Goal: Task Accomplishment & Management: Complete application form

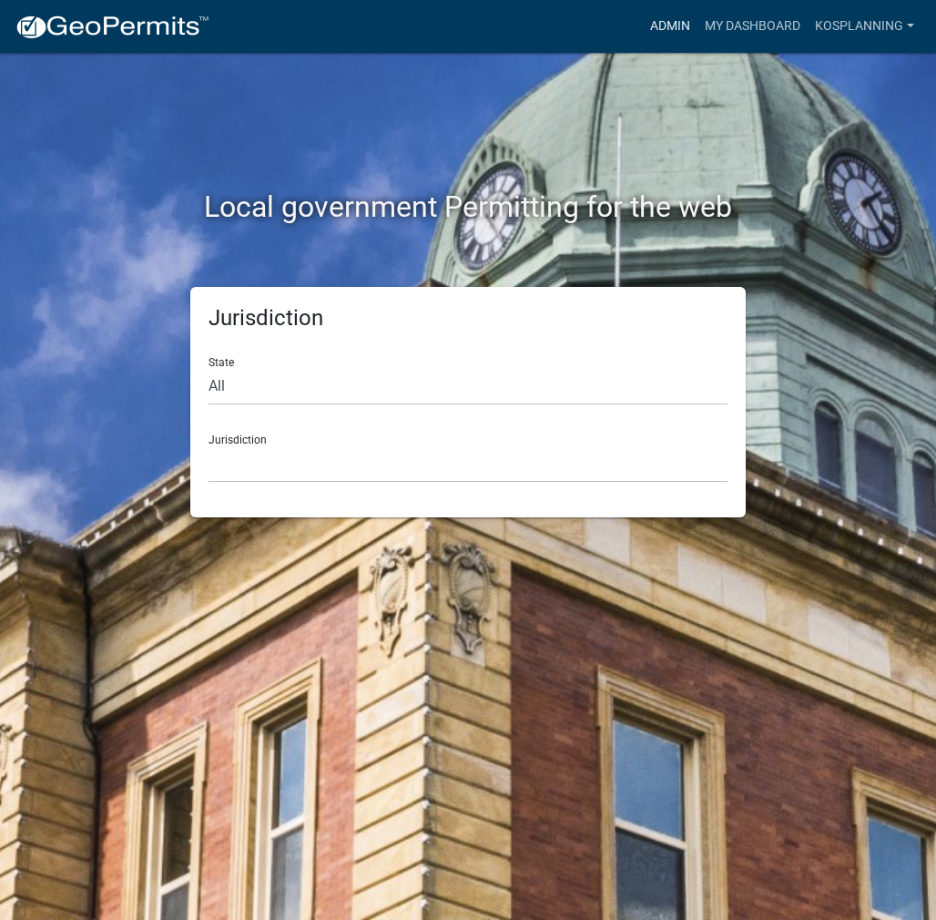
click at [680, 28] on link "Admin" at bounding box center [670, 26] width 55 height 35
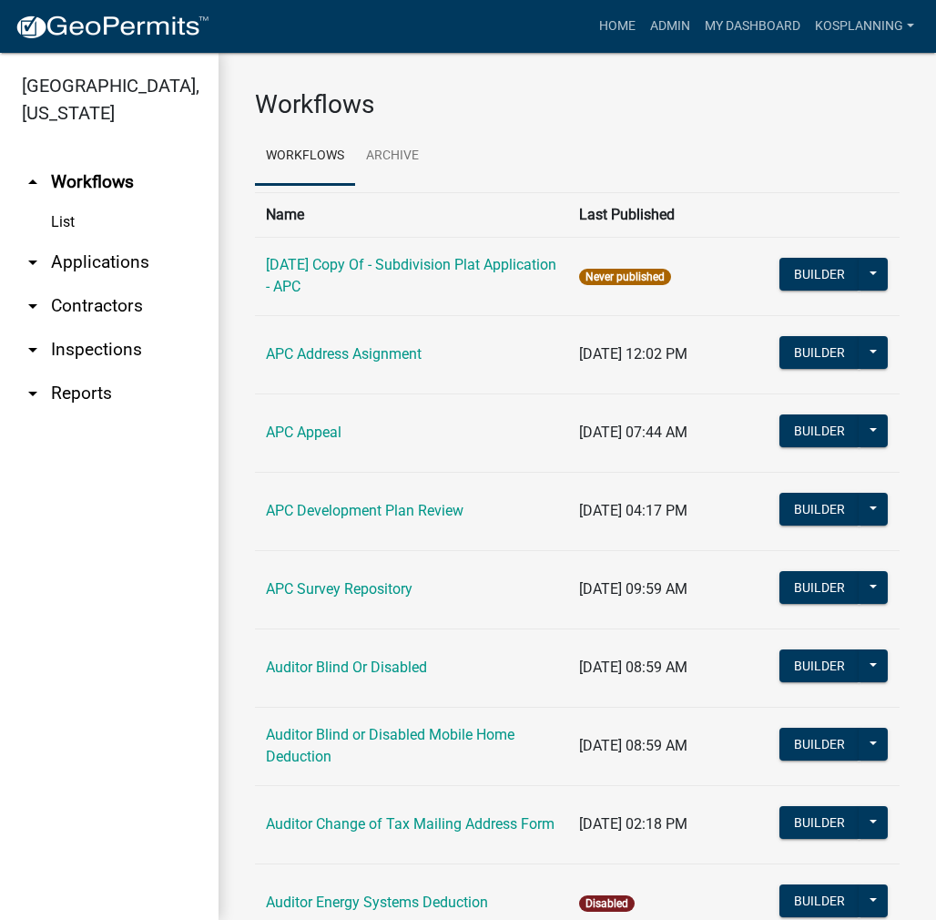
click at [122, 298] on link "arrow_drop_down Contractors" at bounding box center [109, 306] width 219 height 44
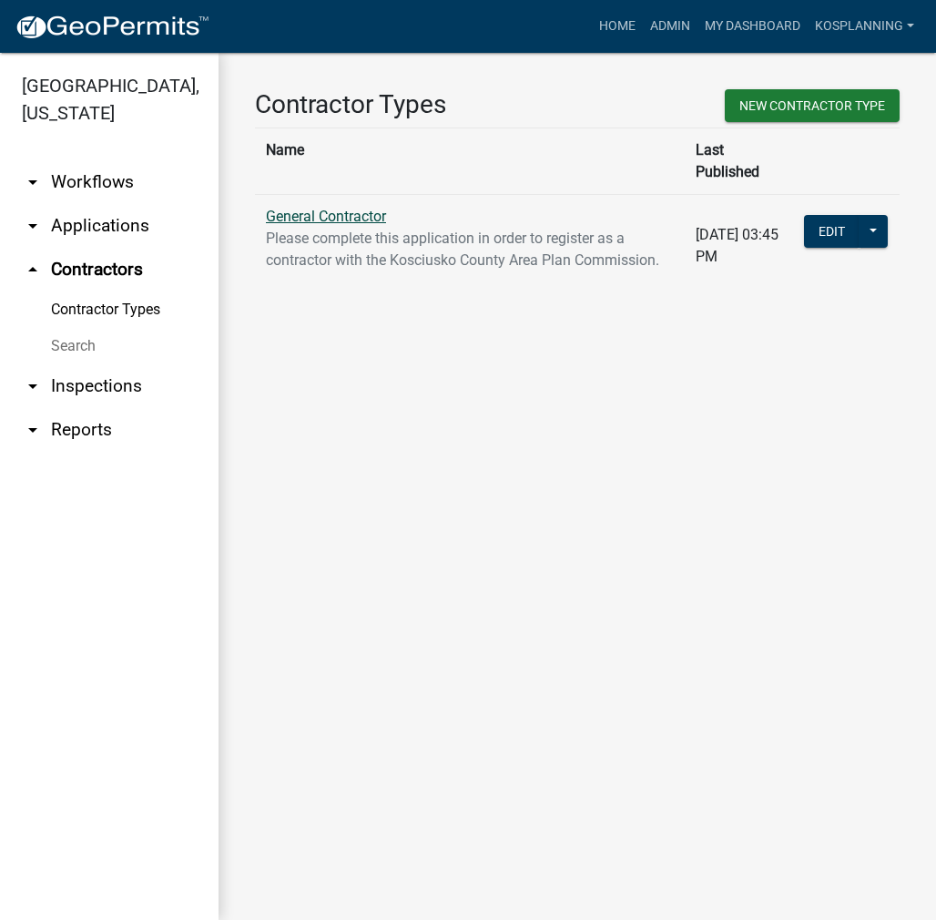
click at [291, 208] on link "General Contractor" at bounding box center [326, 216] width 120 height 17
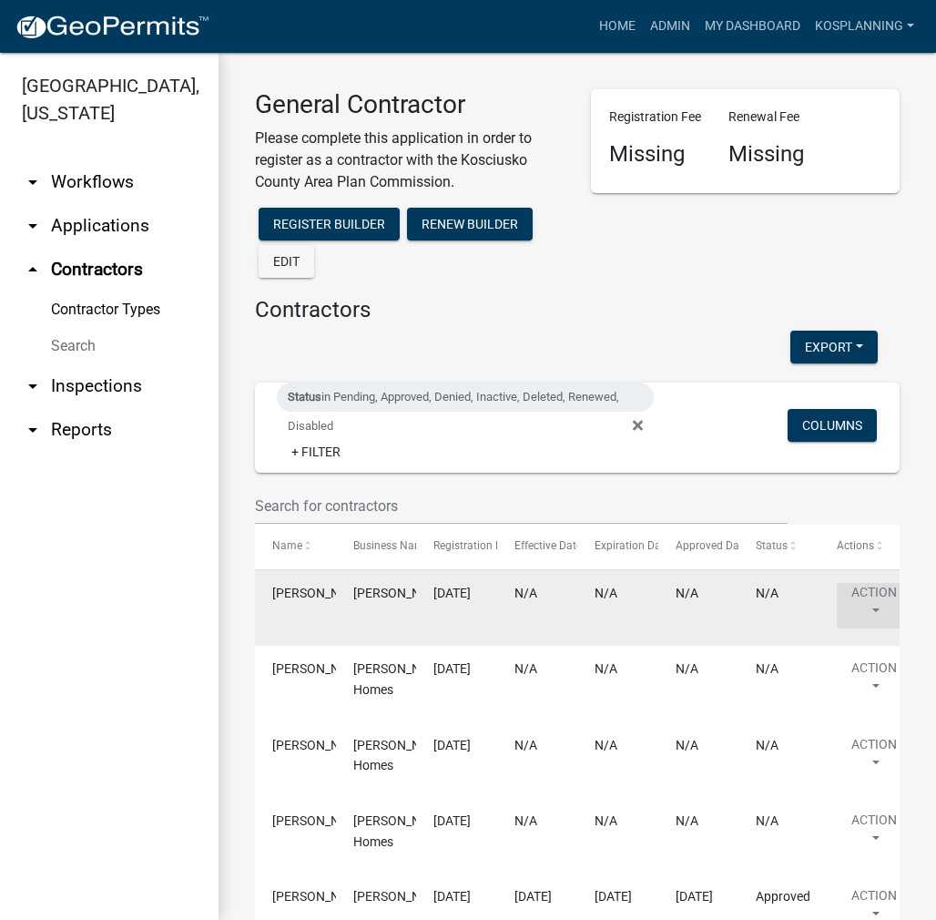
click at [862, 591] on button "Action" at bounding box center [874, 606] width 75 height 46
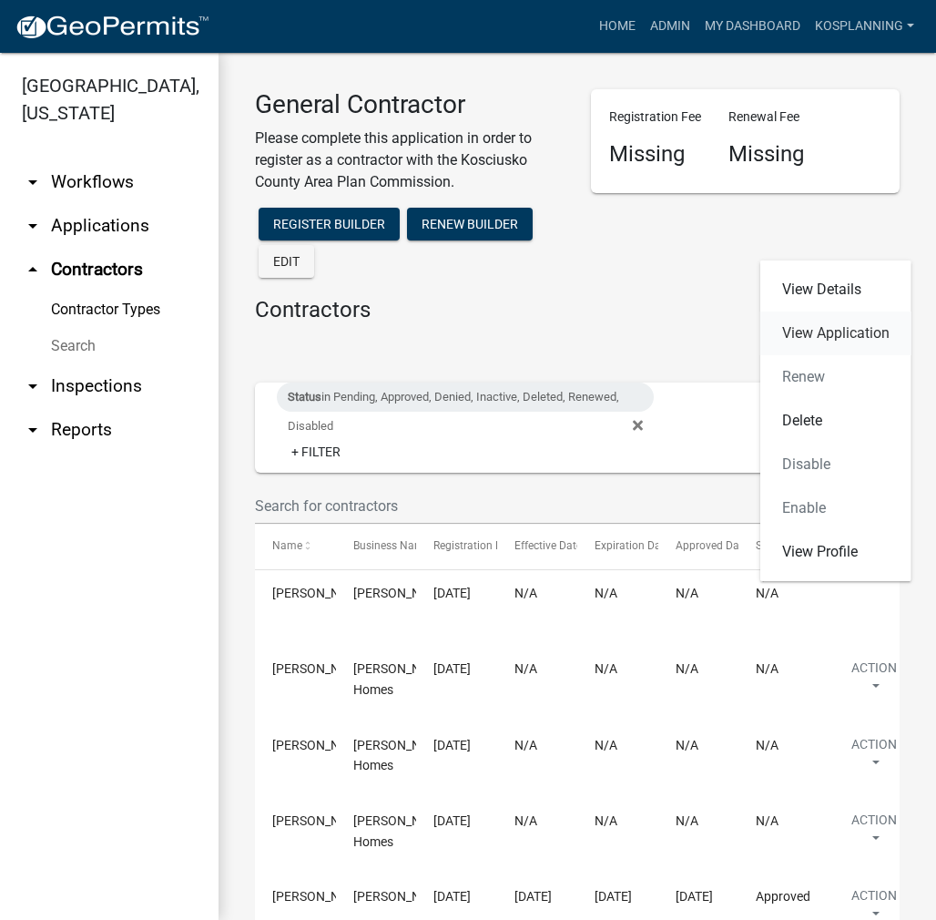
click at [842, 324] on link "View Application" at bounding box center [836, 334] width 151 height 44
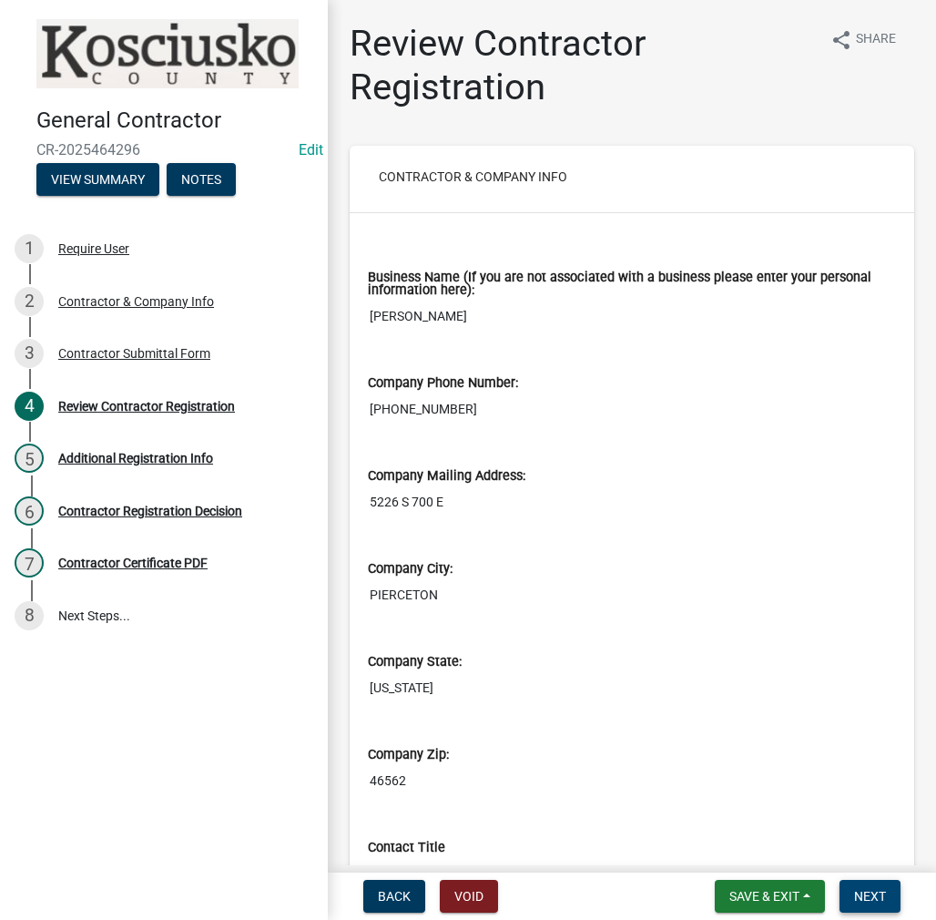
click at [875, 897] on span "Next" at bounding box center [870, 896] width 32 height 15
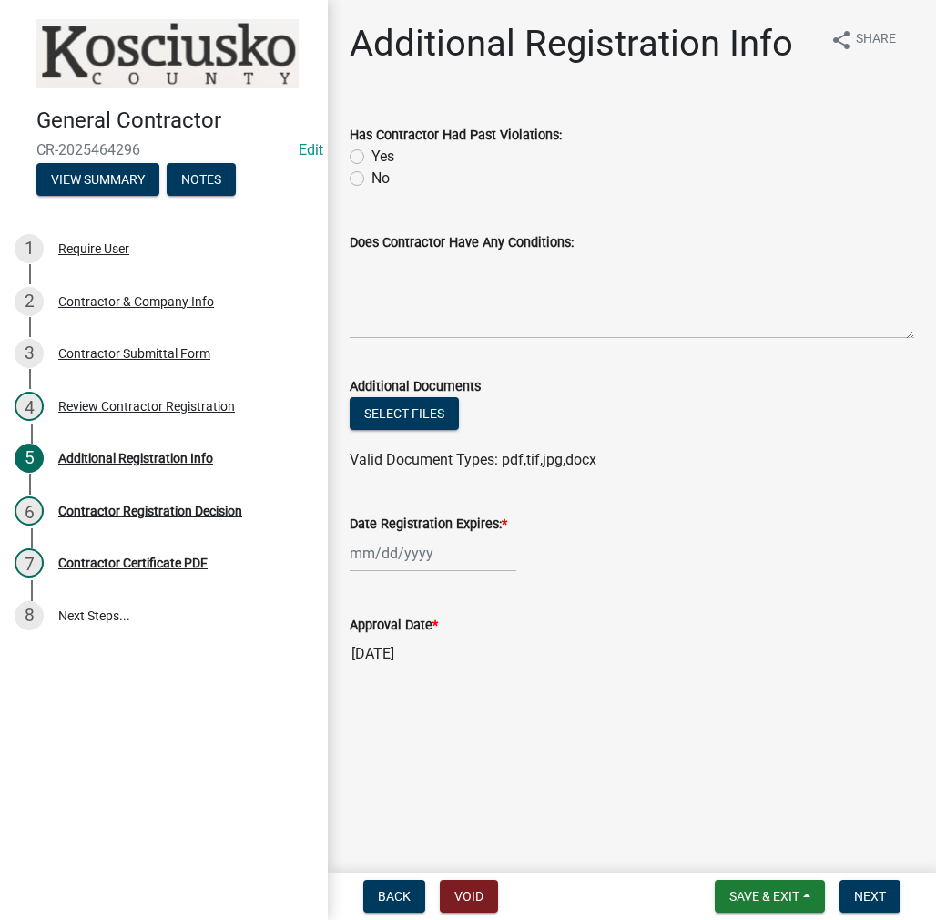
click at [372, 176] on label "No" at bounding box center [381, 179] width 18 height 22
click at [372, 176] on input "No" at bounding box center [378, 174] width 12 height 12
radio input "true"
click at [447, 314] on textarea "Does Contractor Have Any Conditions:" at bounding box center [632, 296] width 565 height 86
type textarea "none"
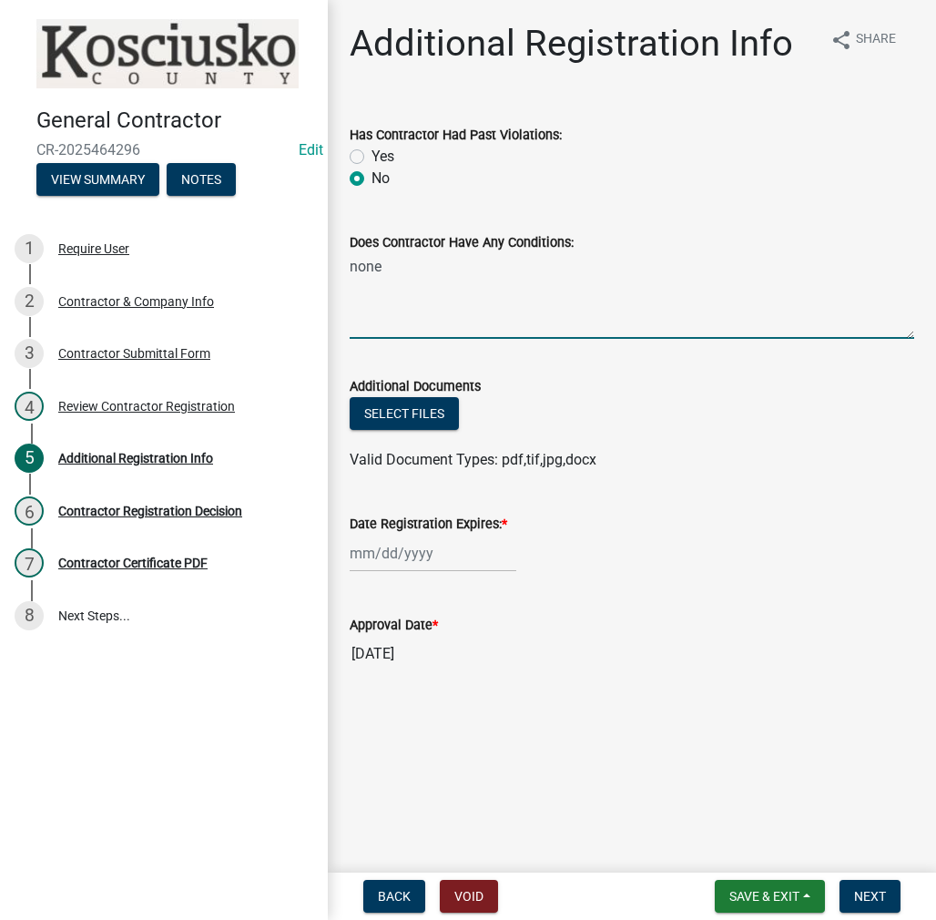
click at [404, 557] on div at bounding box center [433, 553] width 167 height 37
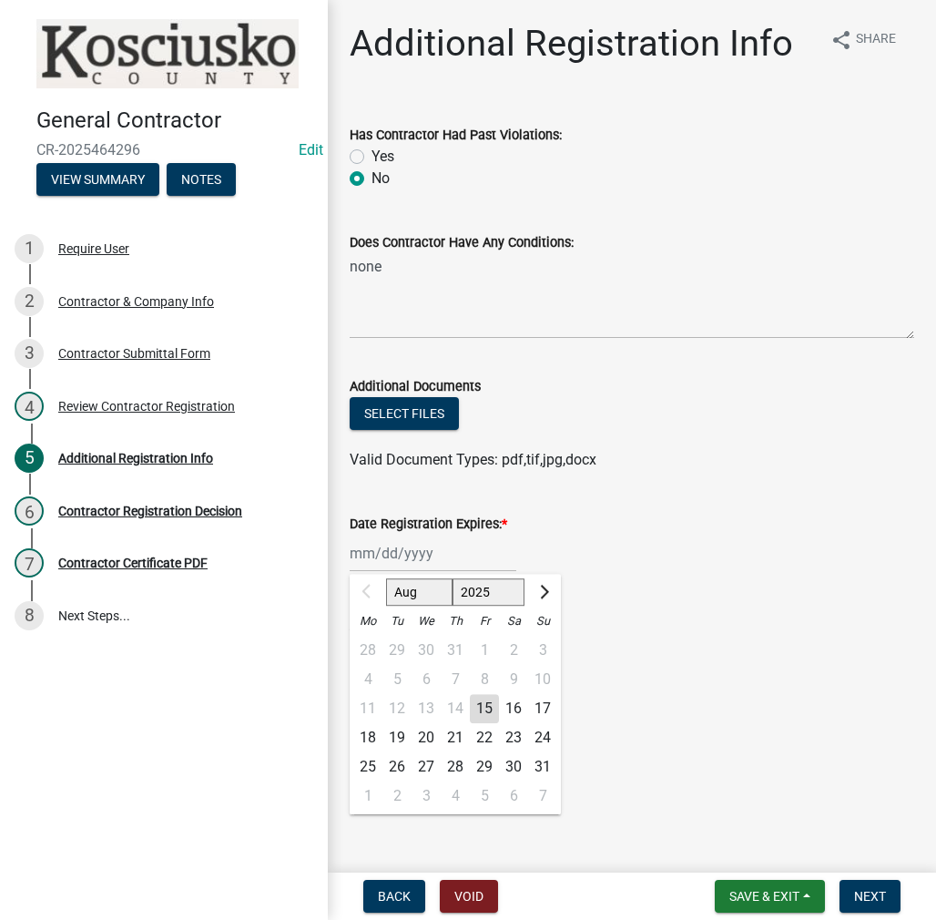
click at [477, 595] on select "2025 2026 2027 2028 2029 2030 2031 2032 2033 2034 2035 2036 2037 2038 2039 2040…" at bounding box center [489, 591] width 73 height 27
select select "2026"
click at [453, 578] on select "2025 2026 2027 2028 2029 2030 2031 2032 2033 2034 2035 2036 2037 2038 2039 2040…" at bounding box center [489, 591] width 73 height 27
click at [474, 707] on div "14" at bounding box center [484, 708] width 29 height 29
type input "[DATE]"
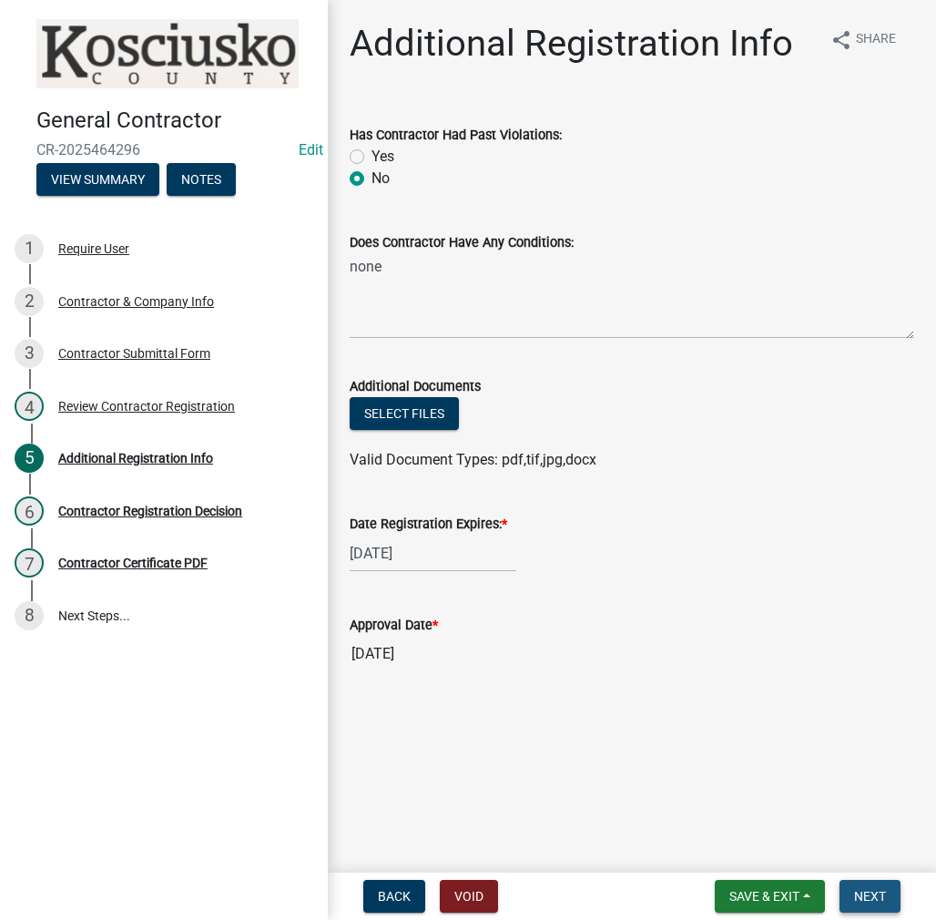
click at [847, 886] on button "Next" at bounding box center [870, 896] width 61 height 33
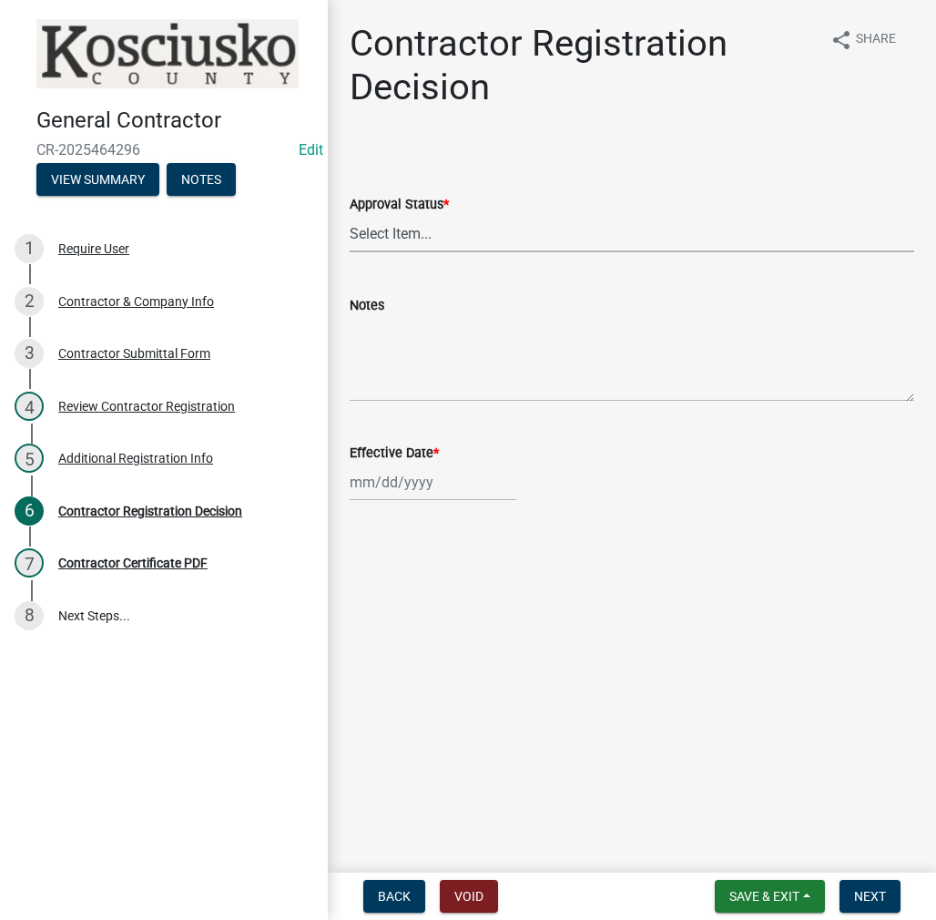
drag, startPoint x: 395, startPoint y: 228, endPoint x: 399, endPoint y: 250, distance: 22.2
click at [395, 228] on select "Select Item... Approved Denied" at bounding box center [632, 233] width 565 height 37
click at [350, 215] on select "Select Item... Approved Denied" at bounding box center [632, 233] width 565 height 37
select select "8e4351d7-4ebf-4714-a7c9-c8187f00e083"
click at [407, 480] on div at bounding box center [433, 482] width 167 height 37
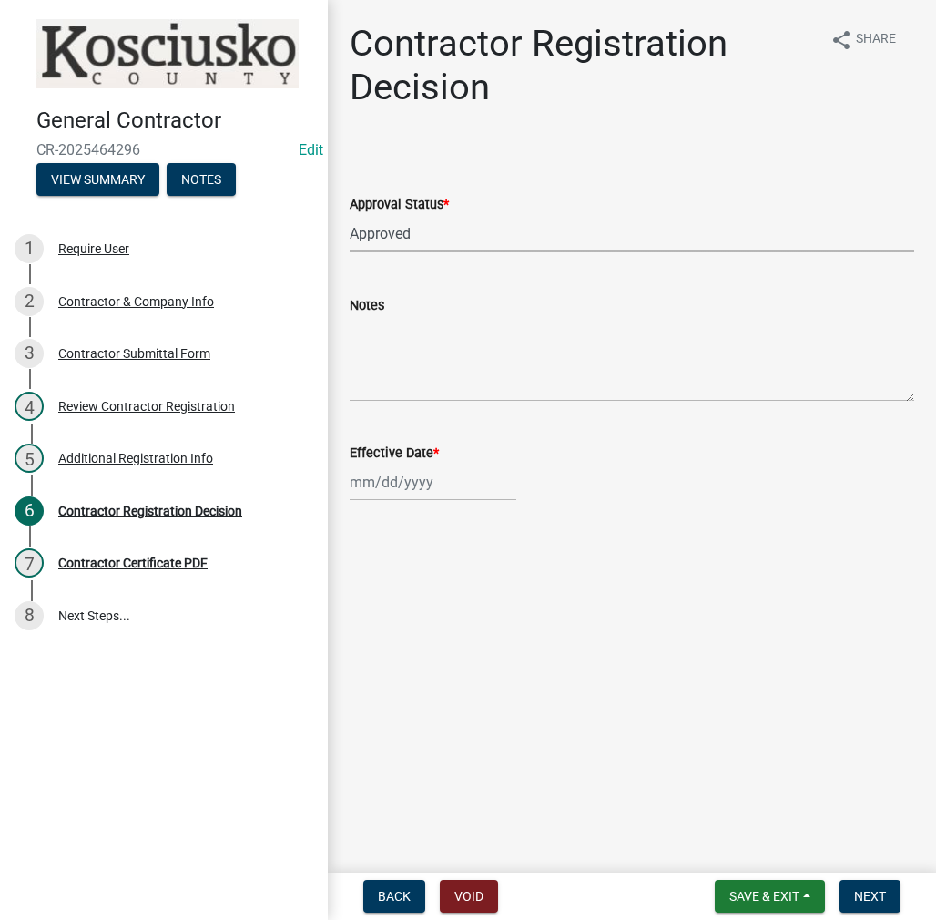
select select "8"
select select "2025"
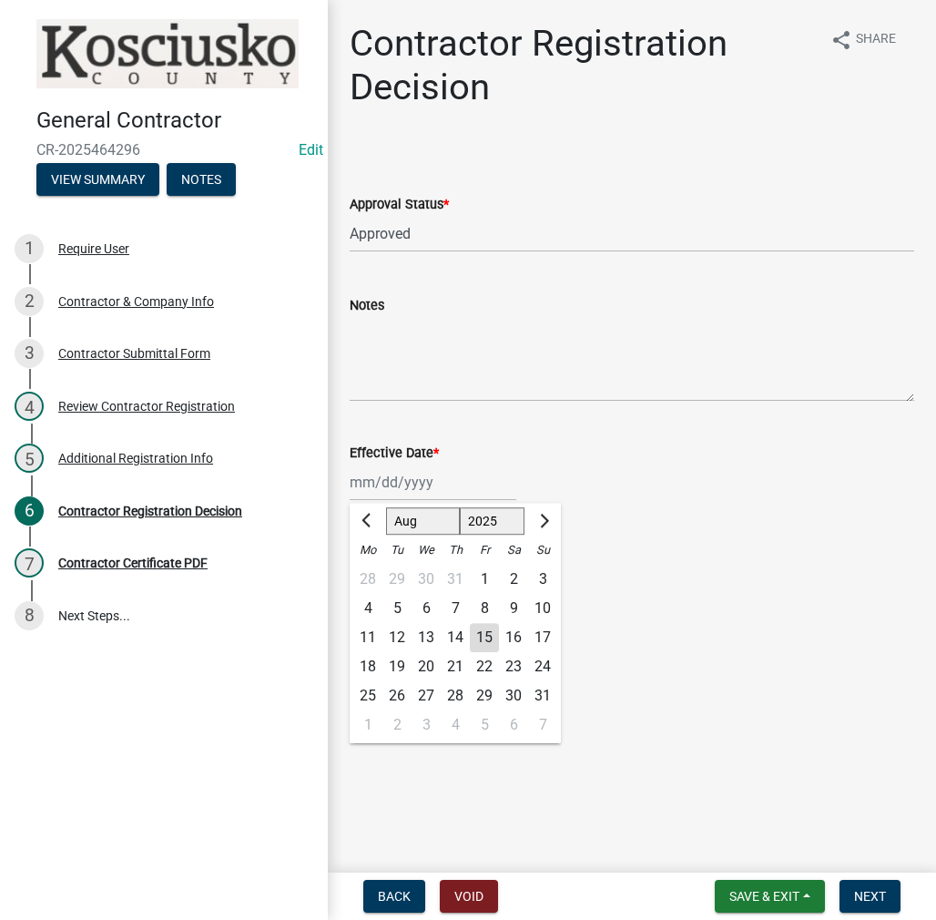
click at [493, 645] on div "15" at bounding box center [484, 637] width 29 height 29
type input "[DATE]"
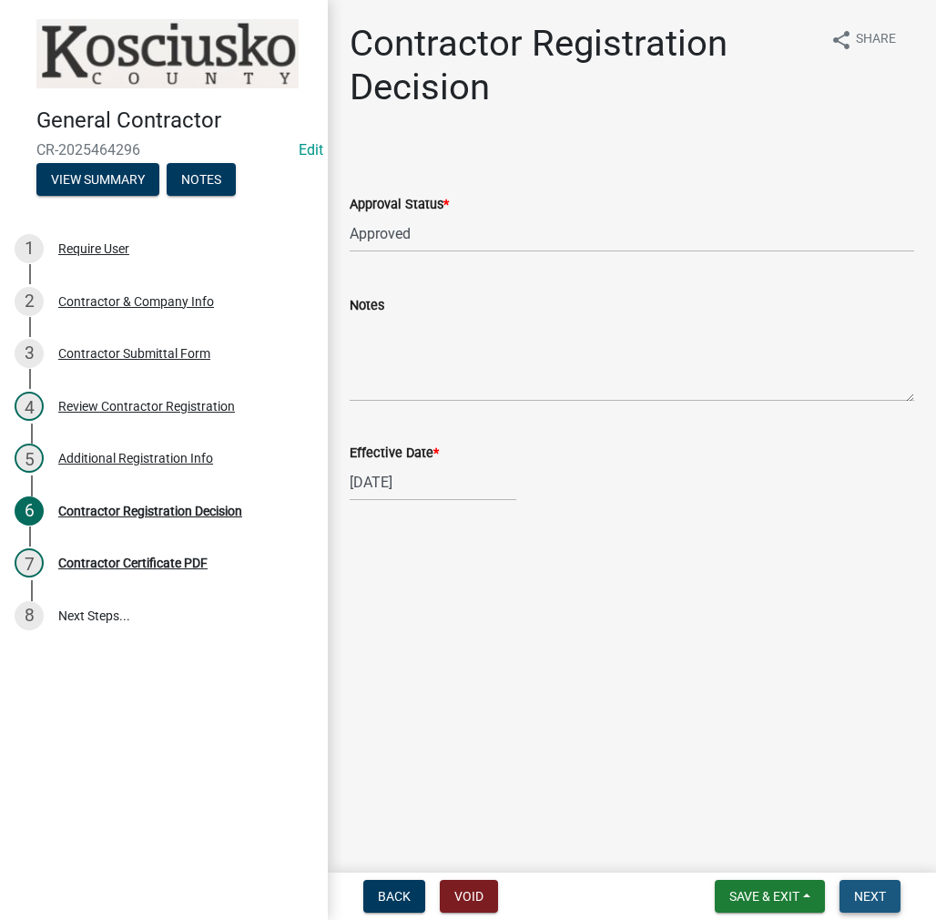
click at [877, 894] on span "Next" at bounding box center [870, 896] width 32 height 15
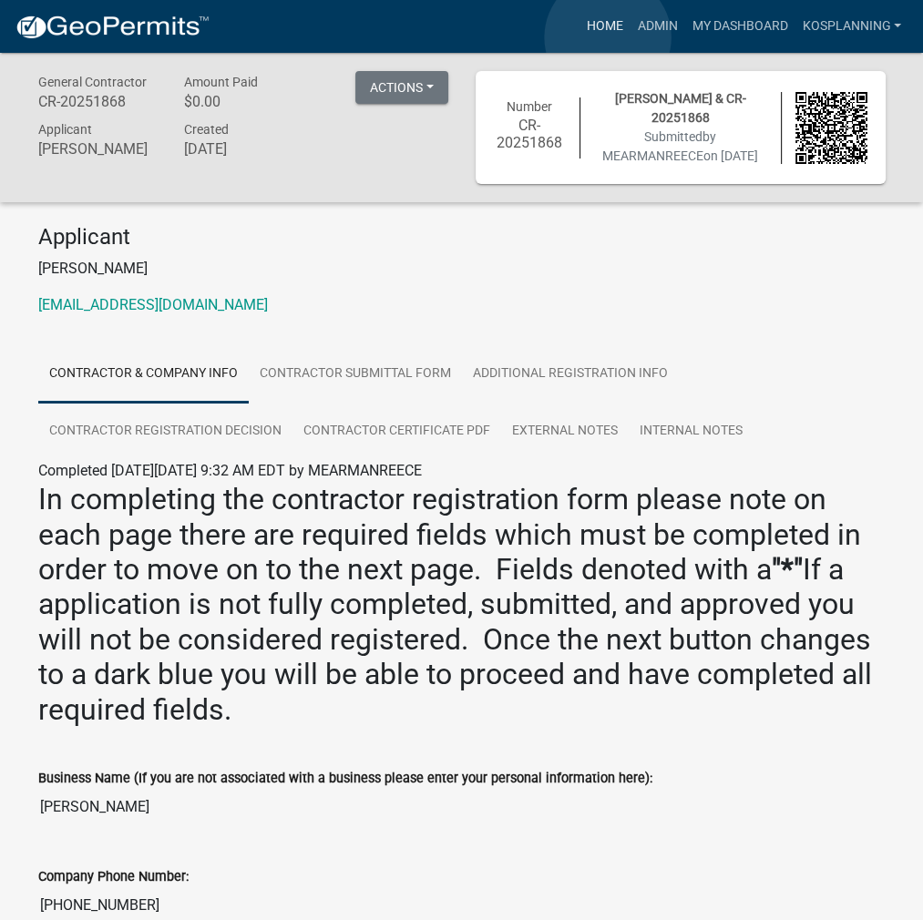
click at [608, 37] on link "Home" at bounding box center [603, 26] width 51 height 35
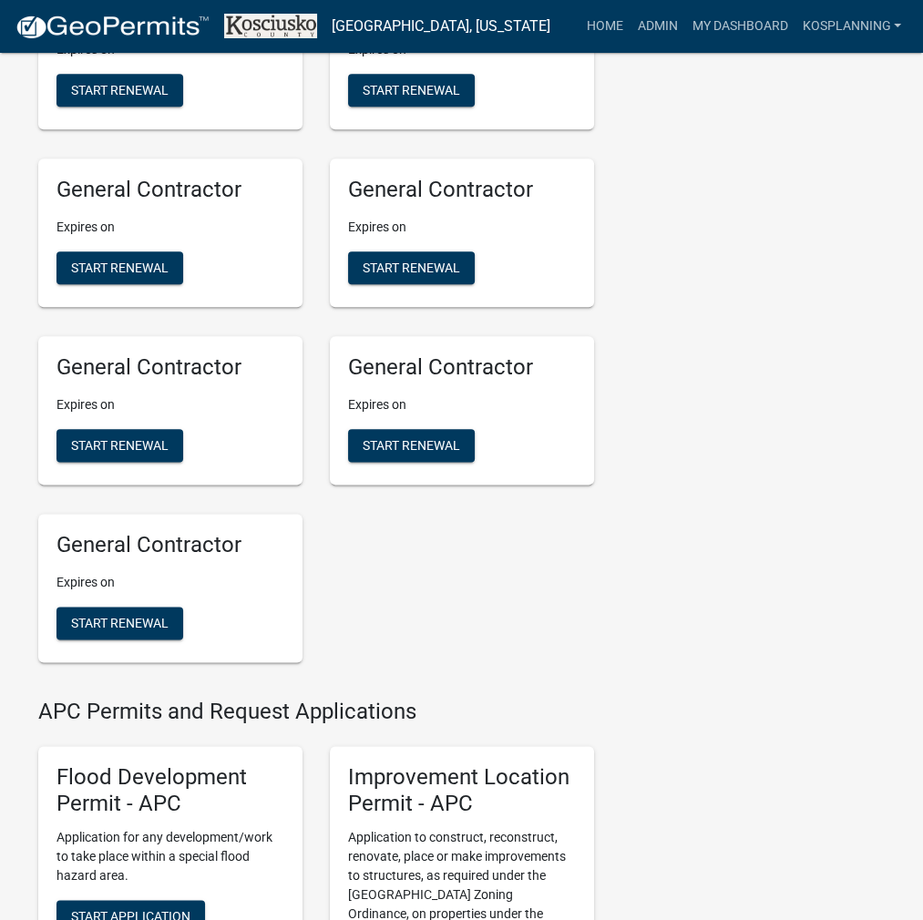
scroll to position [1731, 0]
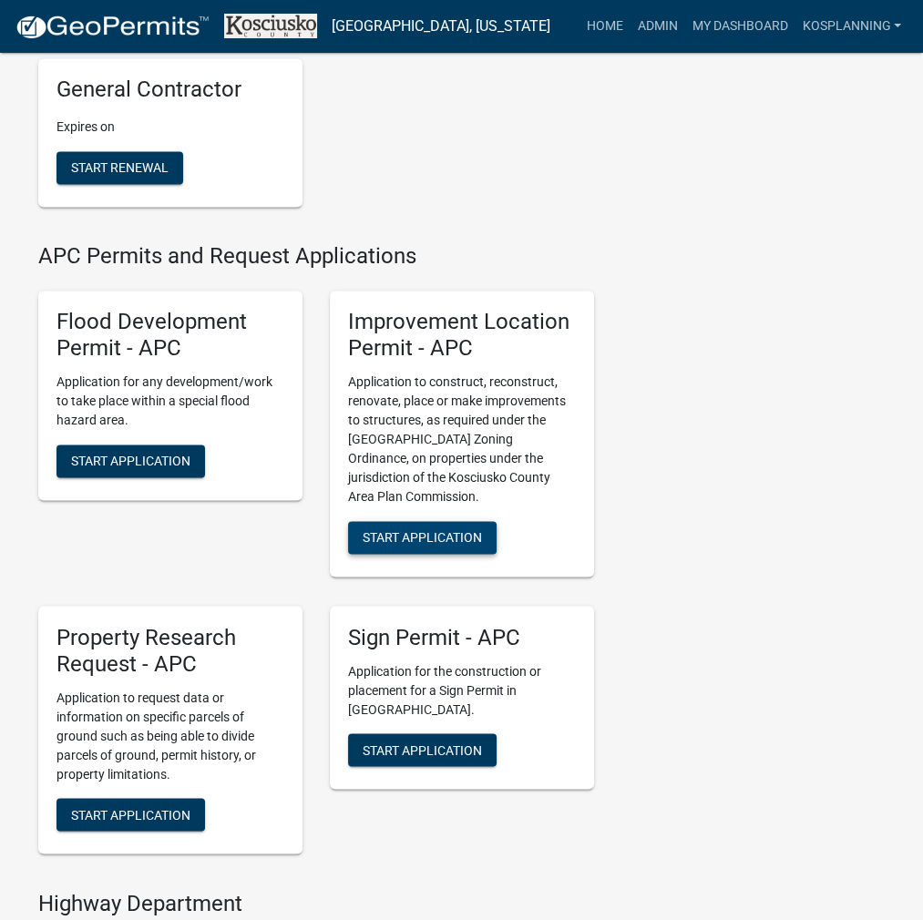
click at [466, 545] on span "Start Application" at bounding box center [422, 537] width 119 height 15
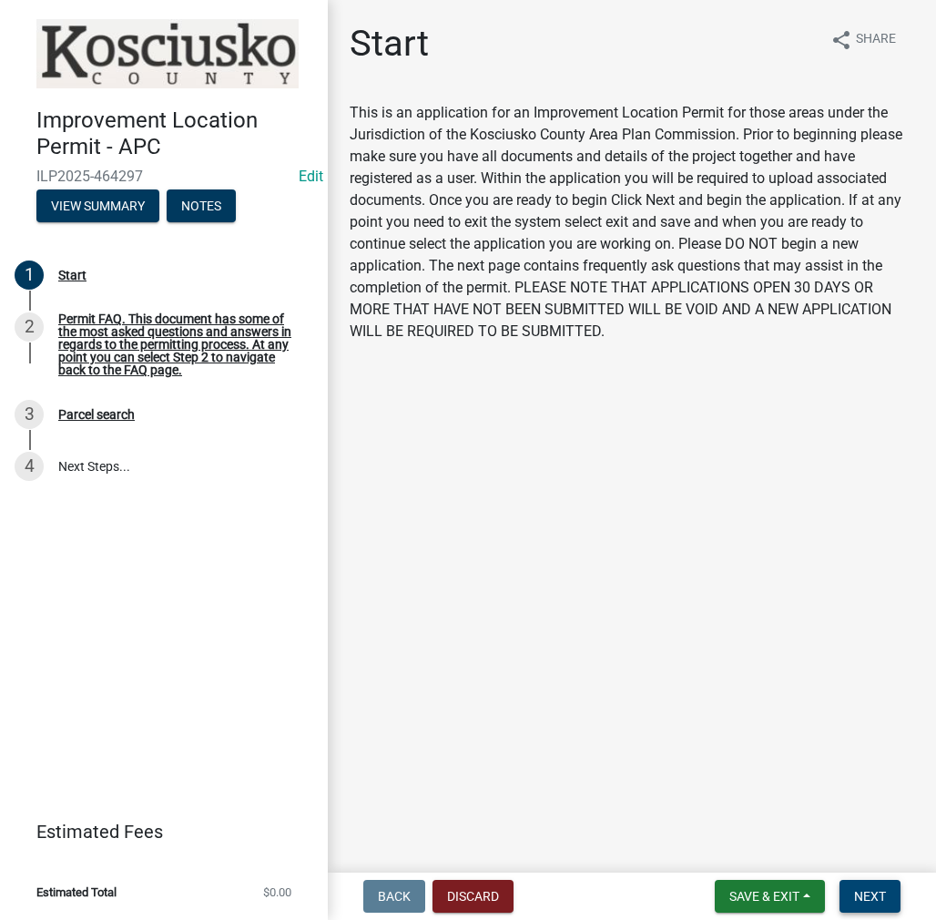
click at [863, 891] on span "Next" at bounding box center [870, 896] width 32 height 15
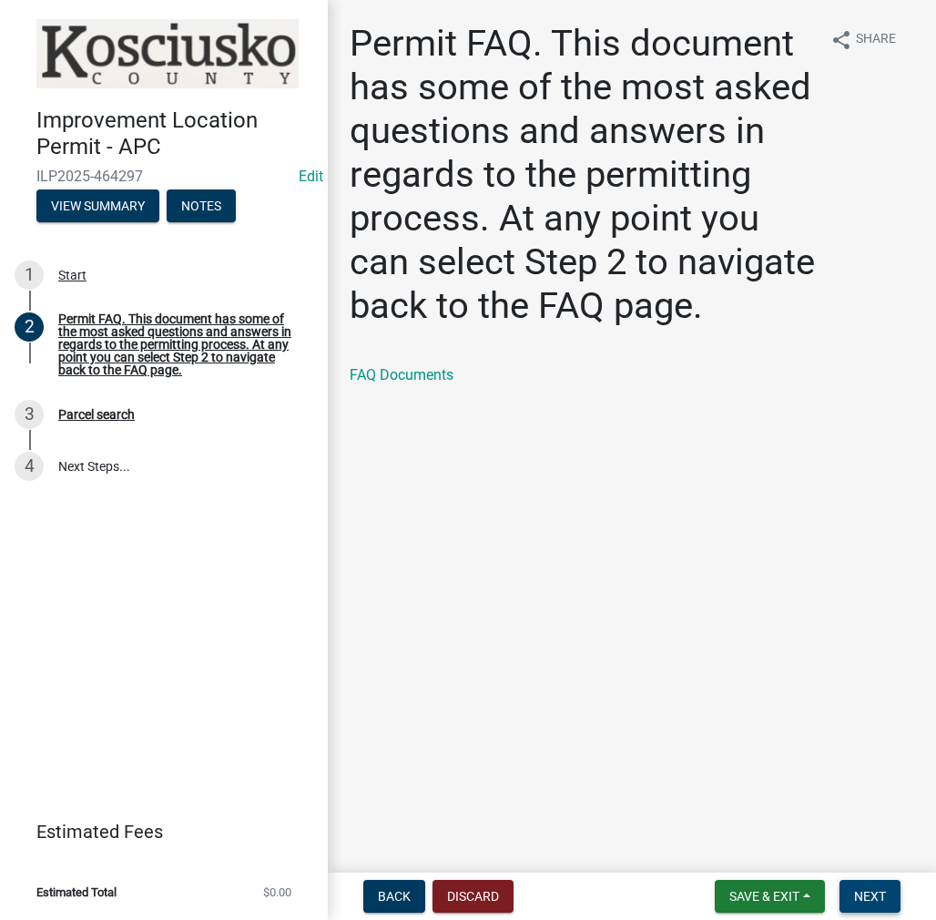
click at [859, 896] on span "Next" at bounding box center [870, 896] width 32 height 15
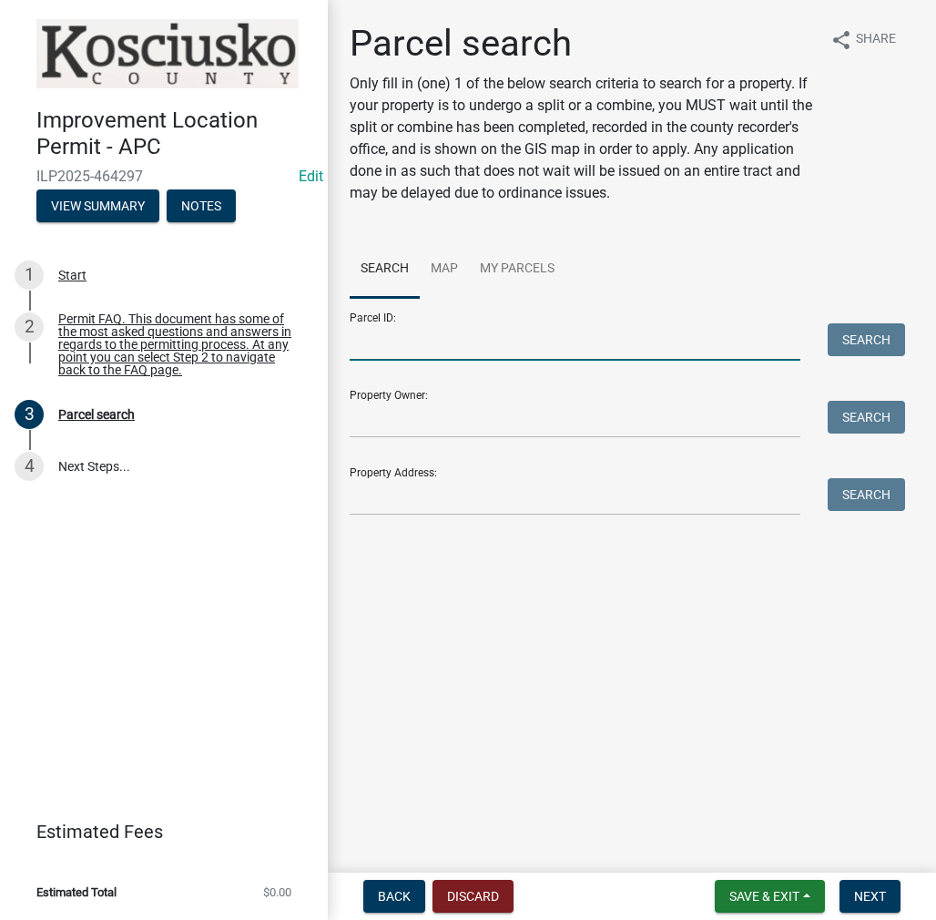
click at [369, 347] on input "Parcel ID:" at bounding box center [575, 341] width 451 height 37
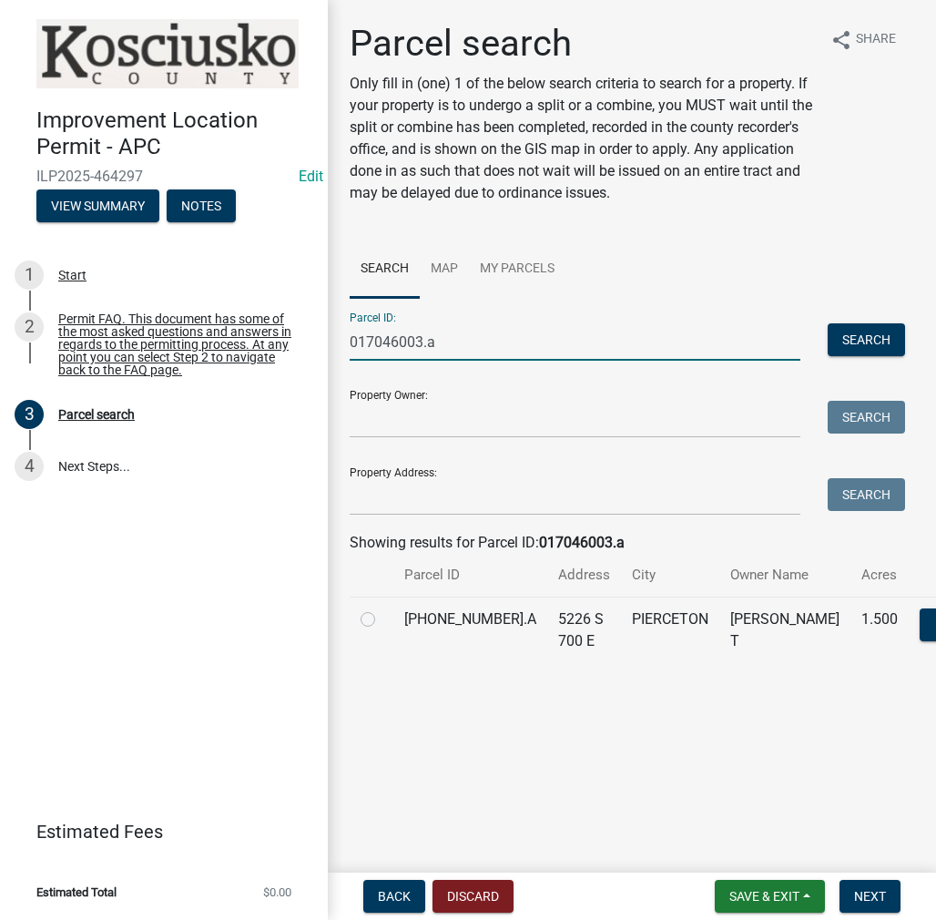
type input "017046003.a"
click at [383, 608] on label at bounding box center [383, 608] width 0 height 0
click at [383, 620] on input "radio" at bounding box center [389, 614] width 12 height 12
radio input "true"
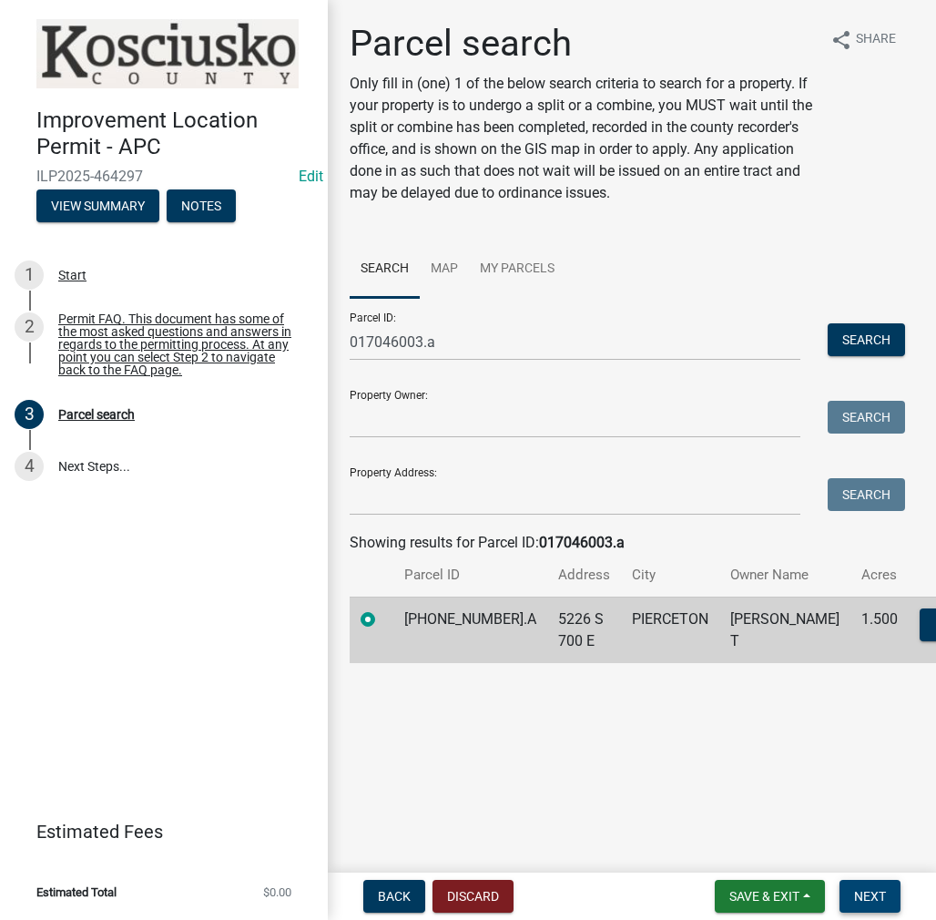
click at [853, 883] on button "Next" at bounding box center [870, 896] width 61 height 33
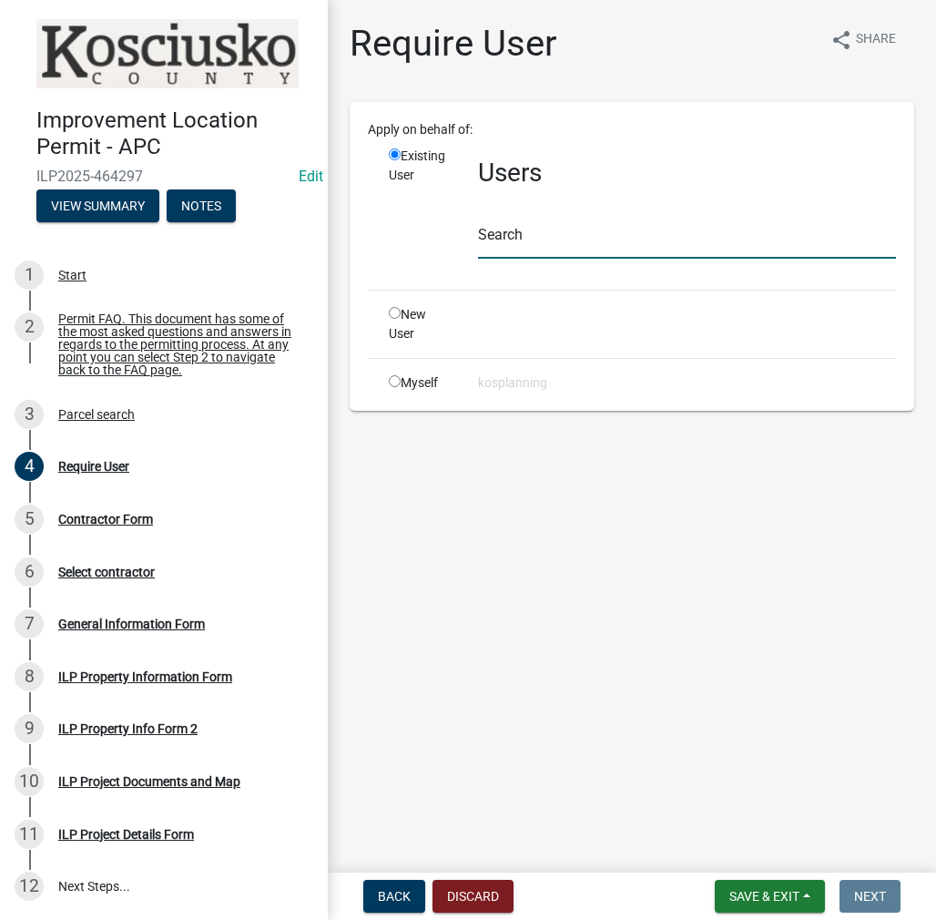
click at [529, 242] on input "text" at bounding box center [687, 239] width 418 height 37
paste input "[PHONE_NUMBER]"
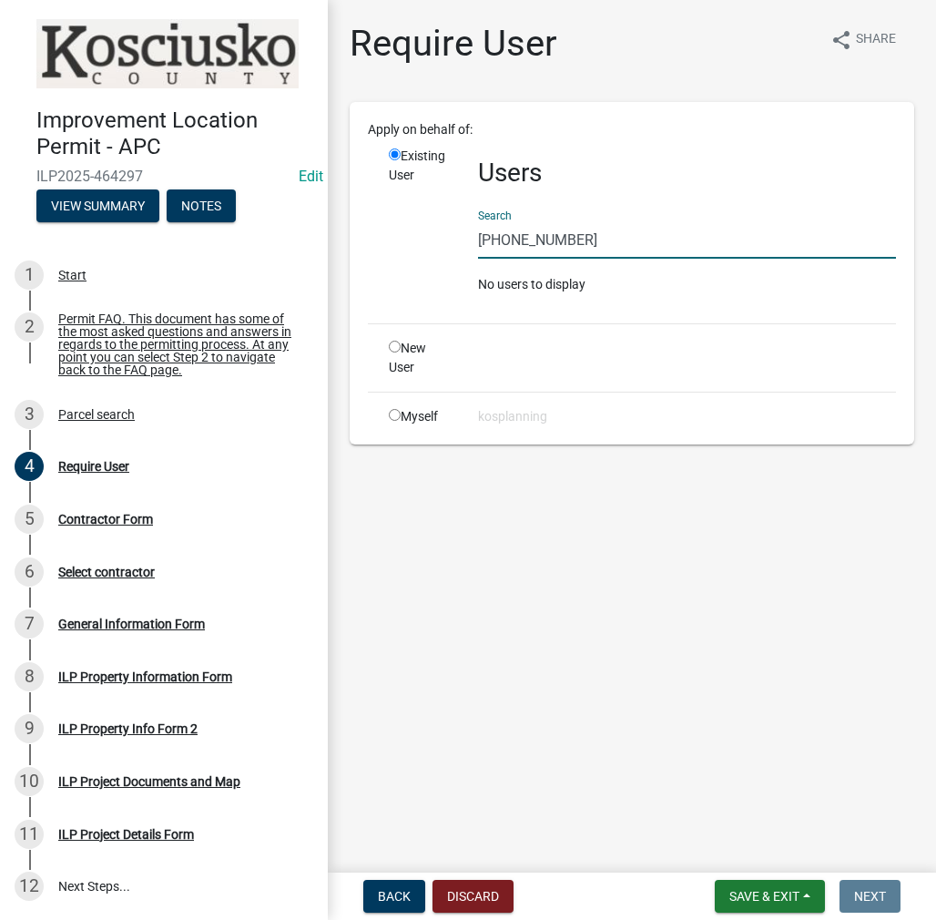
drag, startPoint x: 595, startPoint y: 245, endPoint x: 348, endPoint y: 245, distance: 246.8
click at [348, 245] on div "Require User share Share Apply on behalf of: Existing User Users Search [PHONE_…" at bounding box center [632, 241] width 592 height 439
type input "m"
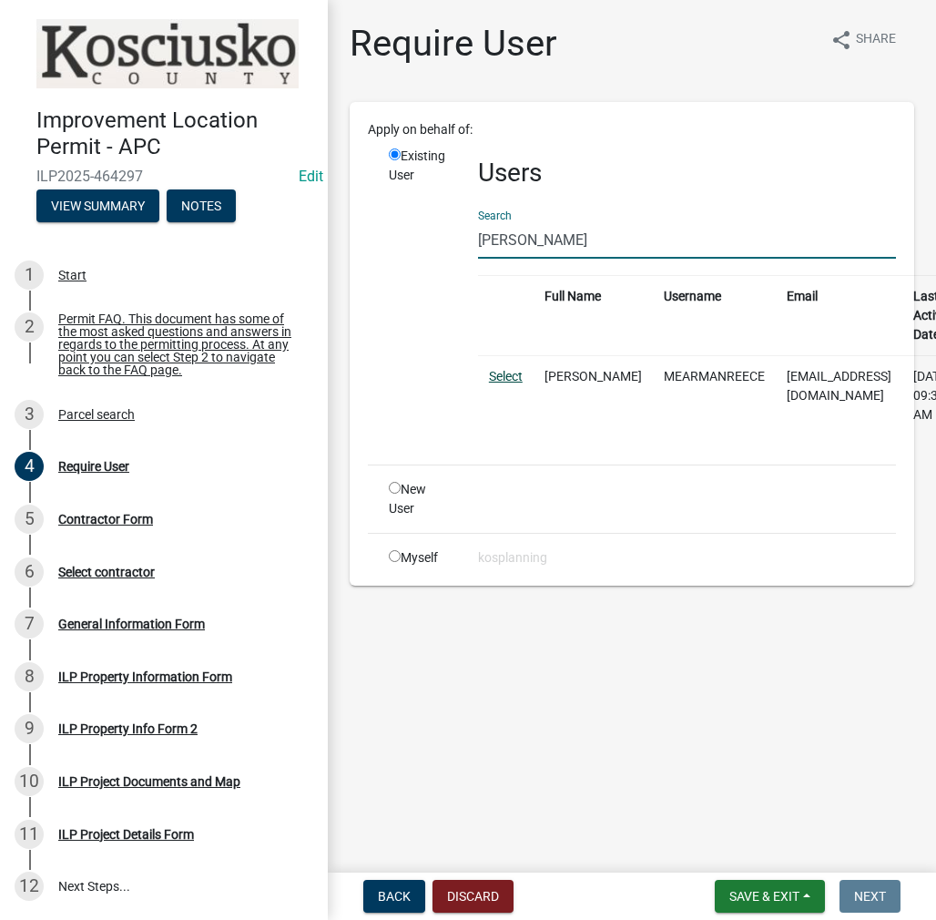
type input "[PERSON_NAME]"
click at [517, 379] on link "Select" at bounding box center [506, 376] width 34 height 15
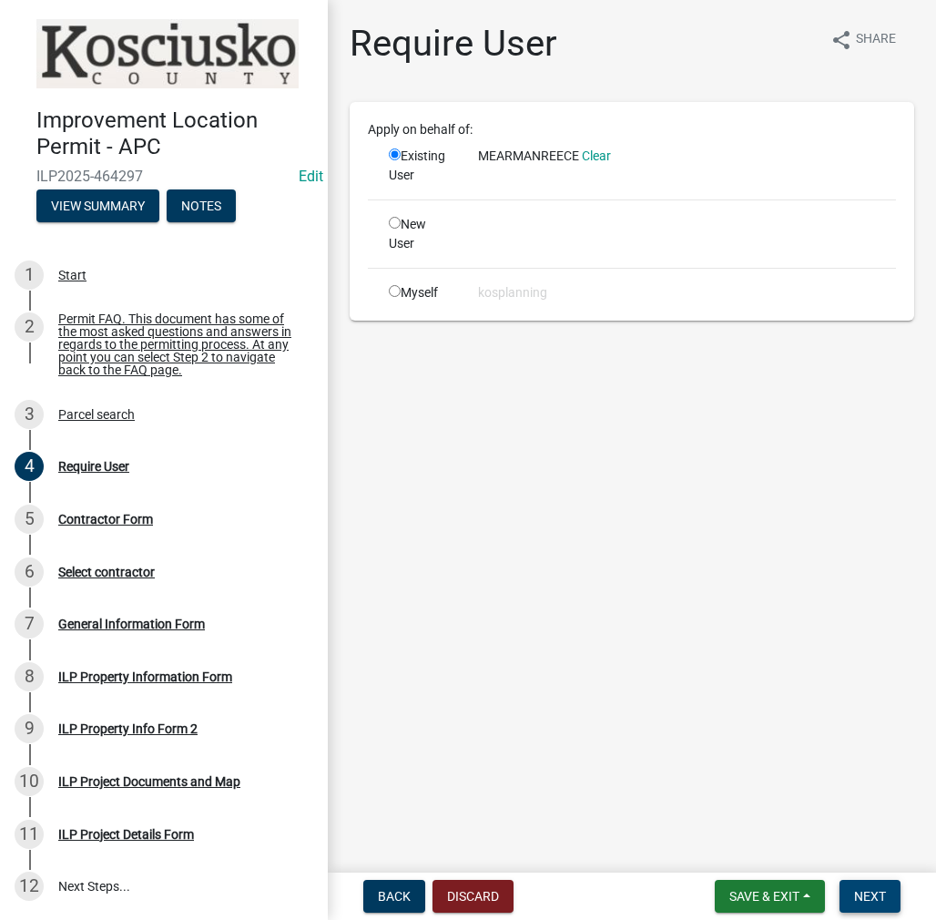
click at [843, 880] on button "Next" at bounding box center [870, 896] width 61 height 33
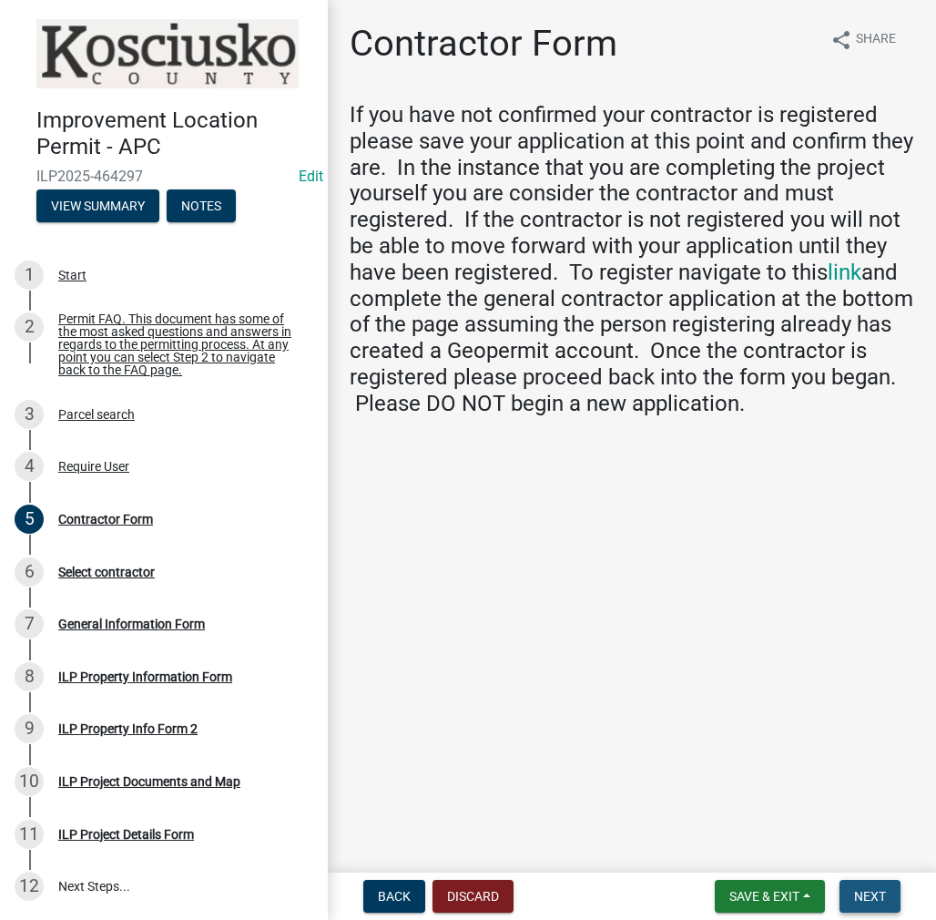
click at [858, 896] on span "Next" at bounding box center [870, 896] width 32 height 15
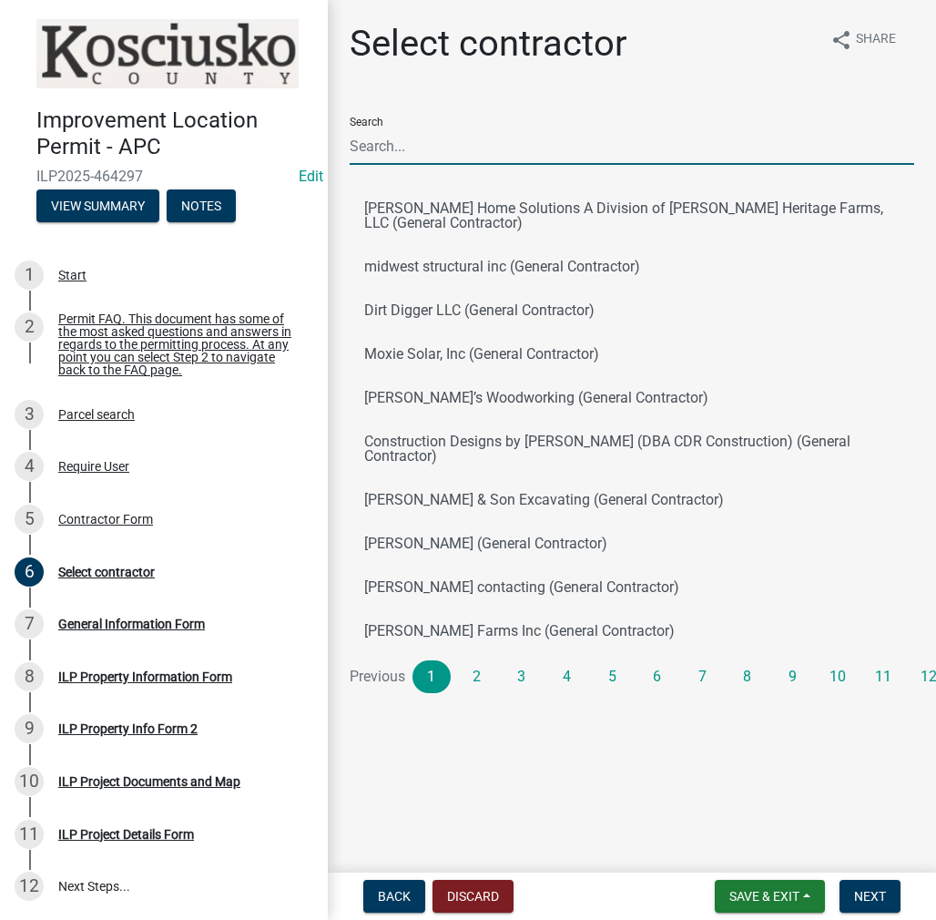
click at [424, 154] on input "Search" at bounding box center [632, 146] width 565 height 37
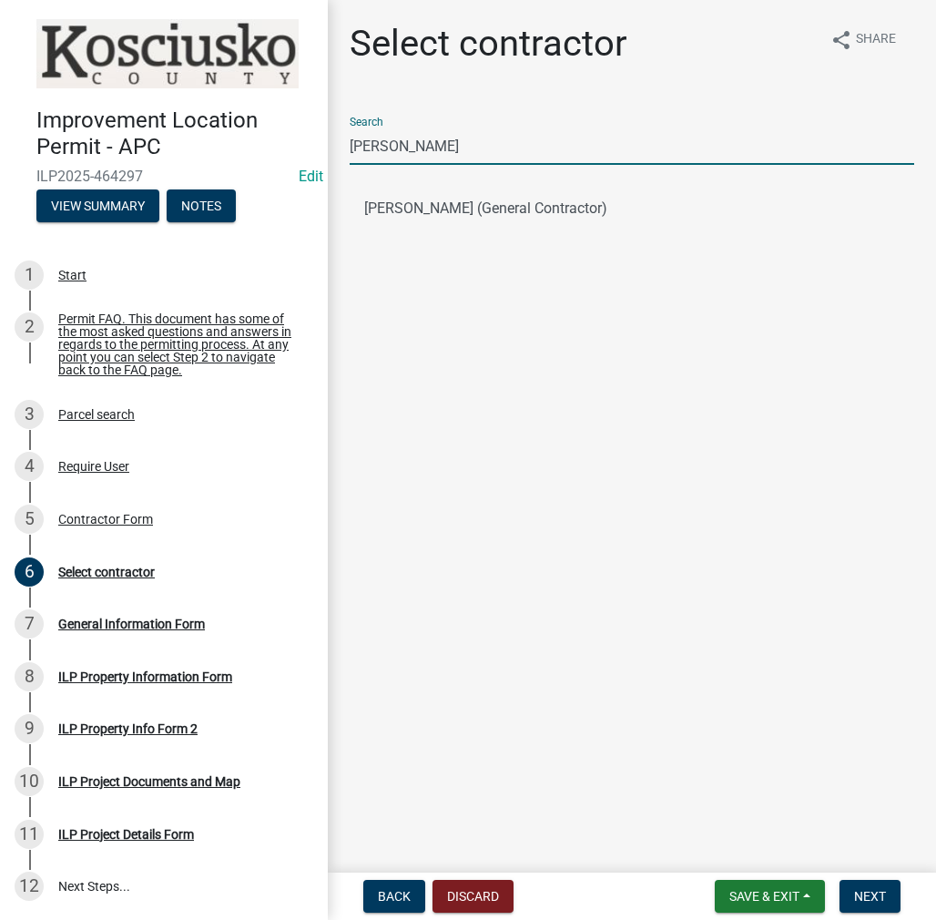
type input "[PERSON_NAME]"
click at [430, 183] on ul "[PERSON_NAME] (General Contractor)" at bounding box center [632, 208] width 565 height 58
click at [437, 215] on button "[PERSON_NAME] (General Contractor)" at bounding box center [632, 209] width 565 height 44
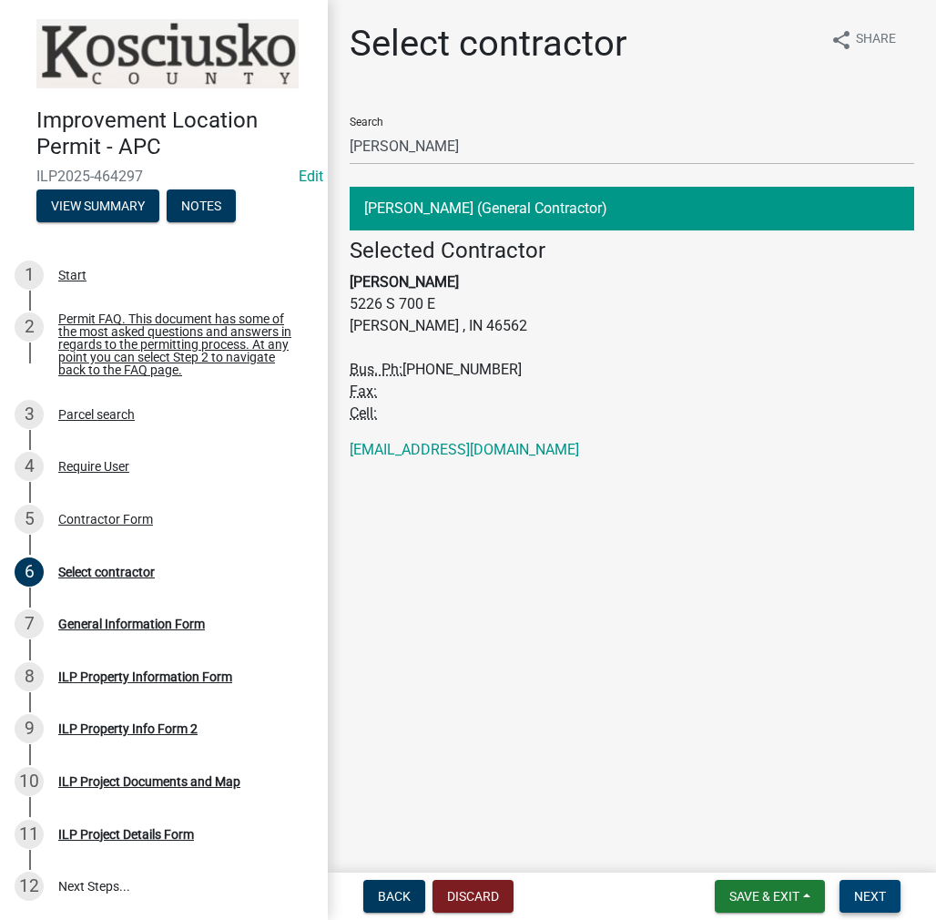
click at [871, 902] on span "Next" at bounding box center [870, 896] width 32 height 15
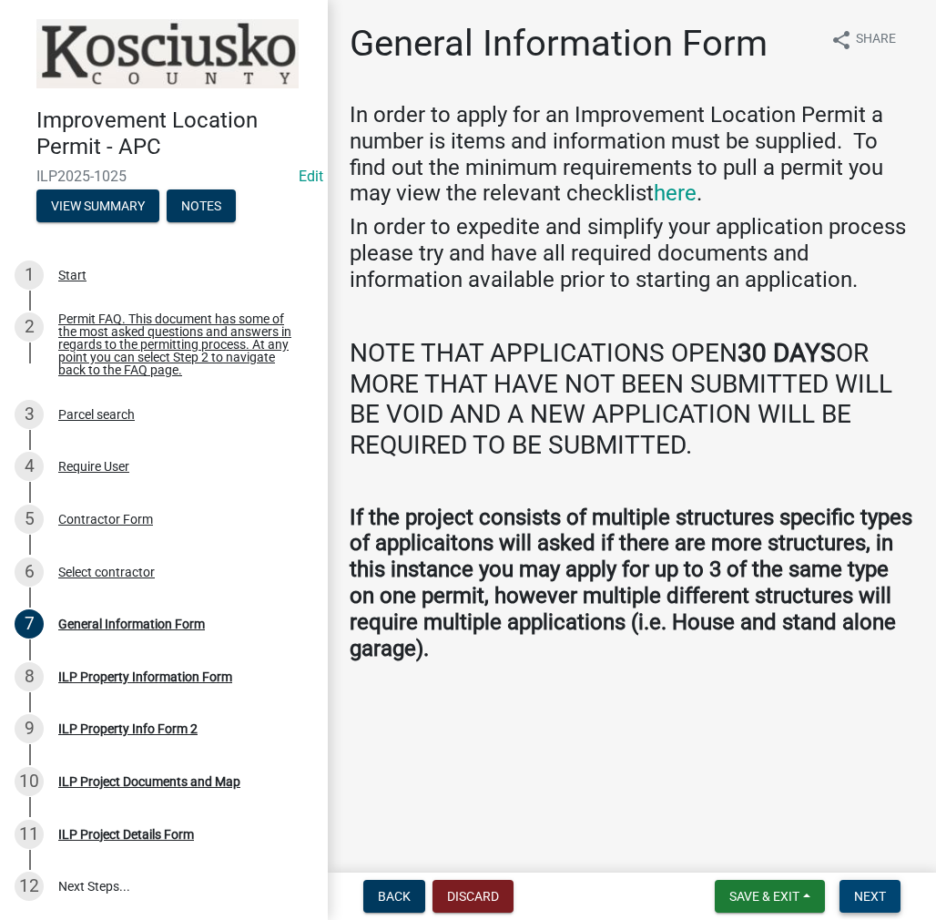
click at [874, 900] on span "Next" at bounding box center [870, 896] width 32 height 15
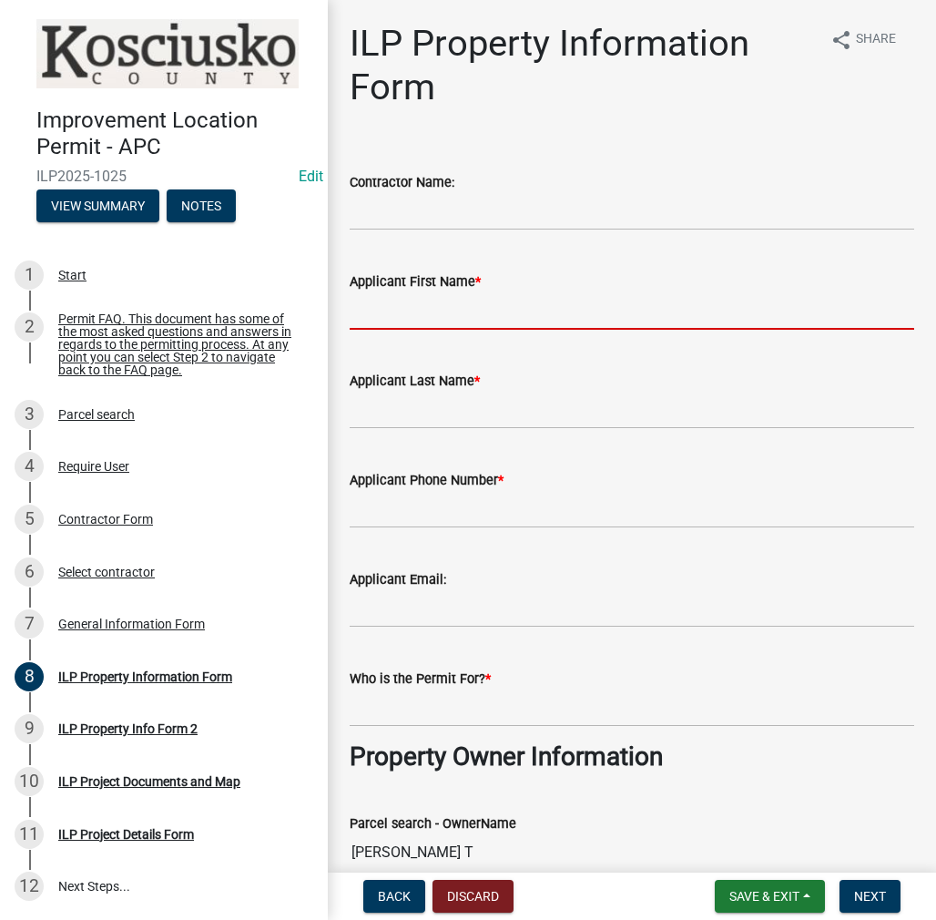
click at [429, 319] on input "Applicant First Name *" at bounding box center [632, 310] width 565 height 37
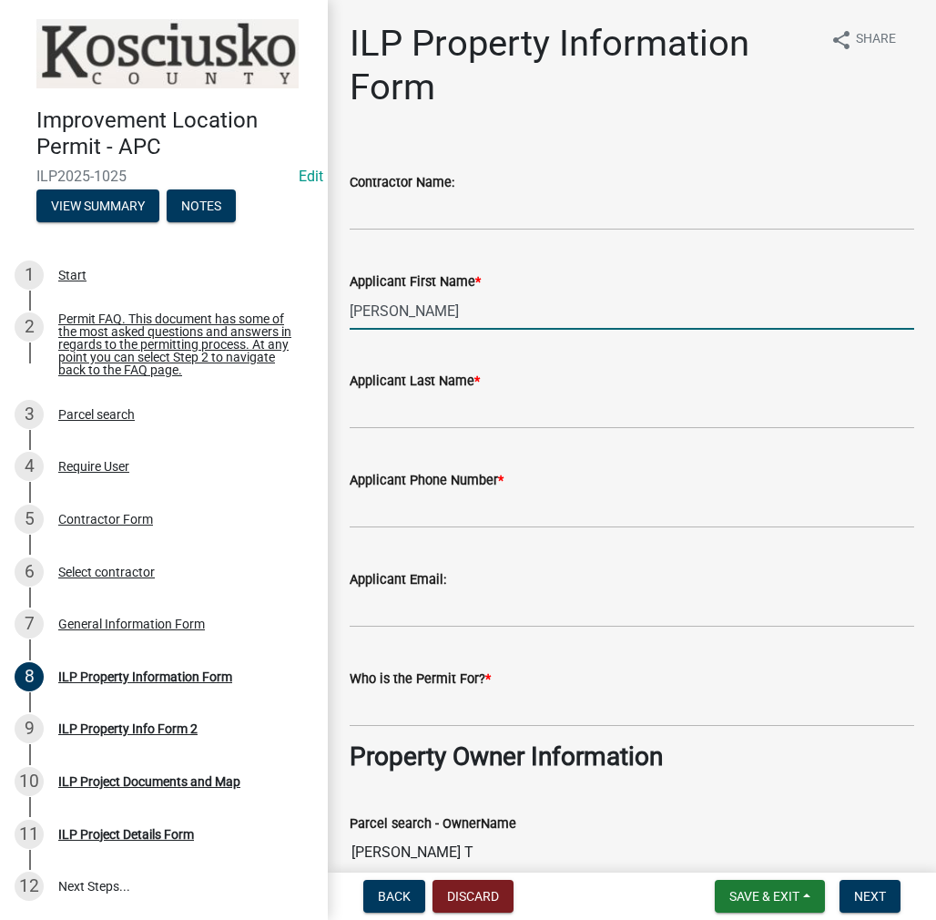
type input "[PERSON_NAME]"
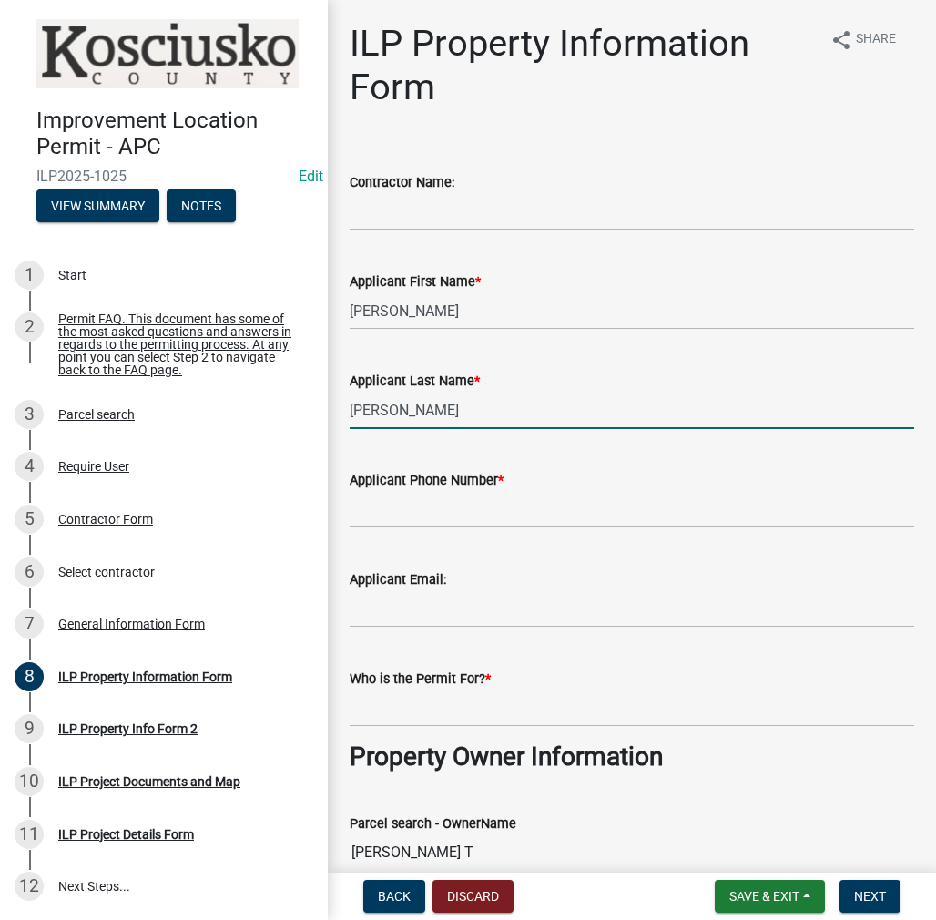
type input "[PERSON_NAME]"
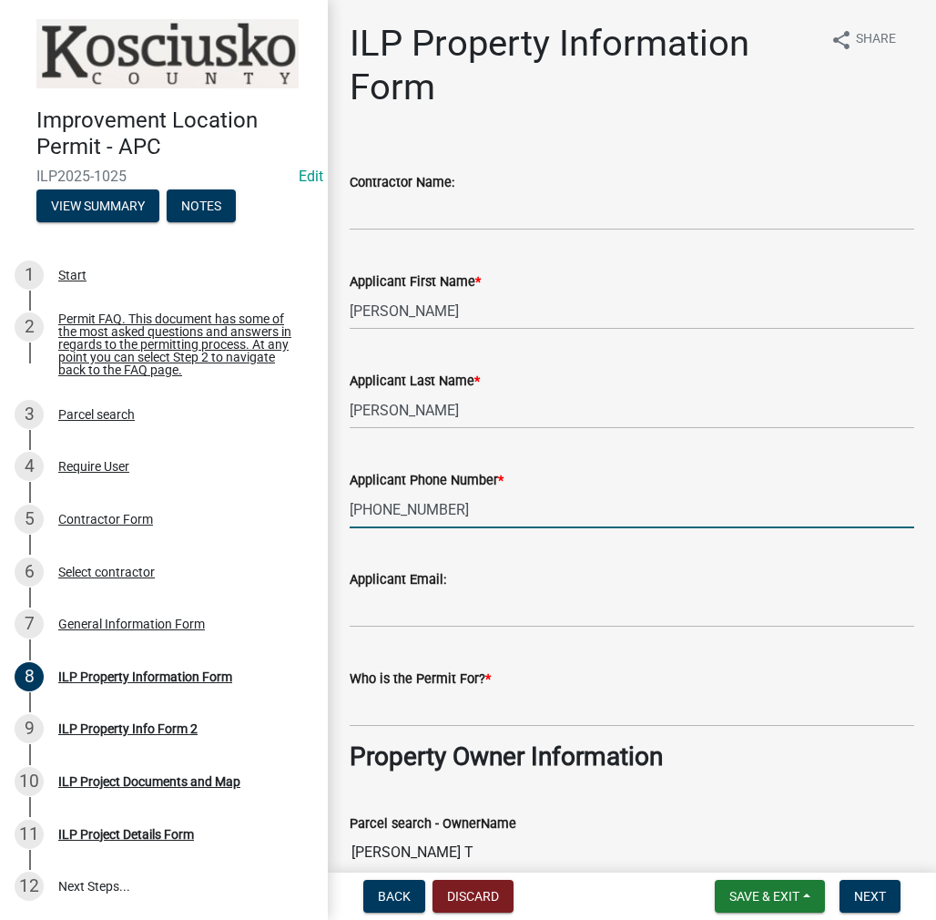
type input "[PHONE_NUMBER]"
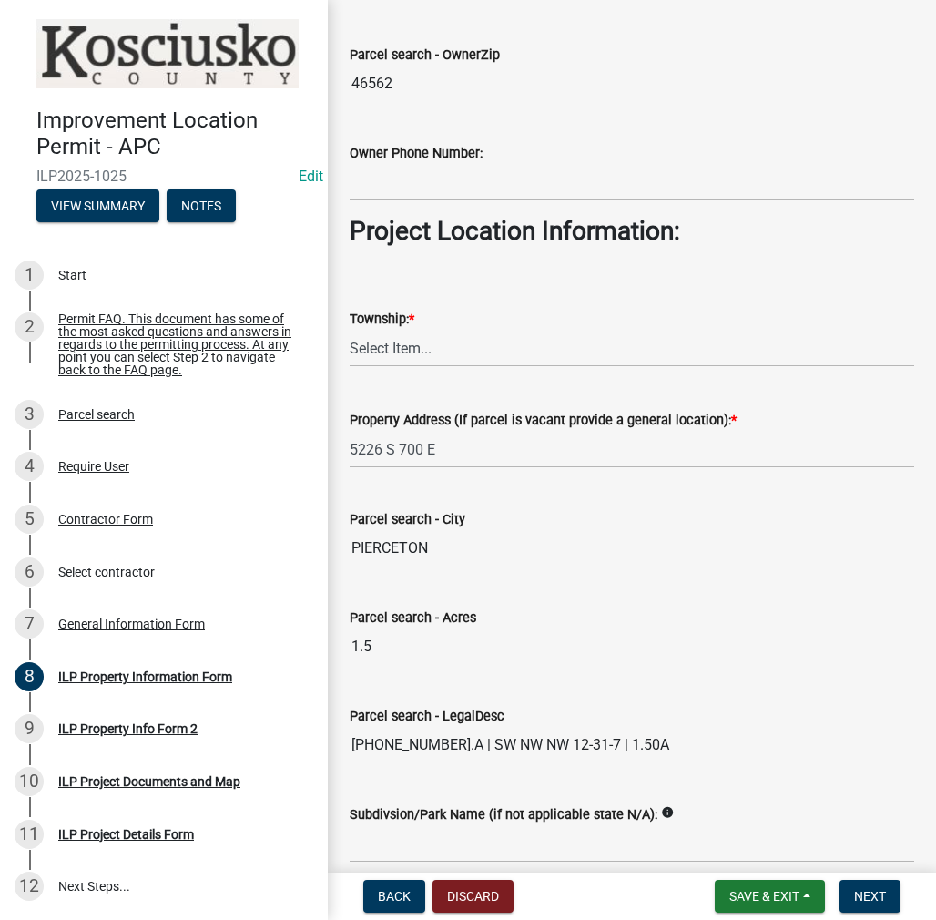
scroll to position [1184, 0]
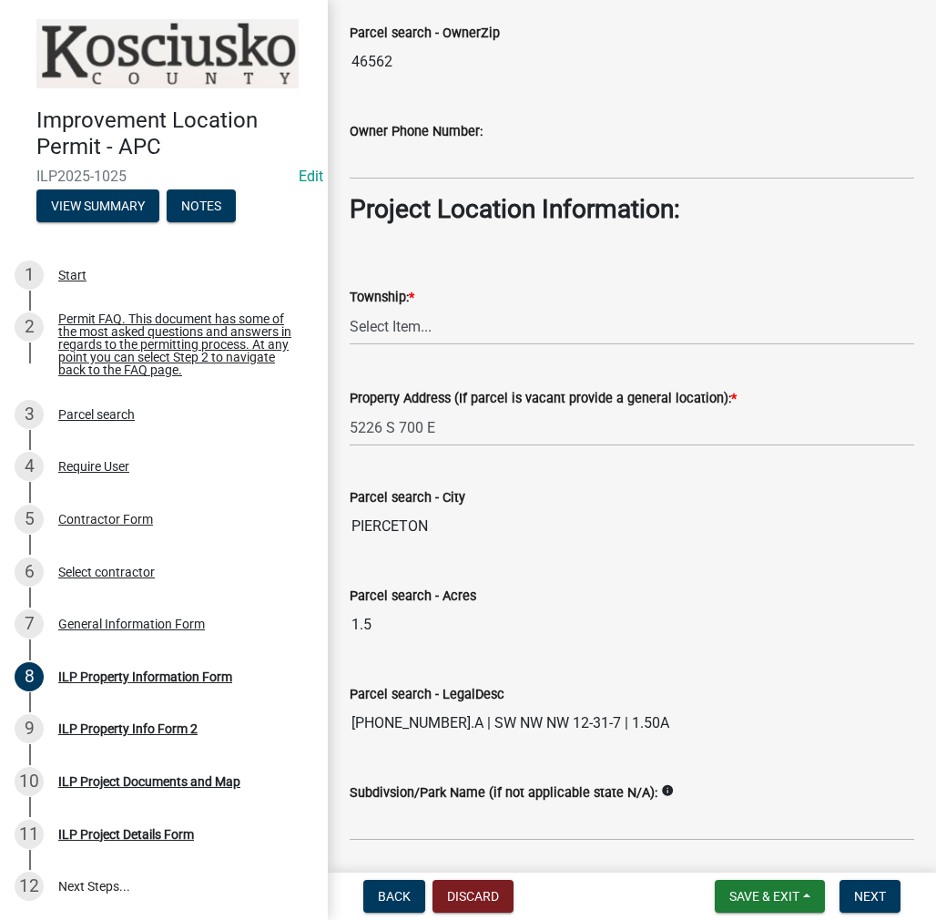
type input "[PERSON_NAME]"
click at [381, 329] on select "Select Item... [PERSON_NAME] - Elkhart Co Clay Etna [GEOGRAPHIC_DATA][PERSON_NA…" at bounding box center [632, 326] width 565 height 37
click at [350, 308] on select "Select Item... [PERSON_NAME] - Elkhart Co Clay Etna [GEOGRAPHIC_DATA][PERSON_NA…" at bounding box center [632, 326] width 565 height 37
select select "ef3fb7ca-e19f-4eb5-bfeb-f79fea49208d"
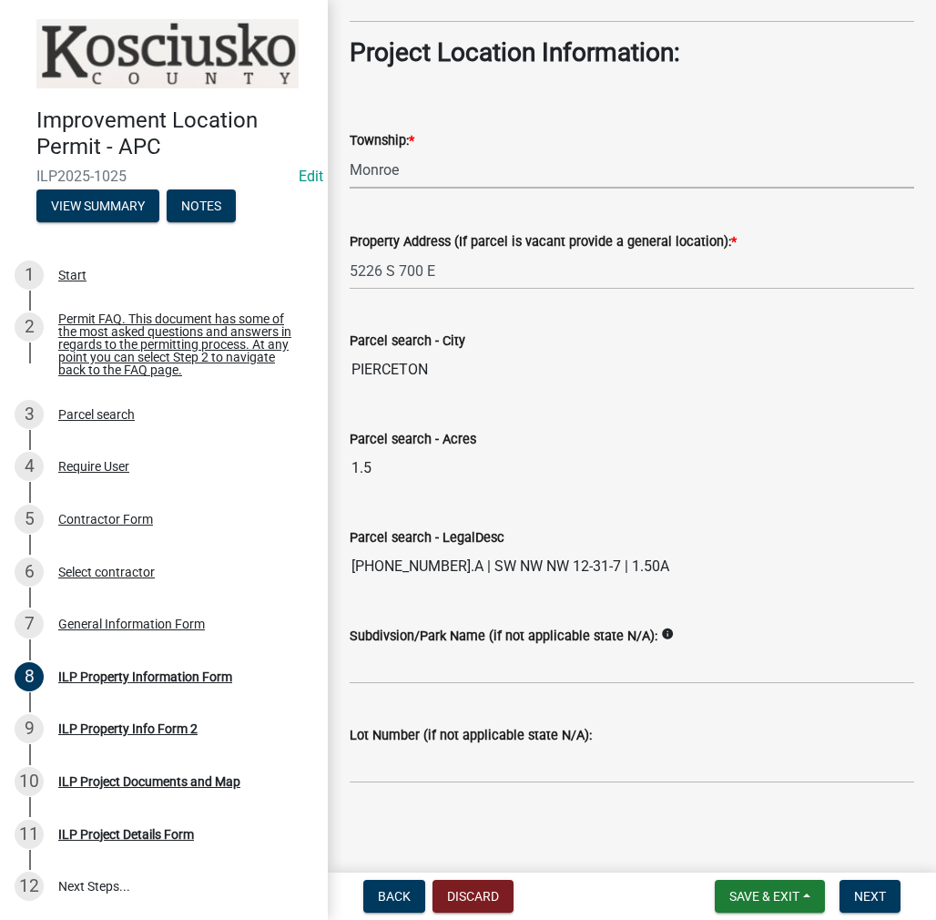
scroll to position [1341, 0]
click at [872, 896] on span "Next" at bounding box center [870, 896] width 32 height 15
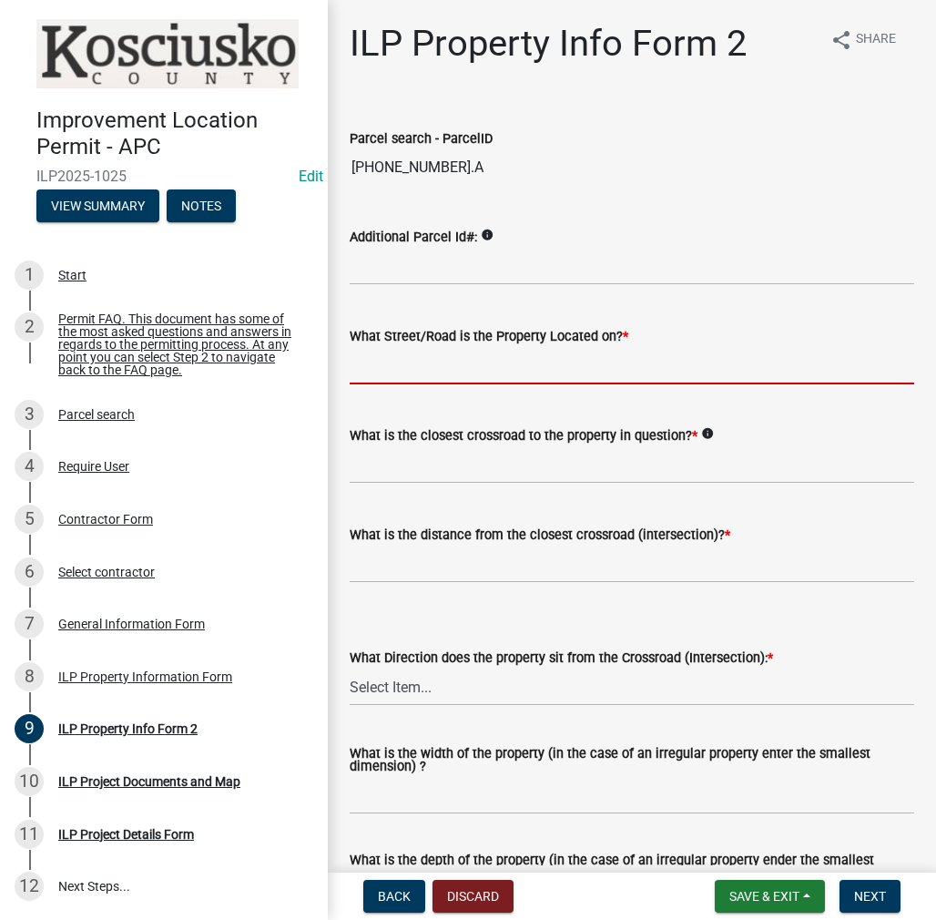
click at [389, 362] on input "What Street/Road is the Property Located on? *" at bounding box center [632, 365] width 565 height 37
type input "700 E"
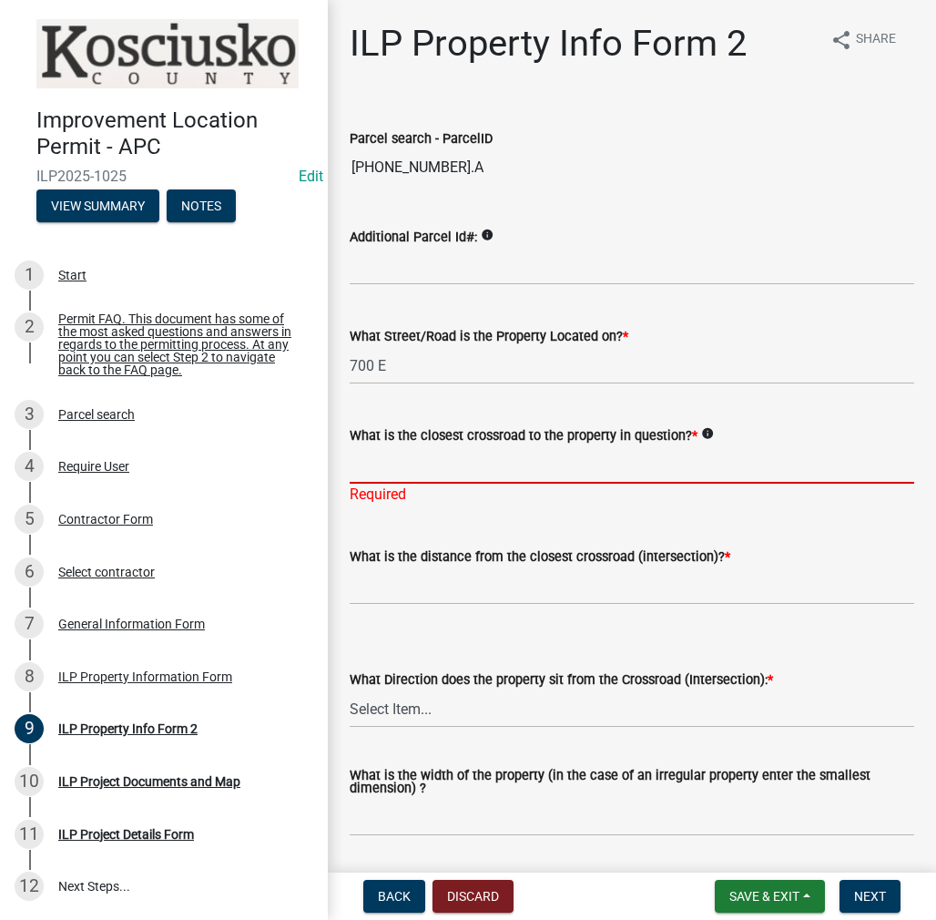
click at [418, 470] on input "What is the closest crossroad to the property in question? *" at bounding box center [632, 464] width 565 height 37
type input "500 S"
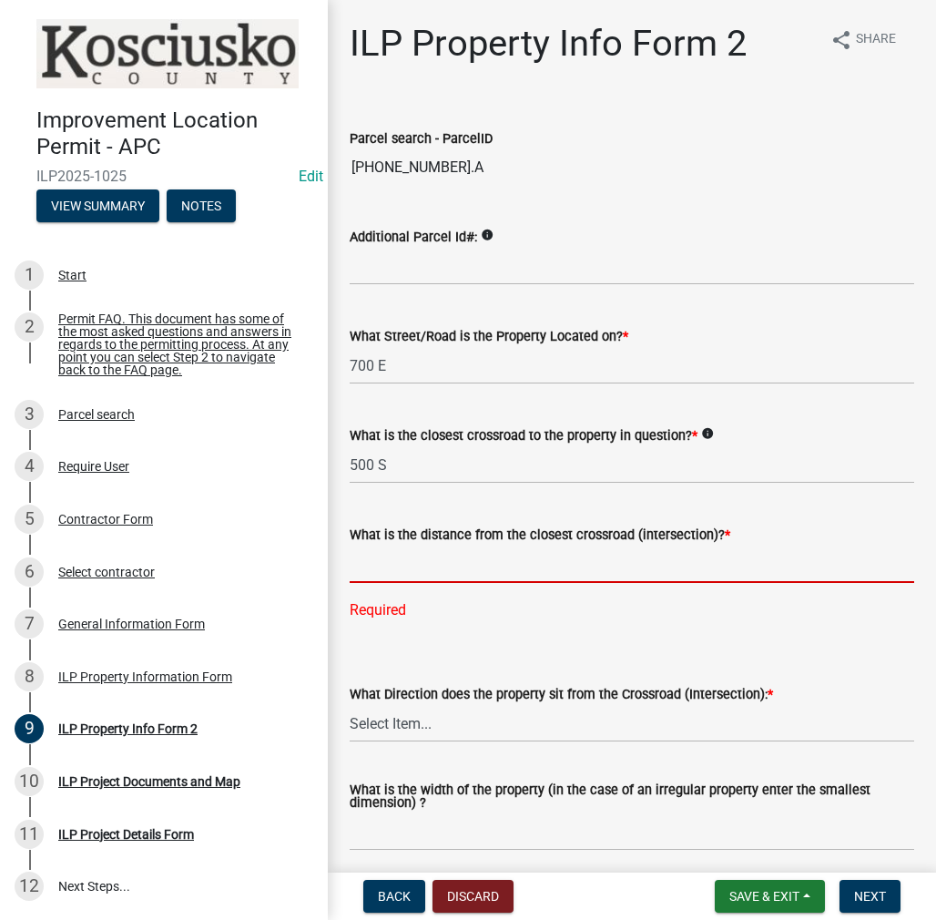
click at [383, 566] on input "text" at bounding box center [632, 564] width 565 height 37
type input "1186"
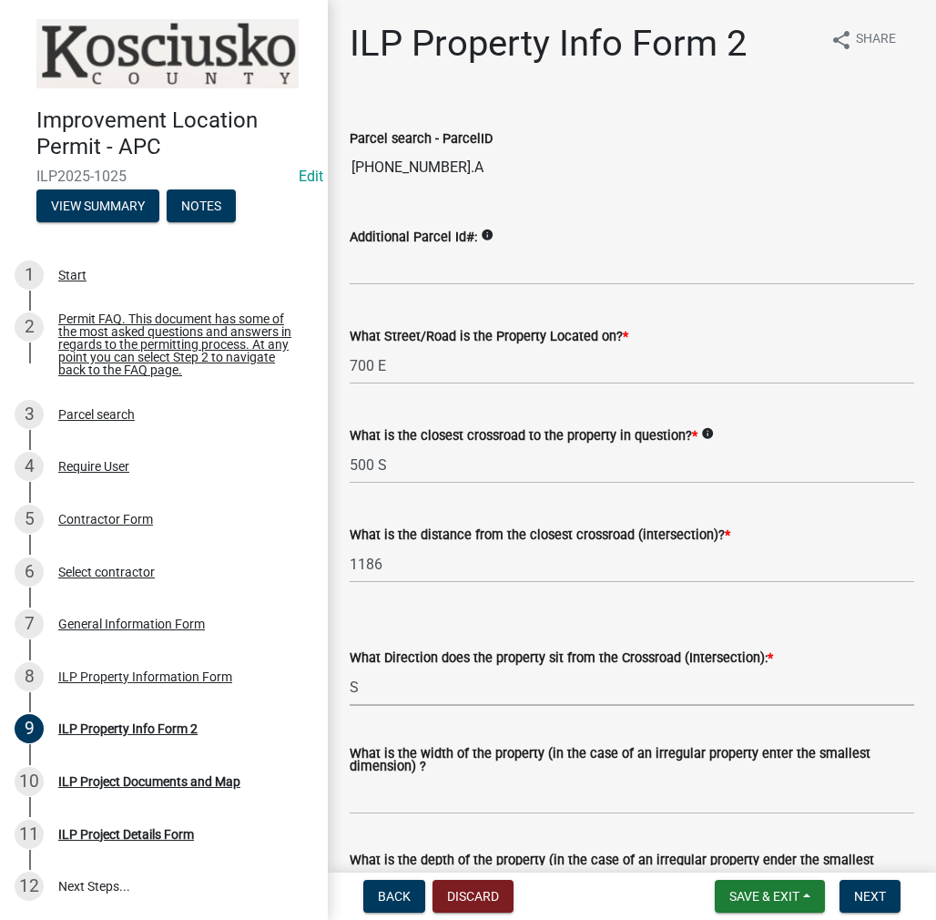
select select "30cad654-0079-4cbe-a349-097ae71a5774"
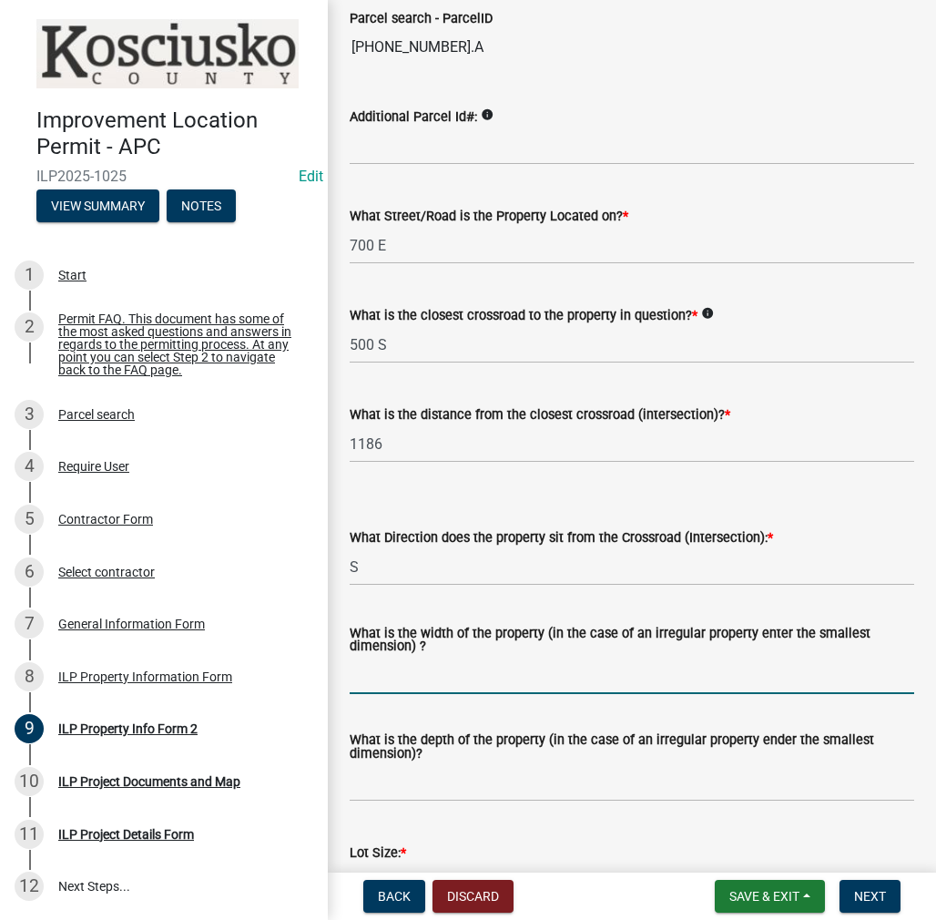
scroll to position [364, 0]
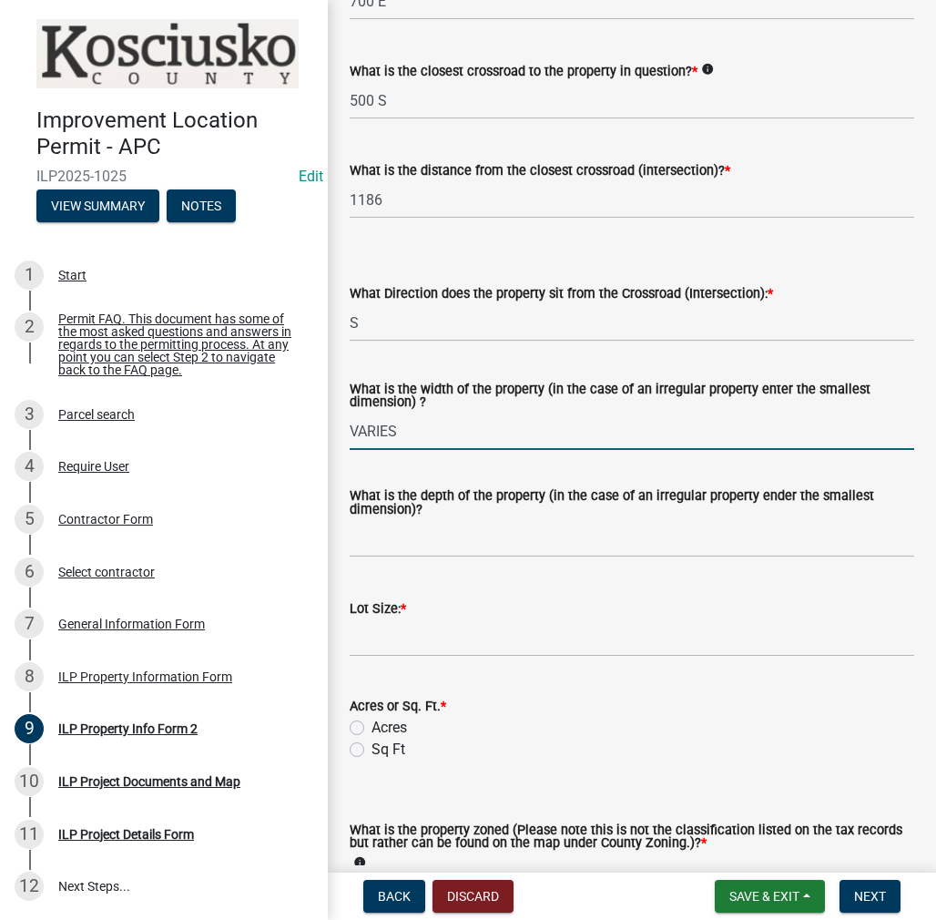
type input "VARIES"
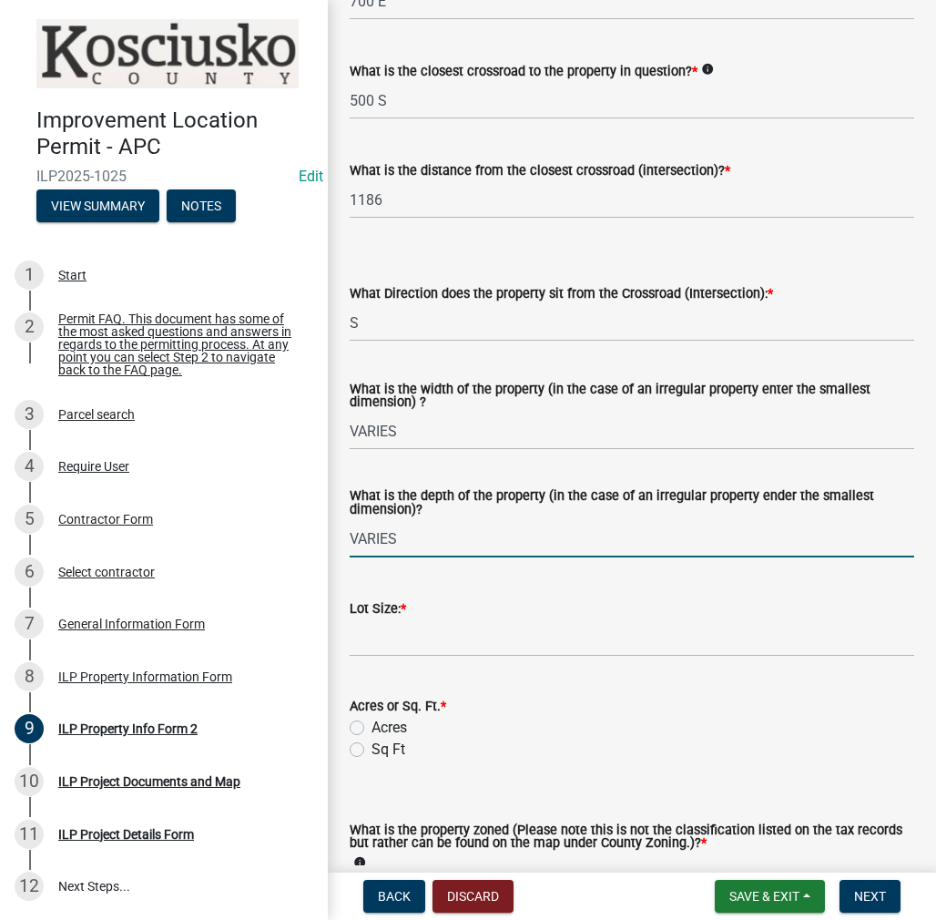
type input "VARIES"
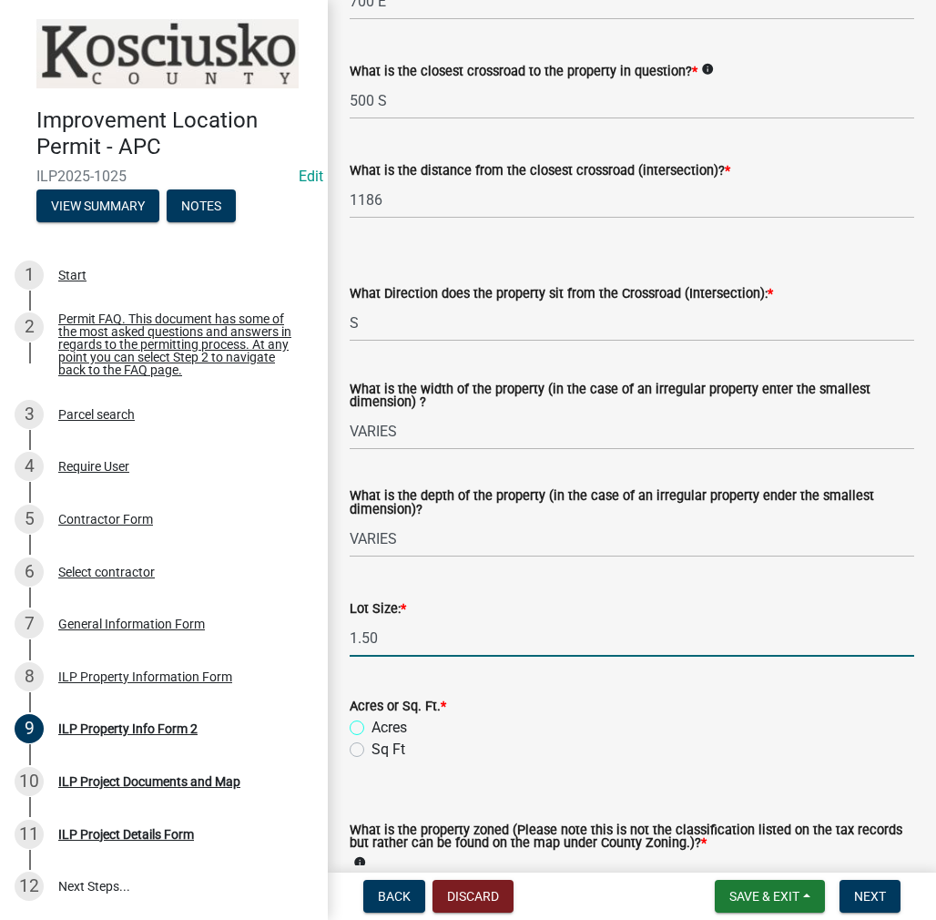
type input "1.5"
click at [372, 727] on label "Acres" at bounding box center [390, 728] width 36 height 22
click at [372, 727] on input "Acres" at bounding box center [378, 723] width 12 height 12
radio input "true"
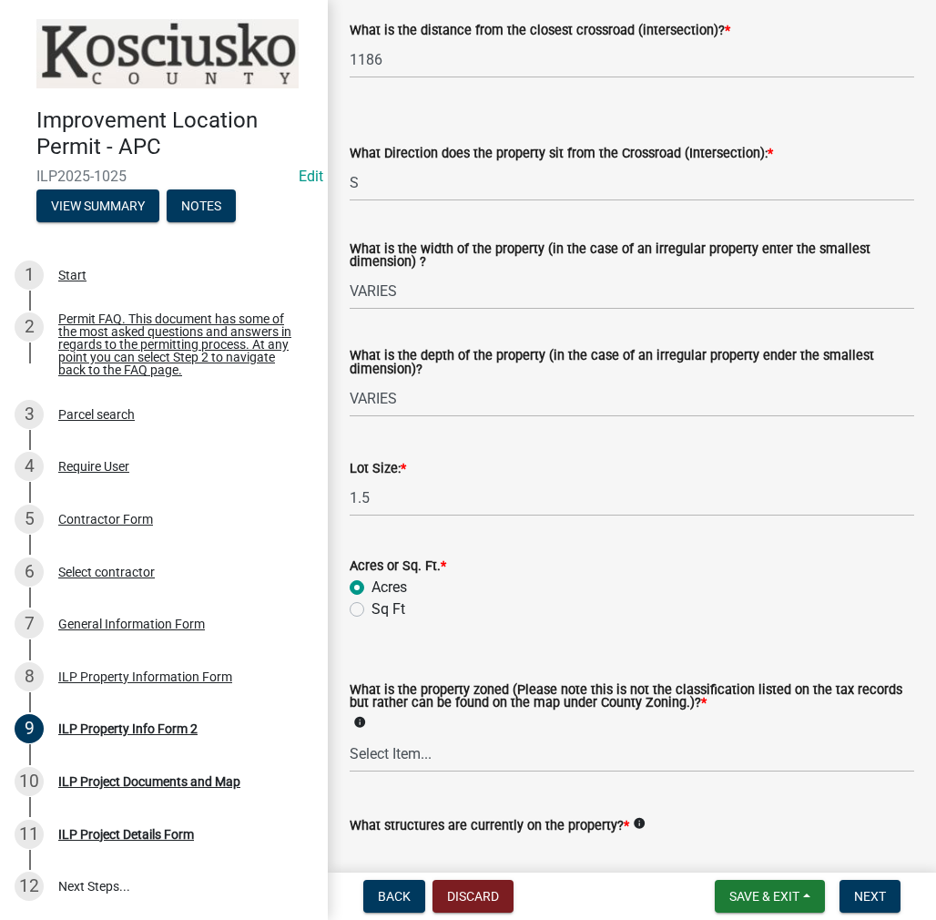
scroll to position [647, 0]
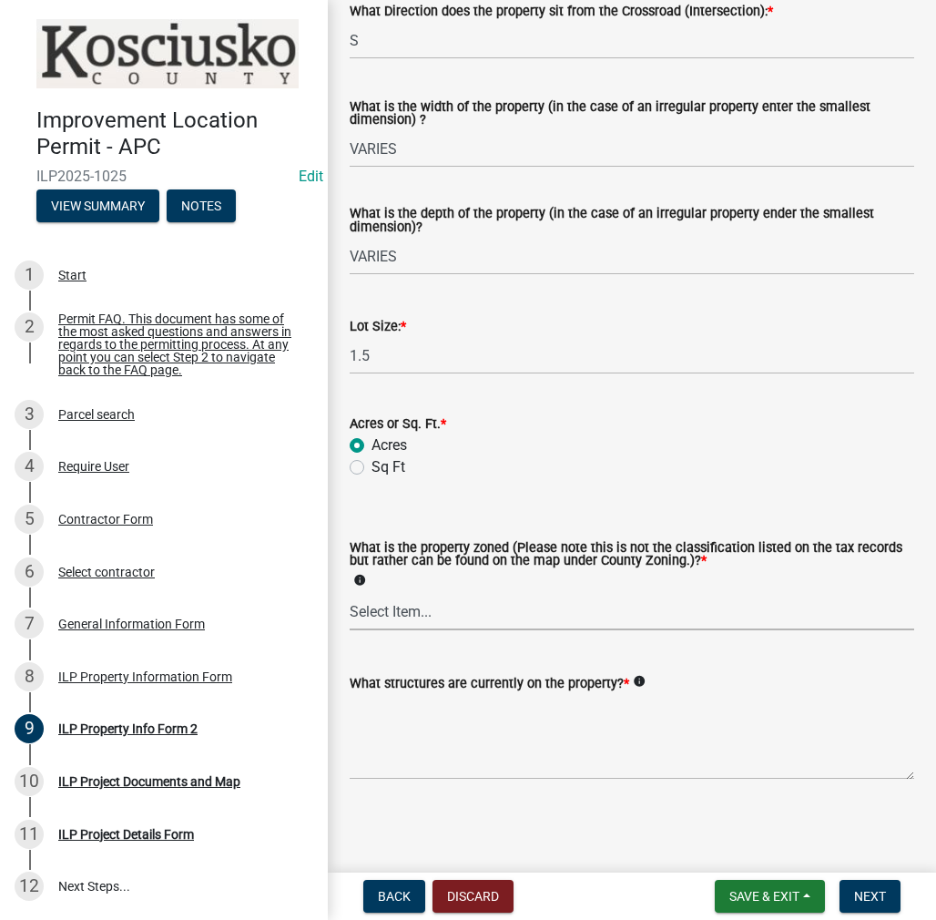
click at [411, 598] on select "Select Item... Agricultural Agricultural 2 Commercial Environmental Industrial …" at bounding box center [632, 611] width 565 height 37
click at [350, 593] on select "Select Item... Agricultural Agricultural 2 Commercial Environmental Industrial …" at bounding box center [632, 611] width 565 height 37
select select "ea119d11-e52e-4559-b746-af06211fe819"
click at [408, 733] on textarea "What structures are currently on the property? *" at bounding box center [632, 737] width 565 height 86
click at [561, 707] on textarea "RESIDENCE & RES ACC BLDGS" at bounding box center [632, 737] width 565 height 86
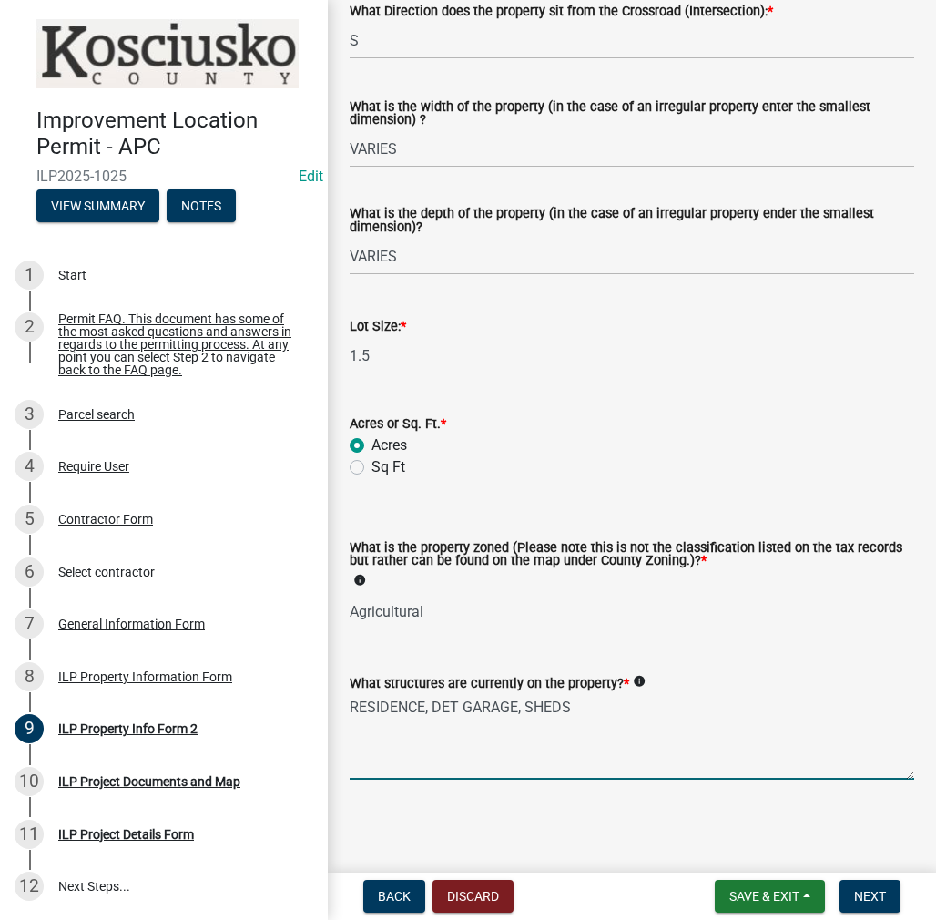
type textarea "RESIDENCE, DET GARAGE, SHEDS"
click at [876, 901] on span "Next" at bounding box center [870, 896] width 32 height 15
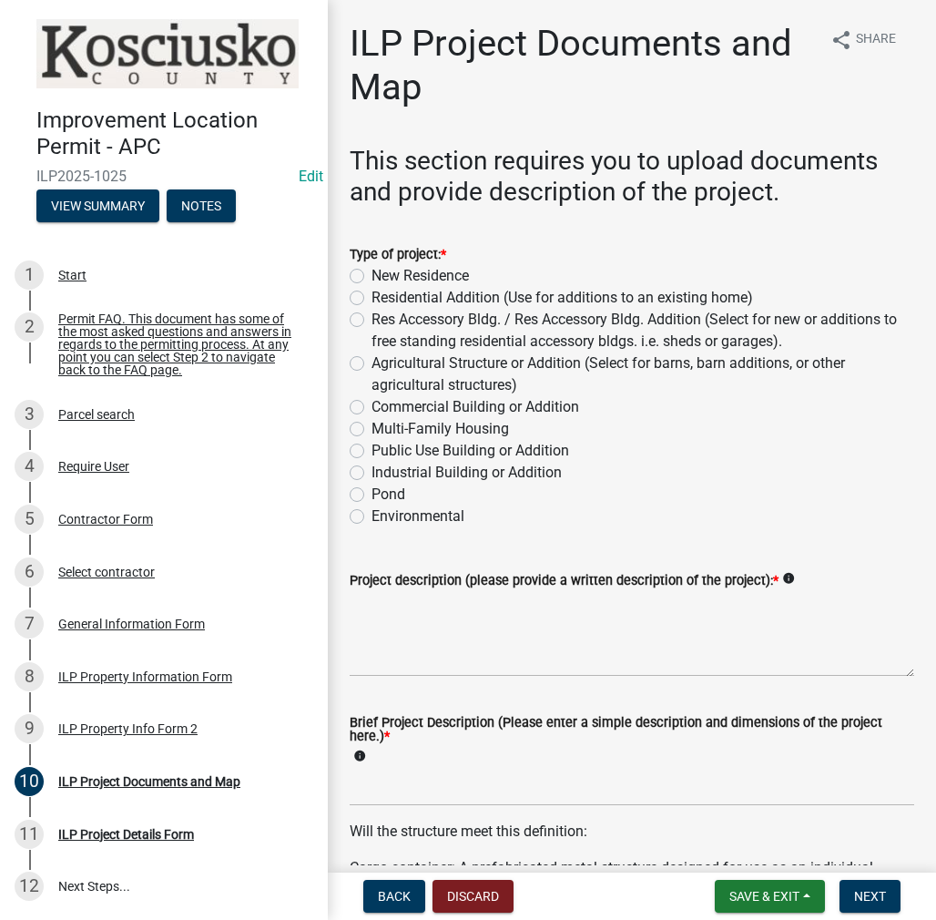
drag, startPoint x: 361, startPoint y: 319, endPoint x: 371, endPoint y: 332, distance: 16.9
click at [372, 319] on label "Res Accessory Bldg. / Res Accessory Bldg. Addition (Select for new or additions…" at bounding box center [643, 331] width 543 height 44
click at [372, 319] on input "Res Accessory Bldg. / Res Accessory Bldg. Addition (Select for new or additions…" at bounding box center [378, 315] width 12 height 12
radio input "true"
click at [423, 619] on textarea "Project description (please provide a written description of the project): *" at bounding box center [632, 634] width 565 height 86
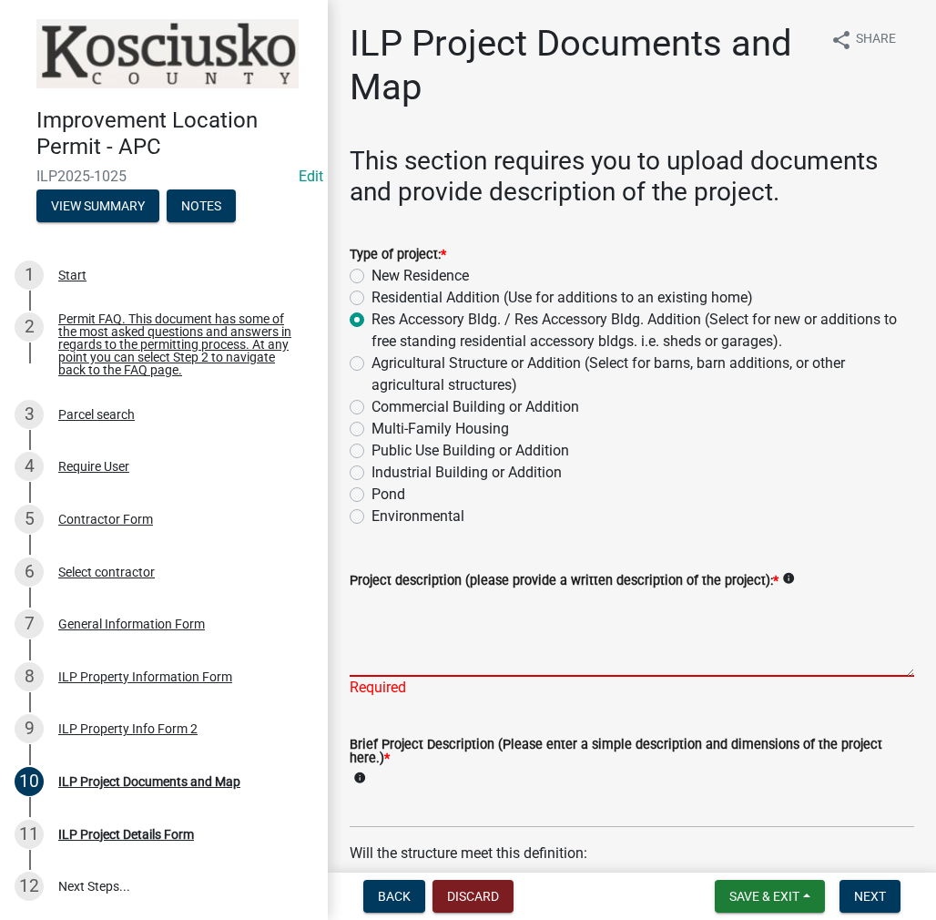
click at [391, 616] on textarea "Project description (please provide a written description of the project): *" at bounding box center [632, 634] width 565 height 86
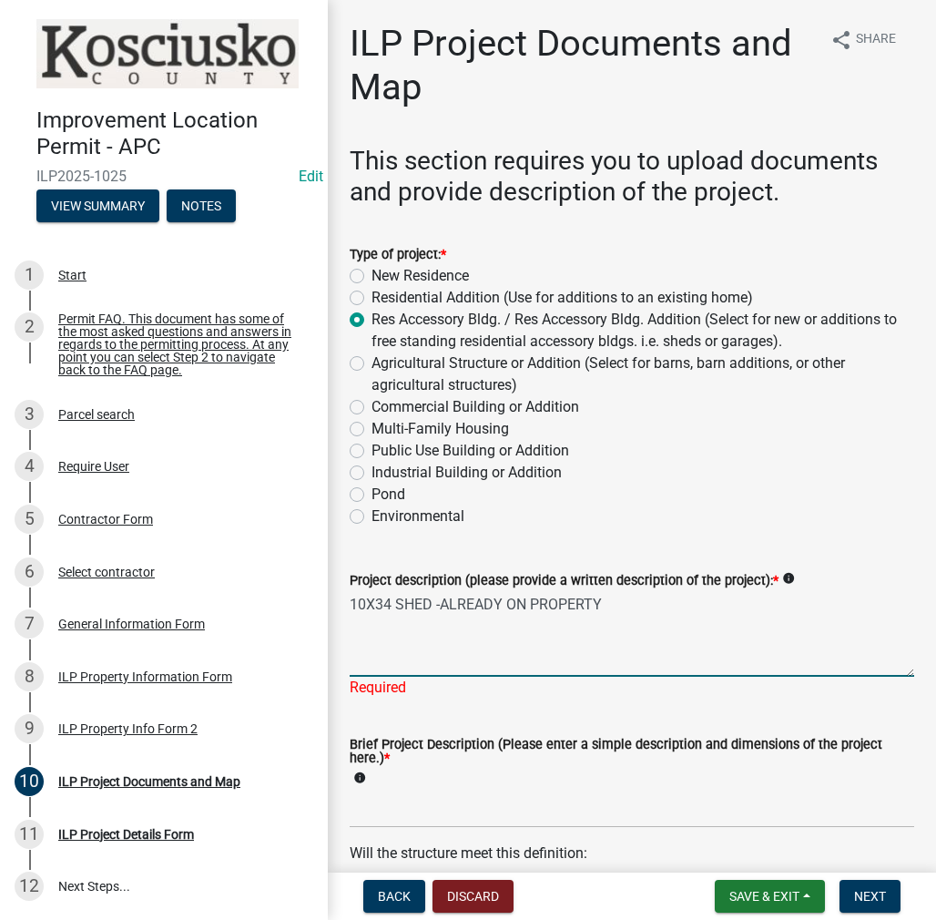
type textarea "10X34 SHED -ALREADY ON PROPERTY"
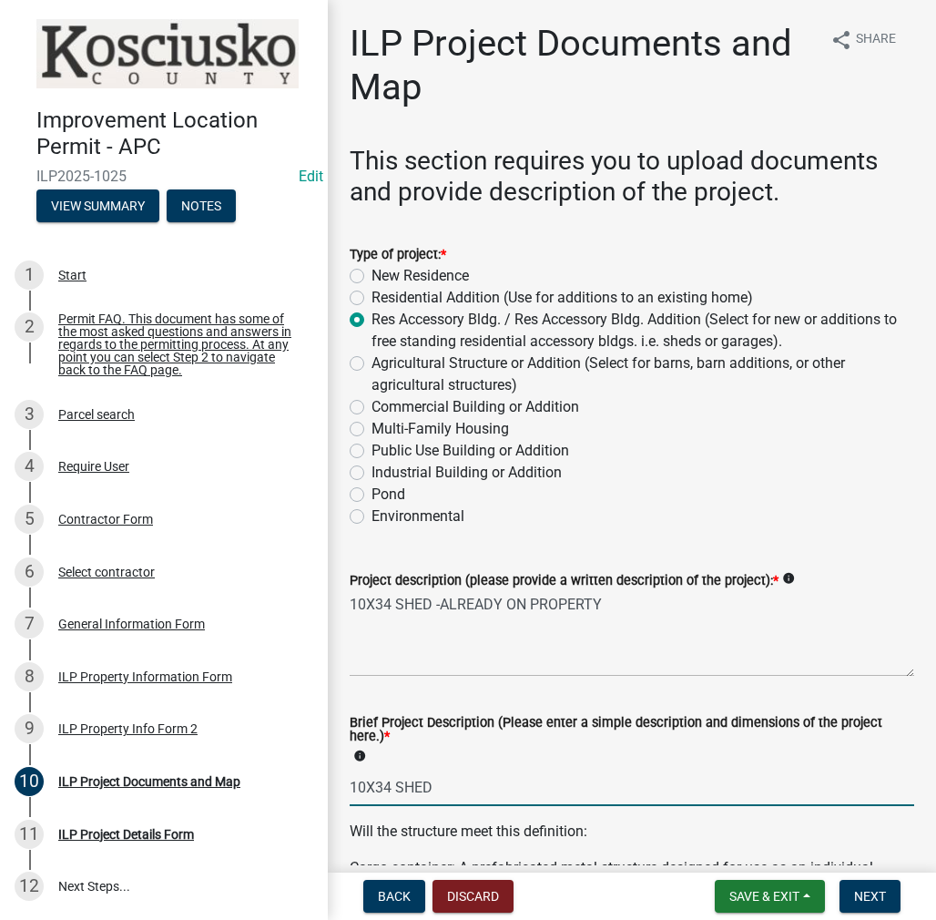
type input "10X34 SHED"
click at [633, 594] on textarea "10X34 SHED -ALREADY ON PROPERTY" at bounding box center [632, 634] width 565 height 86
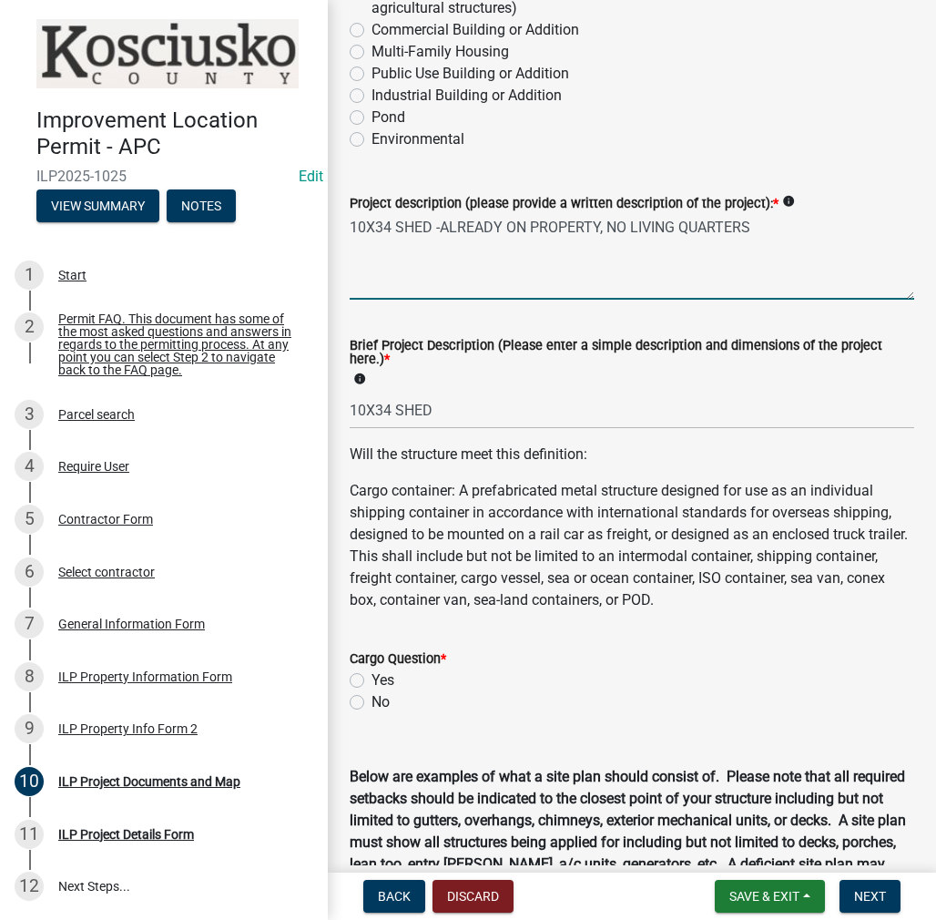
scroll to position [547, 0]
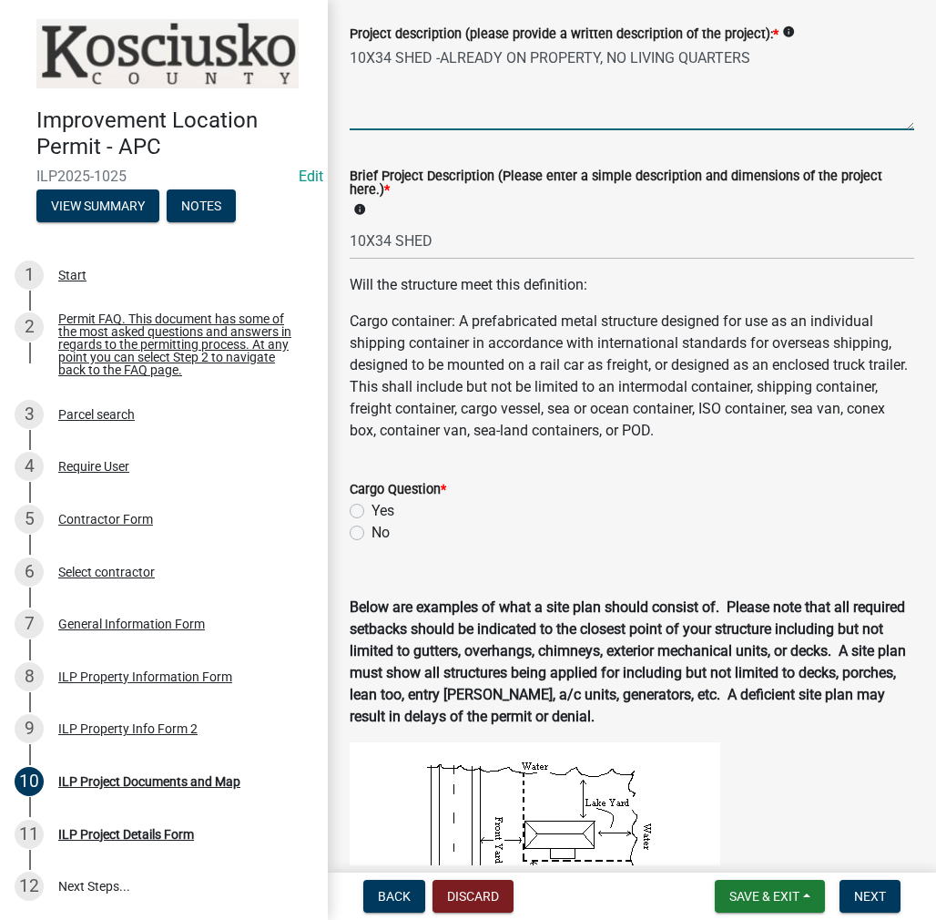
type textarea "10X34 SHED -ALREADY ON PROPERTY, NO LIVING QUARTERS"
click at [368, 530] on div "No" at bounding box center [632, 533] width 565 height 22
click at [339, 530] on div "Cargo Question * Yes No" at bounding box center [632, 499] width 592 height 87
click at [372, 530] on label "No" at bounding box center [381, 533] width 18 height 22
click at [372, 530] on input "No" at bounding box center [378, 528] width 12 height 12
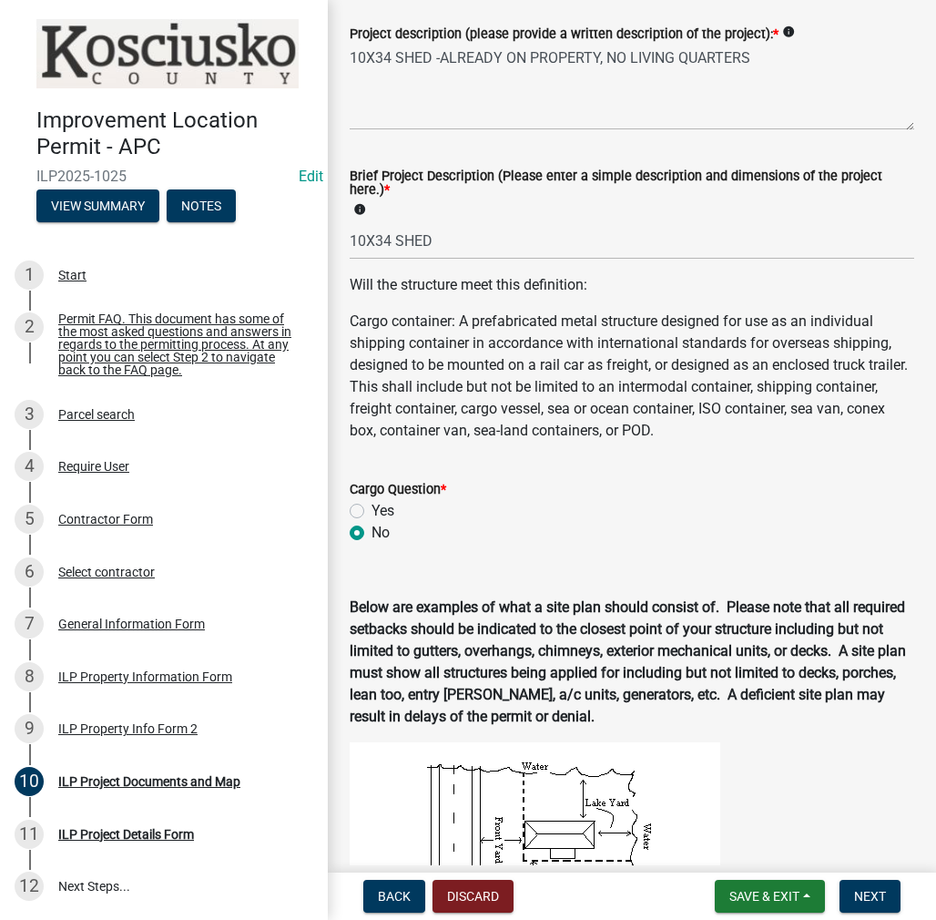
radio input "true"
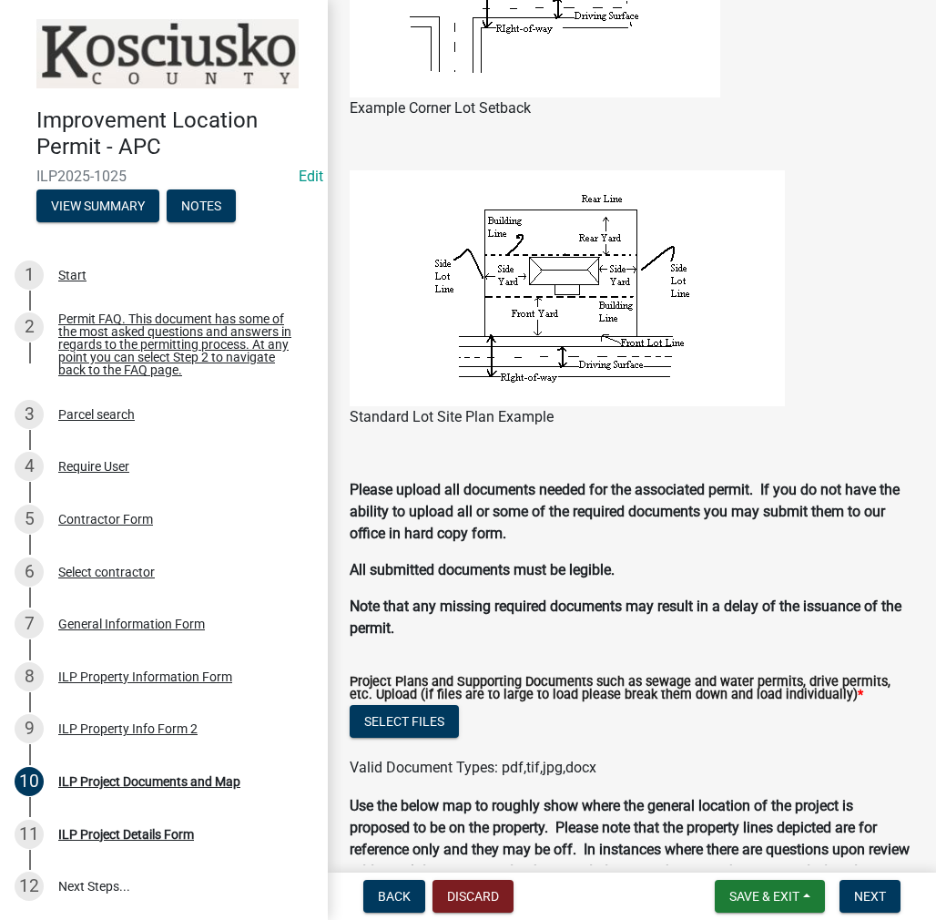
scroll to position [1548, 0]
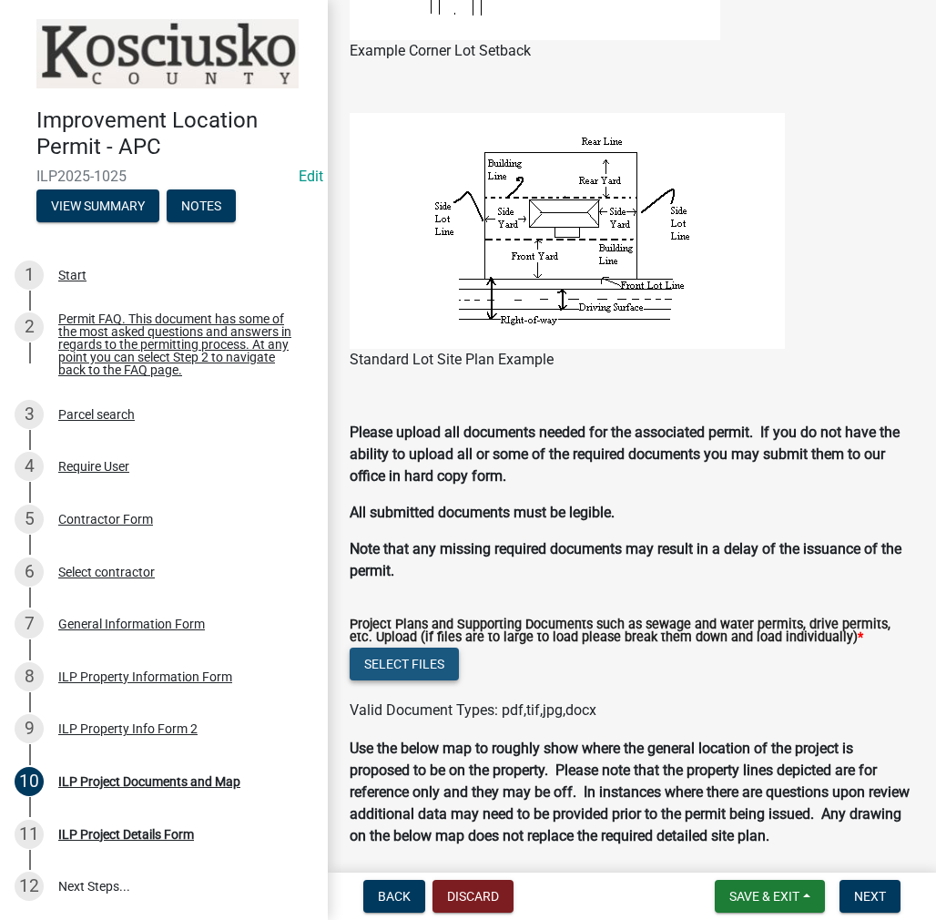
click at [416, 667] on button "Select files" at bounding box center [404, 664] width 109 height 33
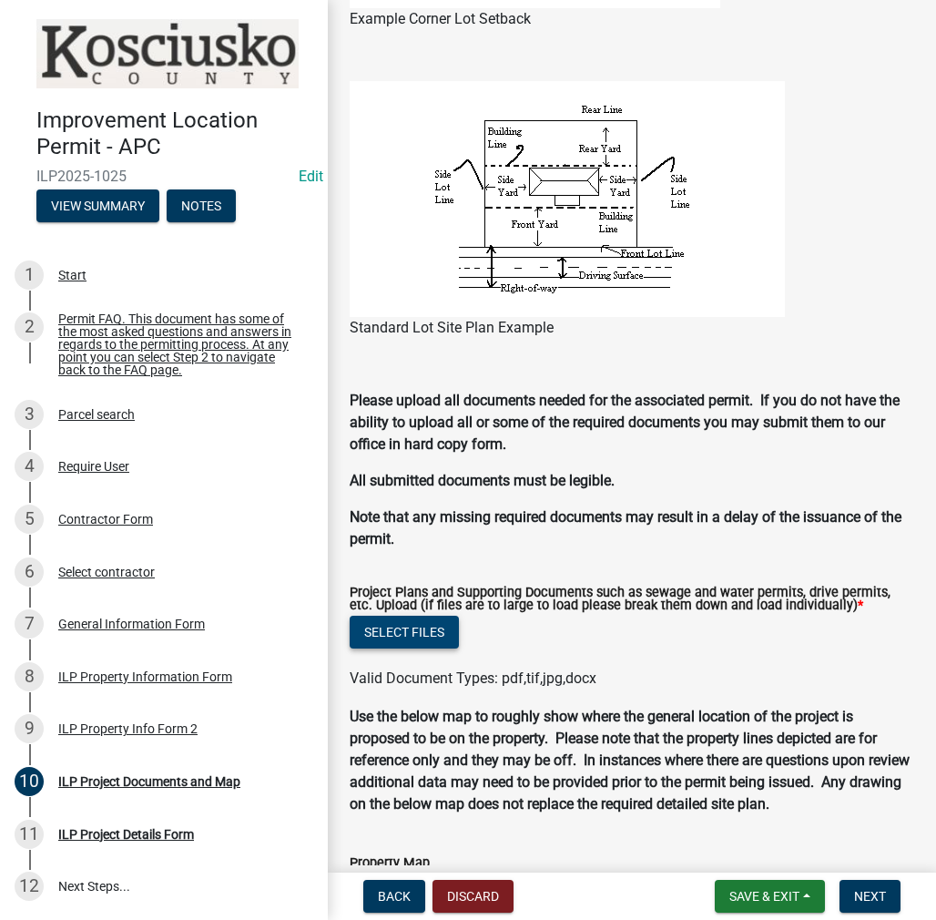
scroll to position [1517, 0]
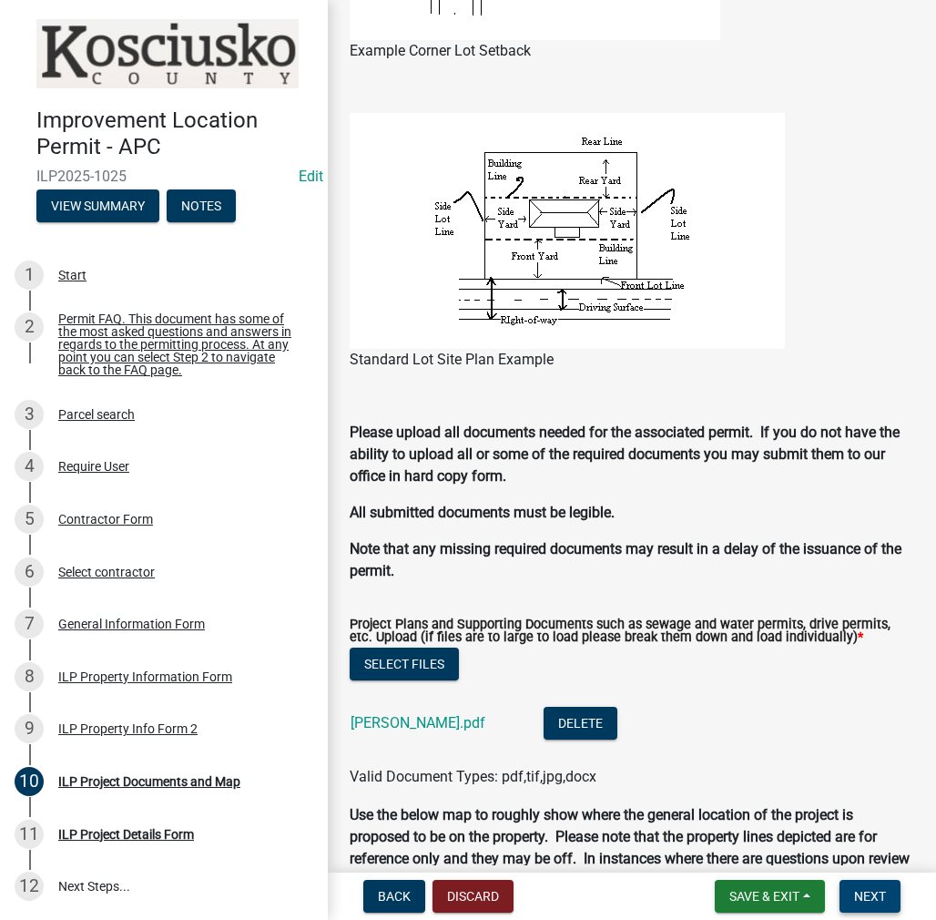
click at [874, 897] on span "Next" at bounding box center [870, 896] width 32 height 15
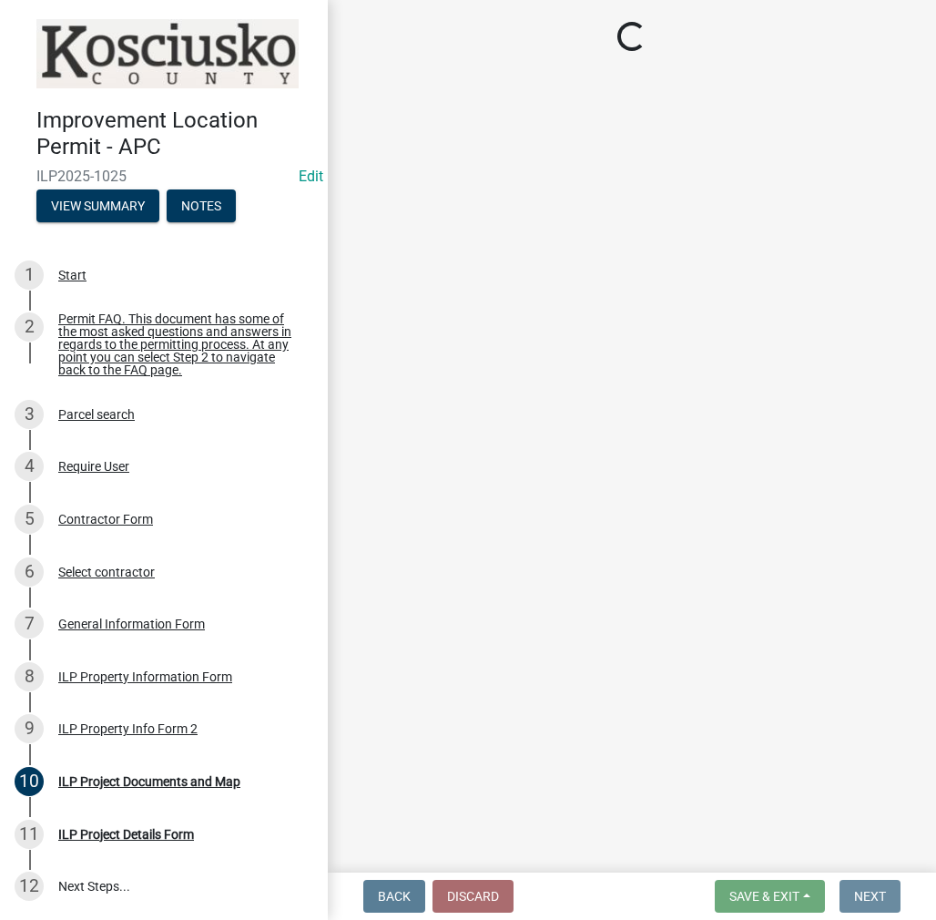
scroll to position [0, 0]
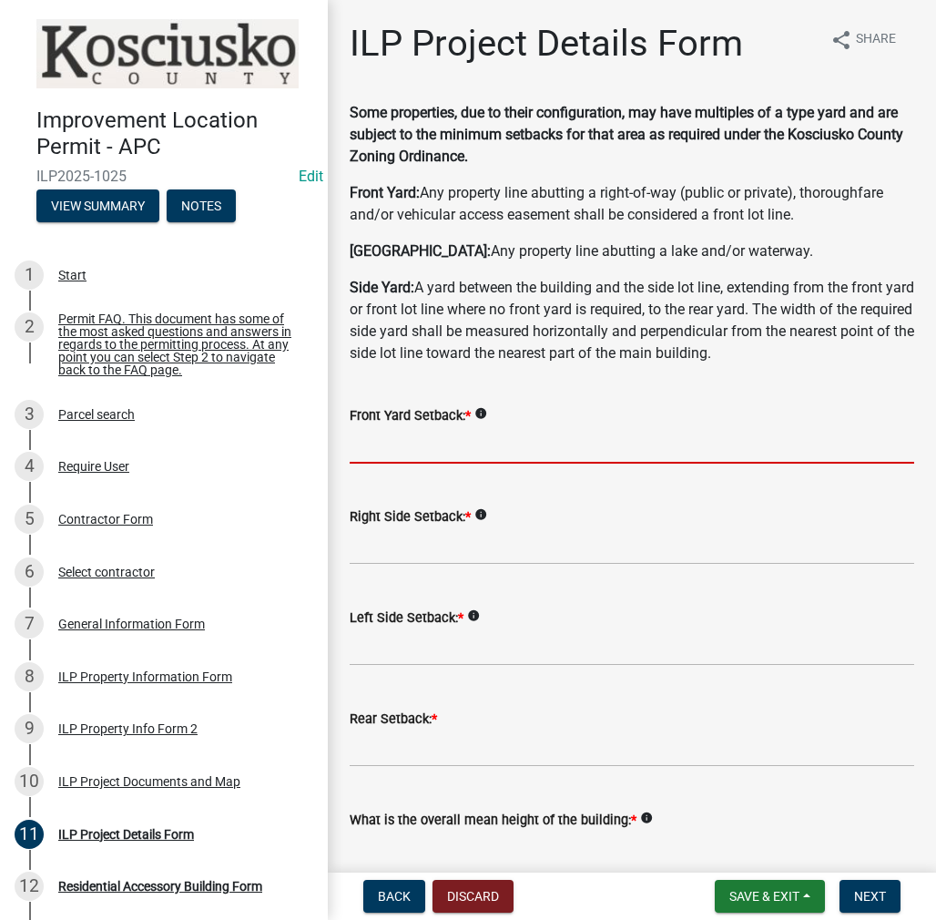
click at [377, 436] on input "text" at bounding box center [632, 444] width 565 height 37
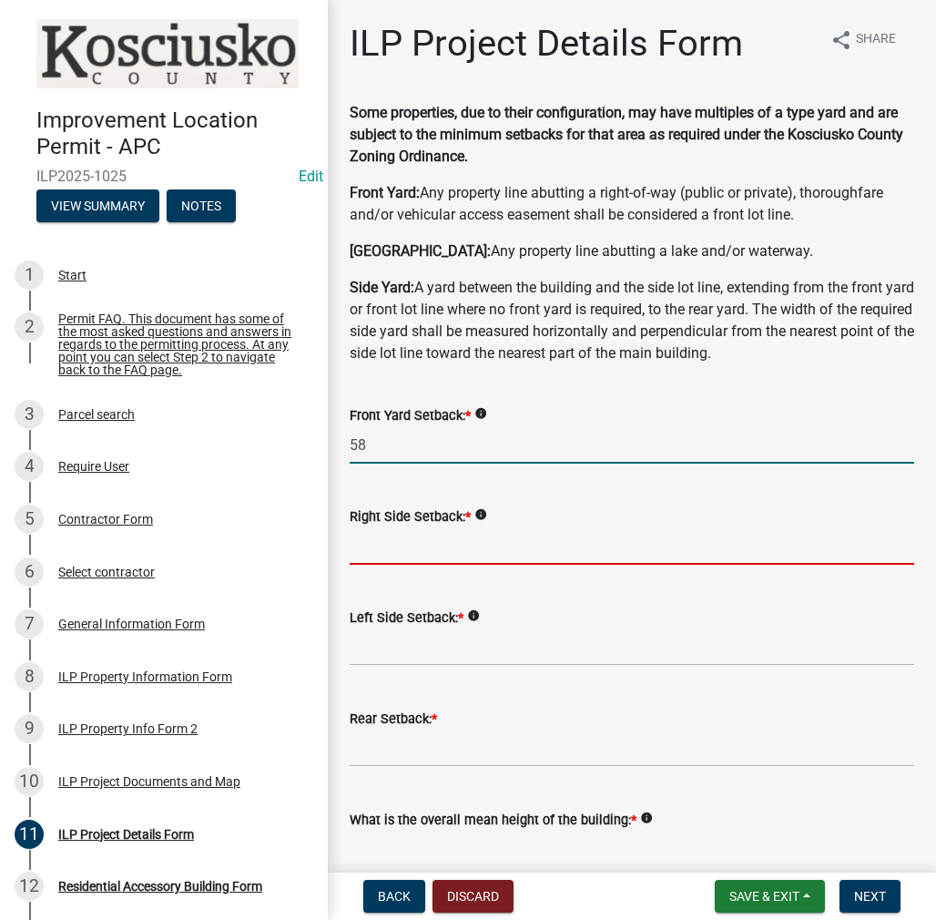
type input "58.0"
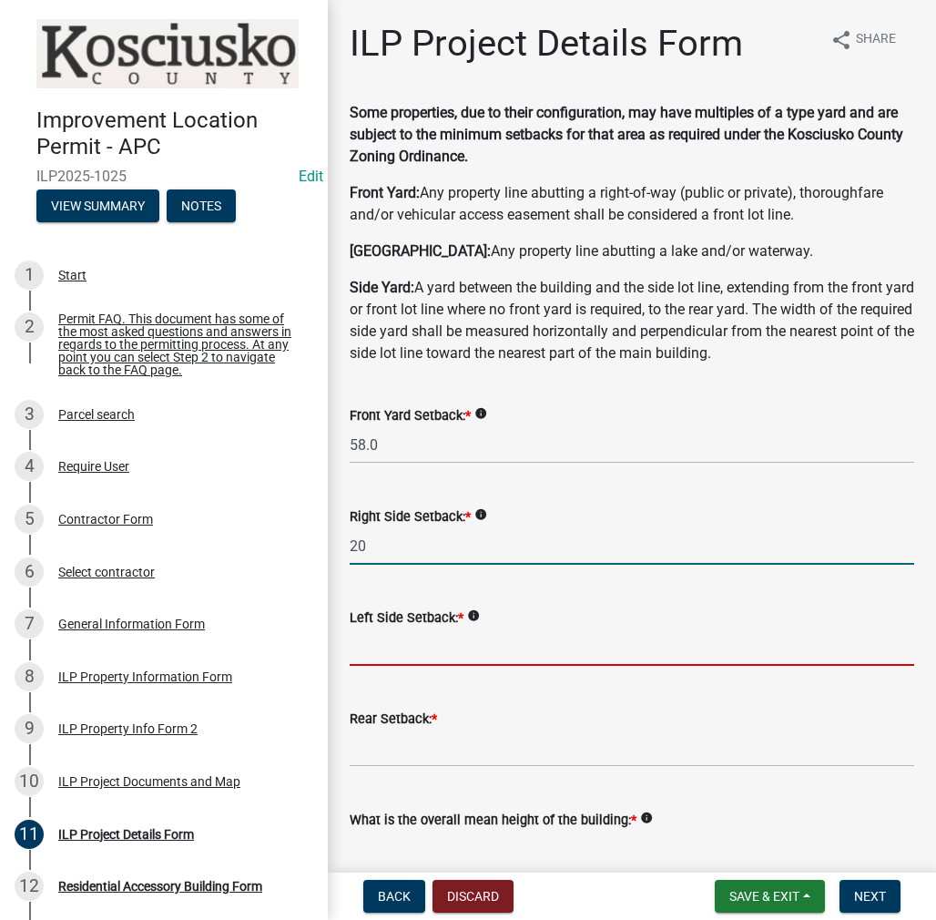
type input "20.0"
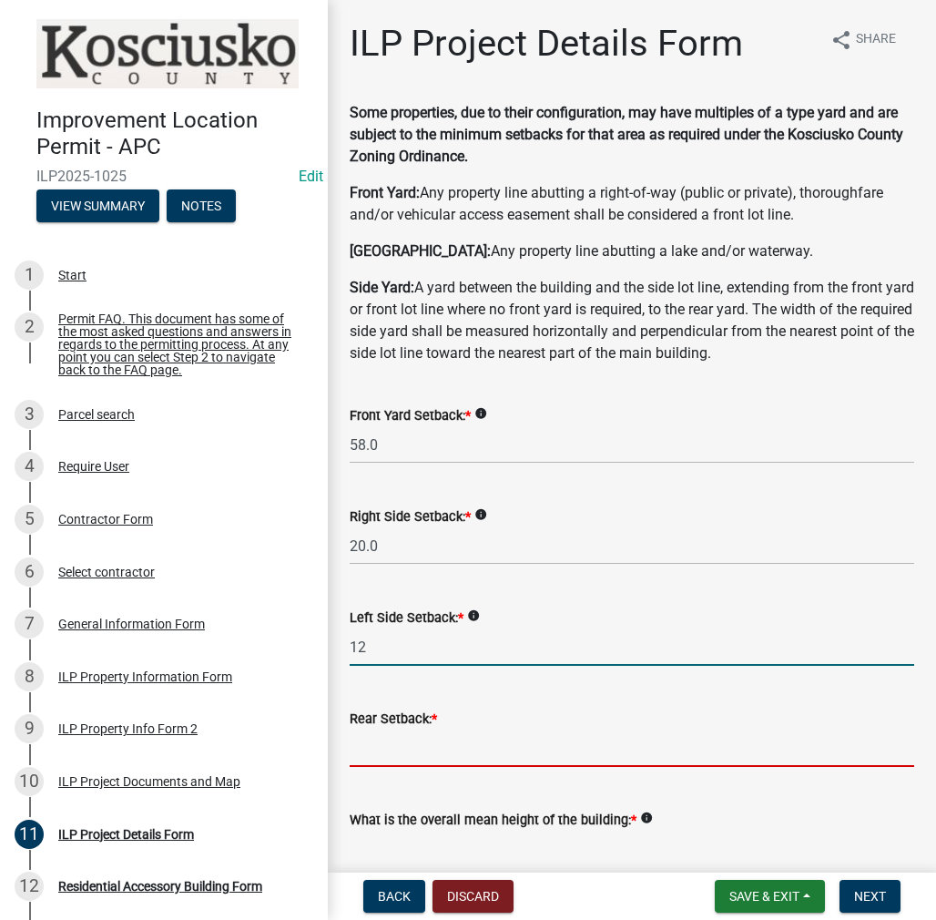
type input "12.0"
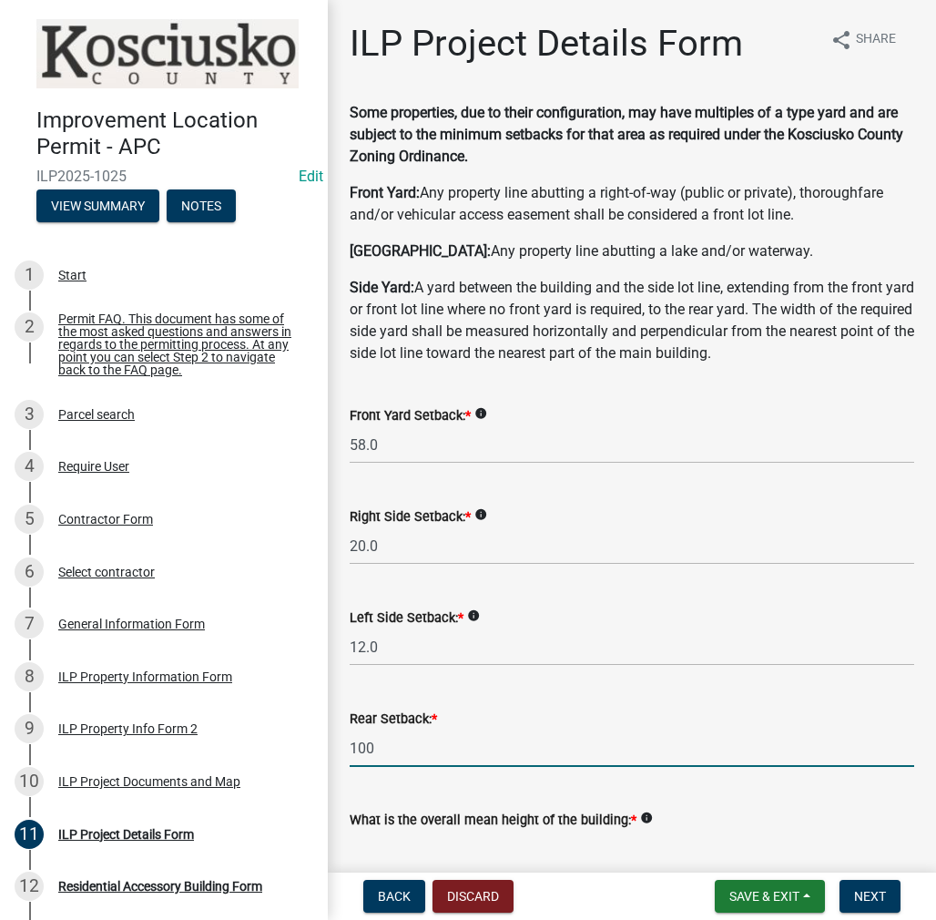
type input "100.0"
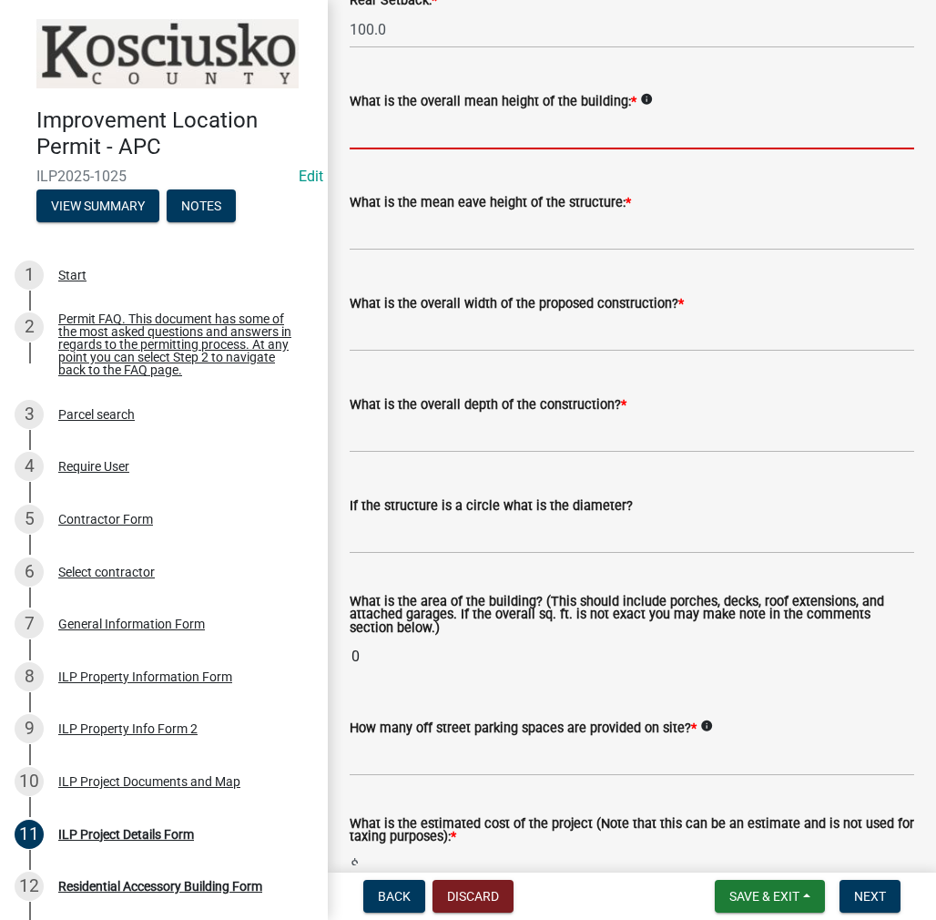
scroll to position [731, 0]
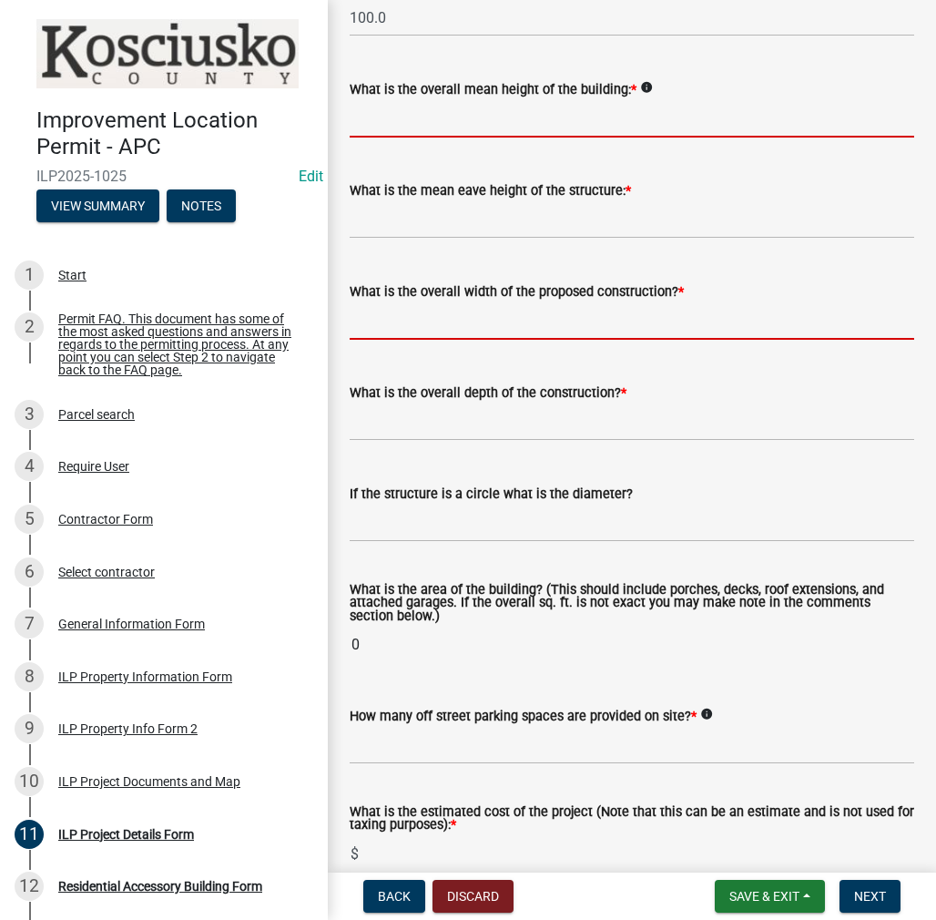
click at [427, 321] on form "What is the overall width of the proposed construction? *" at bounding box center [632, 310] width 565 height 59
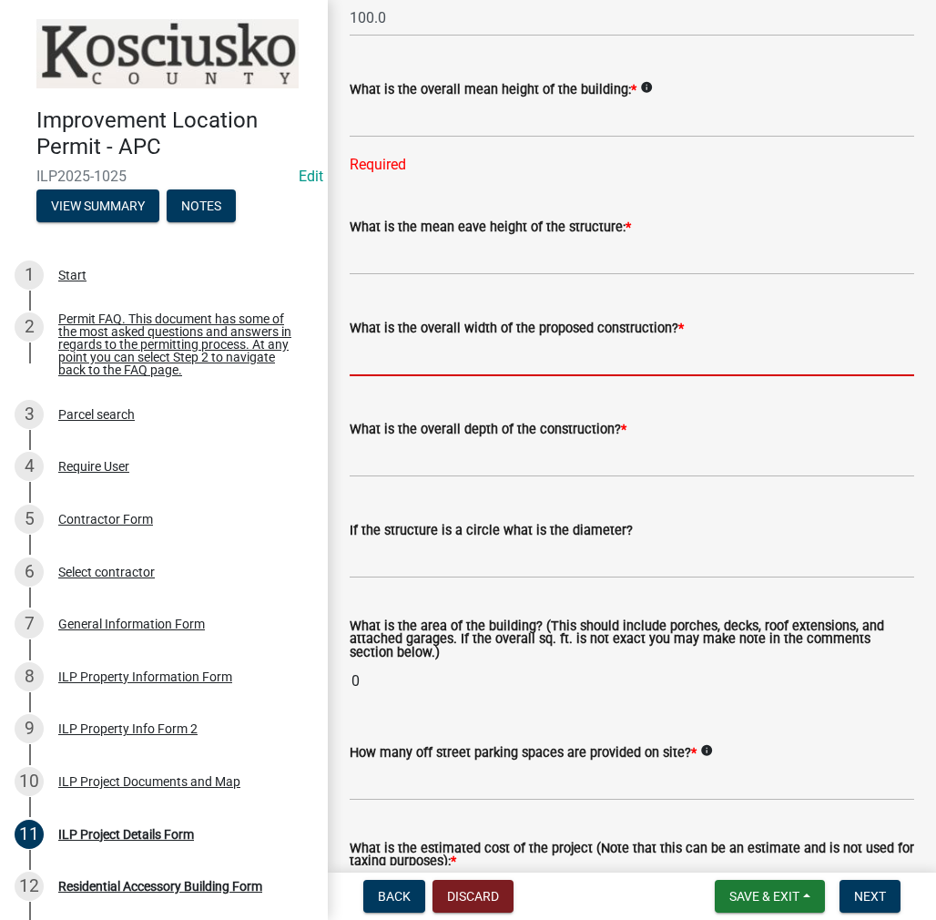
click at [414, 373] on input "text" at bounding box center [632, 357] width 565 height 37
type input "10.00"
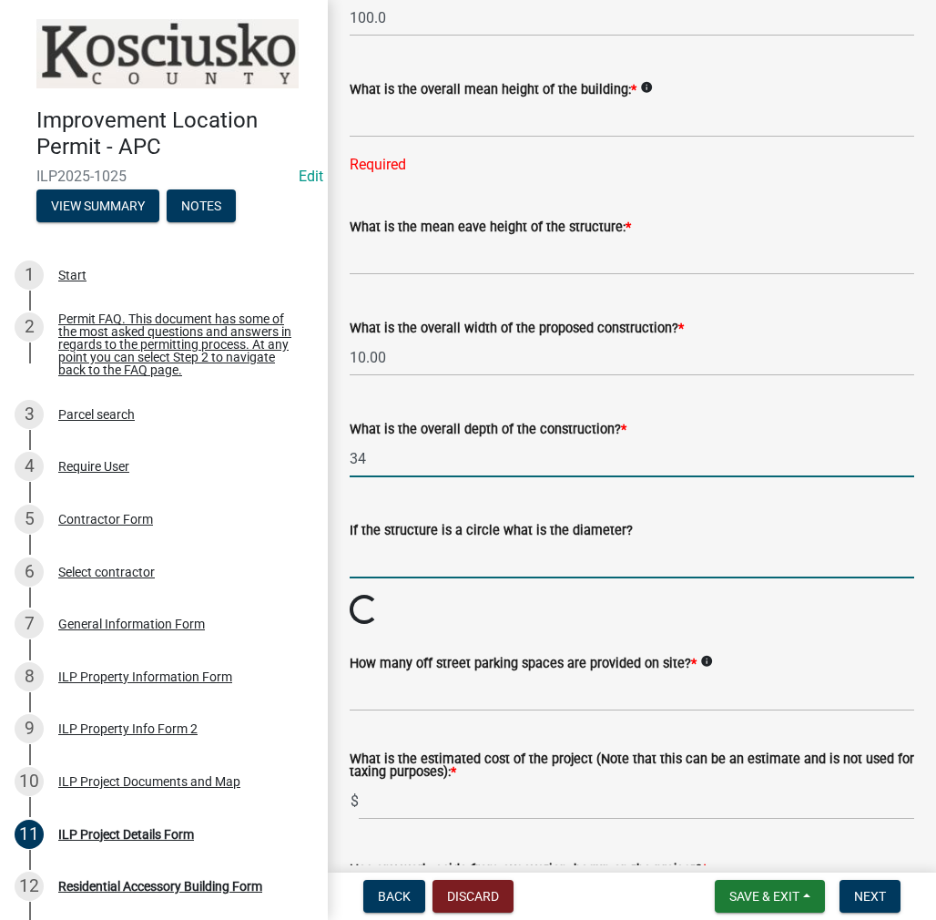
type input "34.00"
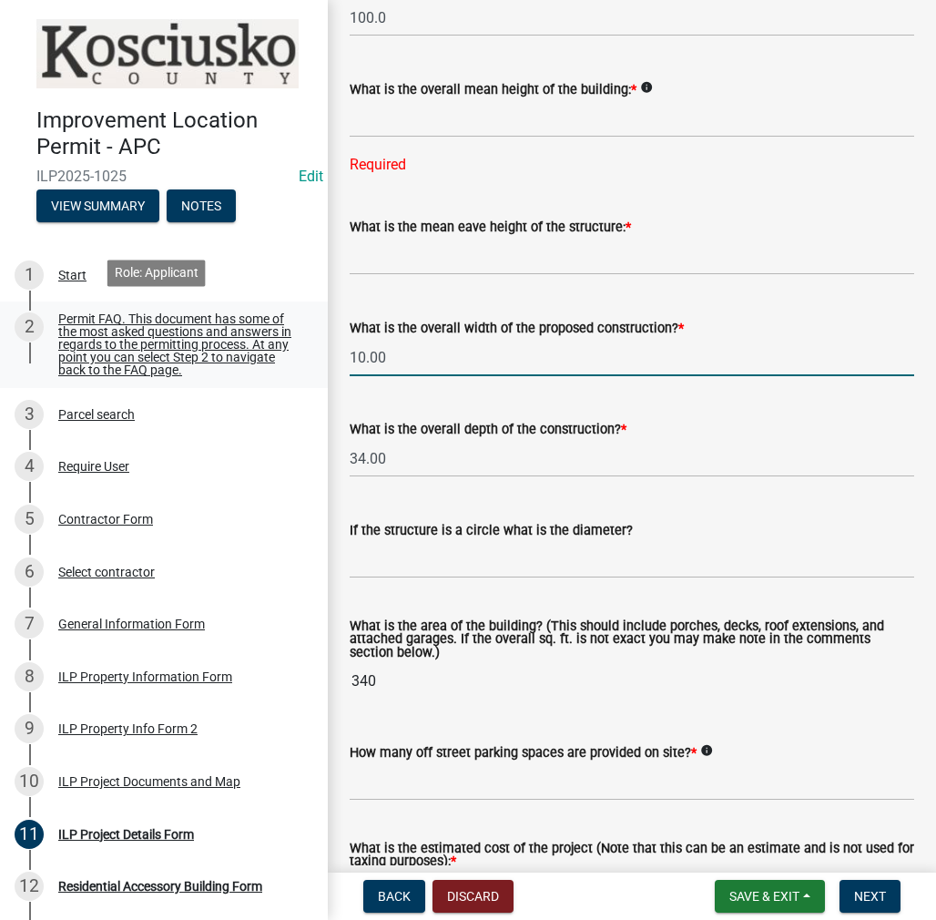
drag, startPoint x: 404, startPoint y: 362, endPoint x: 266, endPoint y: 356, distance: 137.7
click at [266, 356] on div "Improvement Location Permit - APC ILP2025-1025 Edit View Summary Notes 1 Start …" at bounding box center [468, 460] width 936 height 920
type input "12.00"
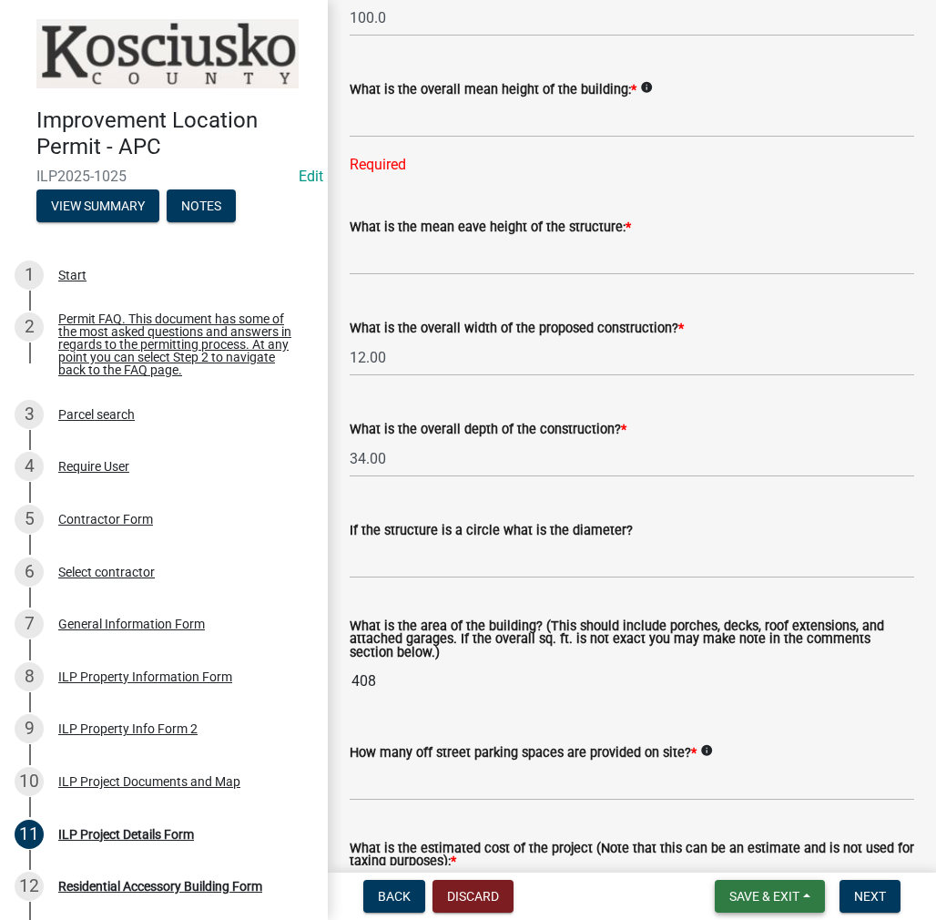
click at [734, 894] on span "Save & Exit" at bounding box center [765, 896] width 70 height 15
click at [719, 816] on button "Save" at bounding box center [753, 805] width 146 height 44
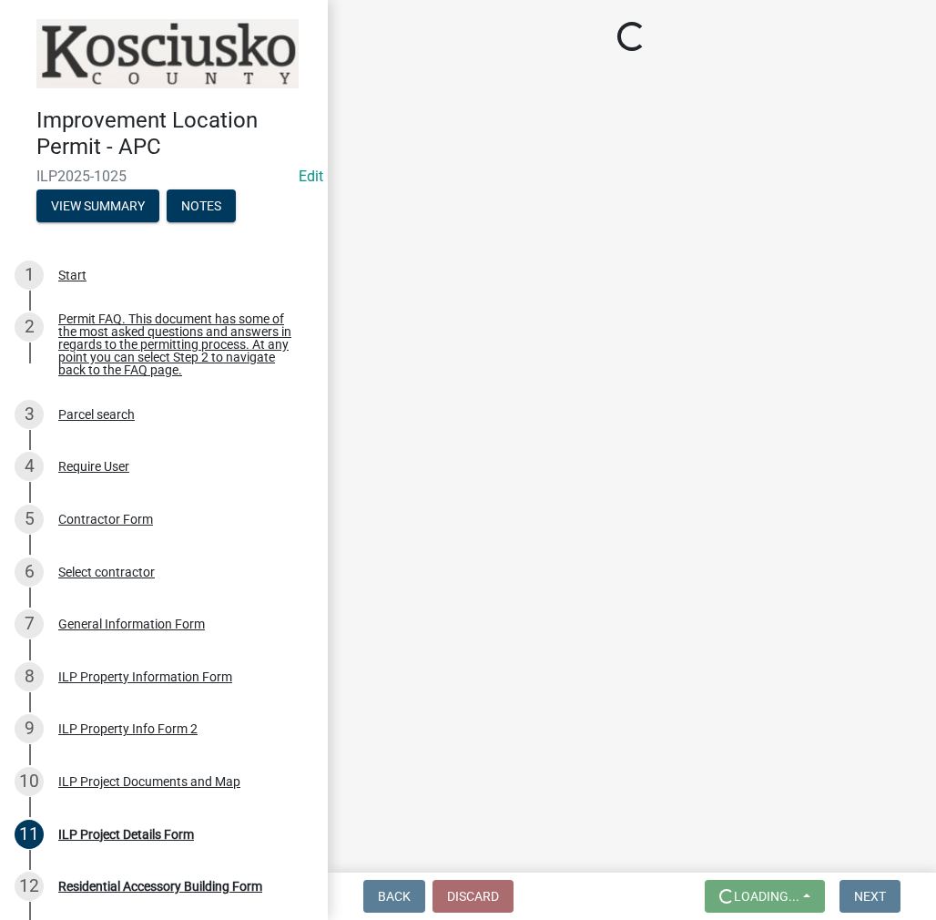
scroll to position [0, 0]
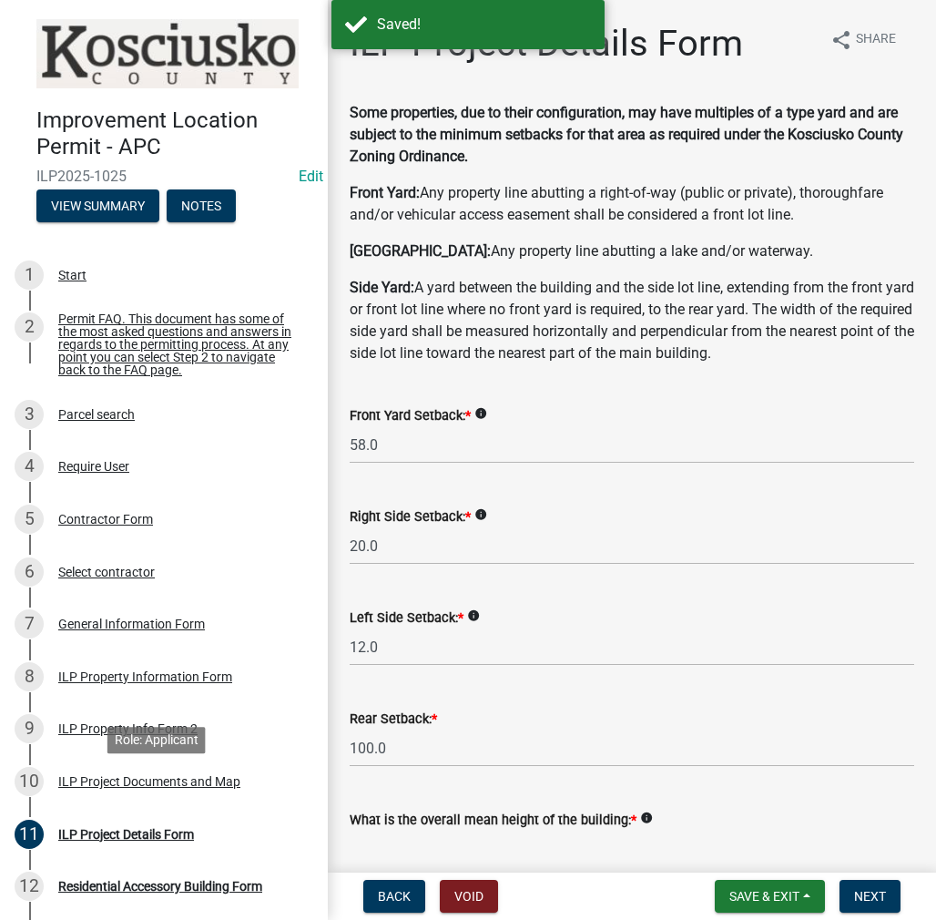
click at [179, 788] on div "ILP Project Documents and Map" at bounding box center [149, 781] width 182 height 13
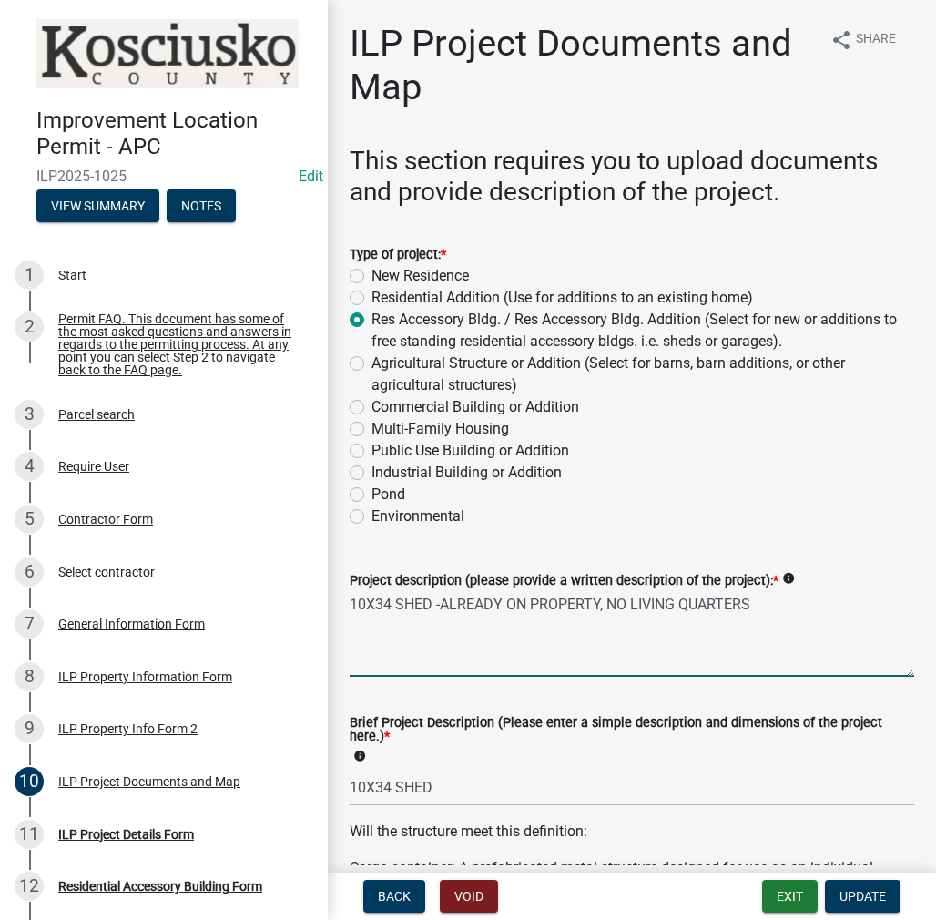
click at [363, 606] on textarea "10X34 SHED -ALREADY ON PROPERTY, NO LIVING QUARTERS" at bounding box center [632, 634] width 565 height 86
type textarea "12X34 SHED -ALREADY ON PROPERTY, NO LIVING QUARTERS"
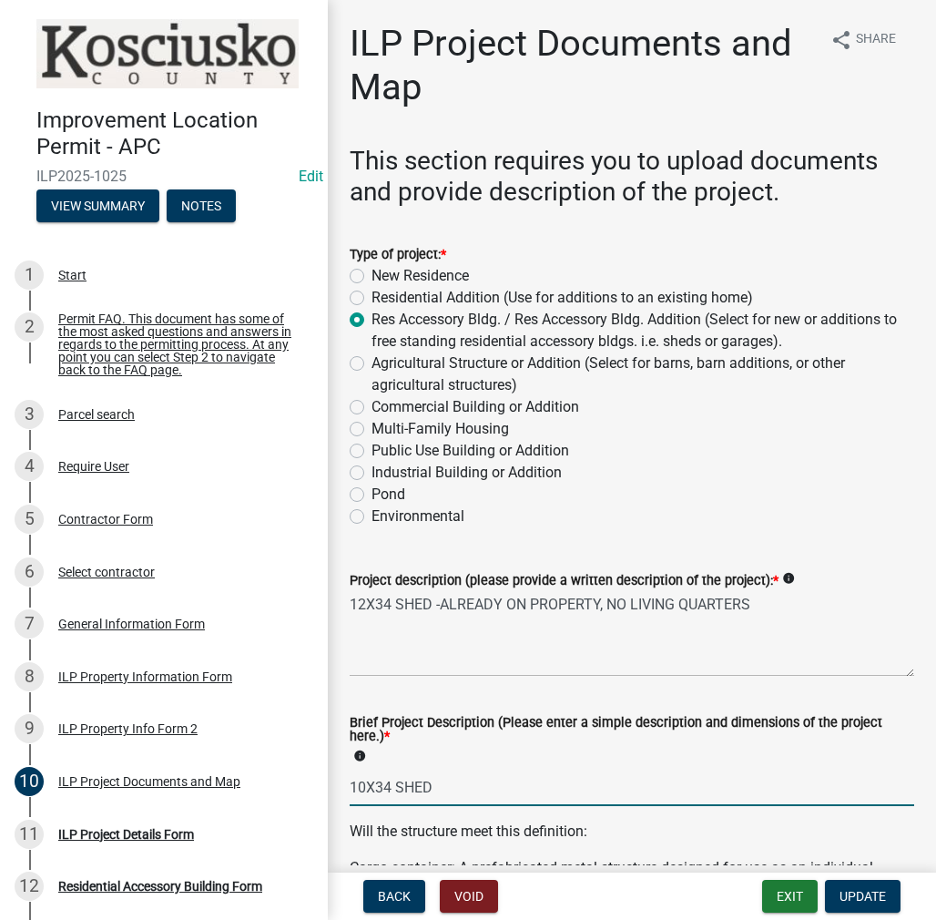
click at [365, 787] on input "10X34 SHED" at bounding box center [632, 787] width 565 height 37
type input "12X34 SHED"
click at [852, 890] on span "Update" at bounding box center [863, 896] width 46 height 15
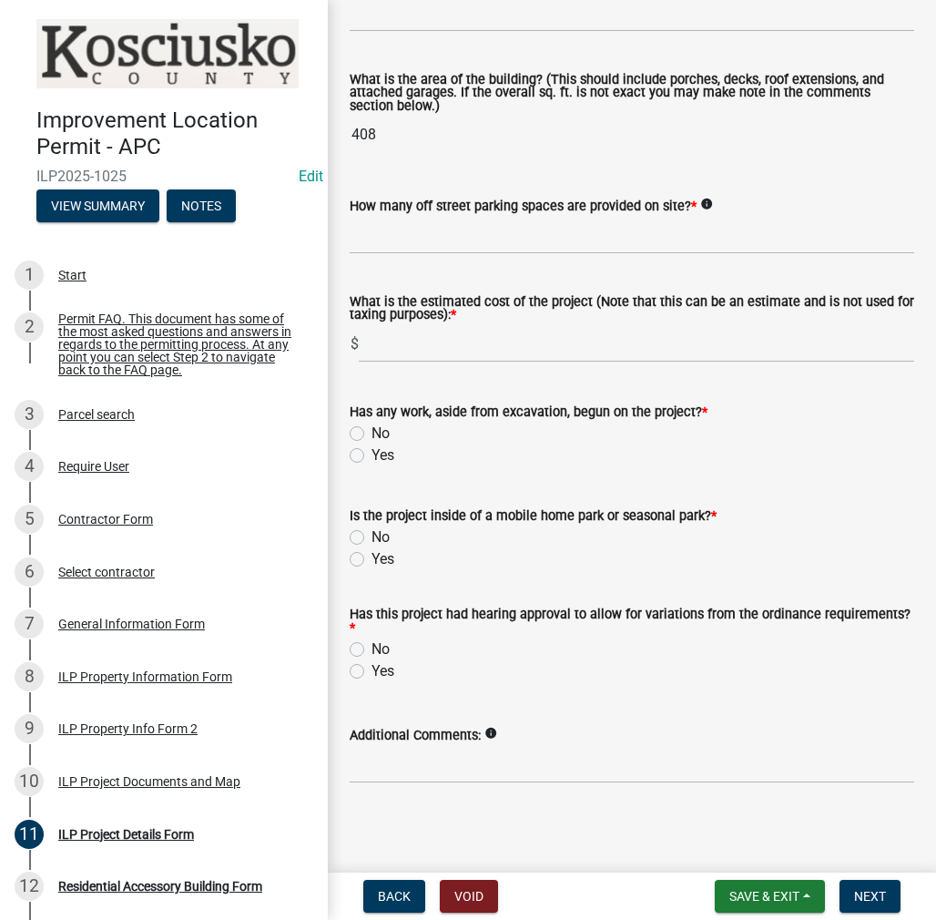
scroll to position [1244, 0]
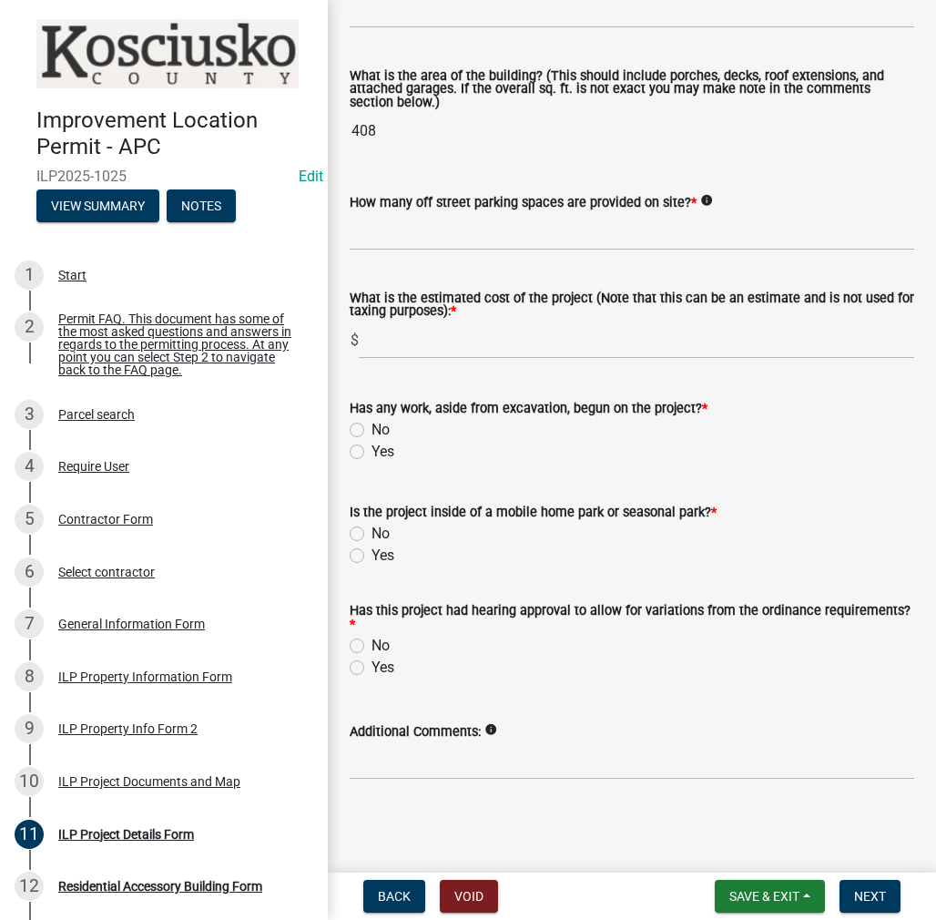
click at [372, 446] on label "Yes" at bounding box center [383, 452] width 23 height 22
click at [372, 446] on input "Yes" at bounding box center [378, 447] width 12 height 12
radio input "true"
click at [372, 533] on label "No" at bounding box center [381, 534] width 18 height 22
click at [372, 533] on input "No" at bounding box center [378, 529] width 12 height 12
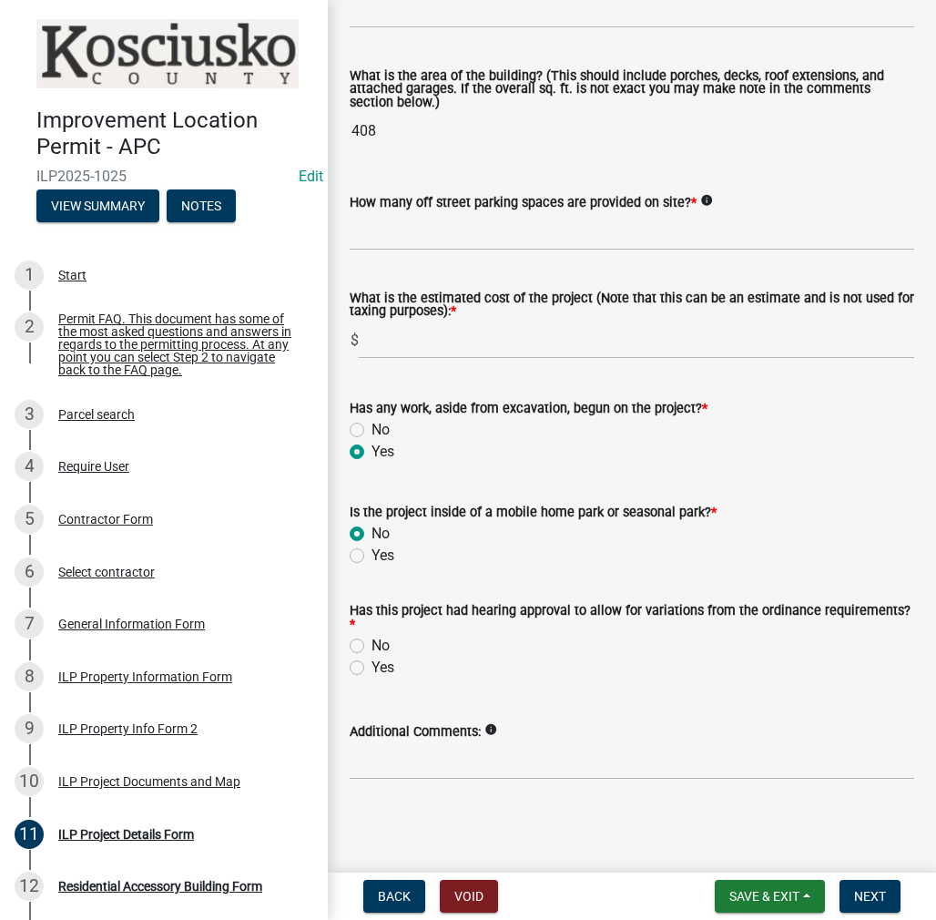
radio input "true"
click at [372, 639] on label "No" at bounding box center [381, 646] width 18 height 22
click at [372, 639] on input "No" at bounding box center [378, 641] width 12 height 12
radio input "true"
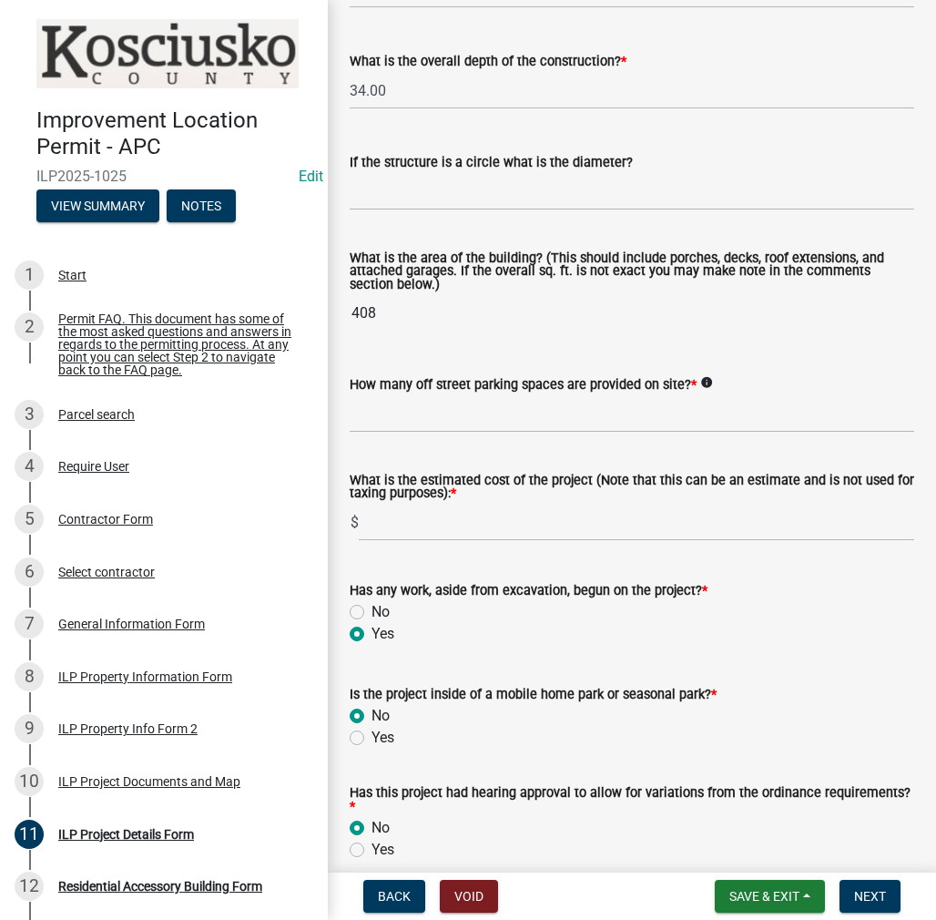
scroll to position [971, 0]
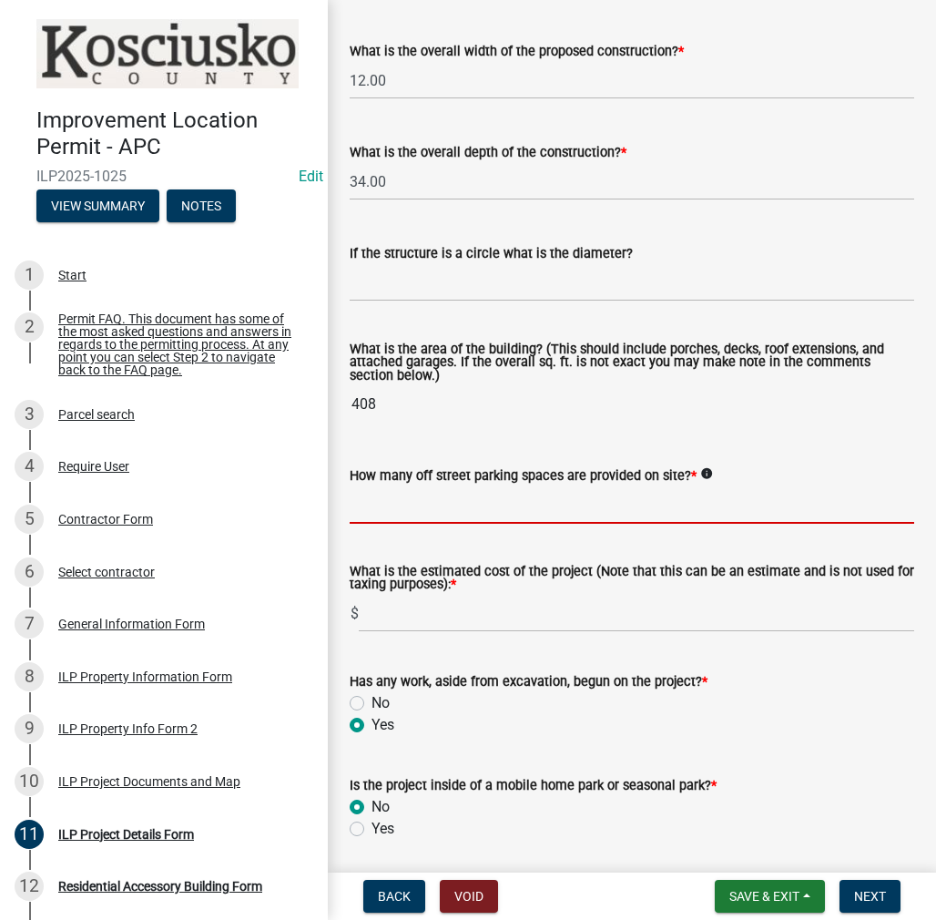
click at [413, 501] on input "text" at bounding box center [632, 504] width 565 height 37
type input "4"
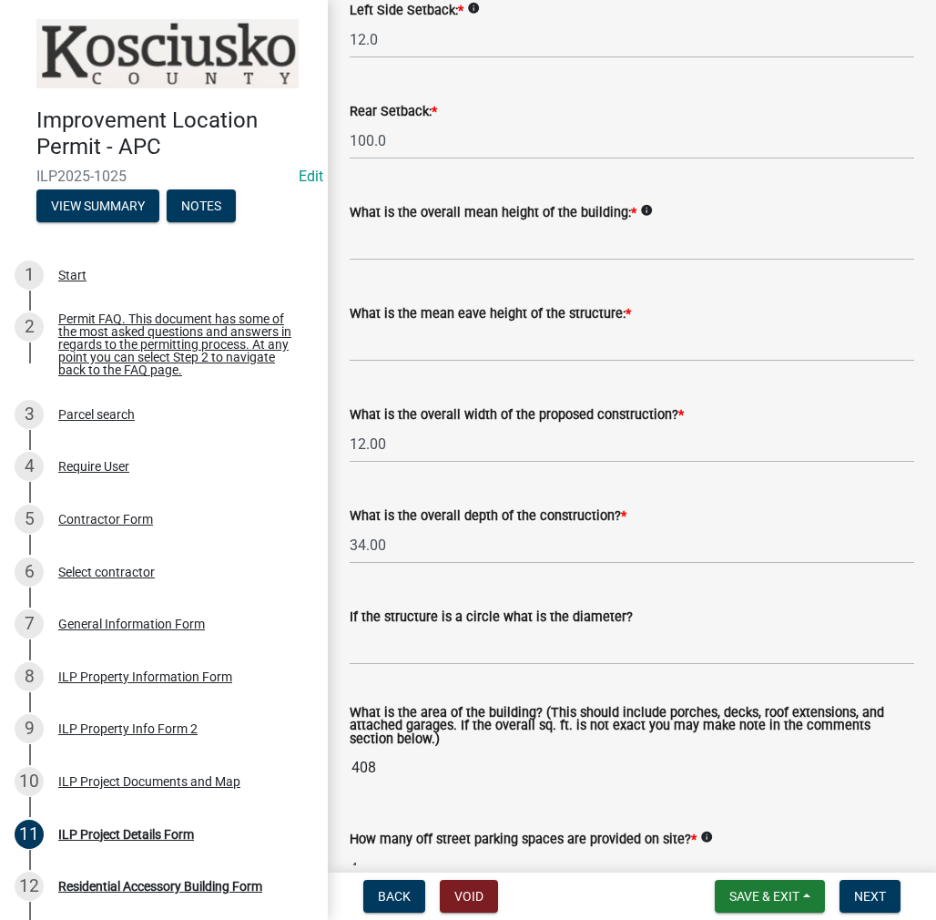
scroll to position [607, 0]
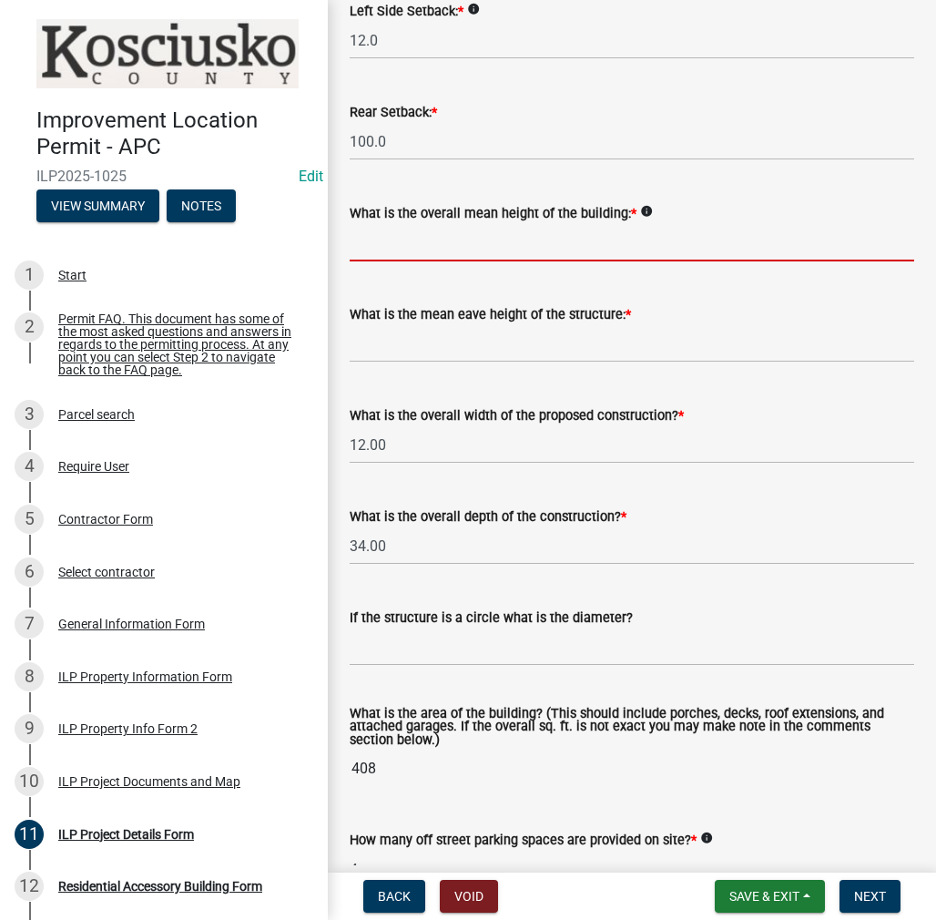
click at [415, 244] on input "text" at bounding box center [632, 242] width 565 height 37
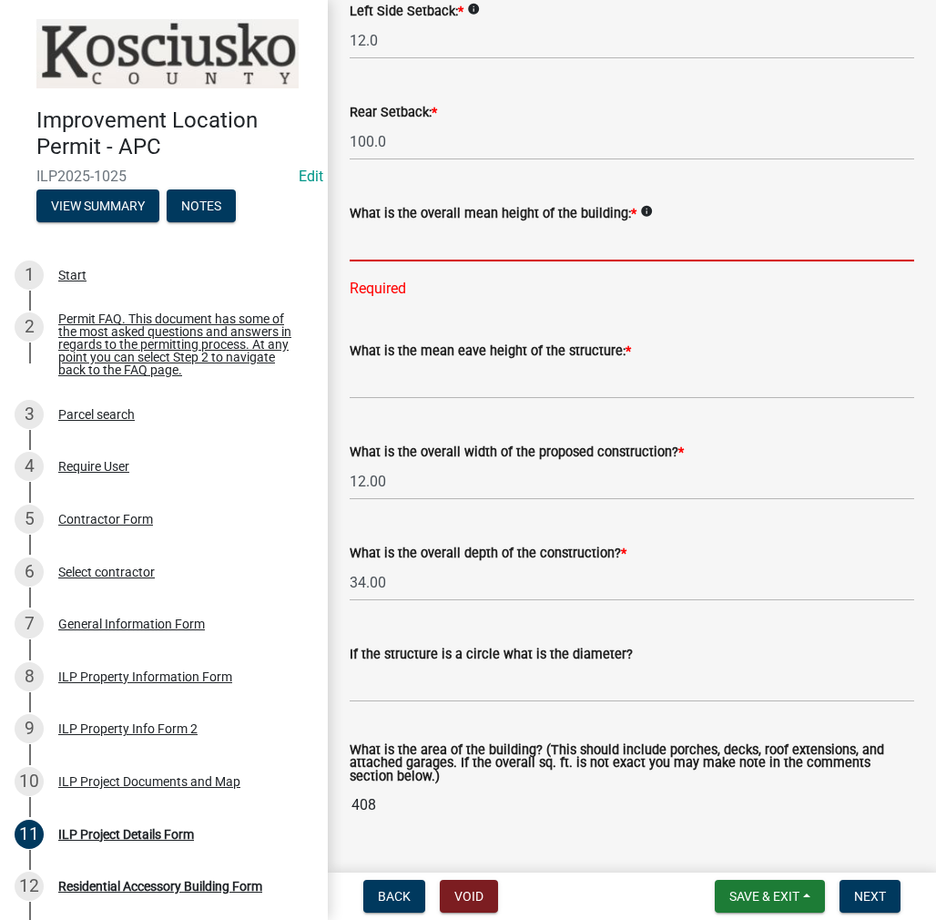
click at [414, 240] on input "text" at bounding box center [632, 242] width 565 height 37
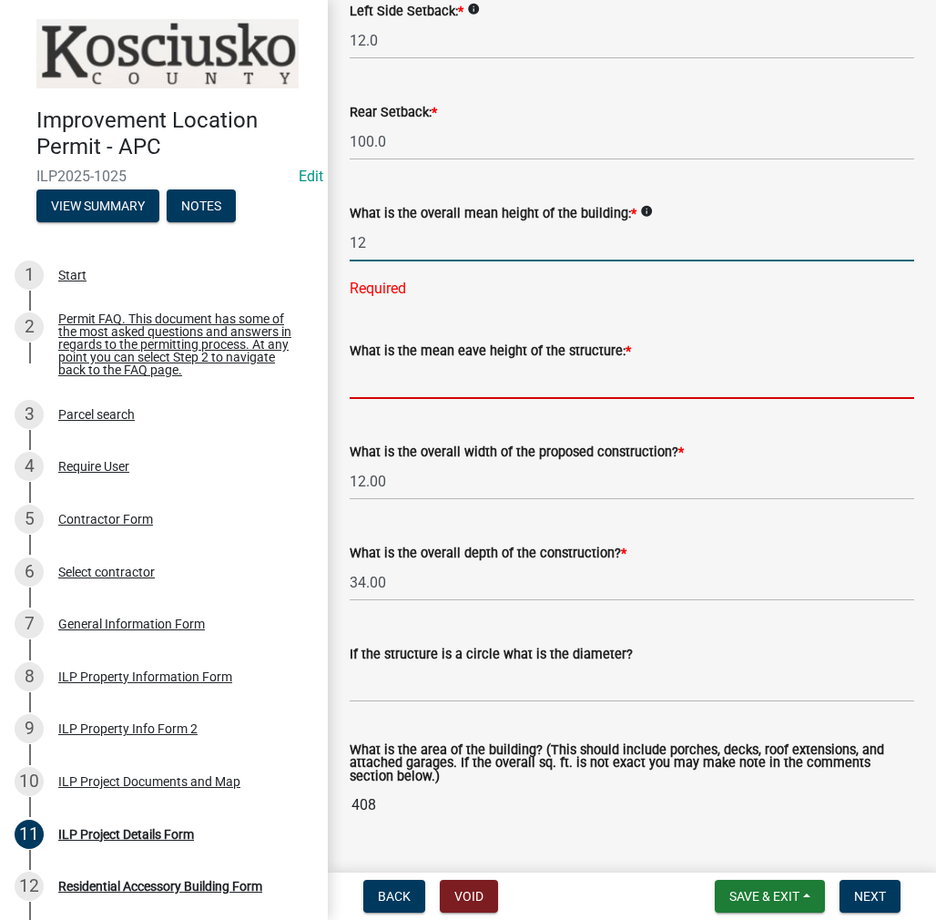
type input "12.0"
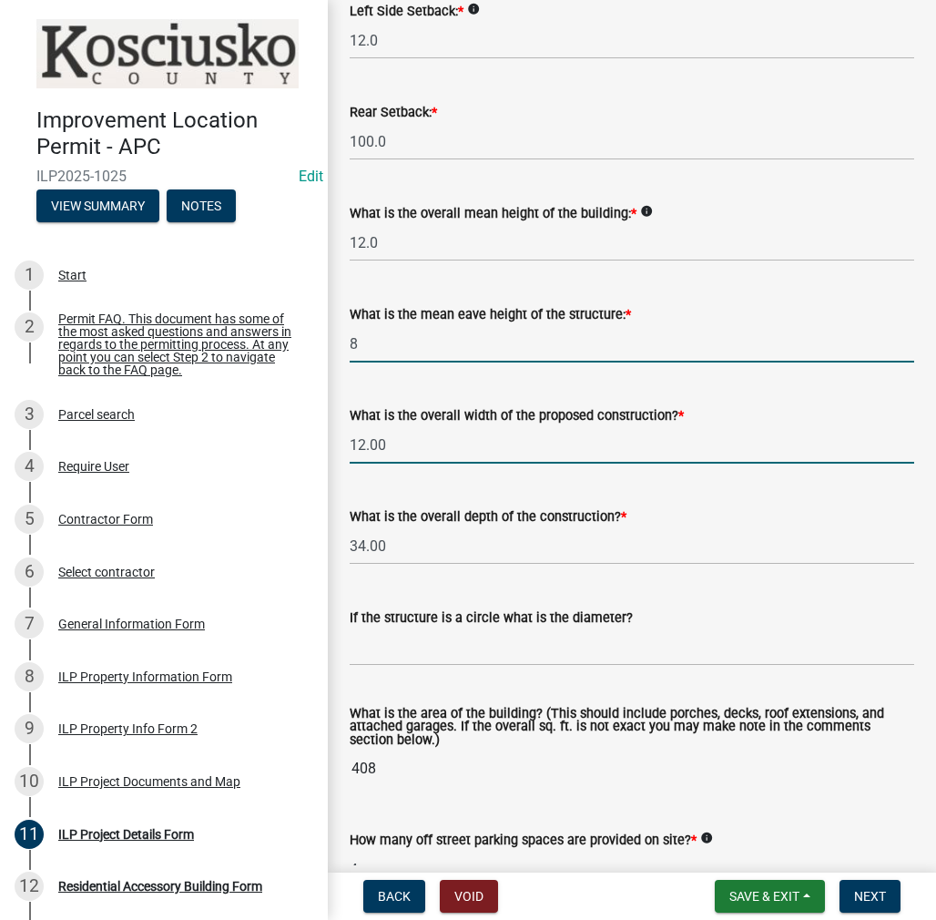
type input "8.0"
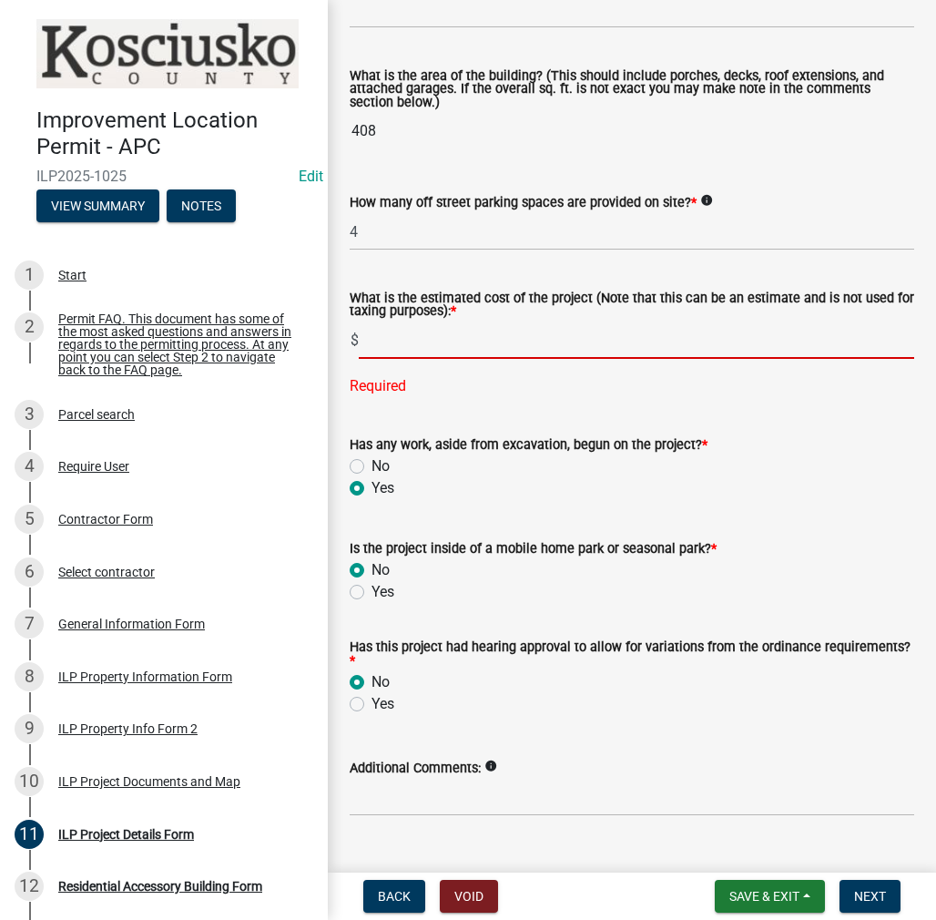
scroll to position [1160, 0]
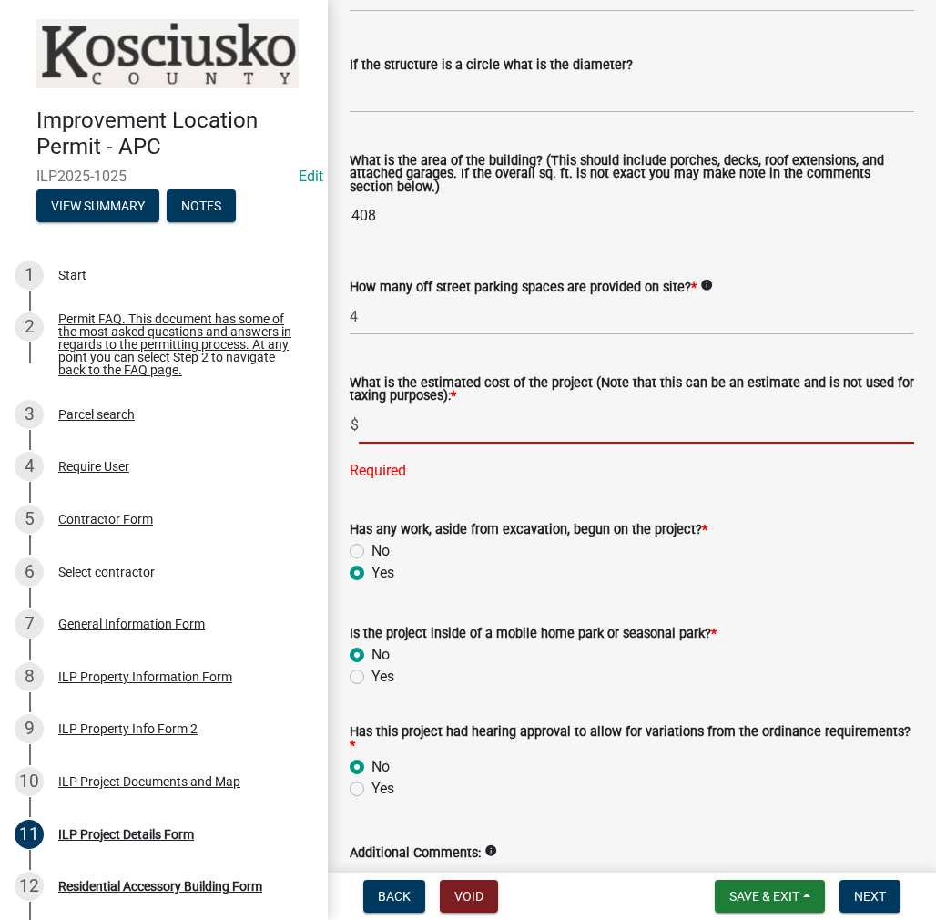
click at [388, 406] on input "text" at bounding box center [637, 424] width 556 height 37
type input "10000"
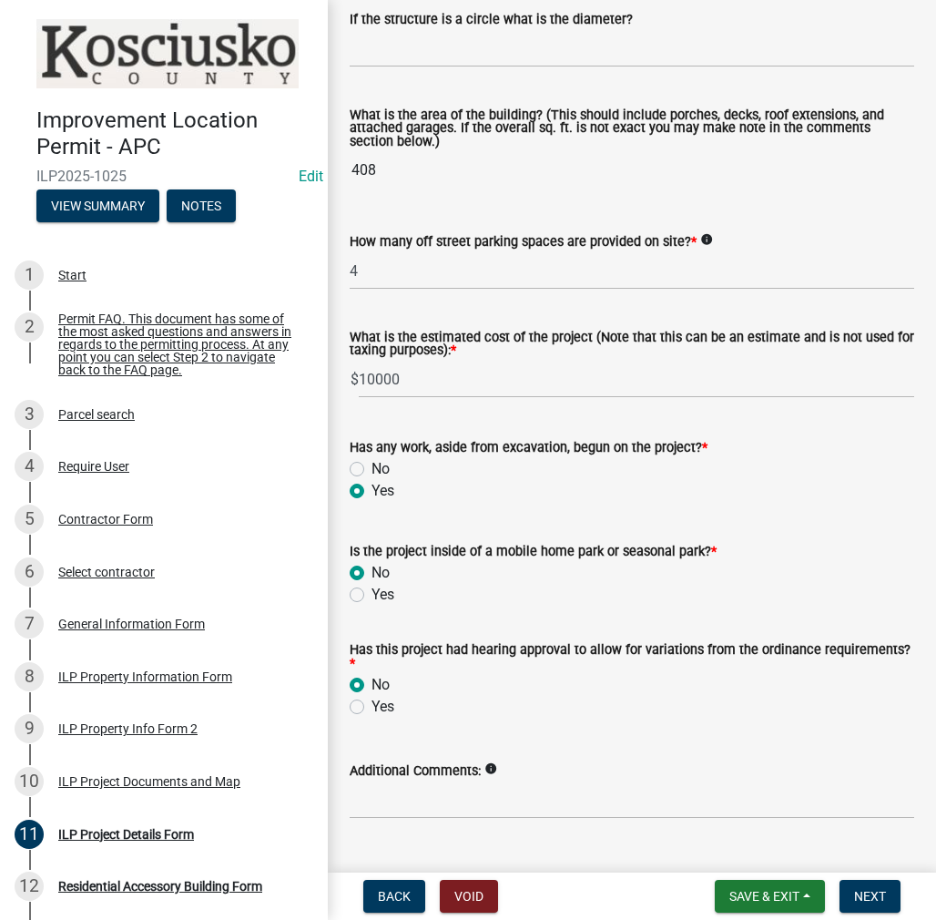
scroll to position [1244, 0]
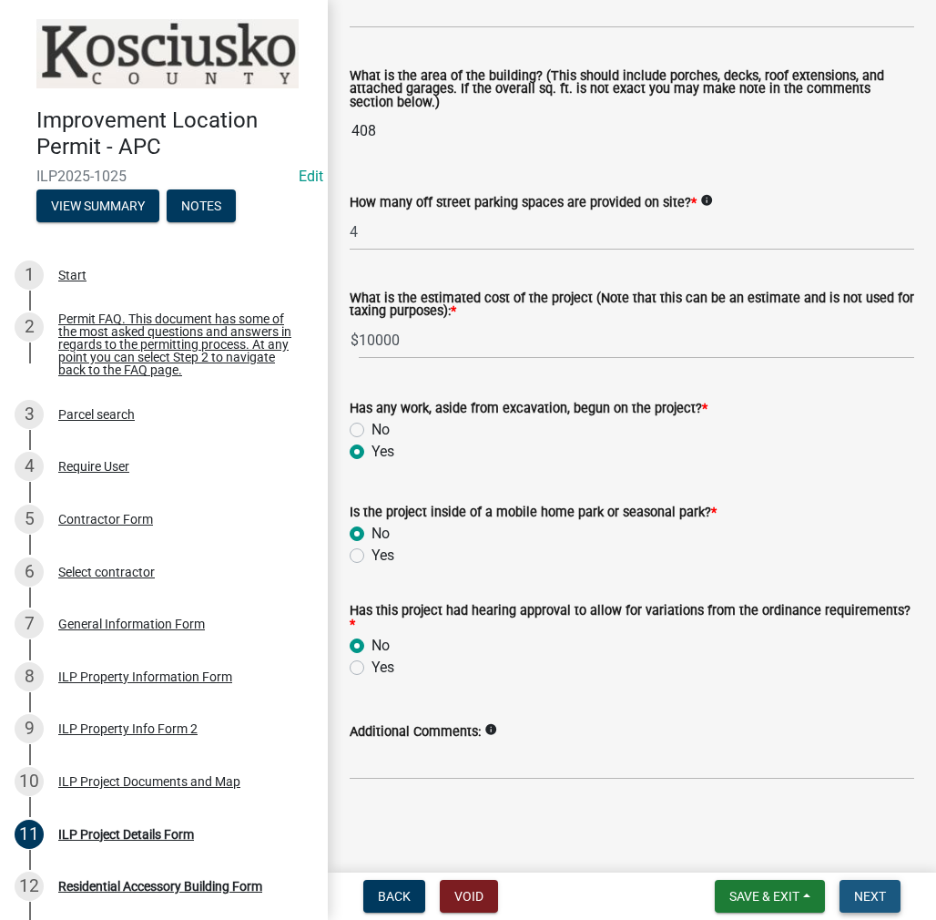
click at [864, 894] on span "Next" at bounding box center [870, 896] width 32 height 15
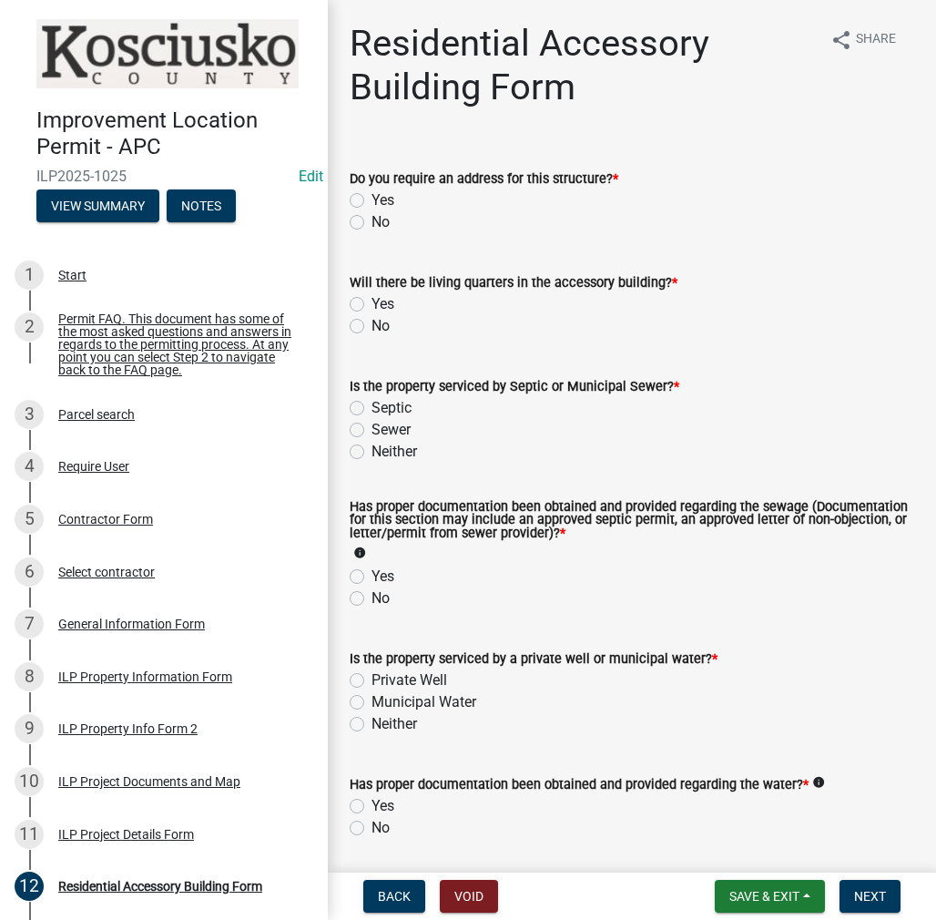
click at [372, 220] on label "No" at bounding box center [381, 222] width 18 height 22
click at [372, 220] on input "No" at bounding box center [378, 217] width 12 height 12
radio input "true"
click at [372, 326] on label "No" at bounding box center [381, 326] width 18 height 22
click at [372, 326] on input "No" at bounding box center [378, 321] width 12 height 12
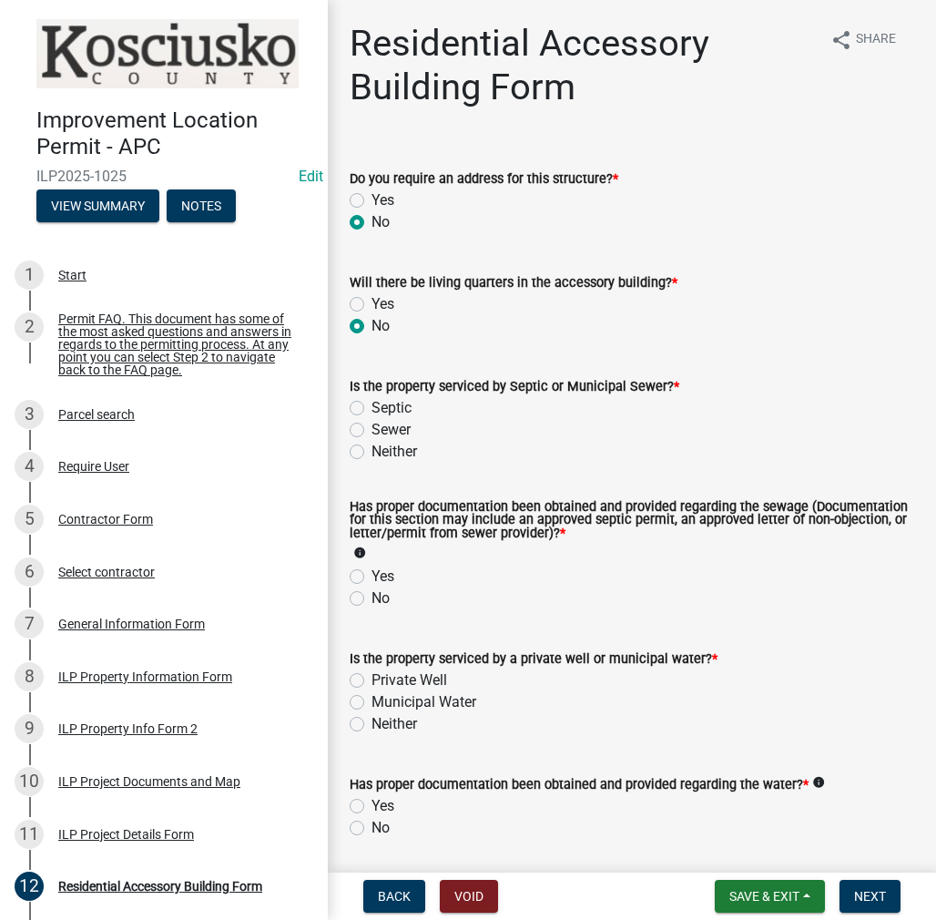
radio input "true"
click at [372, 404] on label "Septic" at bounding box center [392, 408] width 40 height 22
click at [372, 404] on input "Septic" at bounding box center [378, 403] width 12 height 12
radio input "true"
click at [372, 578] on label "Yes" at bounding box center [383, 577] width 23 height 22
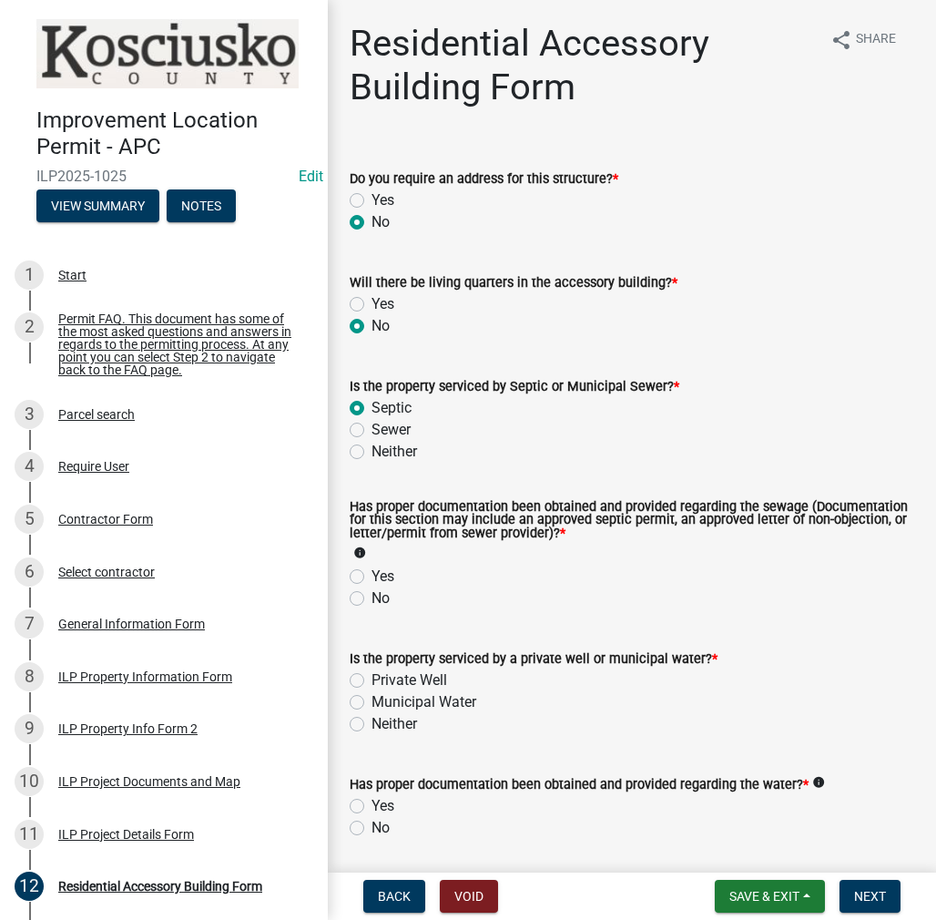
click at [372, 577] on input "Yes" at bounding box center [378, 572] width 12 height 12
radio input "true"
click at [358, 672] on div "Private Well" at bounding box center [632, 680] width 565 height 22
click at [372, 680] on label "Private Well" at bounding box center [410, 680] width 76 height 22
click at [372, 680] on input "Private Well" at bounding box center [378, 675] width 12 height 12
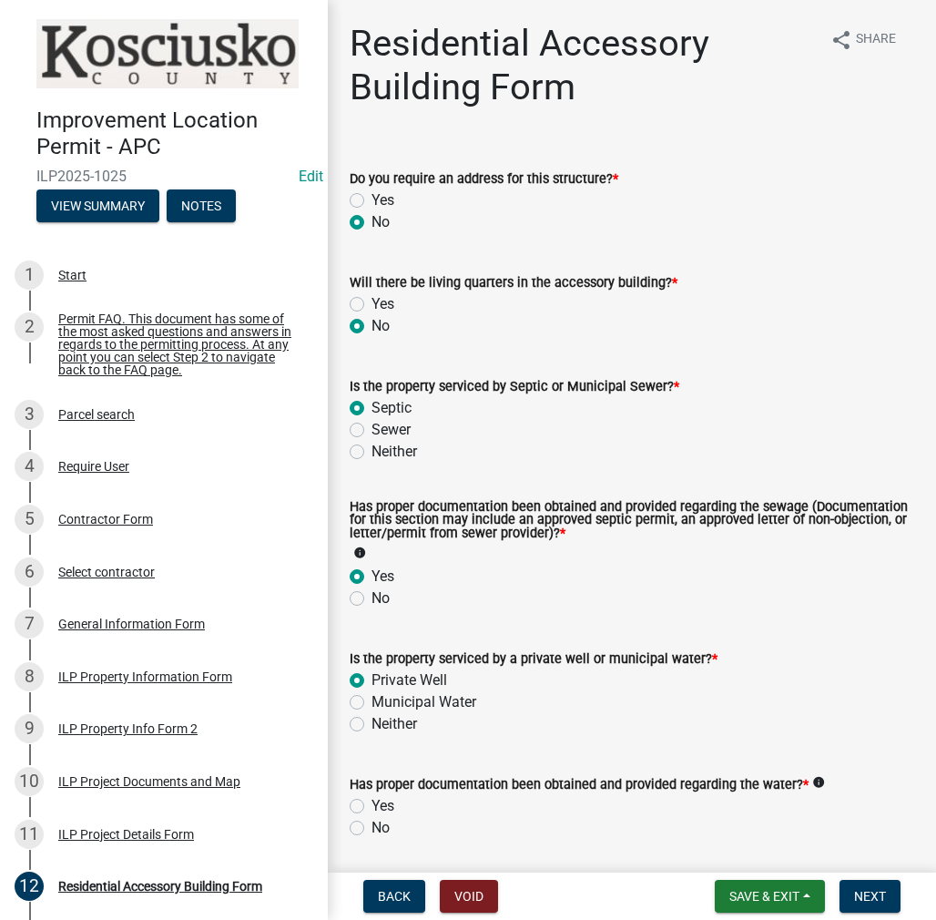
radio input "true"
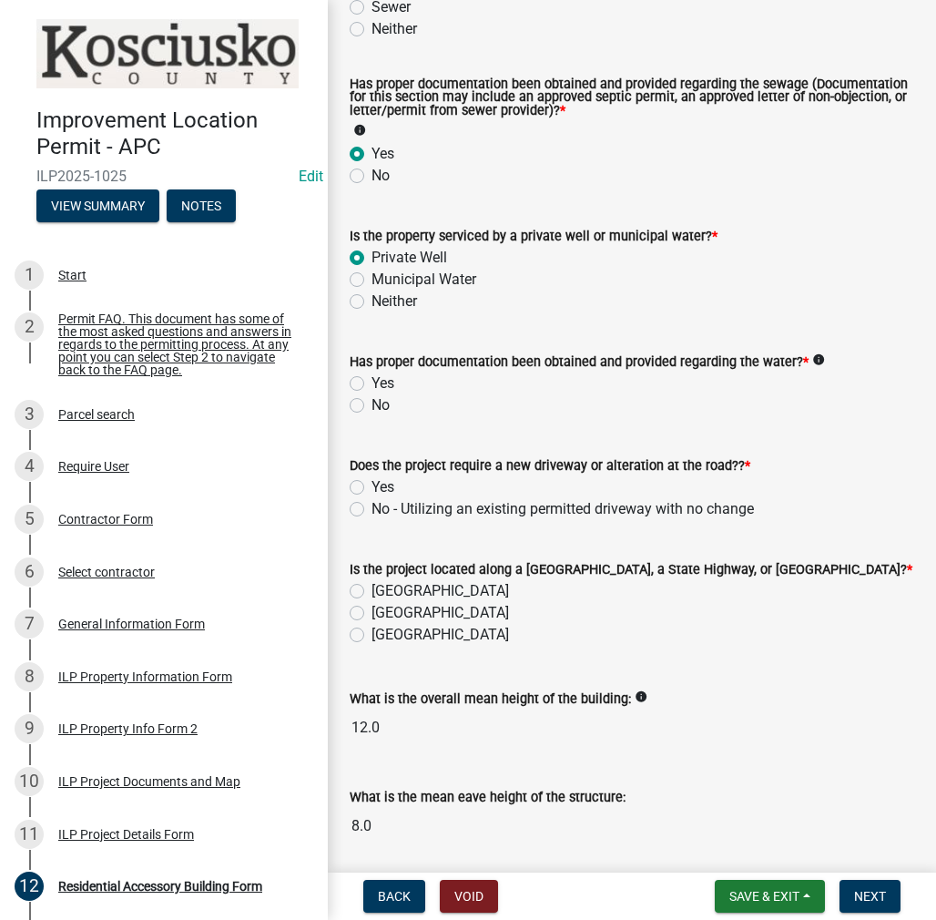
scroll to position [455, 0]
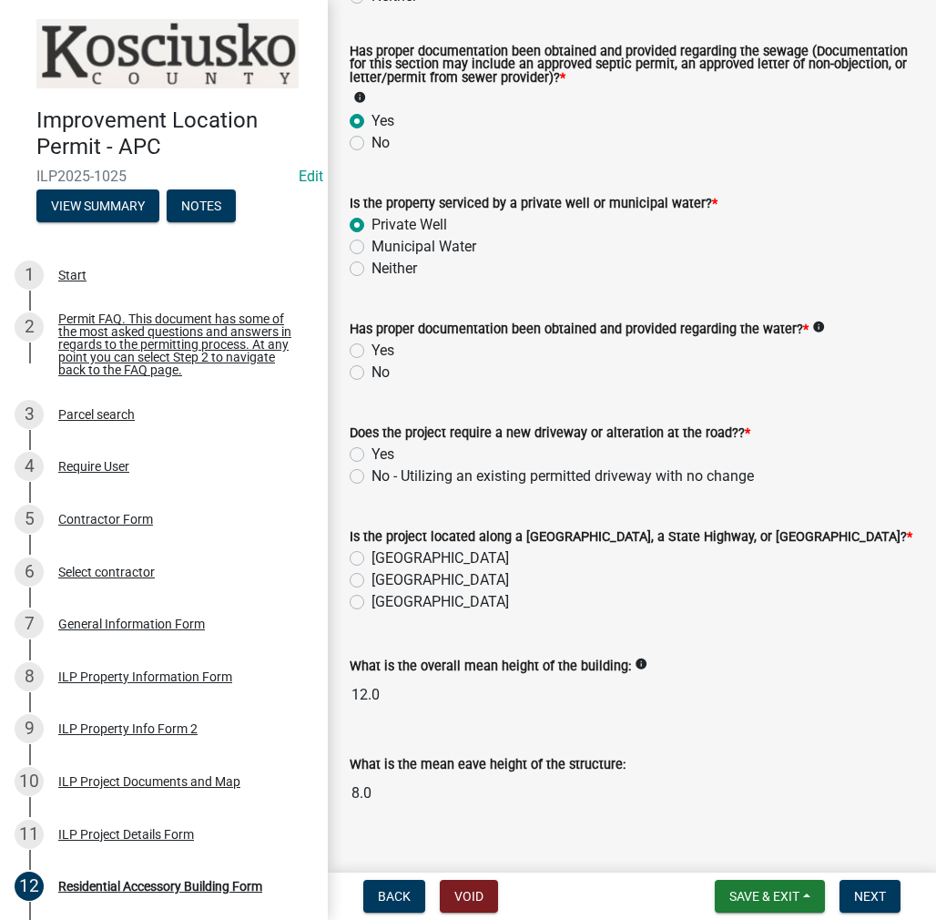
click at [372, 349] on label "Yes" at bounding box center [383, 351] width 23 height 22
click at [372, 349] on input "Yes" at bounding box center [378, 346] width 12 height 12
radio input "true"
click at [372, 475] on label "No - Utilizing an existing permitted driveway with no change" at bounding box center [563, 476] width 383 height 22
click at [372, 475] on input "No - Utilizing an existing permitted driveway with no change" at bounding box center [378, 471] width 12 height 12
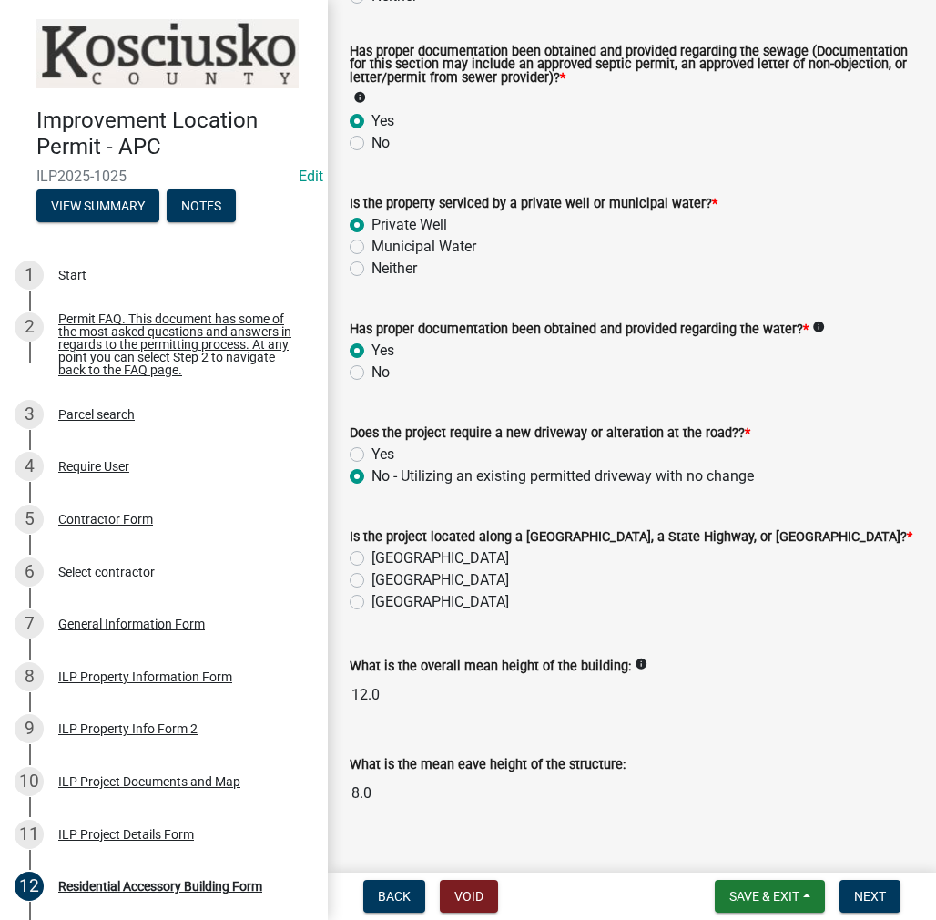
radio input "true"
click at [372, 558] on label "[GEOGRAPHIC_DATA]" at bounding box center [441, 558] width 138 height 22
click at [372, 558] on input "[GEOGRAPHIC_DATA]" at bounding box center [378, 553] width 12 height 12
radio input "true"
click at [860, 895] on span "Next" at bounding box center [870, 896] width 32 height 15
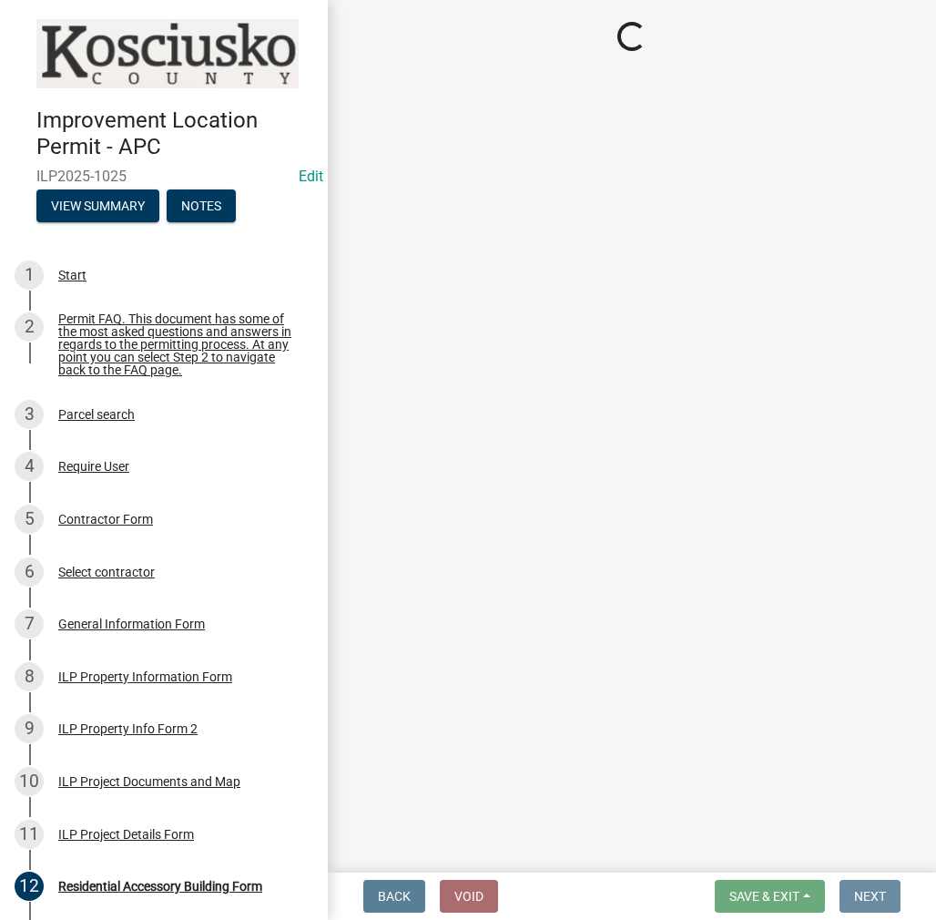
scroll to position [0, 0]
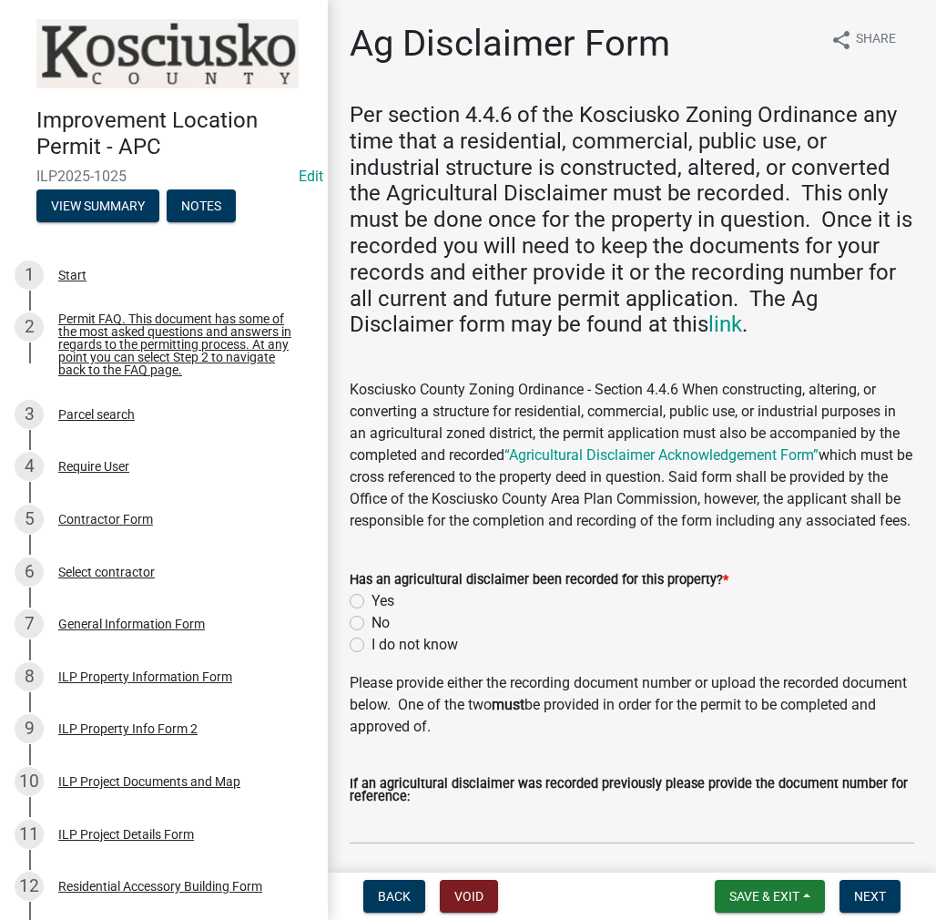
drag, startPoint x: 355, startPoint y: 622, endPoint x: 373, endPoint y: 621, distance: 17.3
click at [372, 612] on label "Yes" at bounding box center [383, 601] width 23 height 22
click at [372, 602] on input "Yes" at bounding box center [378, 596] width 12 height 12
radio input "true"
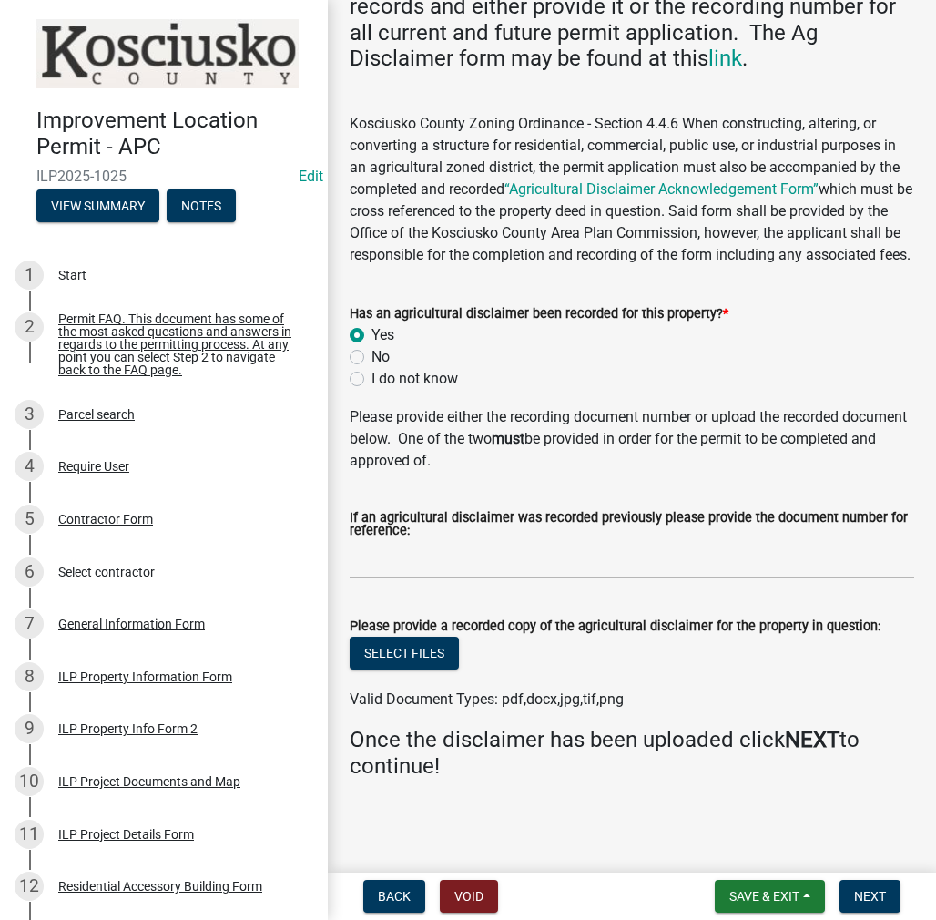
scroll to position [288, 0]
click at [445, 647] on button "Select files" at bounding box center [404, 653] width 109 height 33
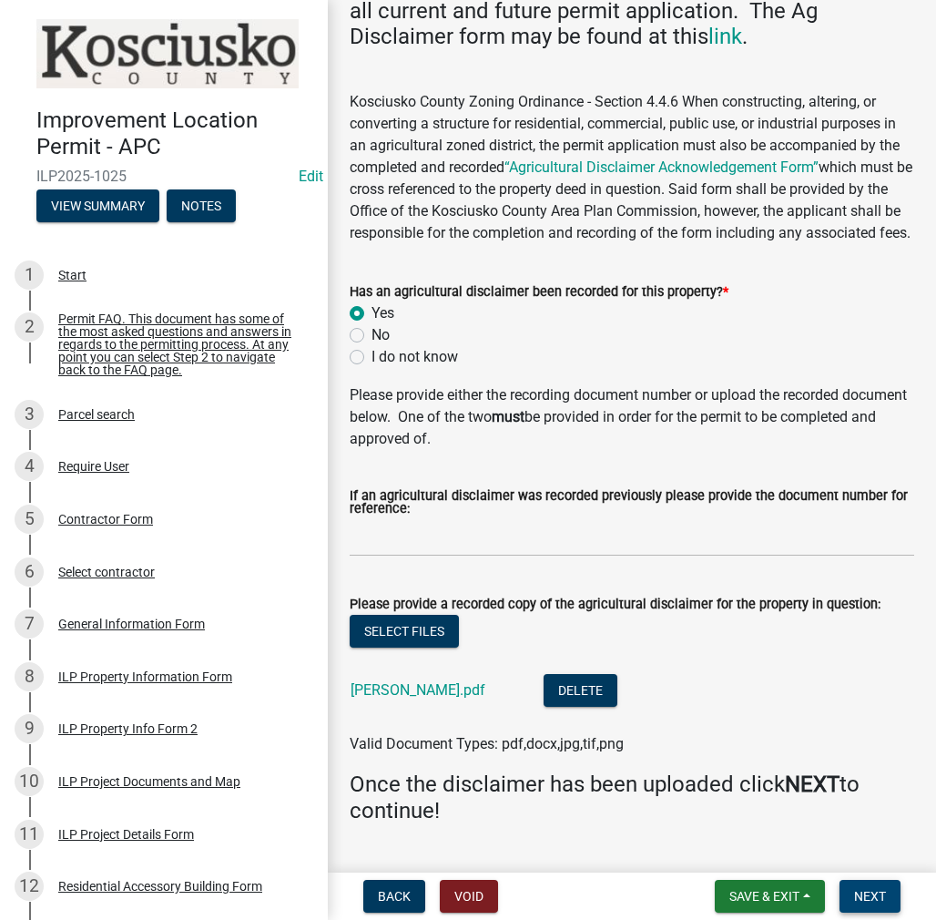
click at [867, 890] on span "Next" at bounding box center [870, 896] width 32 height 15
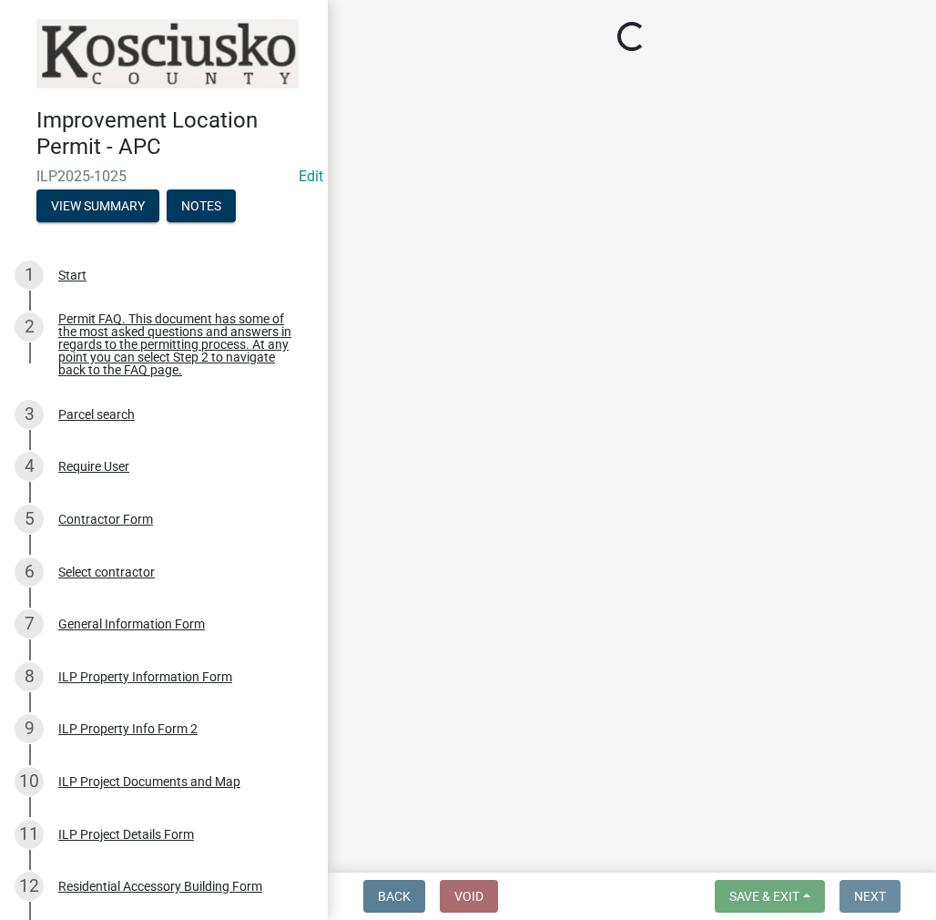
scroll to position [0, 0]
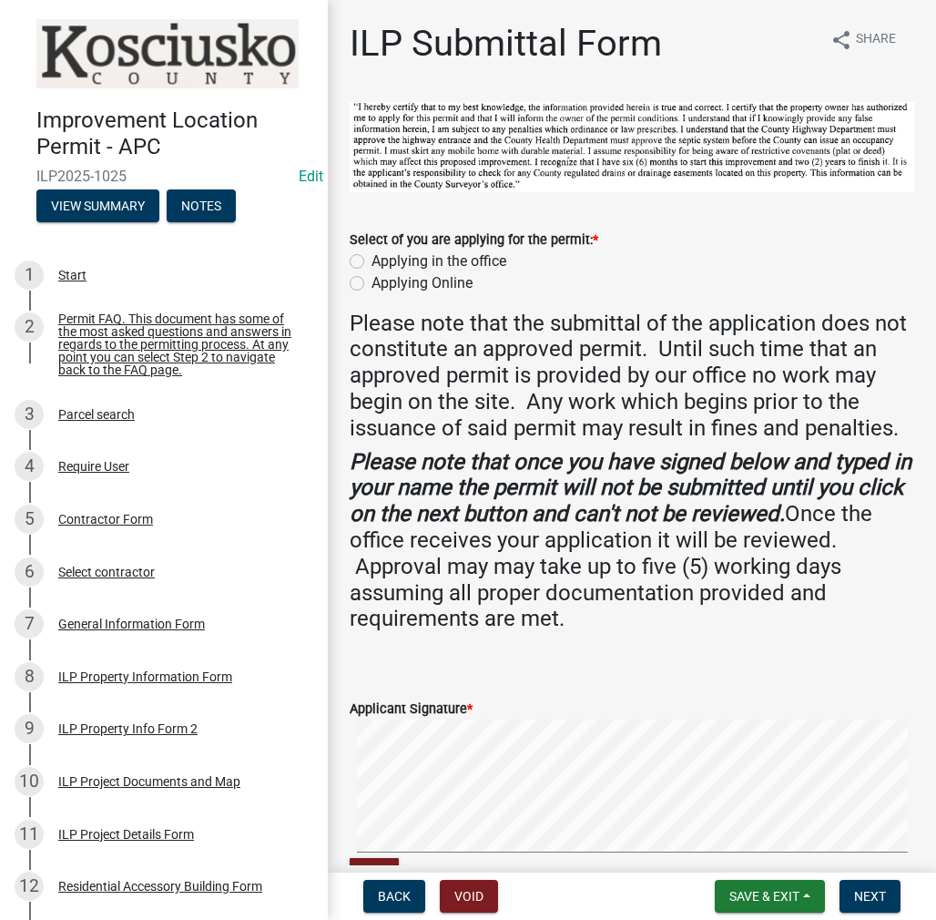
click at [372, 255] on label "Applying in the office" at bounding box center [439, 261] width 135 height 22
click at [372, 255] on input "Applying in the office" at bounding box center [378, 256] width 12 height 12
radio input "true"
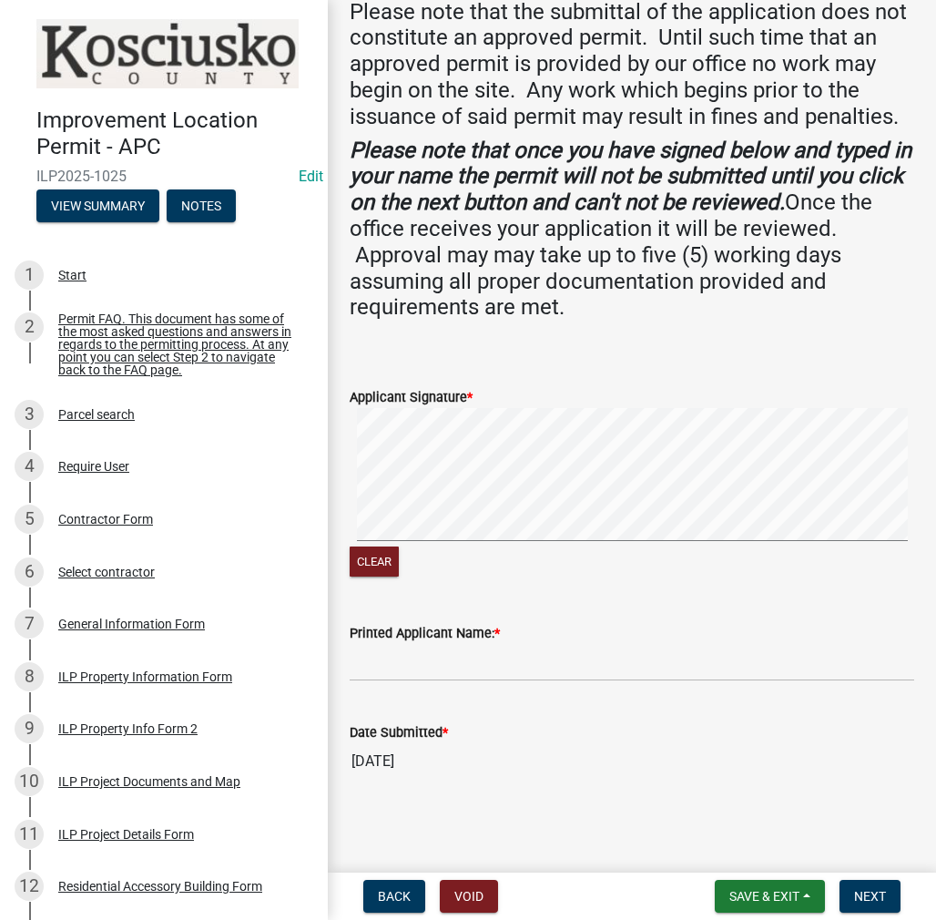
scroll to position [335, 0]
drag, startPoint x: 422, startPoint y: 653, endPoint x: 755, endPoint y: 653, distance: 333.4
click at [422, 654] on input "Printed Applicant Name: *" at bounding box center [632, 662] width 565 height 37
type input "[PERSON_NAME]"
click at [870, 900] on span "Next" at bounding box center [870, 896] width 32 height 15
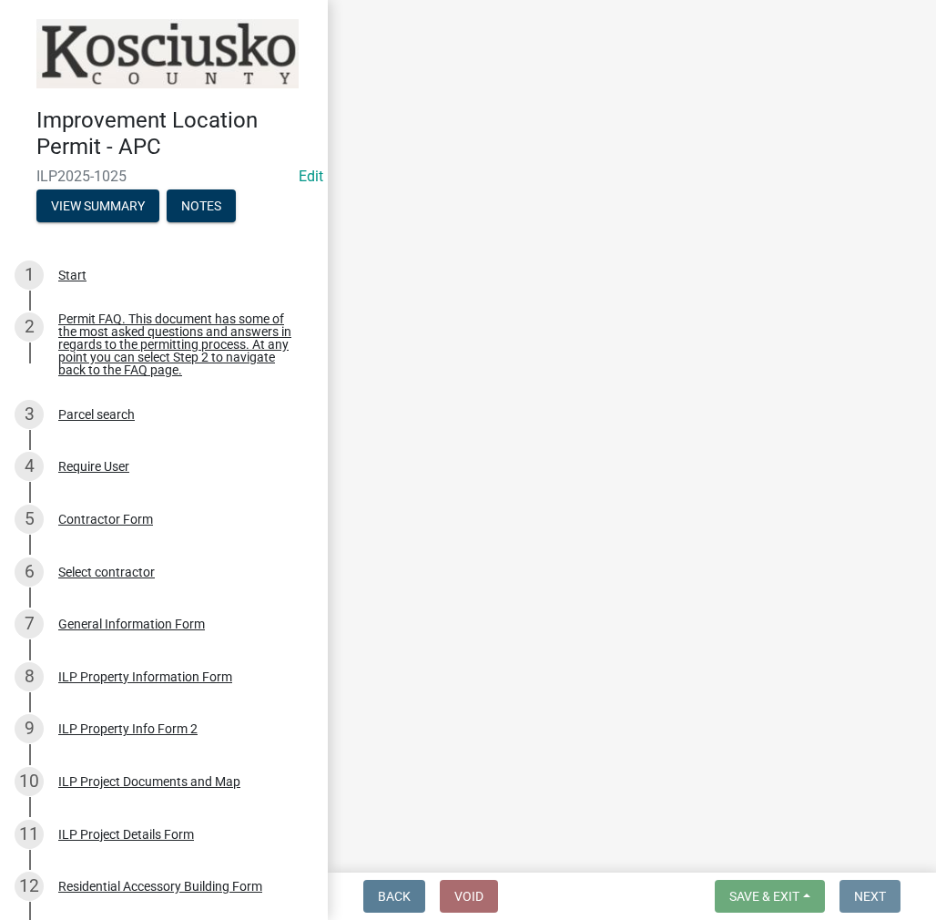
scroll to position [0, 0]
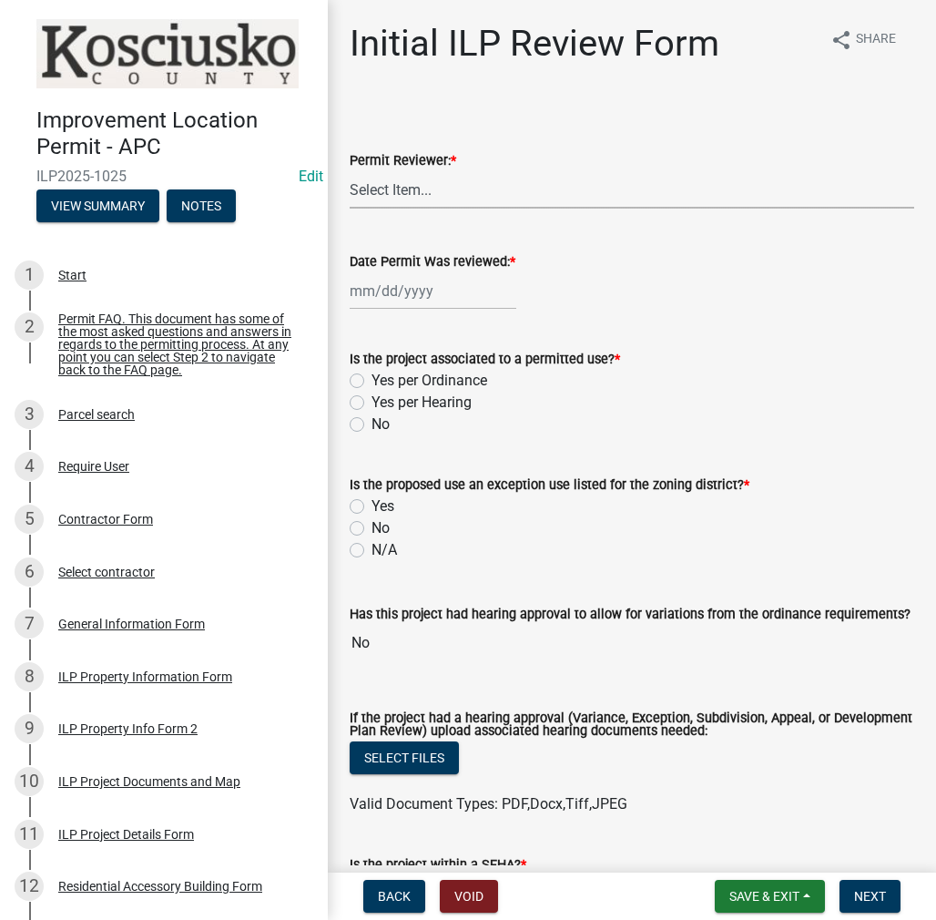
click at [401, 189] on select "Select Item... MMS LT AT CS [PERSON_NAME]" at bounding box center [632, 189] width 565 height 37
click at [350, 171] on select "Select Item... MMS LT AT CS [PERSON_NAME]" at bounding box center [632, 189] width 565 height 37
select select "c872cdc8-ca01-49f1-a213-e4b05fa58cd2"
click at [412, 281] on div at bounding box center [433, 290] width 167 height 37
select select "8"
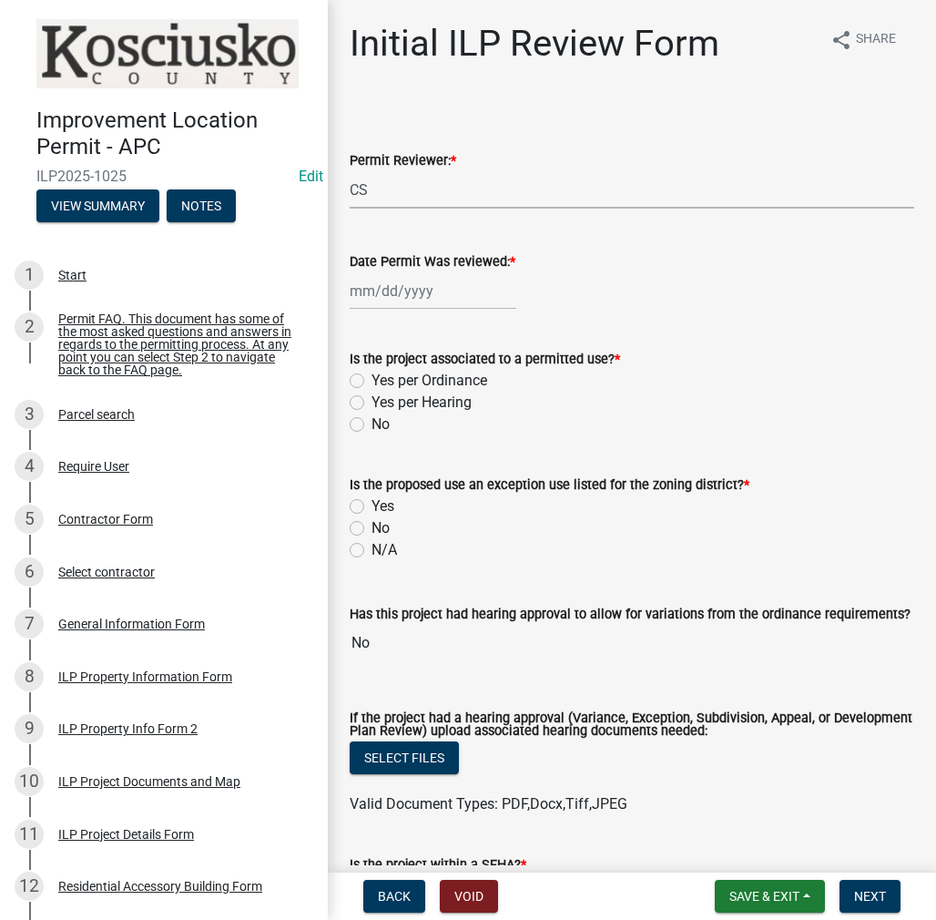
select select "2025"
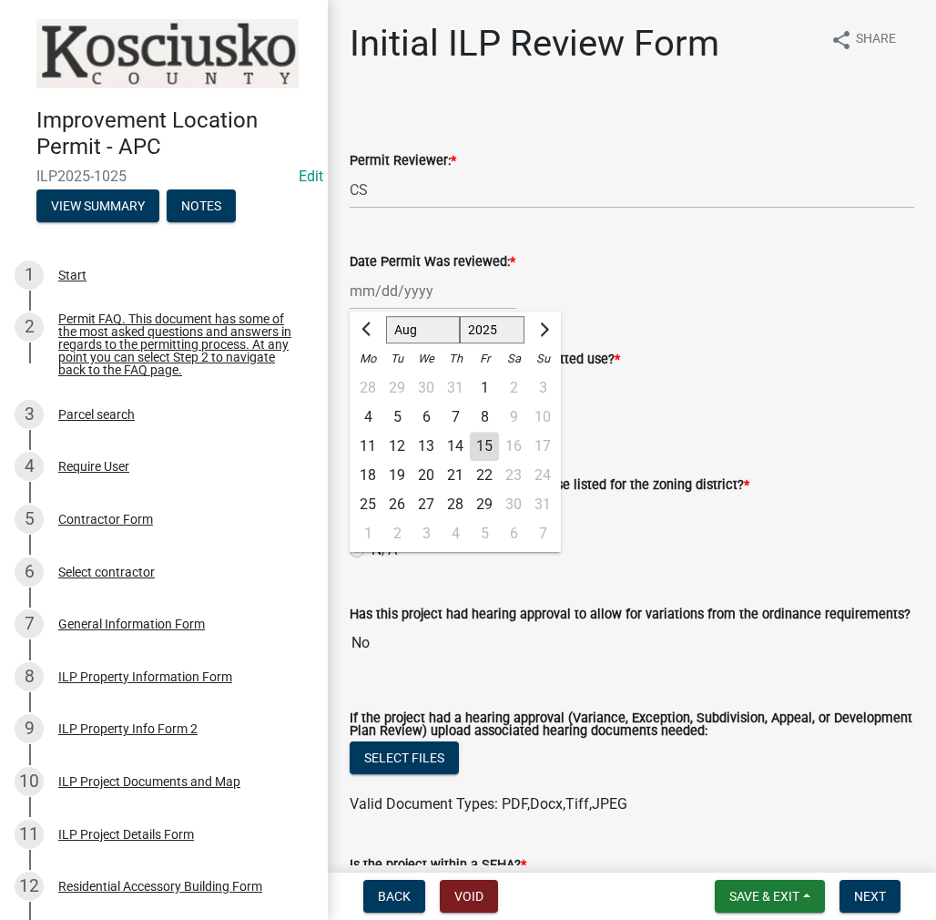
click at [481, 441] on div "15" at bounding box center [484, 446] width 29 height 29
type input "[DATE]"
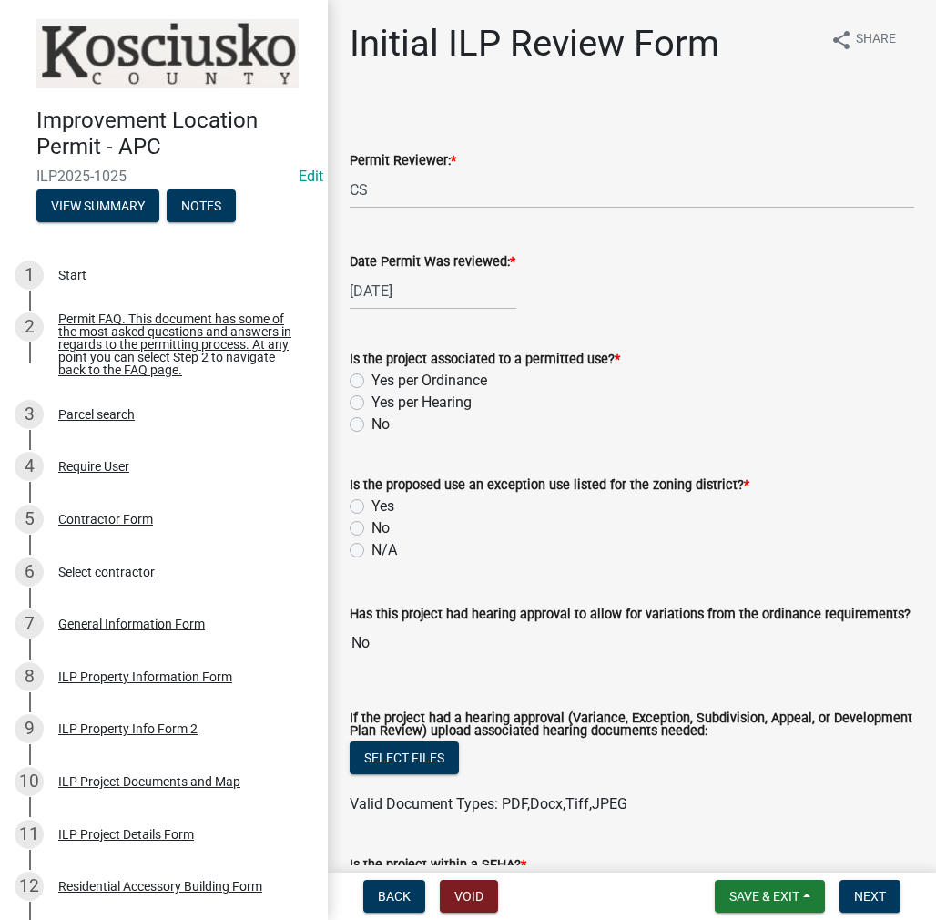
click at [372, 383] on label "Yes per Ordinance" at bounding box center [430, 381] width 116 height 22
click at [372, 382] on input "Yes per Ordinance" at bounding box center [378, 376] width 12 height 12
radio input "true"
click at [372, 529] on label "No" at bounding box center [381, 528] width 18 height 22
click at [372, 529] on input "No" at bounding box center [378, 523] width 12 height 12
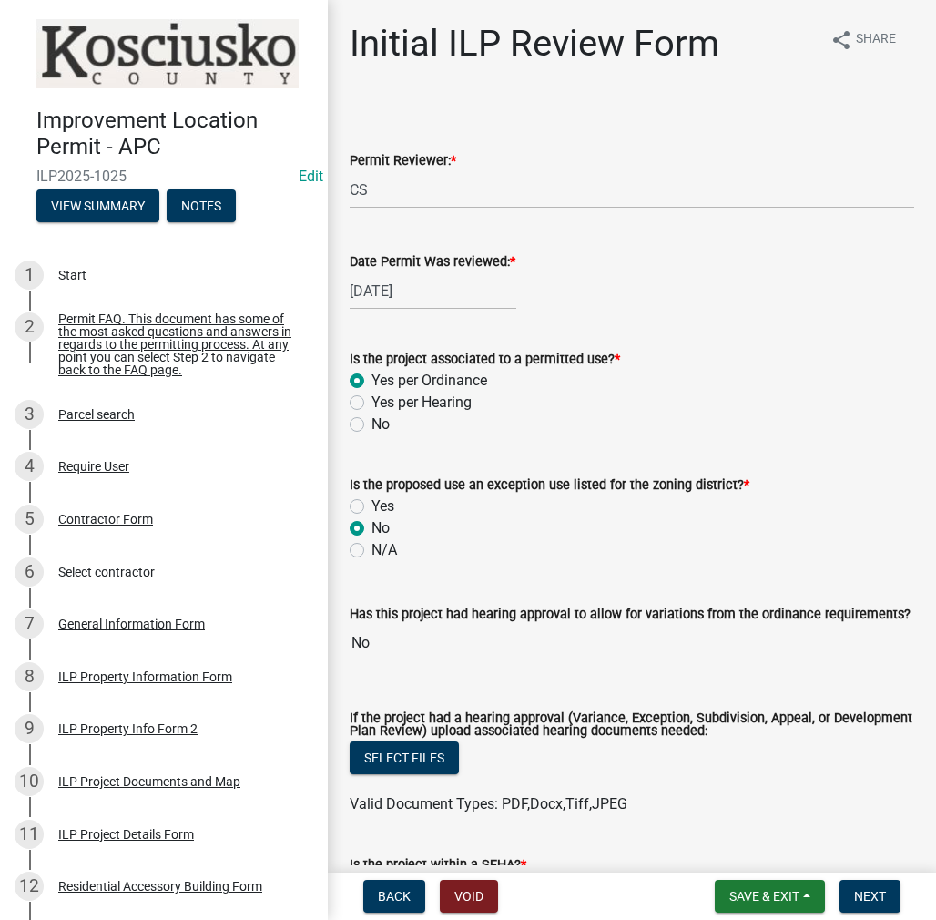
radio input "true"
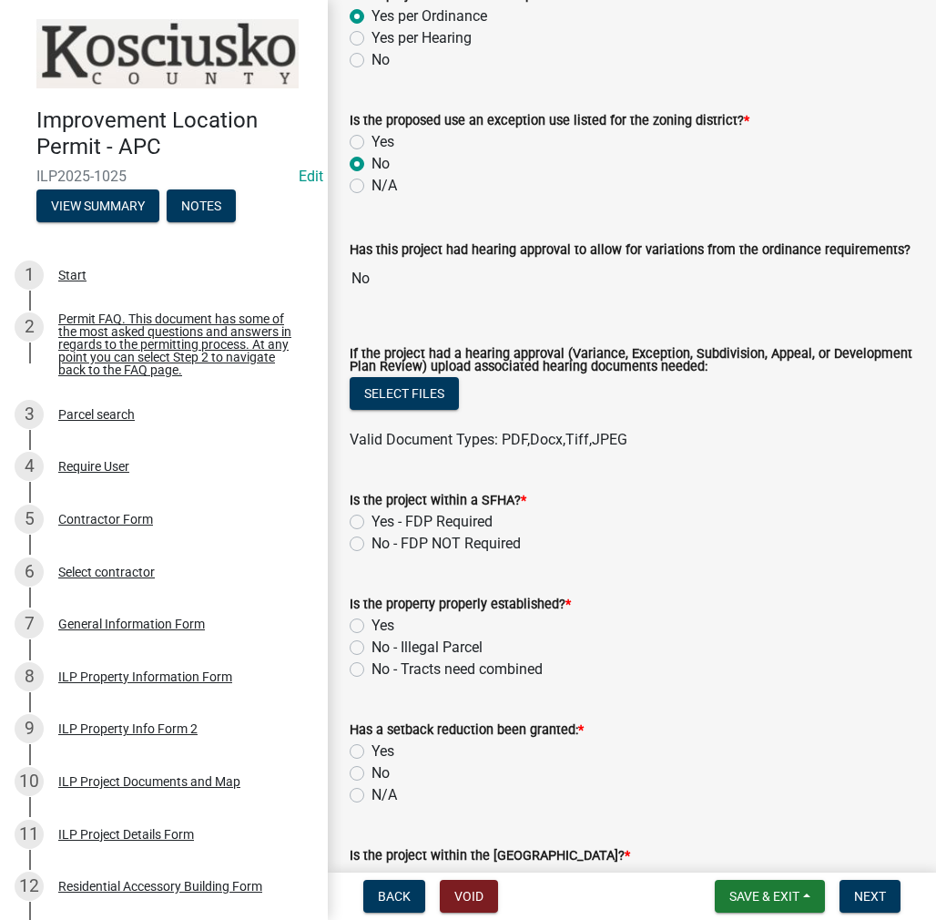
scroll to position [547, 0]
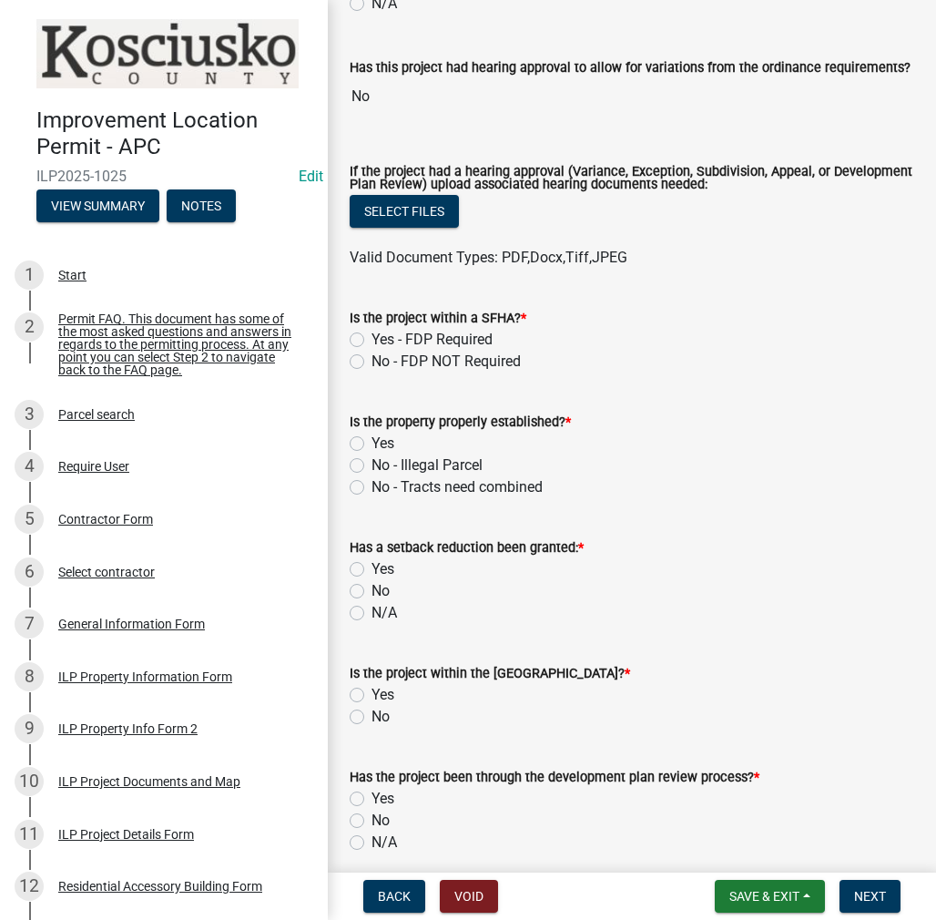
click at [372, 358] on label "No - FDP NOT Required" at bounding box center [446, 362] width 149 height 22
click at [372, 358] on input "No - FDP NOT Required" at bounding box center [378, 357] width 12 height 12
radio input "true"
click at [372, 442] on label "Yes" at bounding box center [383, 444] width 23 height 22
click at [372, 442] on input "Yes" at bounding box center [378, 439] width 12 height 12
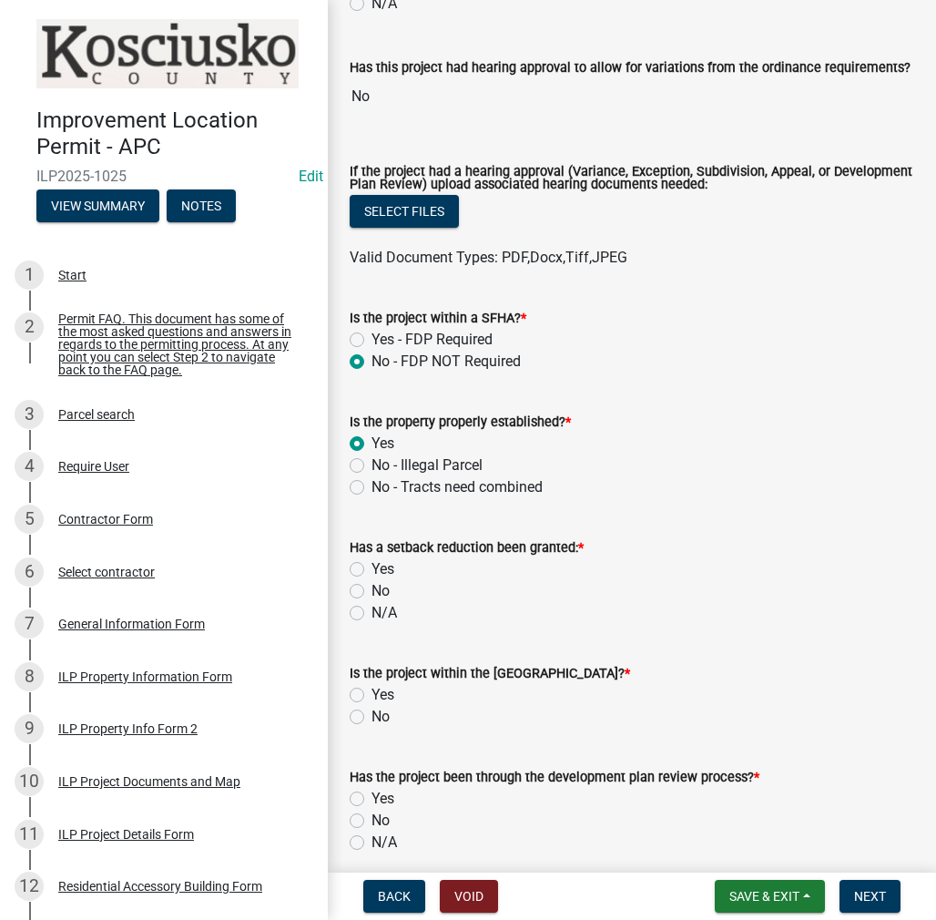
radio input "true"
click at [372, 593] on label "No" at bounding box center [381, 591] width 18 height 22
click at [372, 592] on input "No" at bounding box center [378, 586] width 12 height 12
radio input "true"
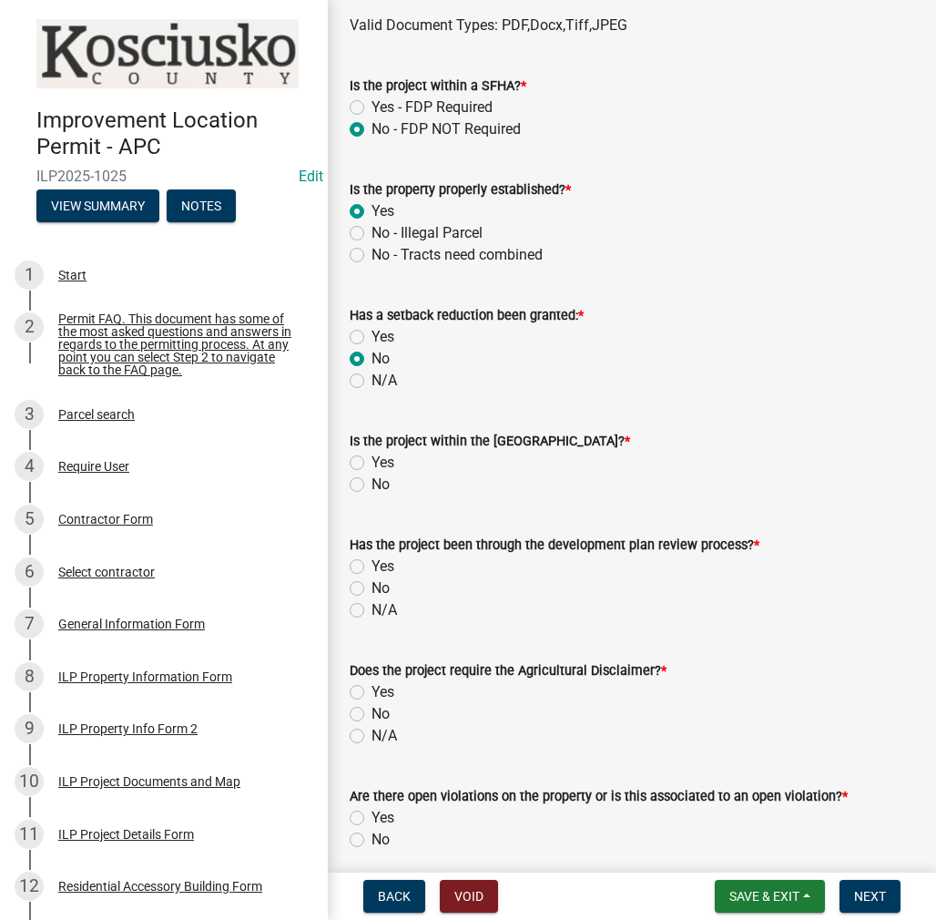
scroll to position [911, 0]
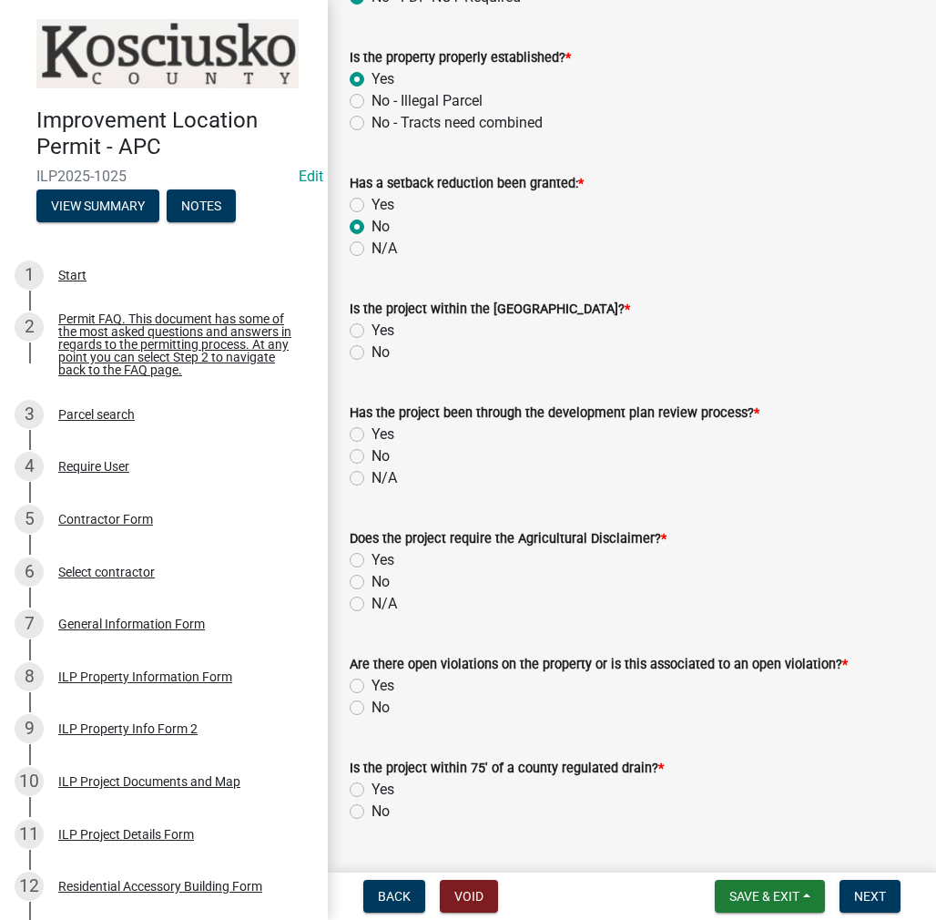
click at [372, 353] on label "No" at bounding box center [381, 353] width 18 height 22
click at [372, 353] on input "No" at bounding box center [378, 348] width 12 height 12
radio input "true"
click at [372, 458] on label "No" at bounding box center [381, 456] width 18 height 22
click at [372, 457] on input "No" at bounding box center [378, 451] width 12 height 12
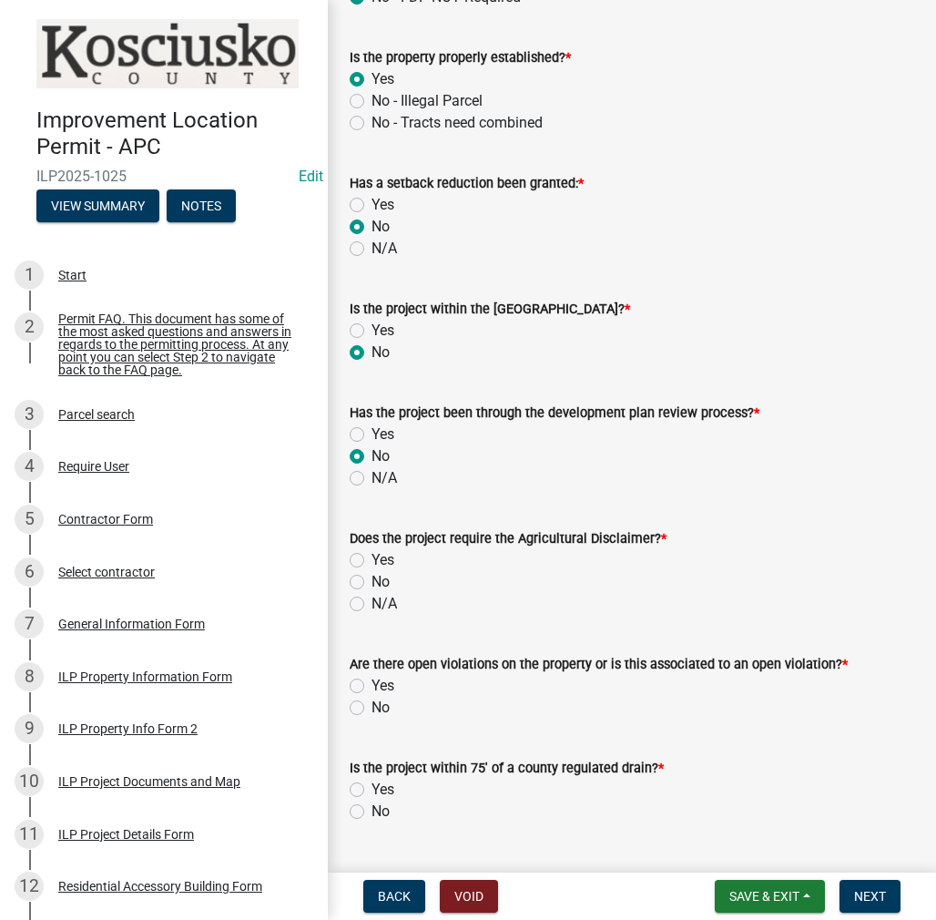
radio input "true"
click at [372, 558] on label "Yes" at bounding box center [383, 560] width 23 height 22
click at [372, 558] on input "Yes" at bounding box center [378, 555] width 12 height 12
radio input "true"
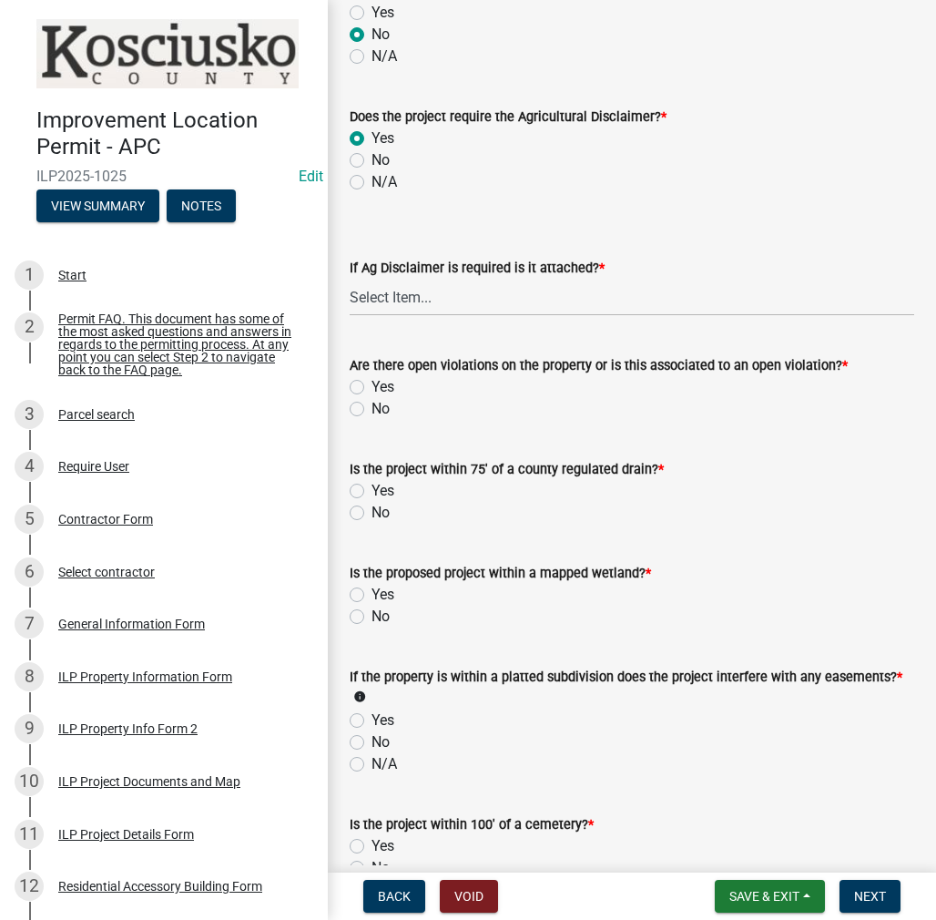
scroll to position [1366, 0]
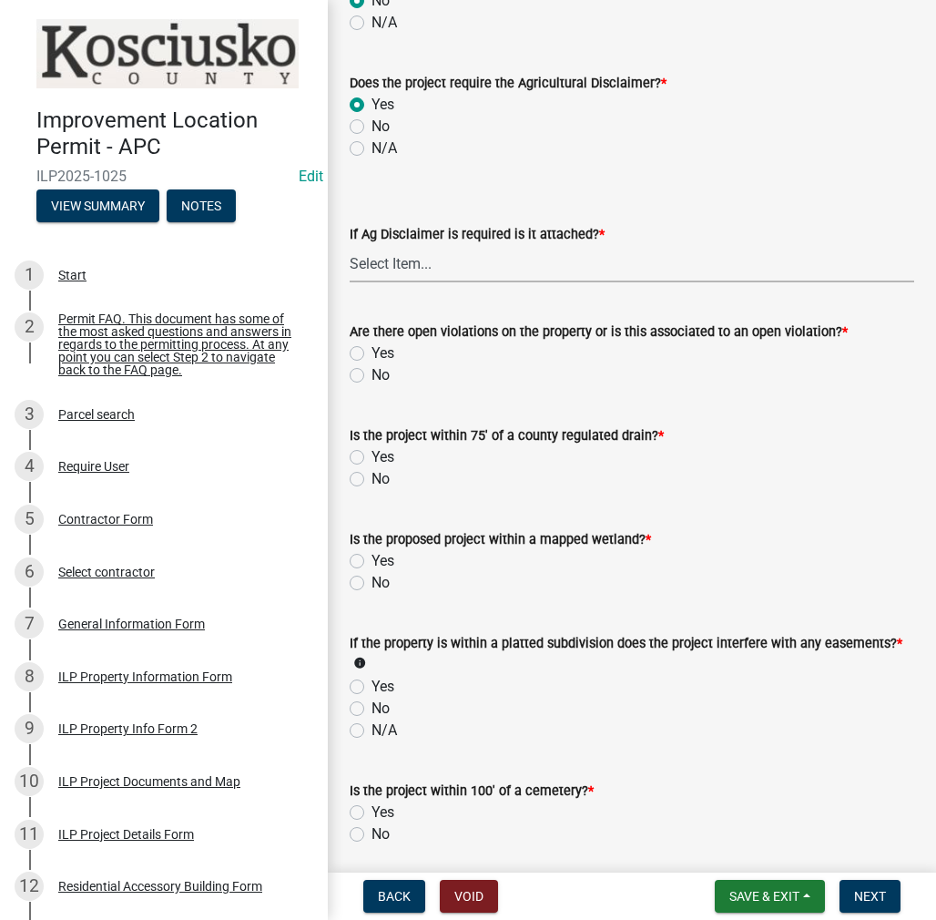
click at [455, 270] on select "Select Item... Yes No" at bounding box center [632, 263] width 565 height 37
click at [350, 245] on select "Select Item... Yes No" at bounding box center [632, 263] width 565 height 37
select select "c0fa77dd-9ee0-4144-9979-eb2eebb8c086"
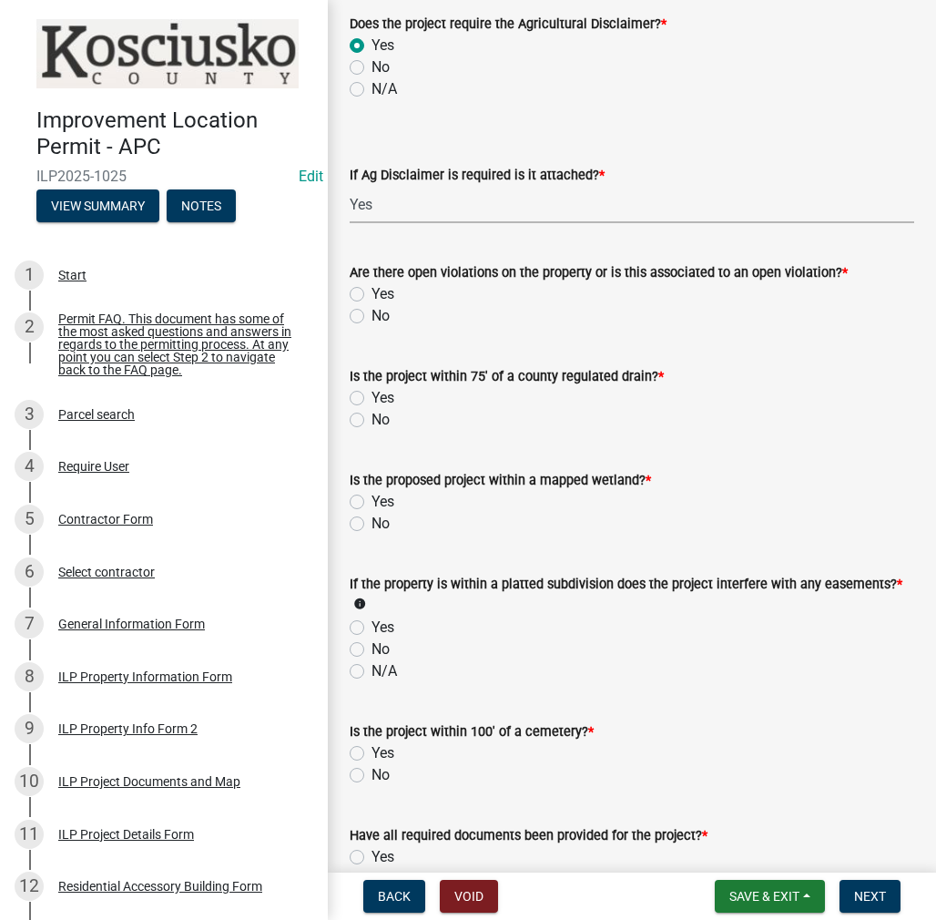
scroll to position [1457, 0]
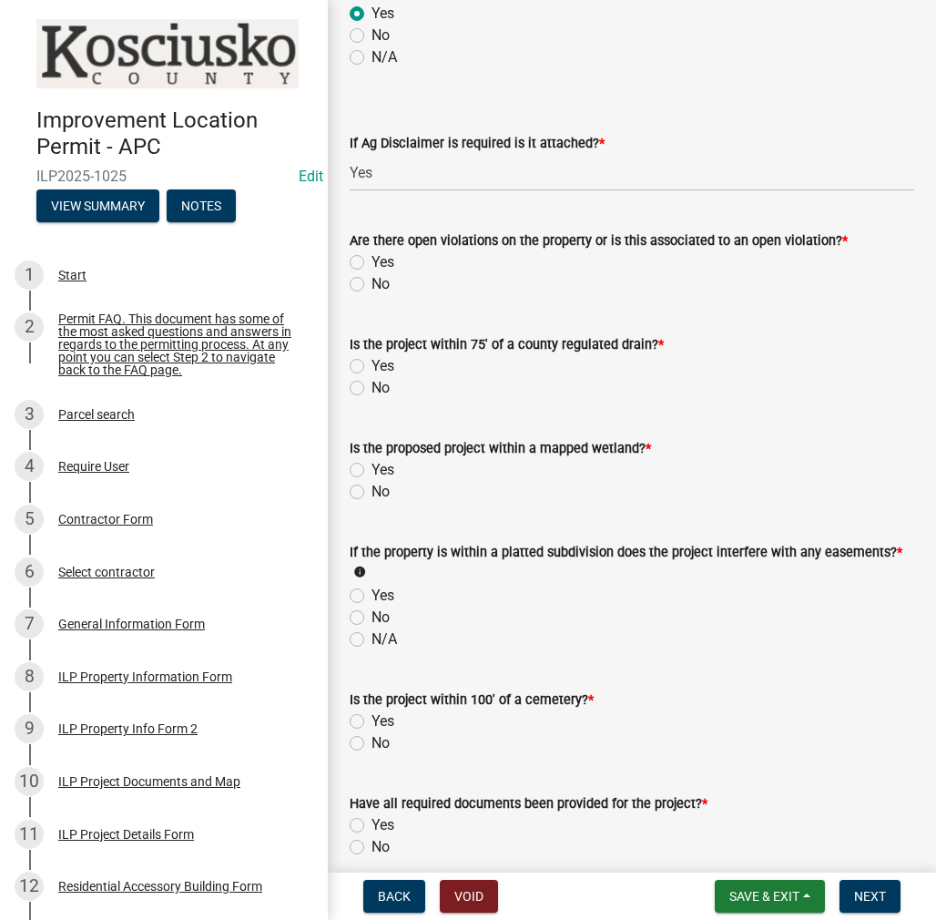
click at [372, 281] on label "No" at bounding box center [381, 284] width 18 height 22
click at [372, 281] on input "No" at bounding box center [378, 279] width 12 height 12
radio input "true"
click at [372, 388] on label "No" at bounding box center [381, 388] width 18 height 22
click at [372, 388] on input "No" at bounding box center [378, 383] width 12 height 12
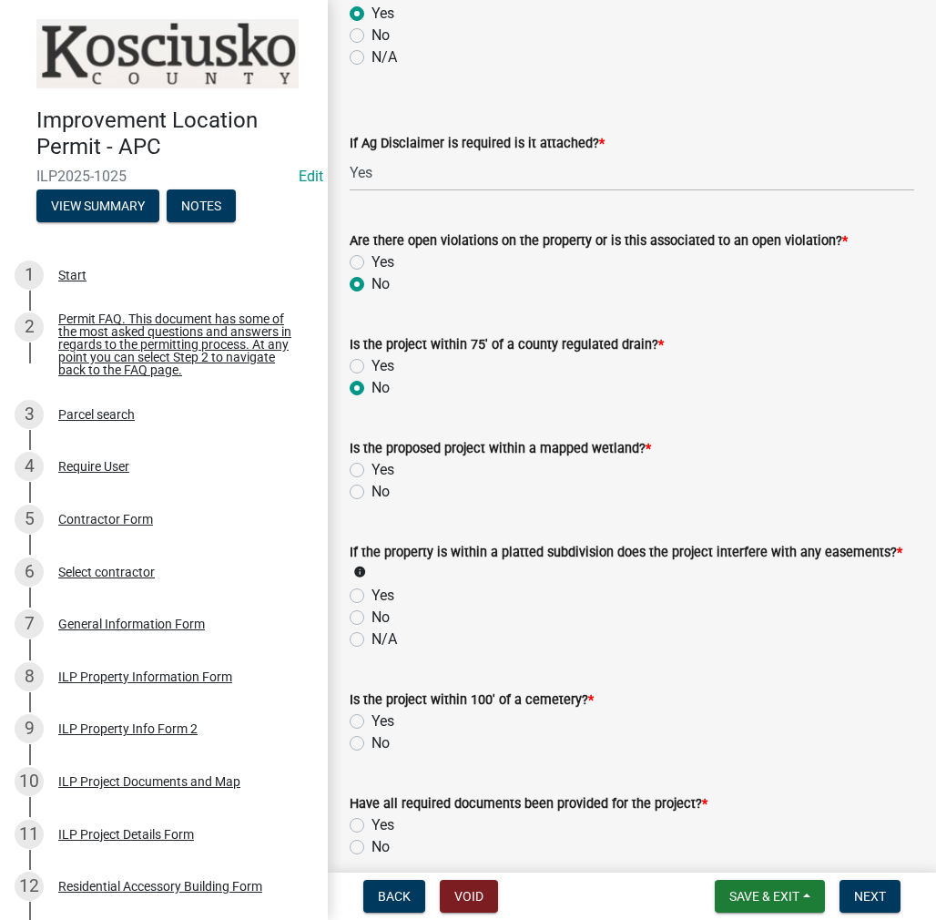
radio input "true"
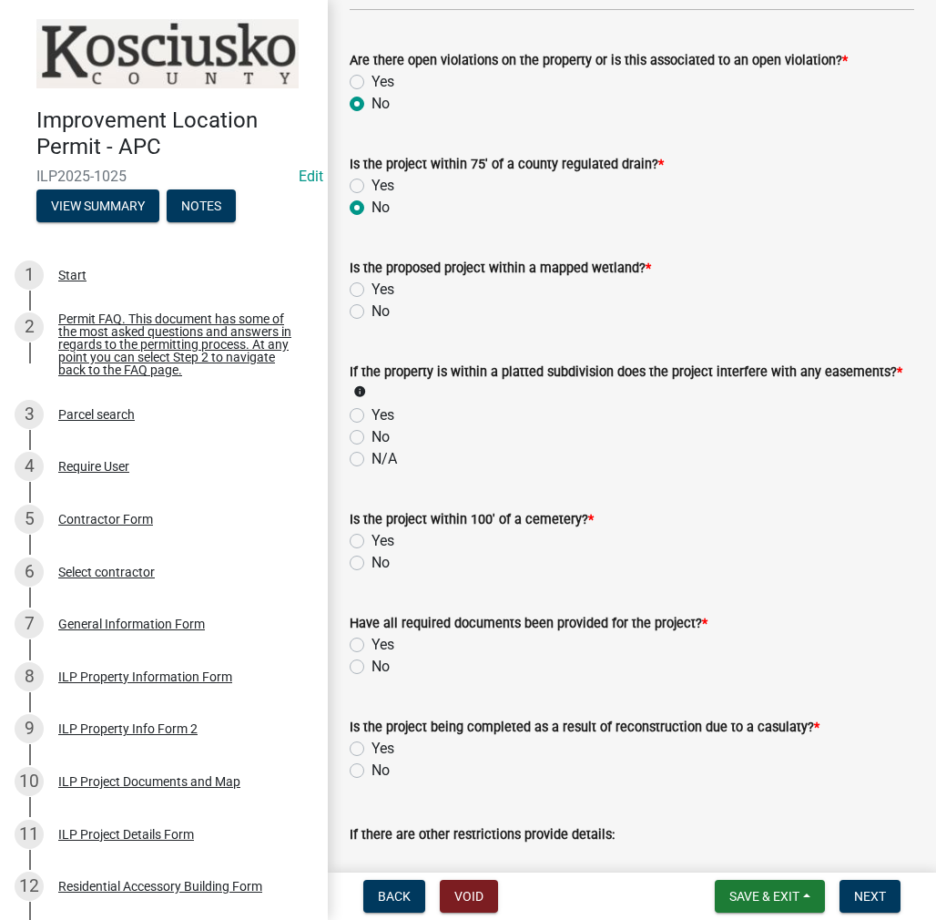
scroll to position [1640, 0]
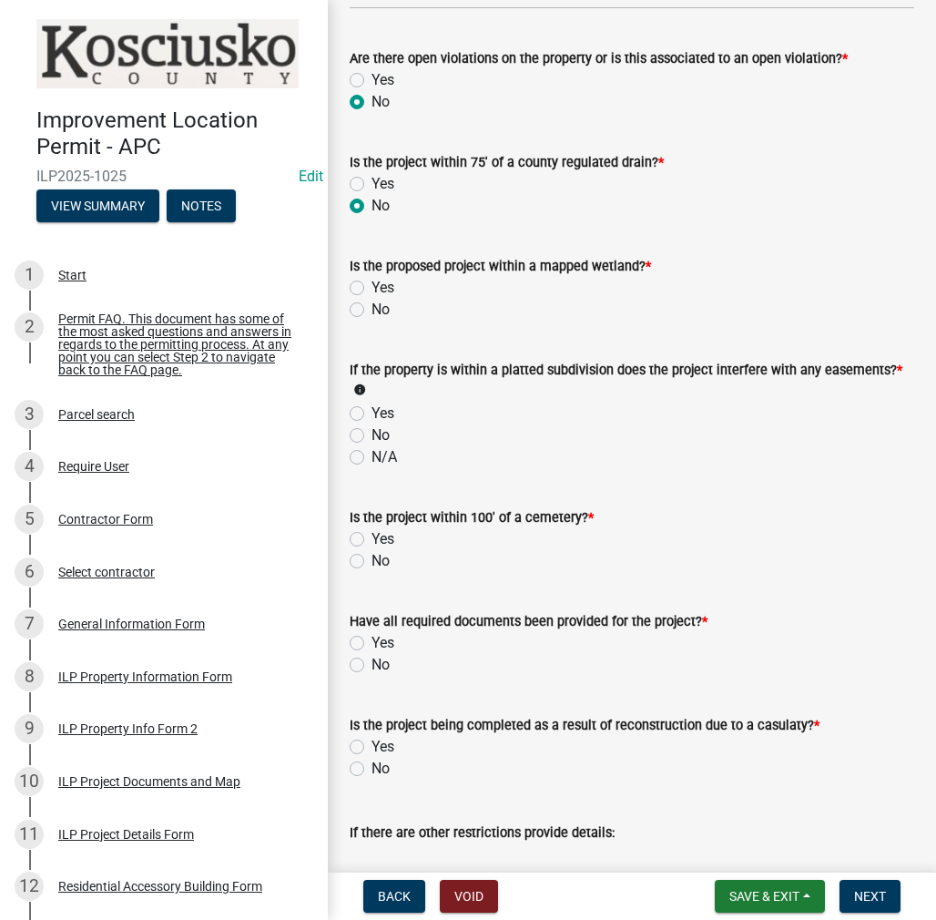
click at [372, 310] on label "No" at bounding box center [381, 310] width 18 height 22
click at [372, 310] on input "No" at bounding box center [378, 305] width 12 height 12
radio input "true"
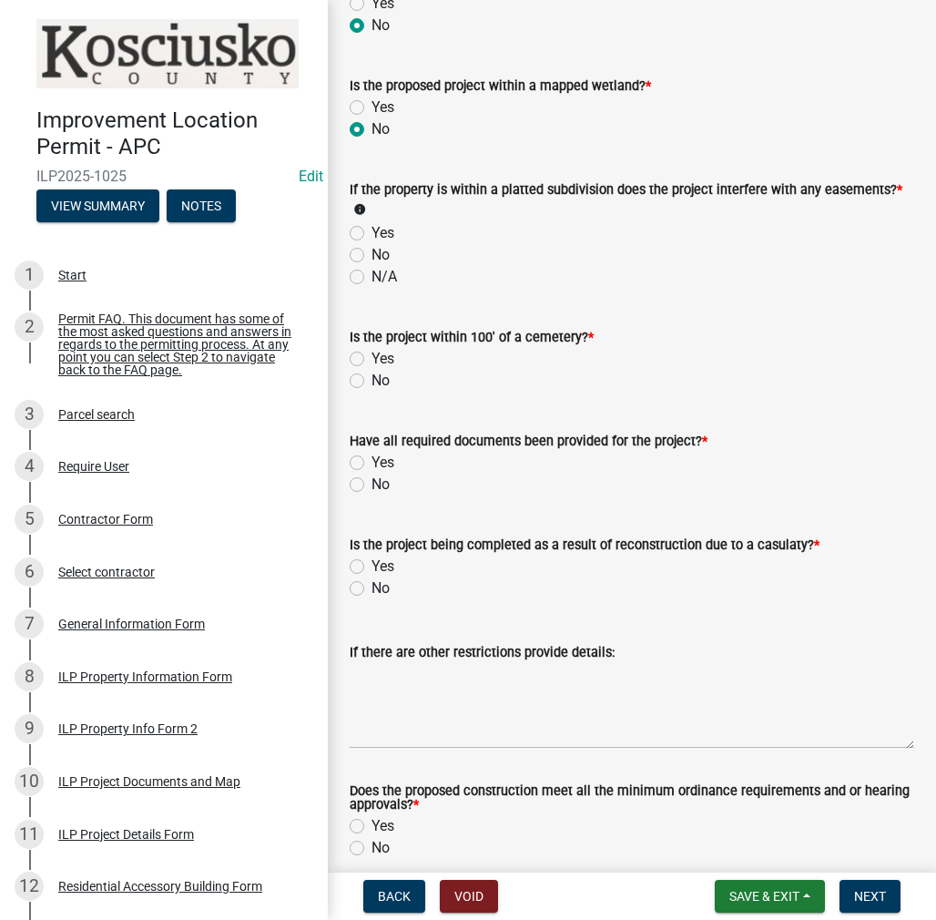
scroll to position [1822, 0]
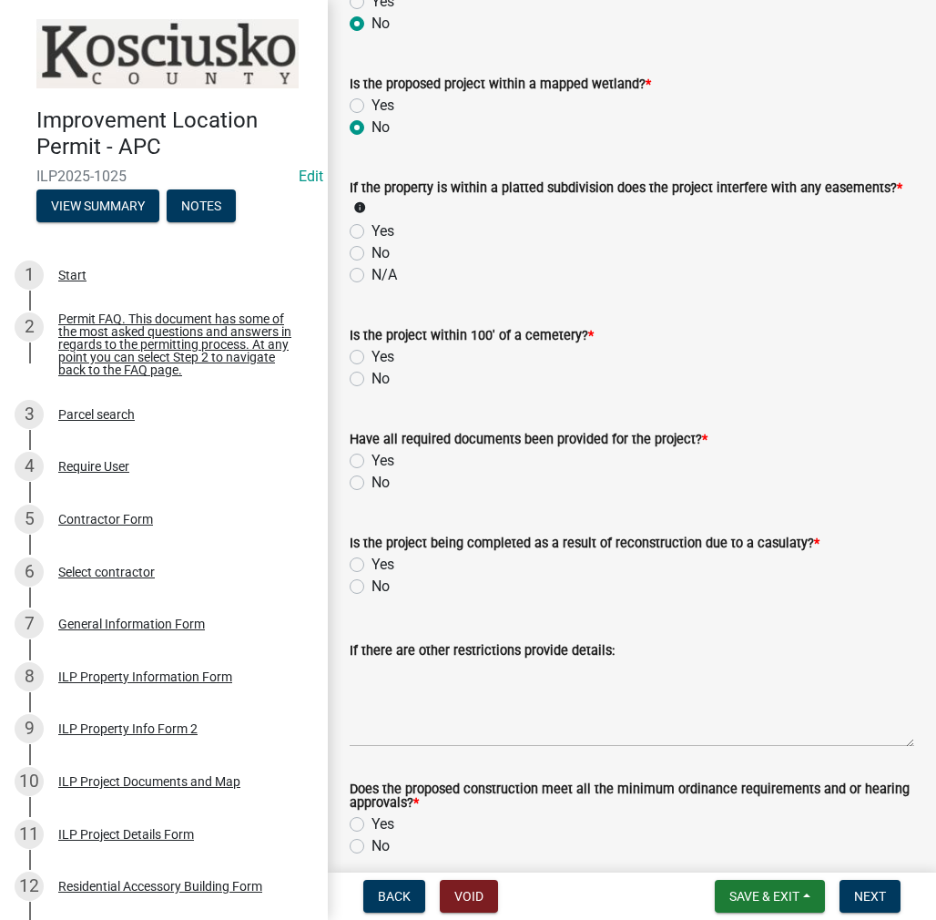
click at [372, 253] on label "No" at bounding box center [381, 253] width 18 height 22
click at [372, 253] on input "No" at bounding box center [378, 248] width 12 height 12
radio input "true"
drag, startPoint x: 353, startPoint y: 380, endPoint x: 375, endPoint y: 423, distance: 48.5
click at [372, 380] on label "No" at bounding box center [381, 379] width 18 height 22
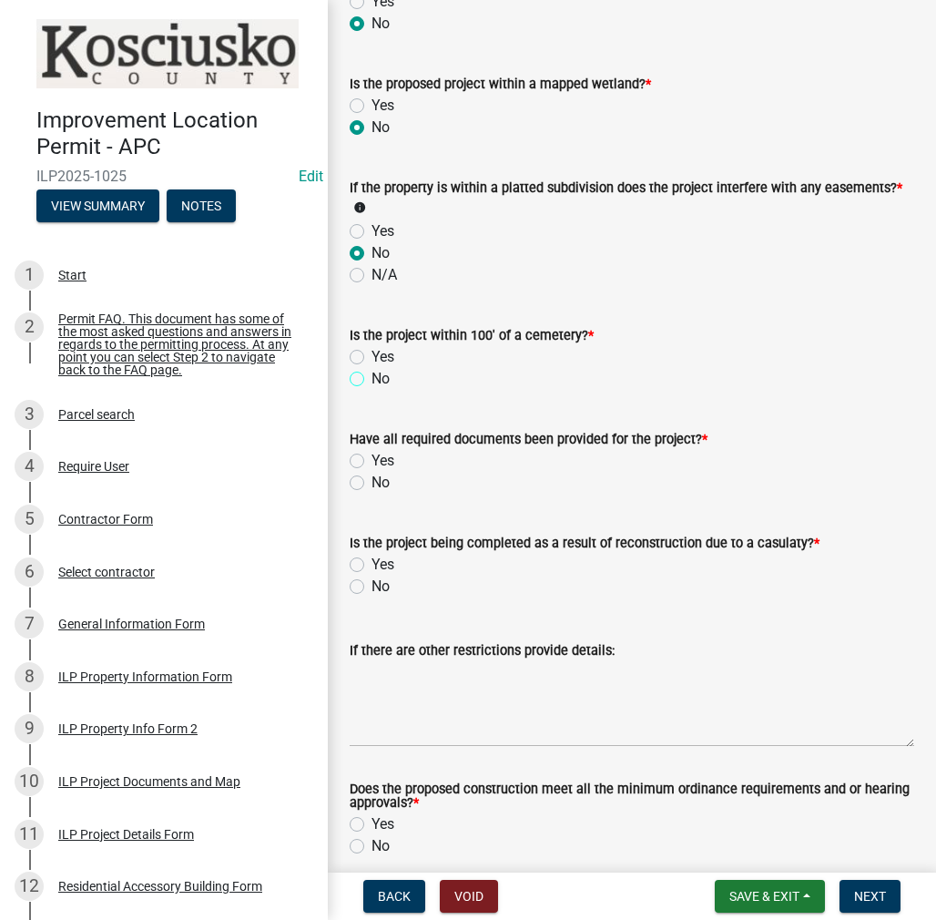
click at [372, 380] on input "No" at bounding box center [378, 374] width 12 height 12
radio input "true"
click at [372, 455] on label "Yes" at bounding box center [383, 461] width 23 height 22
click at [372, 455] on input "Yes" at bounding box center [378, 456] width 12 height 12
radio input "true"
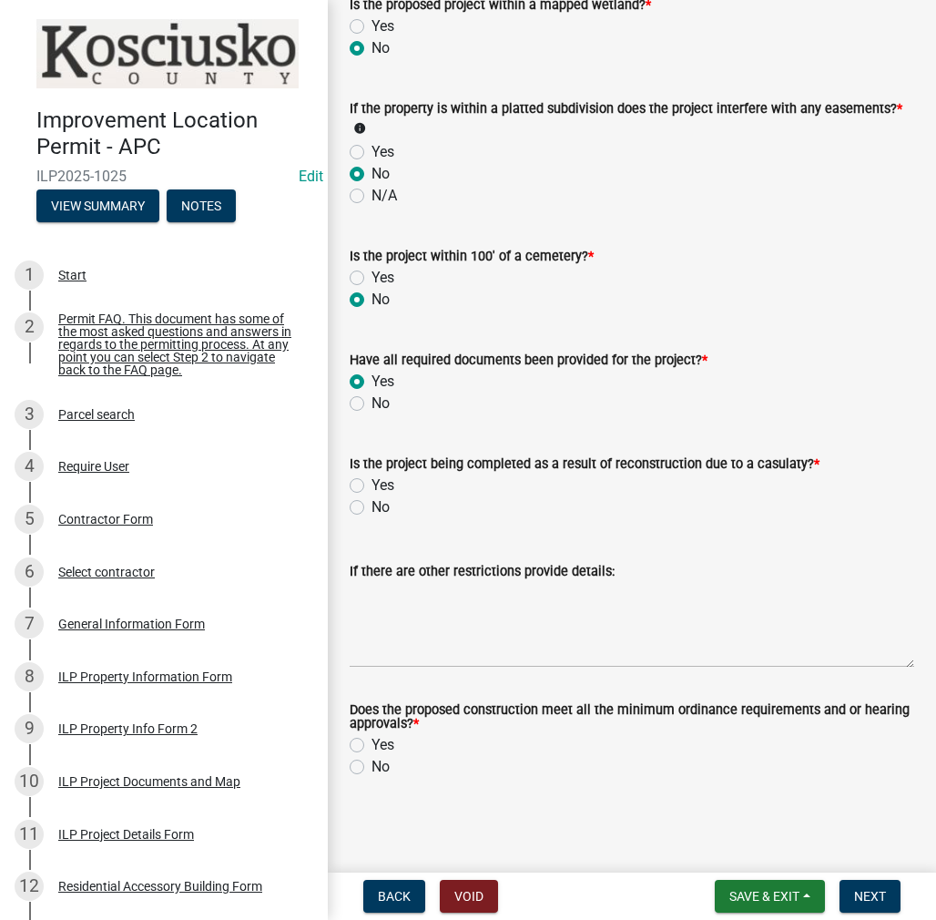
scroll to position [1901, 0]
click at [372, 506] on label "No" at bounding box center [381, 507] width 18 height 22
click at [372, 506] on input "No" at bounding box center [378, 502] width 12 height 12
radio input "true"
click at [372, 741] on label "Yes" at bounding box center [383, 745] width 23 height 22
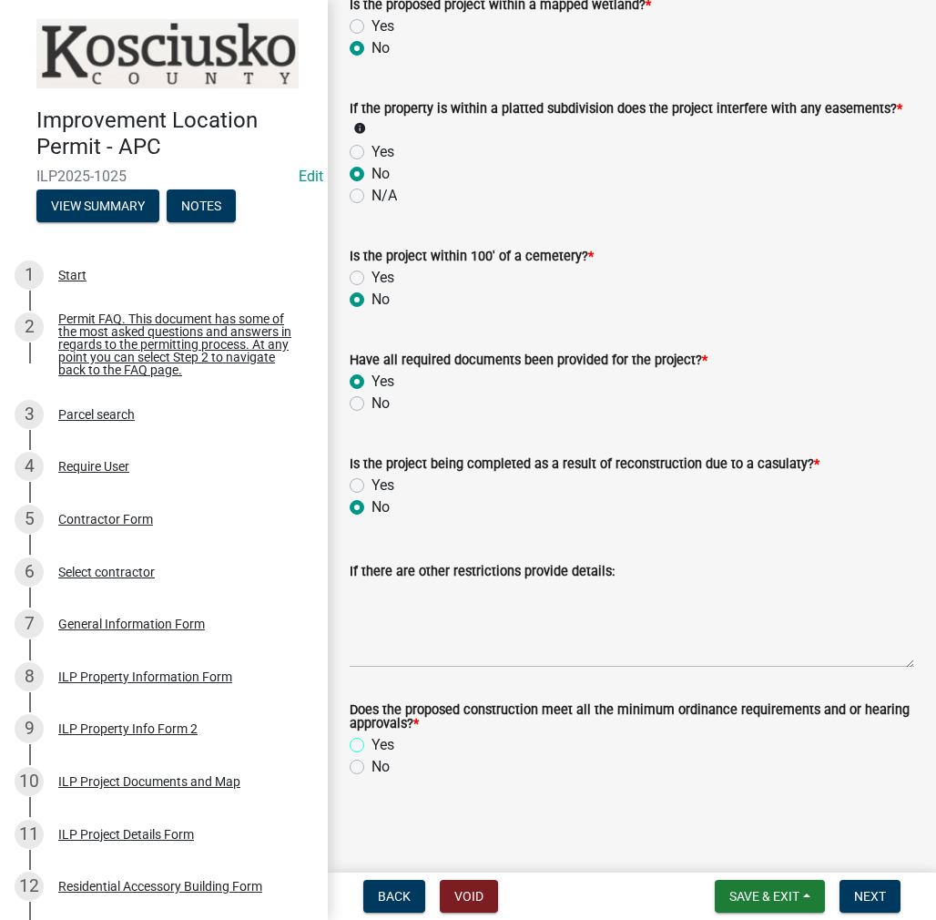
click at [372, 741] on input "Yes" at bounding box center [378, 740] width 12 height 12
radio input "true"
click at [885, 894] on button "Next" at bounding box center [870, 896] width 61 height 33
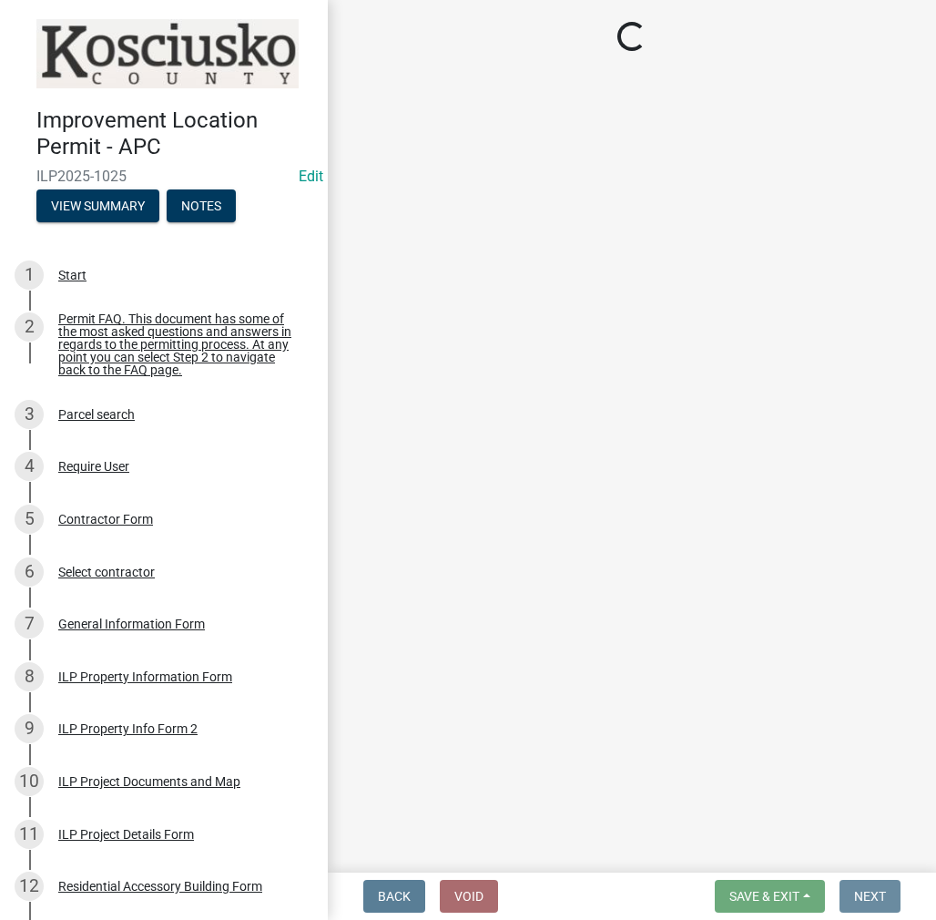
scroll to position [0, 0]
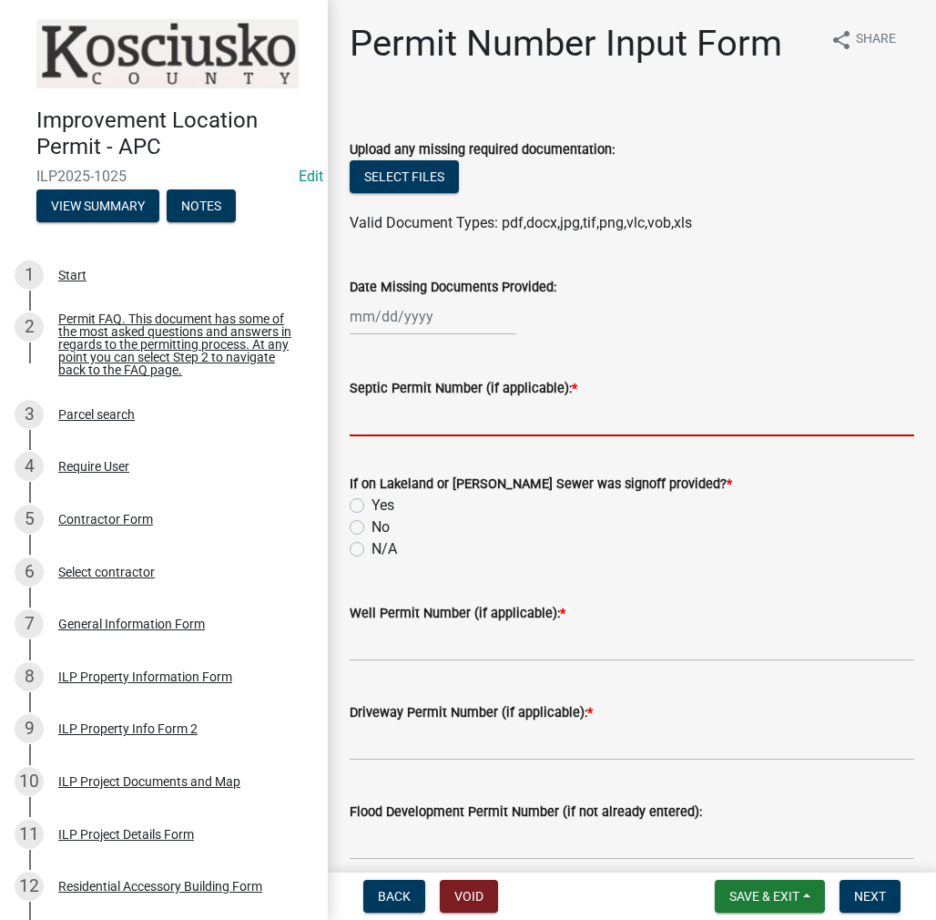
click at [373, 414] on input "Septic Permit Number (if applicable): *" at bounding box center [632, 417] width 565 height 37
type input "LONO"
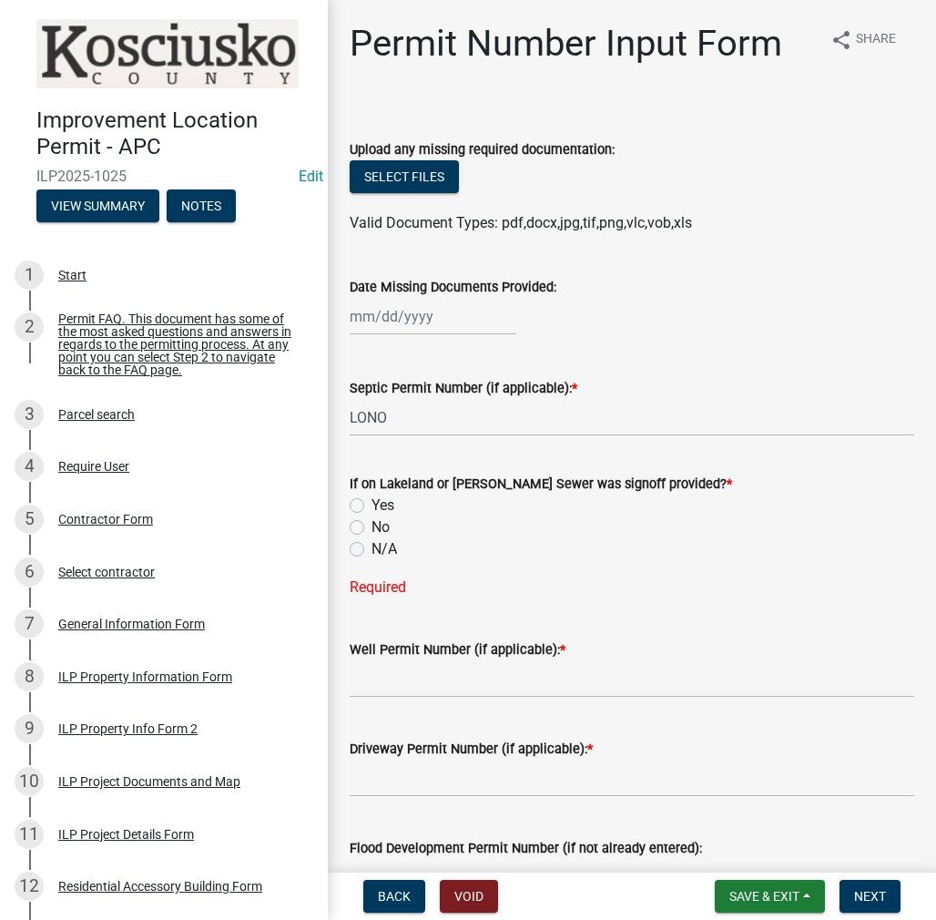
click at [372, 522] on label "No" at bounding box center [381, 527] width 18 height 22
click at [372, 522] on input "No" at bounding box center [378, 522] width 12 height 12
radio input "true"
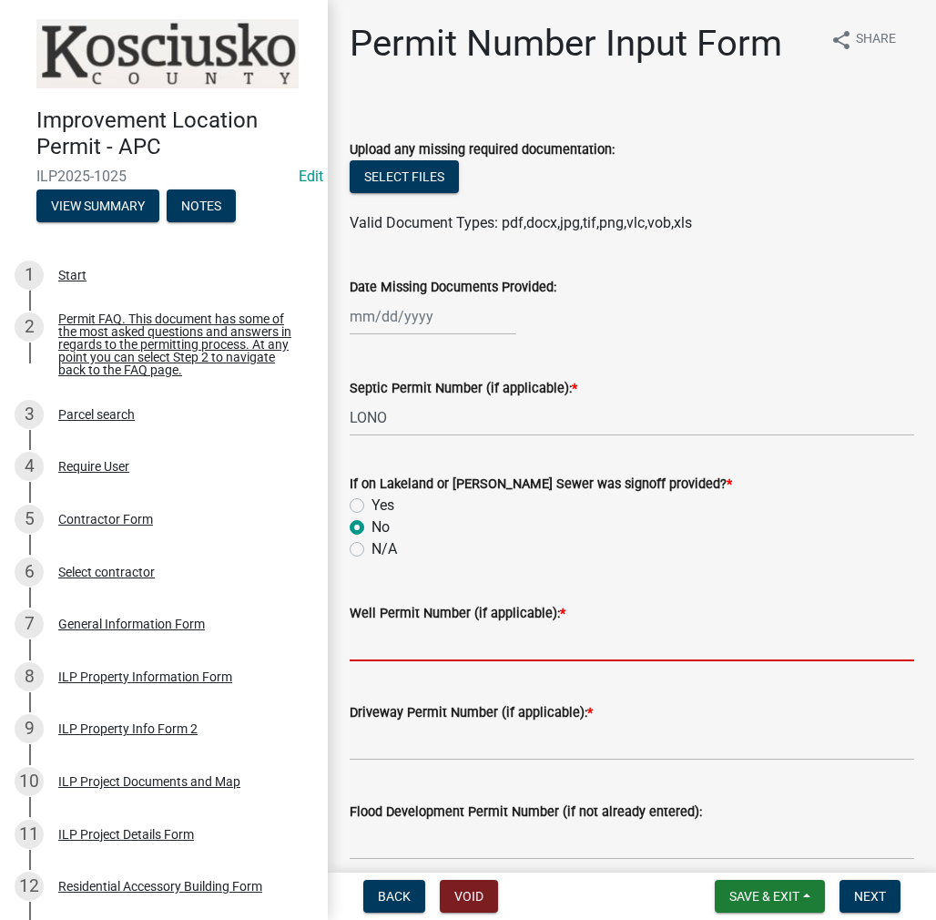
click at [380, 639] on input "Well Permit Number (if applicable): *" at bounding box center [632, 642] width 565 height 37
type input "LONO"
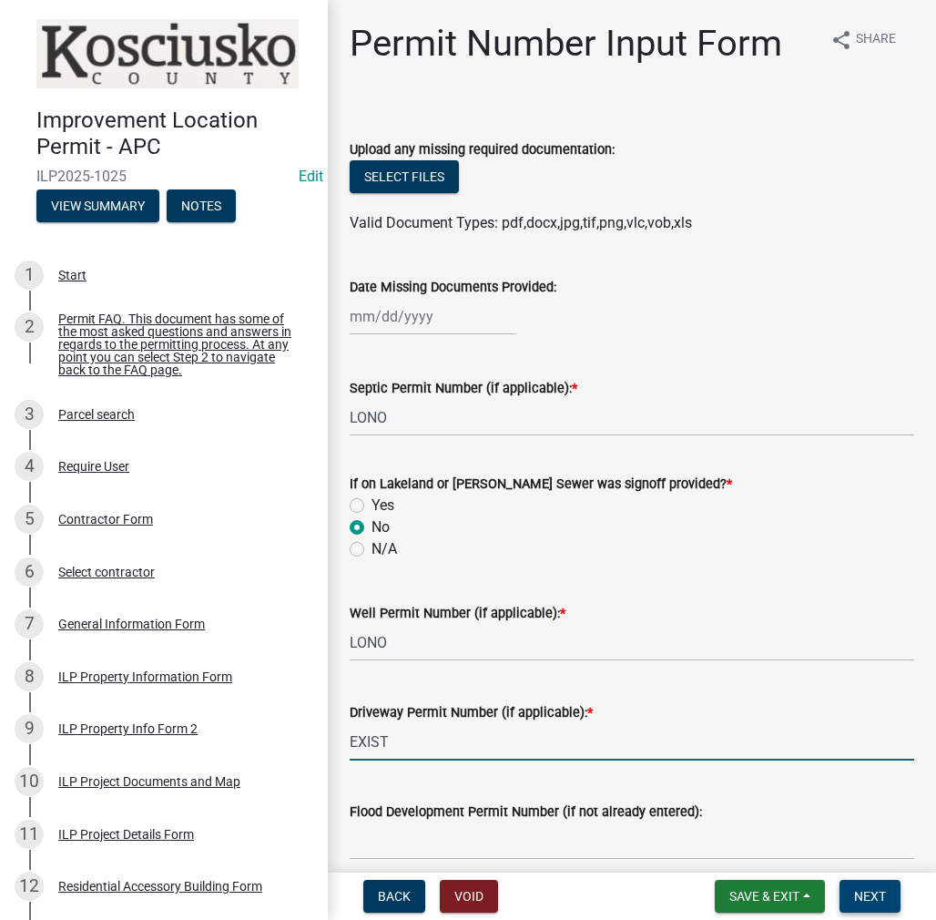
type input "EXIST"
click at [880, 889] on span "Next" at bounding box center [870, 896] width 32 height 15
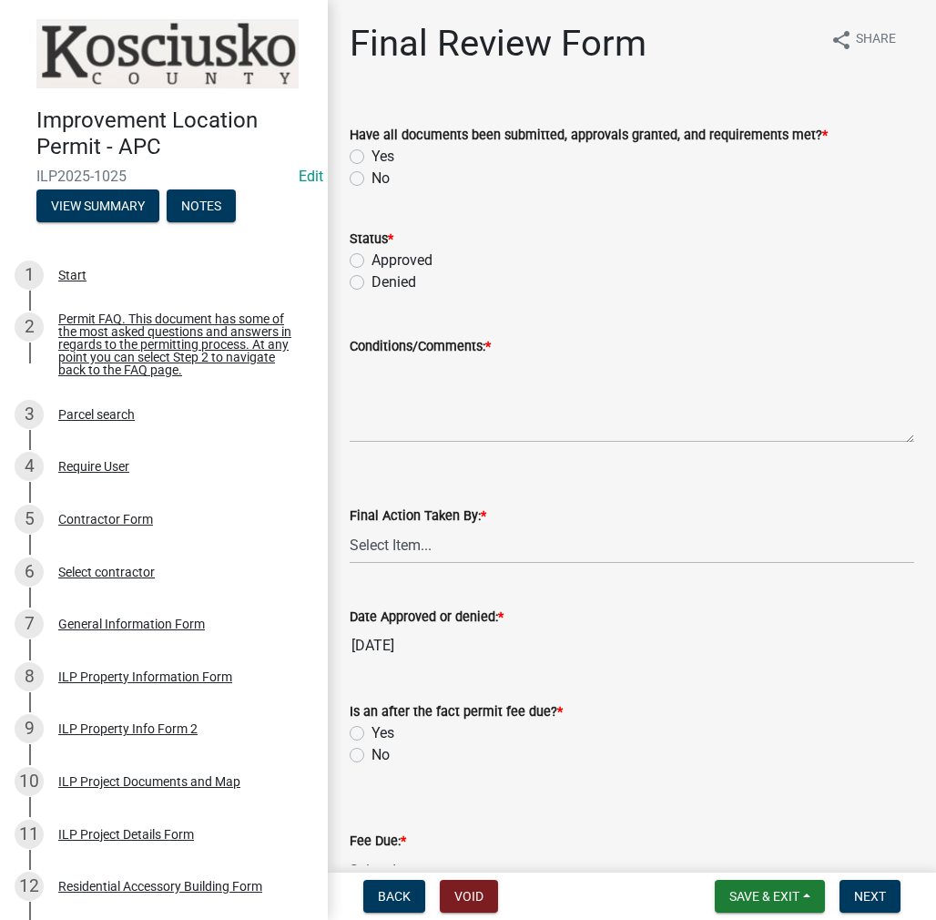
click at [372, 152] on label "Yes" at bounding box center [383, 157] width 23 height 22
click at [372, 152] on input "Yes" at bounding box center [378, 152] width 12 height 12
radio input "true"
click at [372, 260] on label "Approved" at bounding box center [402, 261] width 61 height 22
click at [372, 260] on input "Approved" at bounding box center [378, 256] width 12 height 12
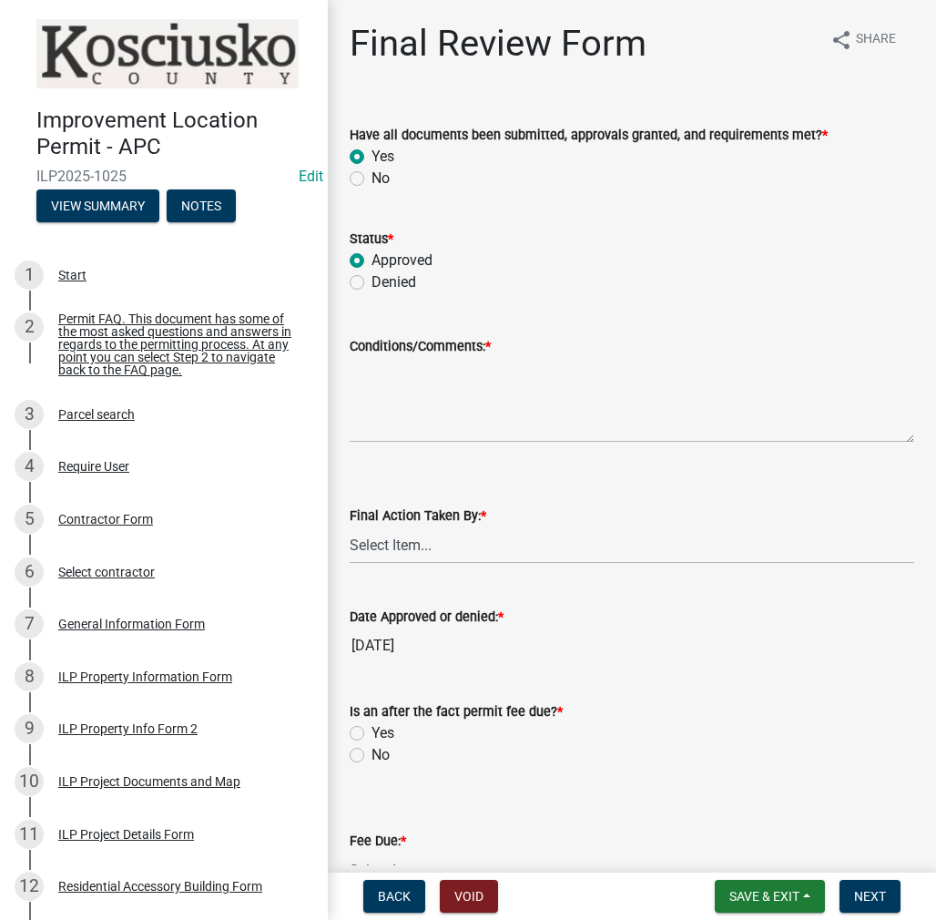
radio input "true"
click at [397, 396] on textarea "Conditions/Comments: *" at bounding box center [632, 400] width 565 height 86
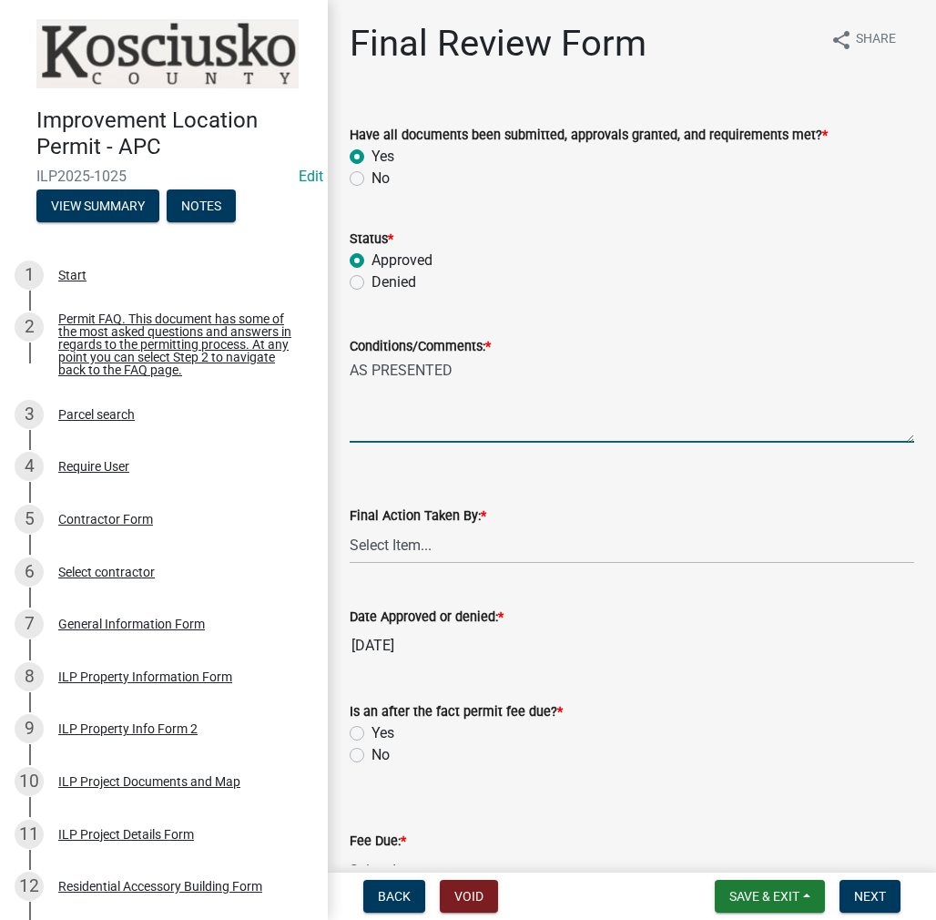
type textarea "AS PRESENTED"
click at [400, 548] on select "Select Item... MMS LT AT CS [PERSON_NAME]" at bounding box center [632, 544] width 565 height 37
click at [350, 526] on select "Select Item... MMS LT AT CS [PERSON_NAME]" at bounding box center [632, 544] width 565 height 37
select select "c872cdc8-ca01-49f1-a213-e4b05fa58cd2"
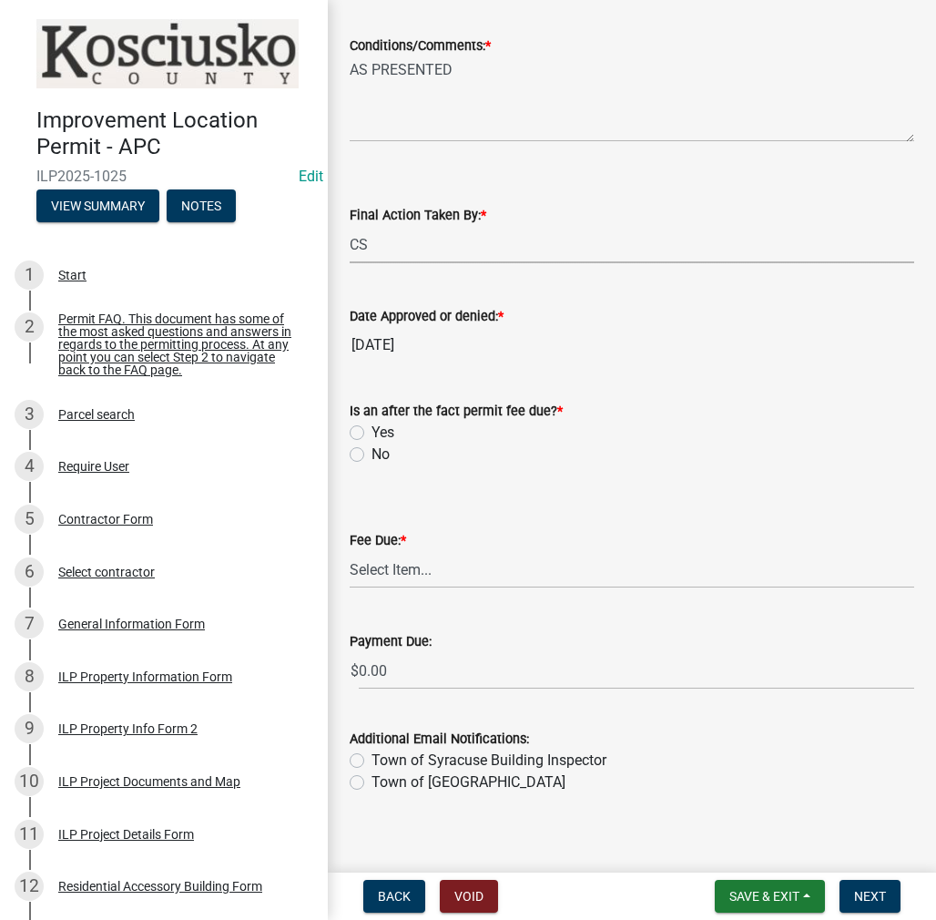
scroll to position [315, 0]
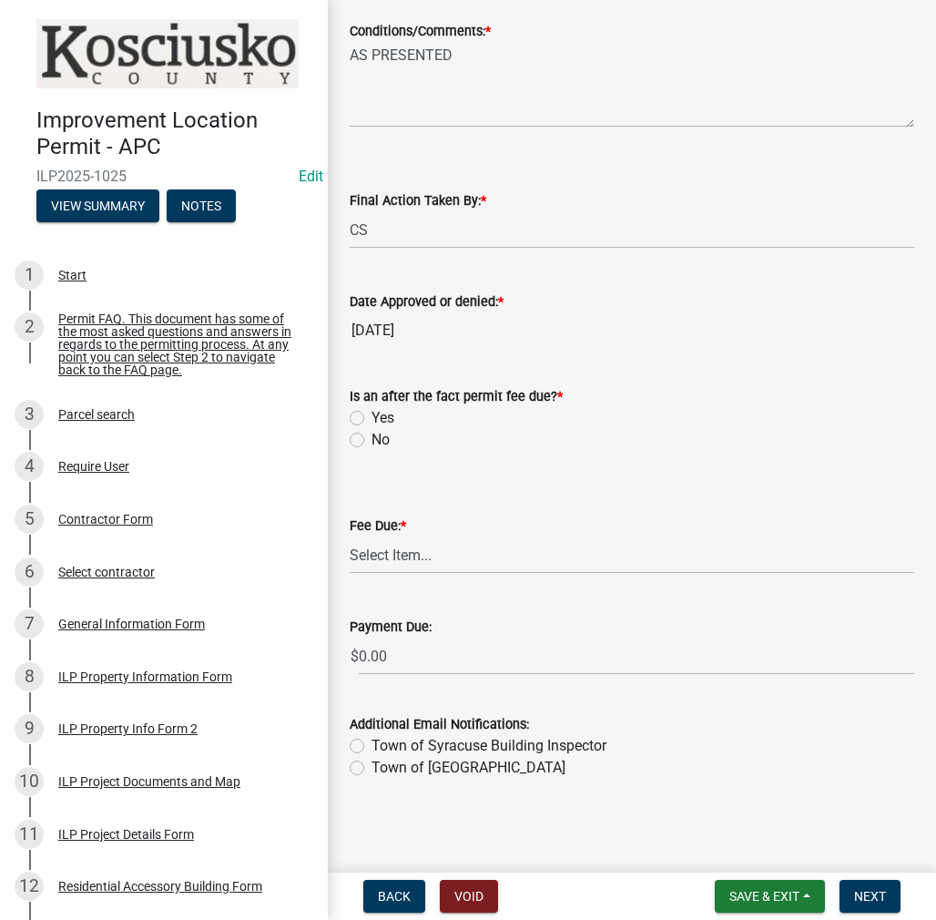
click at [372, 413] on label "Yes" at bounding box center [383, 418] width 23 height 22
click at [372, 413] on input "Yes" at bounding box center [378, 413] width 12 height 12
radio input "true"
click at [383, 547] on select "Select Item... N/A $10.00 $25.00 $125.00 $250 $500 $500 + $10.00 for every 10 s…" at bounding box center [632, 555] width 565 height 37
click at [350, 574] on select "Select Item... N/A $10.00 $25.00 $125.00 $250 $500 $500 + $10.00 for every 10 s…" at bounding box center [632, 555] width 565 height 37
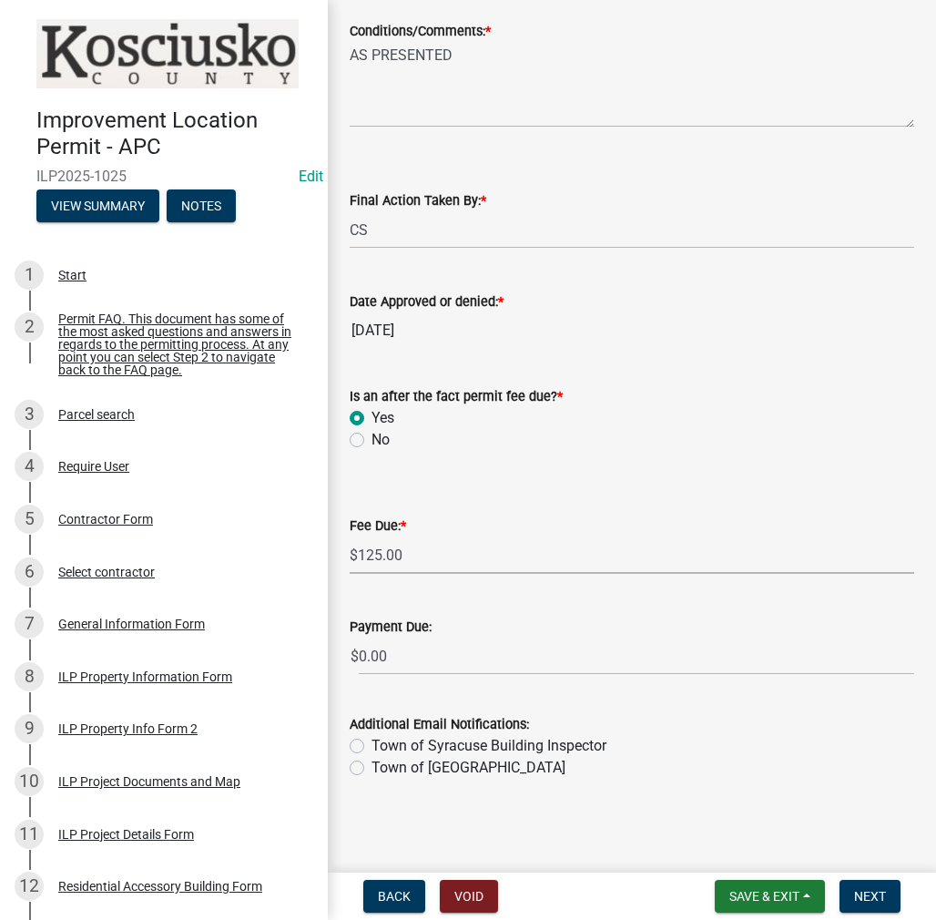
select select "654cf63f-9773-4a49-9949-bcaf97ebfa68"
click at [722, 911] on button "Save & Exit" at bounding box center [770, 896] width 110 height 33
click at [696, 800] on button "Save" at bounding box center [753, 805] width 146 height 44
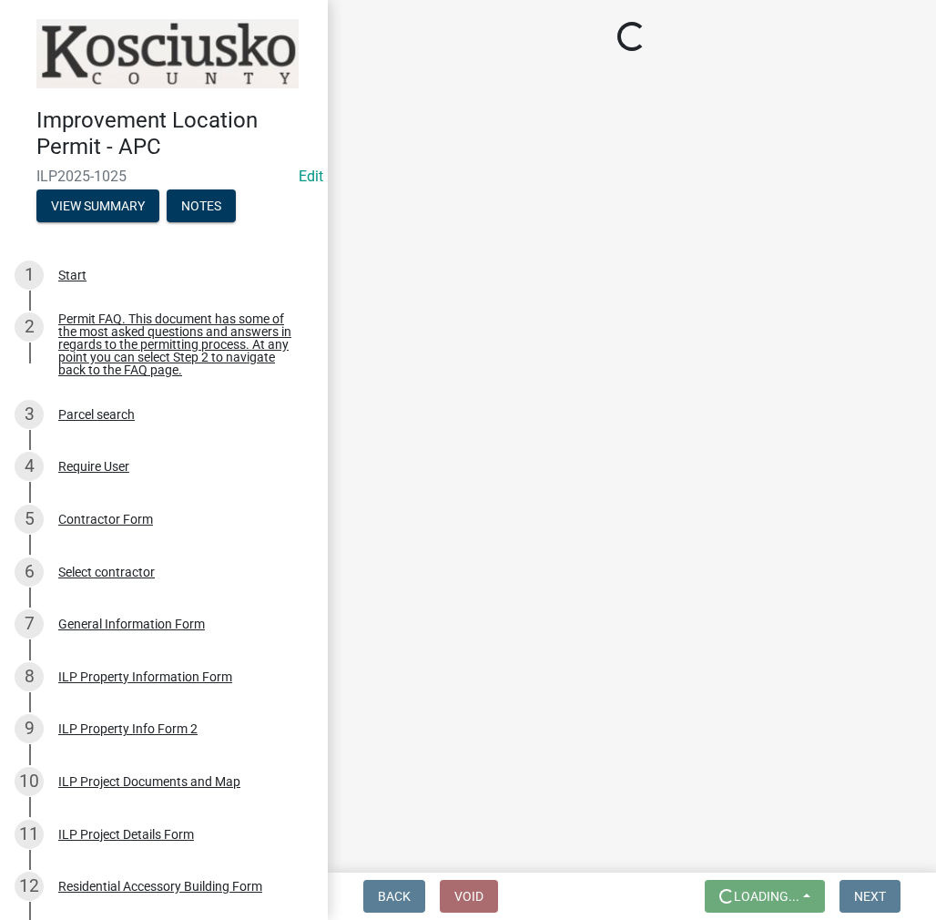
scroll to position [0, 0]
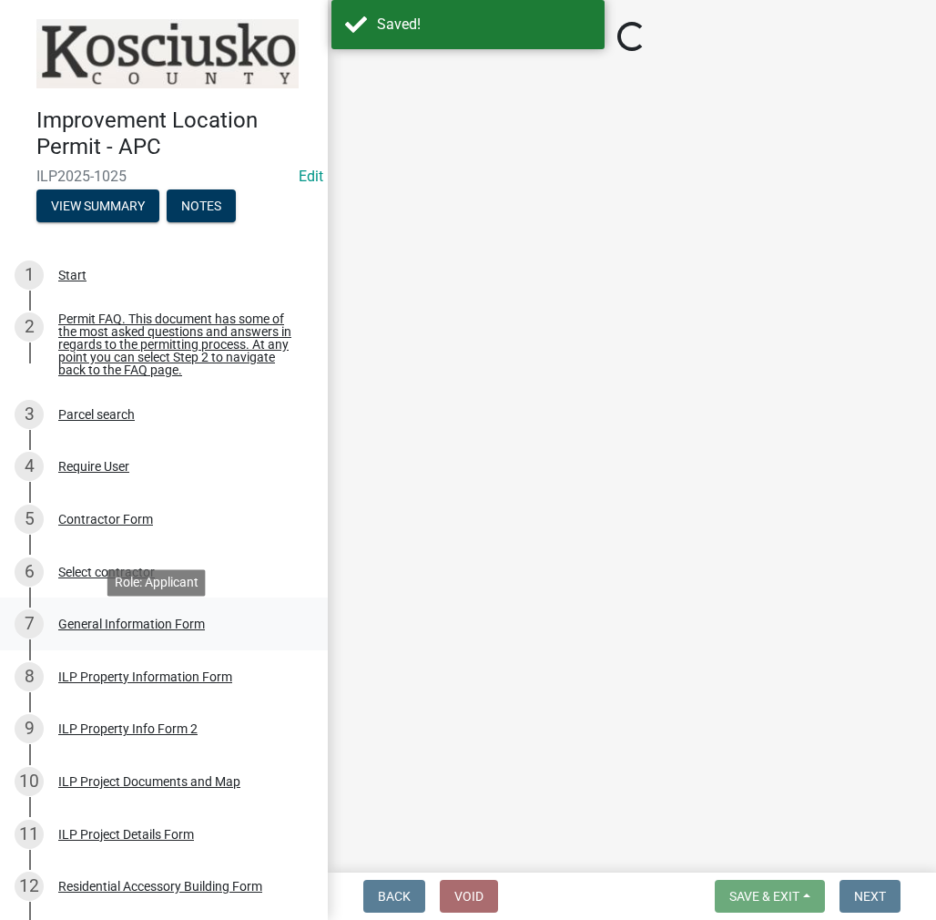
select select "c872cdc8-ca01-49f1-a213-e4b05fa58cd2"
select select "654cf63f-9773-4a49-9949-bcaf97ebfa68"
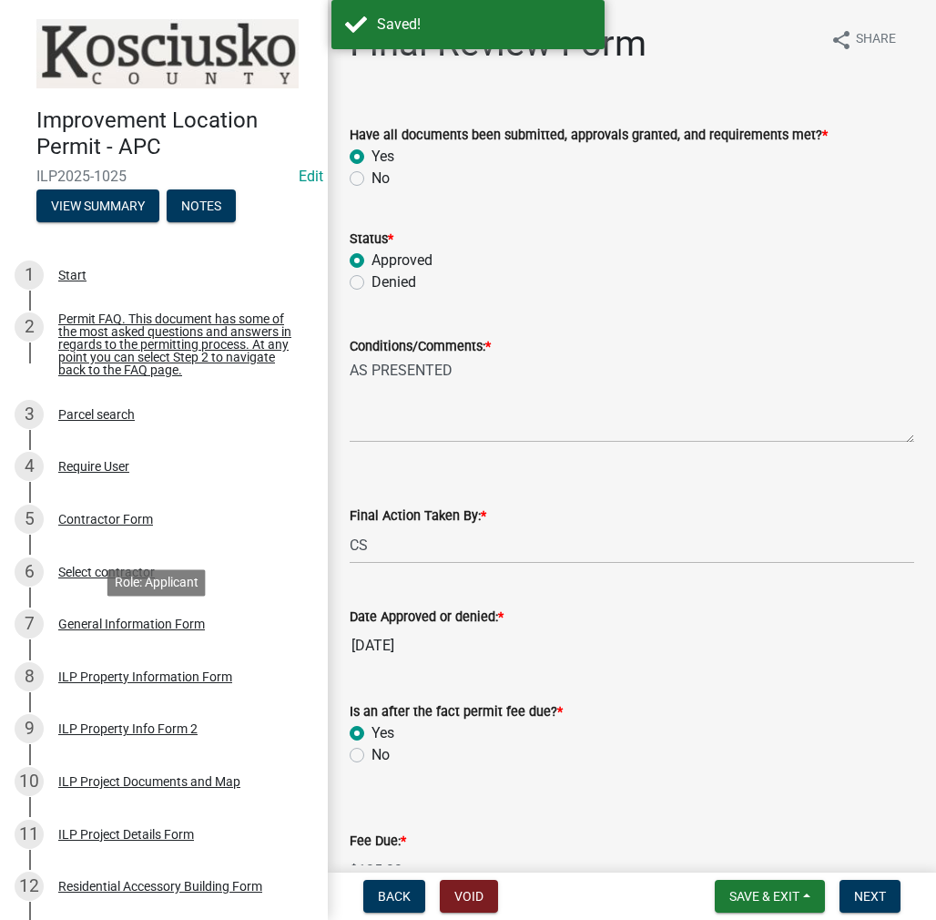
click at [98, 630] on div "General Information Form" at bounding box center [131, 624] width 147 height 13
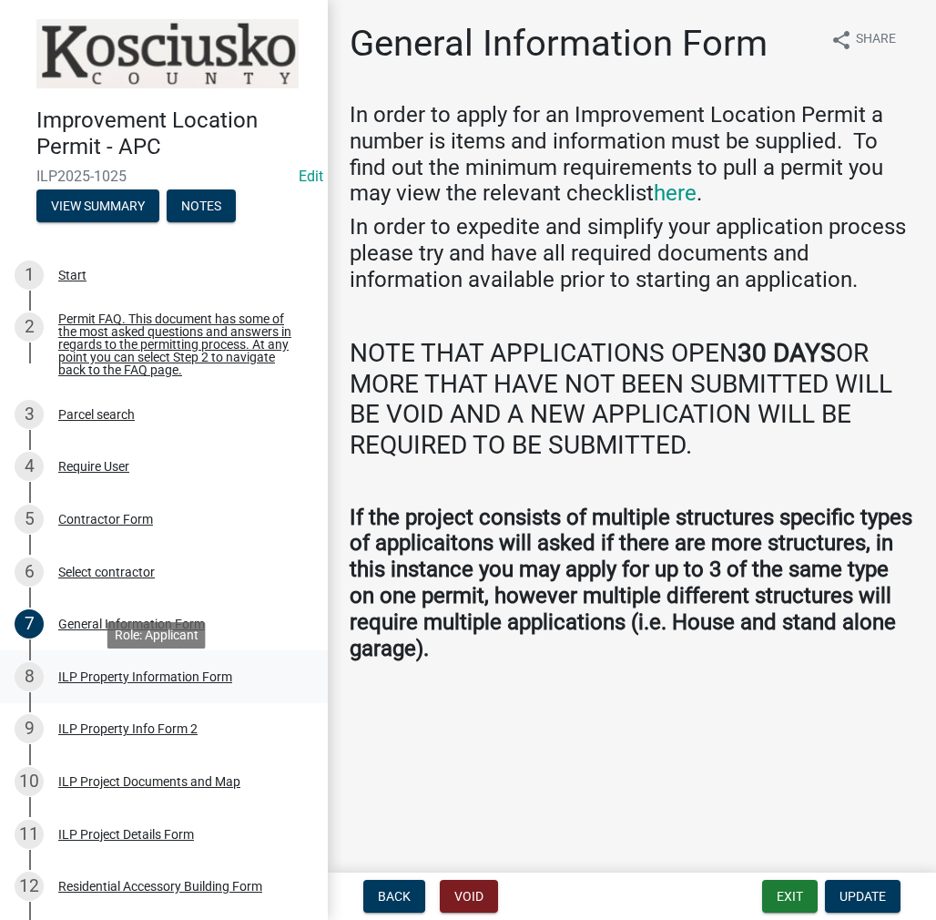
click at [175, 683] on div "ILP Property Information Form" at bounding box center [145, 676] width 174 height 13
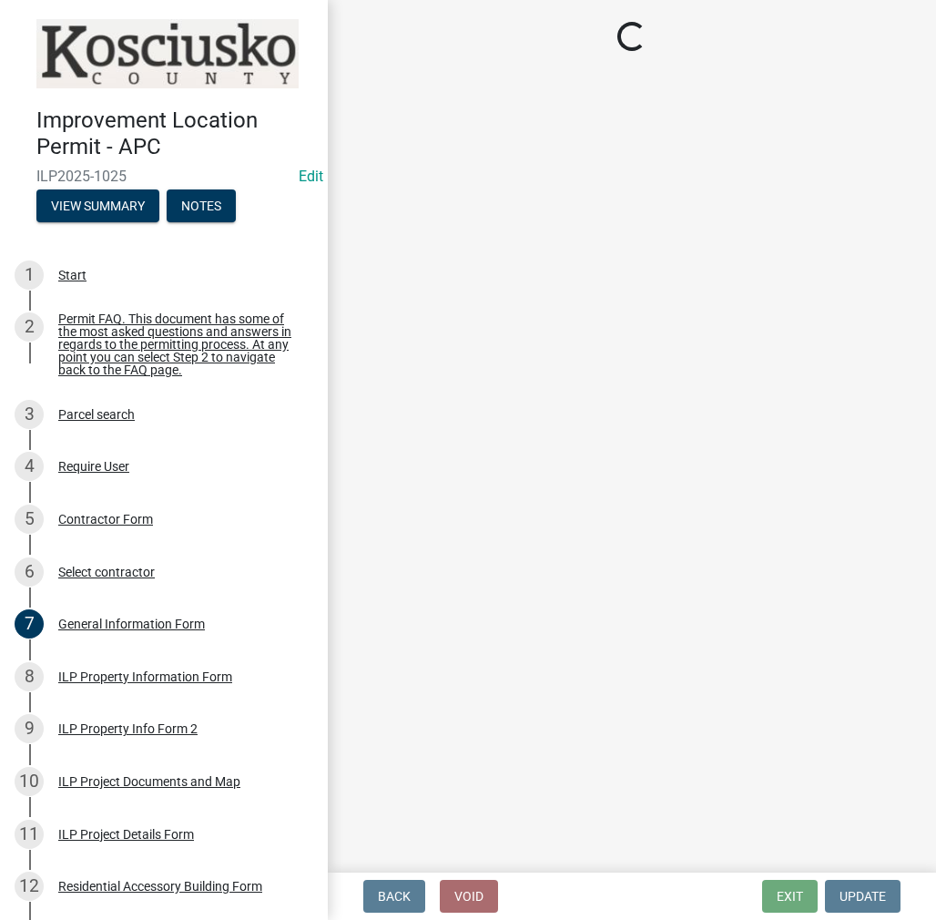
select select "ef3fb7ca-e19f-4eb5-bfeb-f79fea49208d"
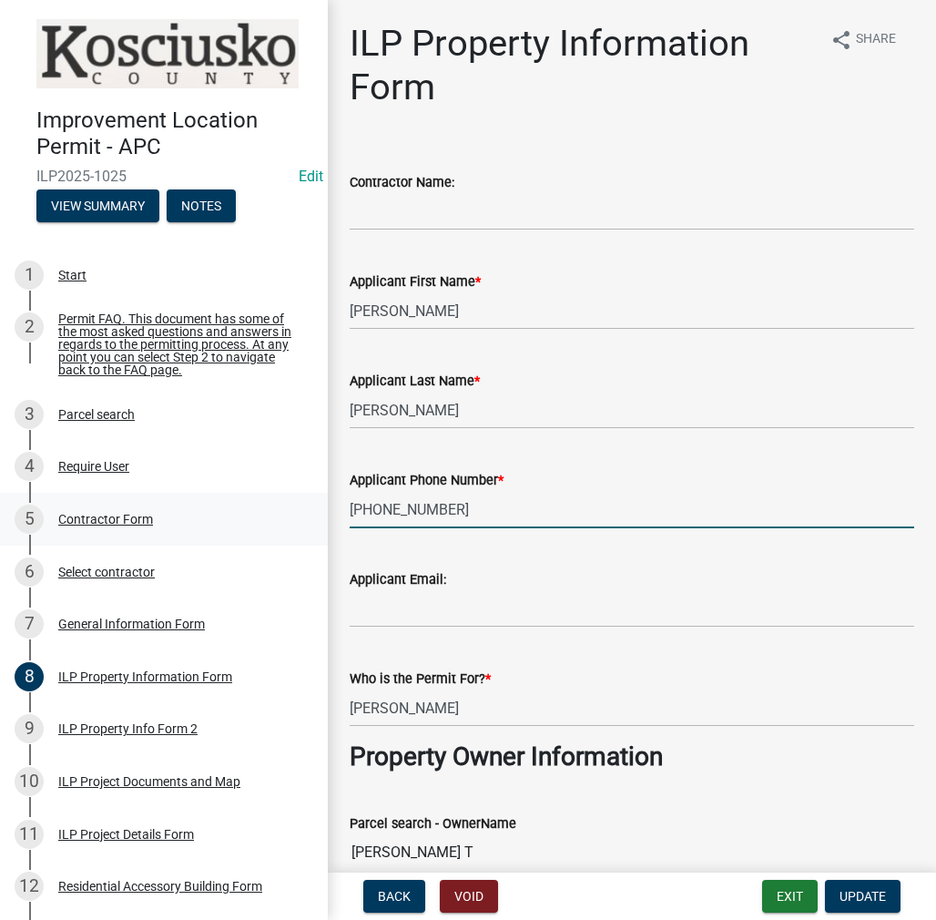
drag, startPoint x: 453, startPoint y: 516, endPoint x: 300, endPoint y: 516, distance: 153.0
click at [300, 516] on div "Improvement Location Permit - APC ILP2025-1025 Edit View Summary Notes 1 Start …" at bounding box center [468, 460] width 936 height 920
type input "[PHONE_NUMBER]"
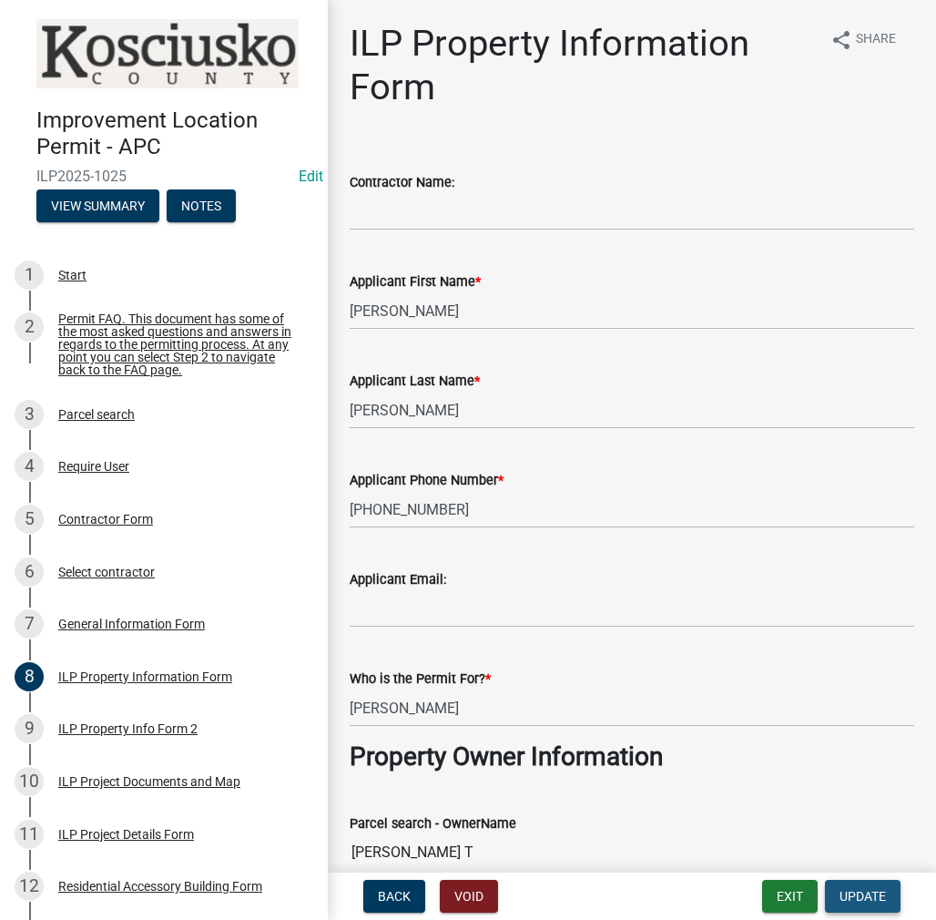
click at [889, 894] on button "Update" at bounding box center [863, 896] width 76 height 33
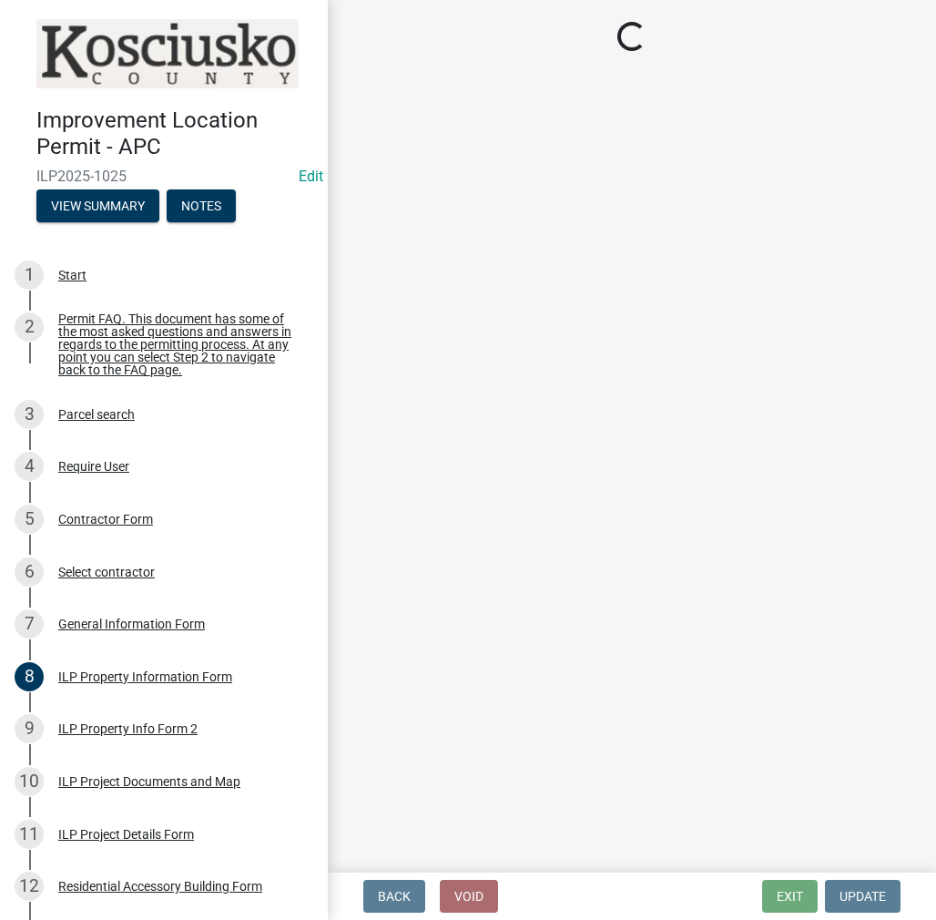
select select "c872cdc8-ca01-49f1-a213-e4b05fa58cd2"
select select "654cf63f-9773-4a49-9949-bcaf97ebfa68"
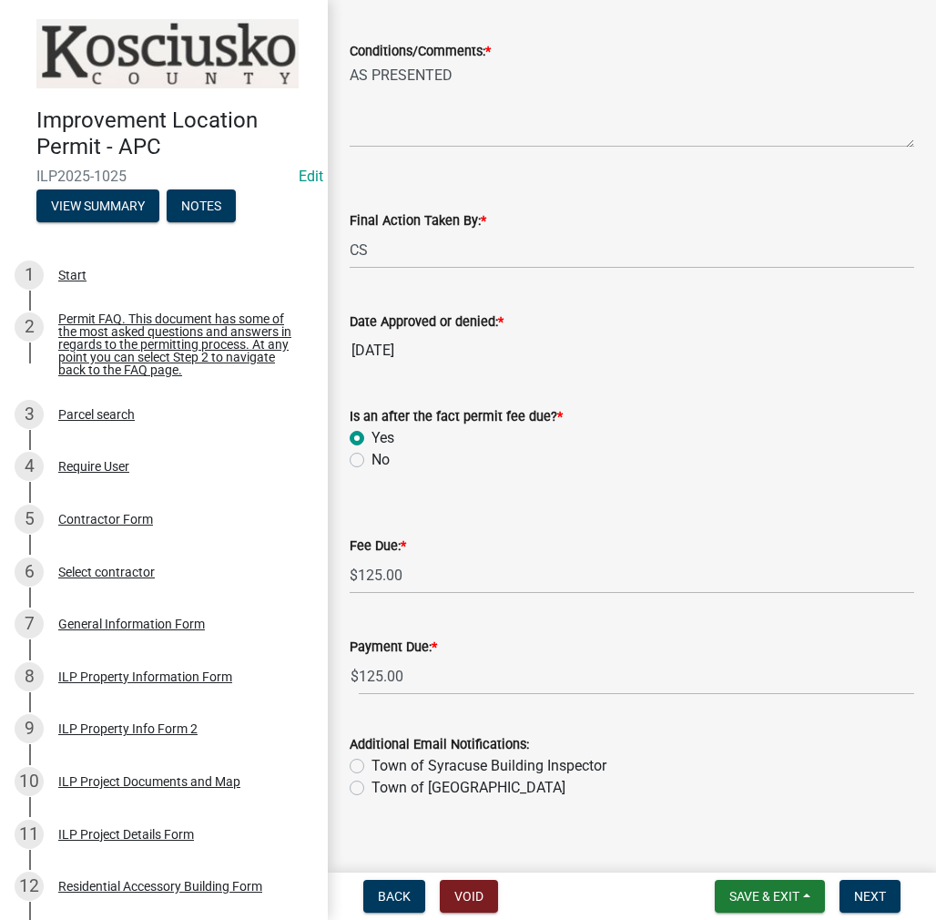
scroll to position [315, 0]
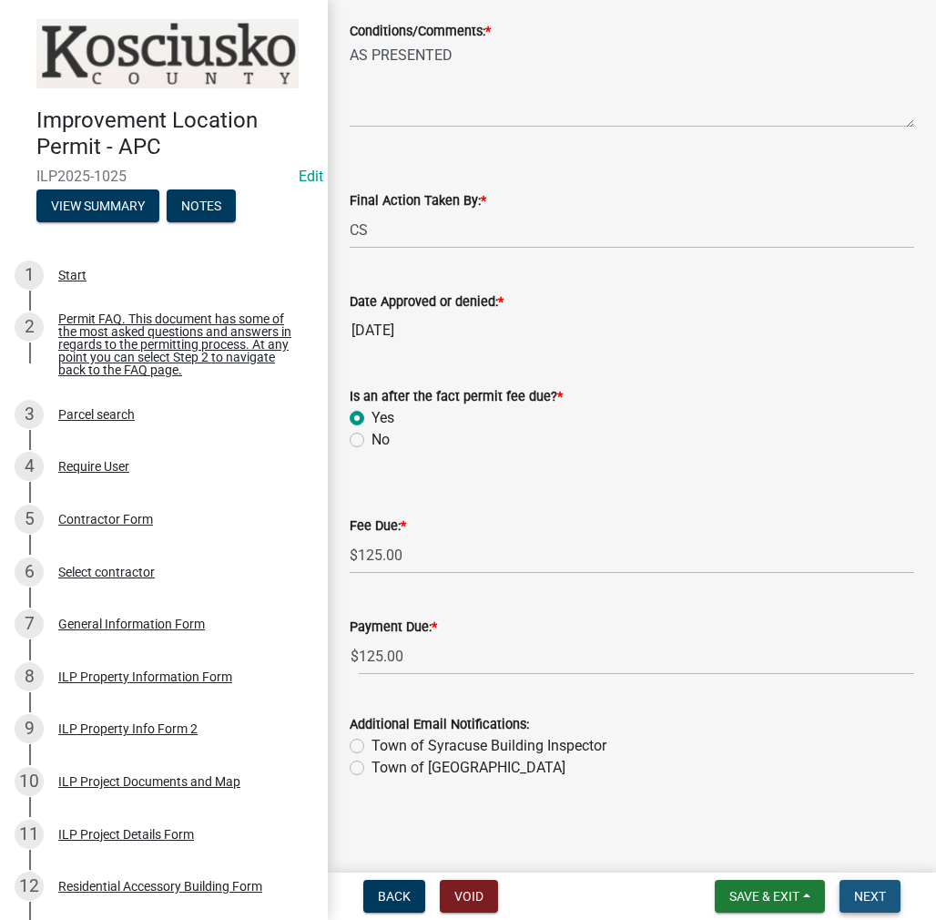
click at [885, 907] on button "Next" at bounding box center [870, 896] width 61 height 33
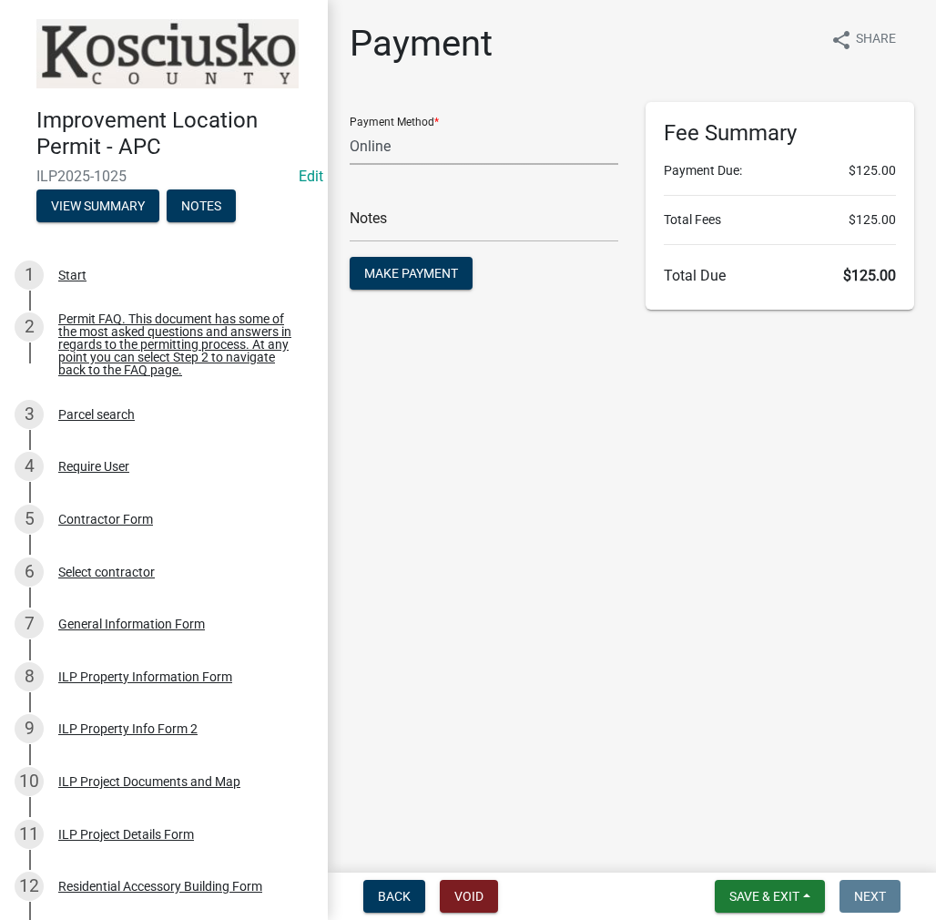
click at [415, 151] on select "Credit Card POS Check Cash Online" at bounding box center [484, 146] width 269 height 37
select select "2: 1"
click at [350, 128] on select "Credit Card POS Check Cash Online" at bounding box center [484, 146] width 269 height 37
click at [393, 230] on input "text" at bounding box center [484, 223] width 269 height 37
type input "ILP 2025-1025"
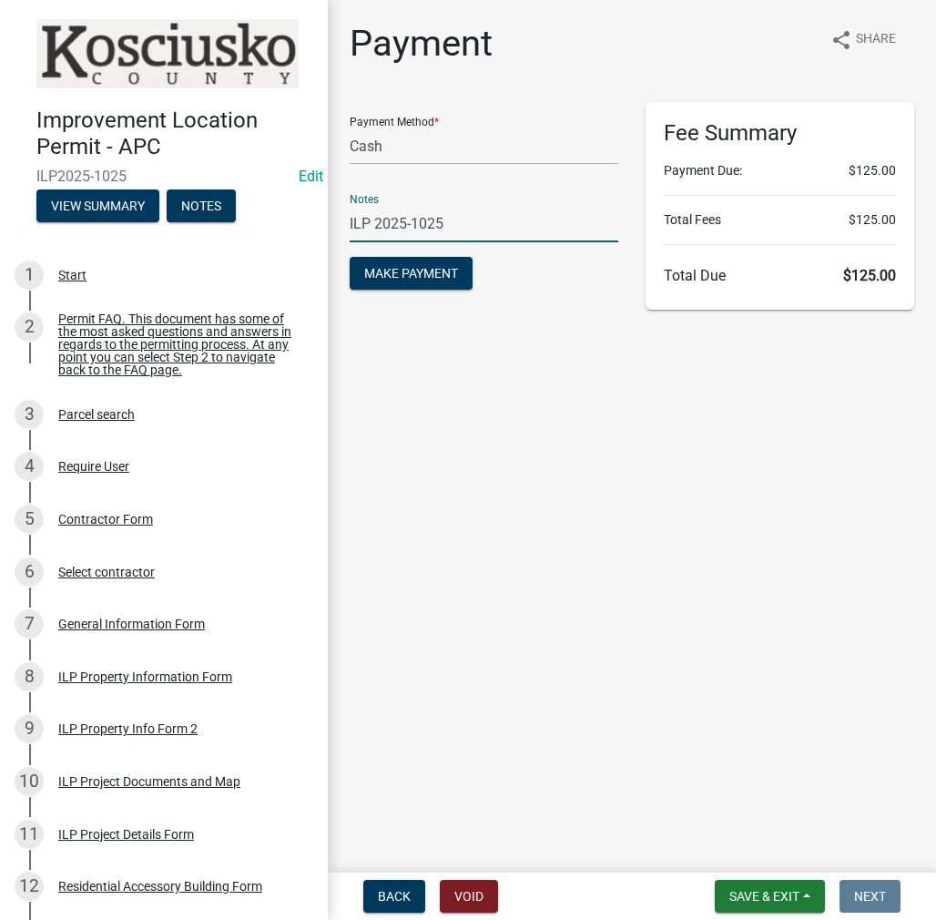
click at [350, 257] on button "Make Payment" at bounding box center [411, 273] width 123 height 33
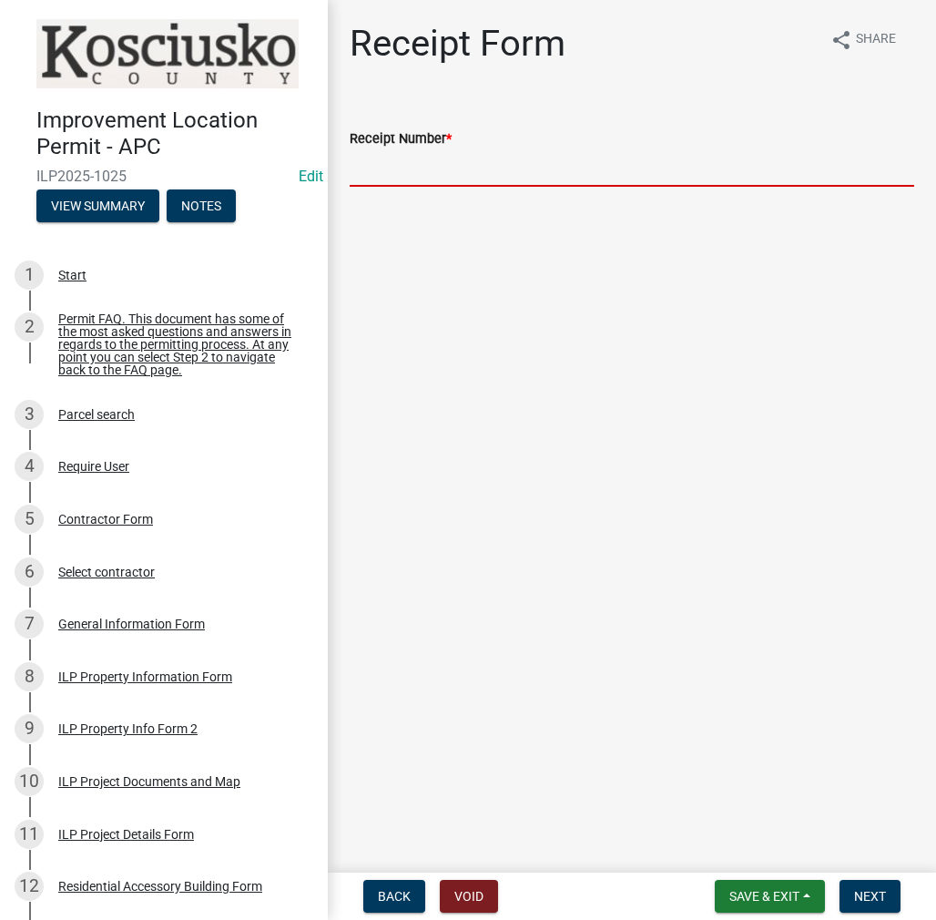
click at [449, 183] on input "Receipt Number *" at bounding box center [632, 167] width 565 height 37
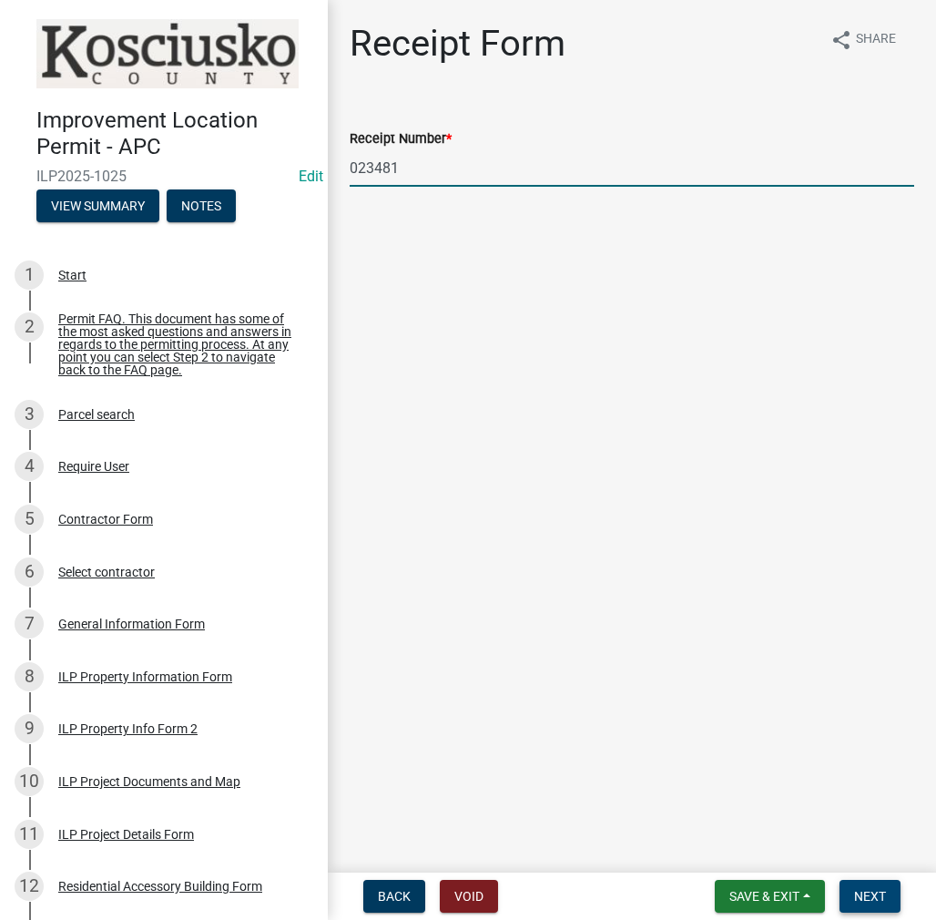
type input "023481"
click at [860, 894] on span "Next" at bounding box center [870, 896] width 32 height 15
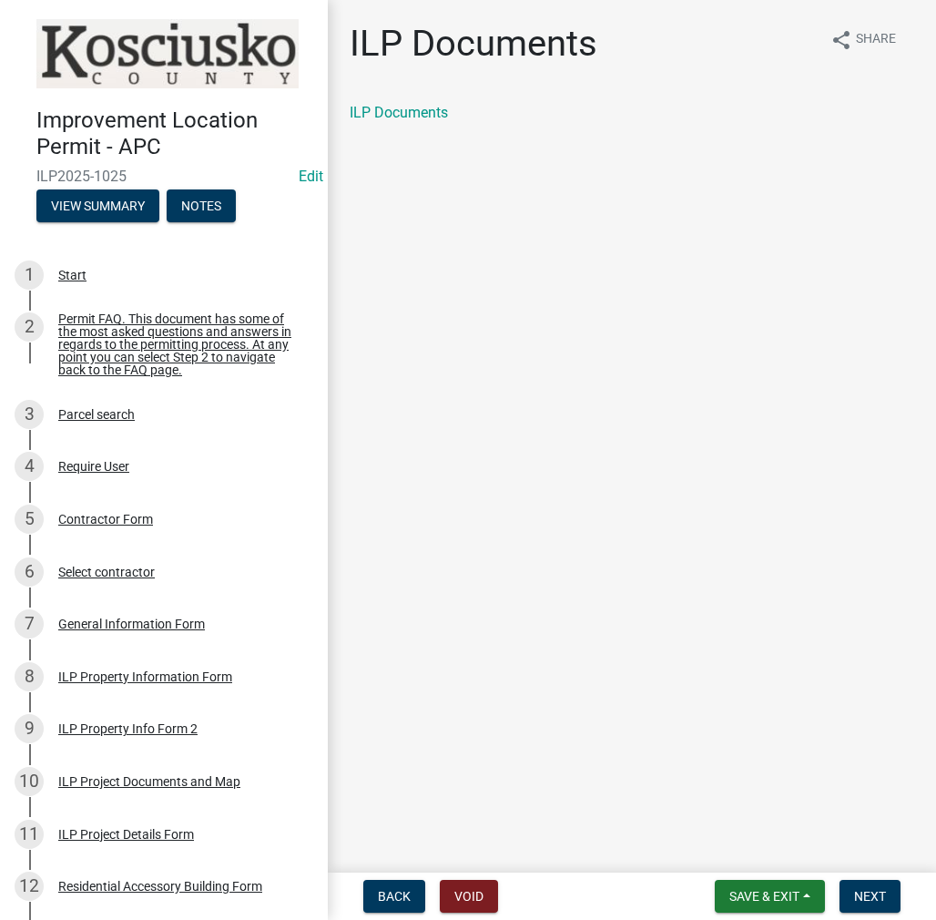
click at [441, 121] on div "ILP Documents" at bounding box center [632, 113] width 565 height 22
click at [440, 121] on div "ILP Documents" at bounding box center [632, 113] width 565 height 22
click at [440, 110] on link "ILP Documents" at bounding box center [399, 112] width 98 height 17
click at [871, 893] on span "Next" at bounding box center [870, 896] width 32 height 15
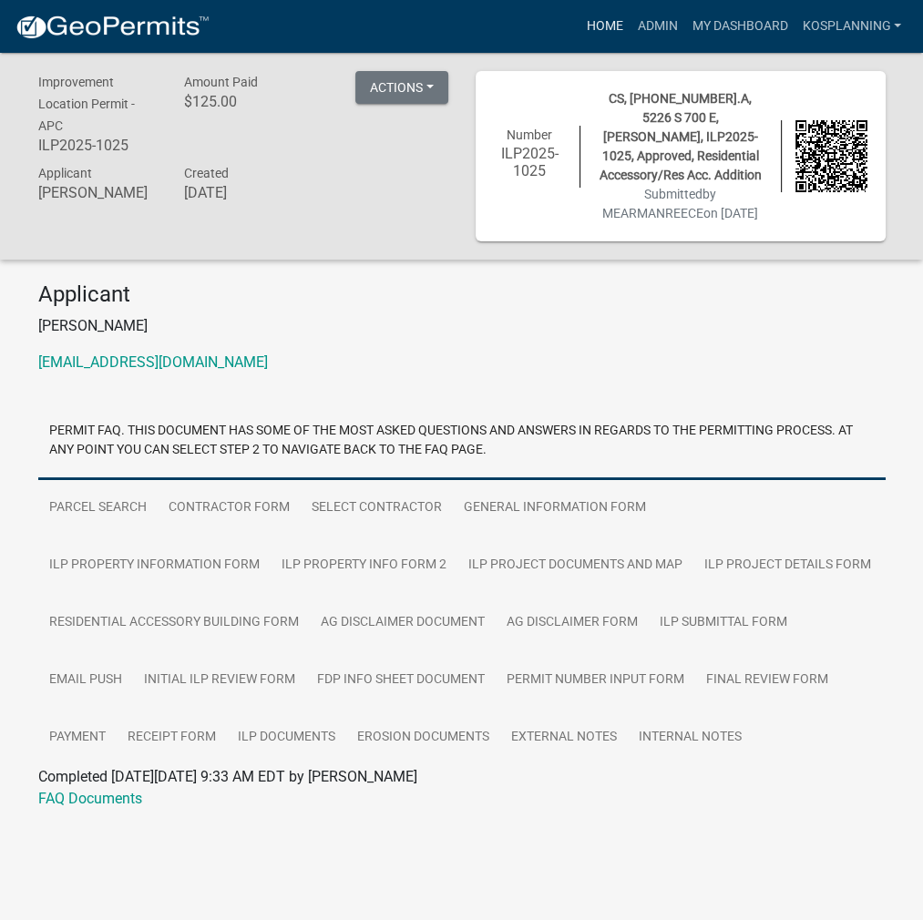
click at [612, 19] on link "Home" at bounding box center [603, 26] width 51 height 35
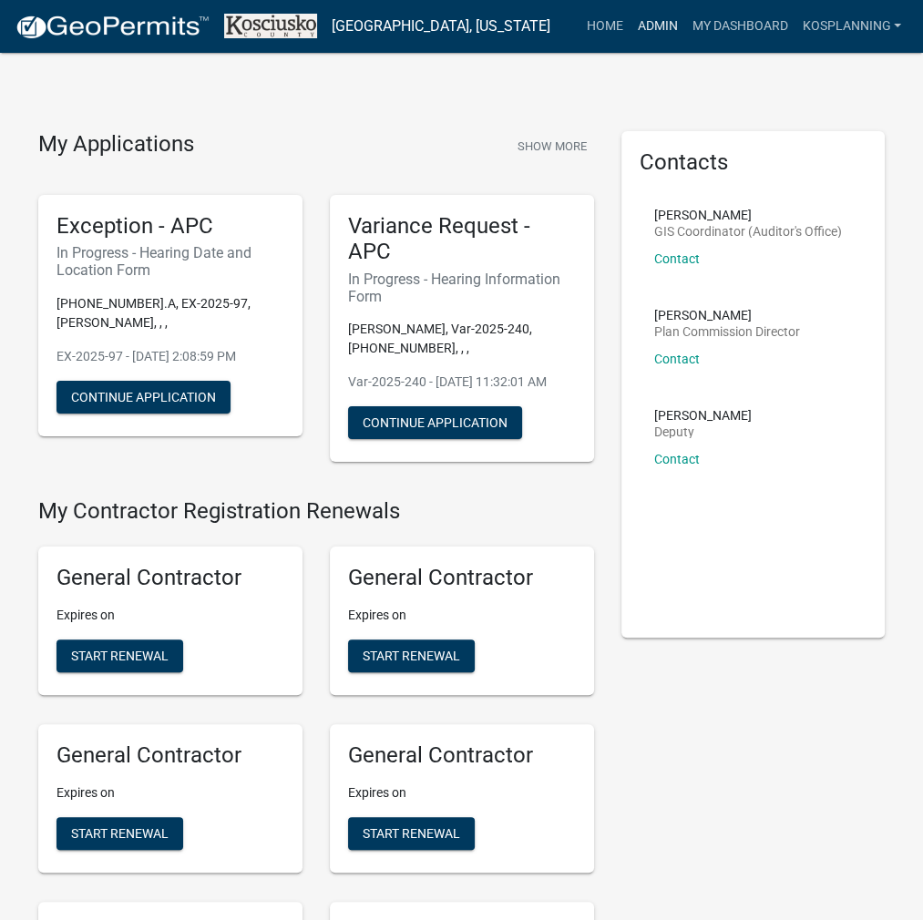
click at [648, 24] on link "Admin" at bounding box center [656, 26] width 55 height 35
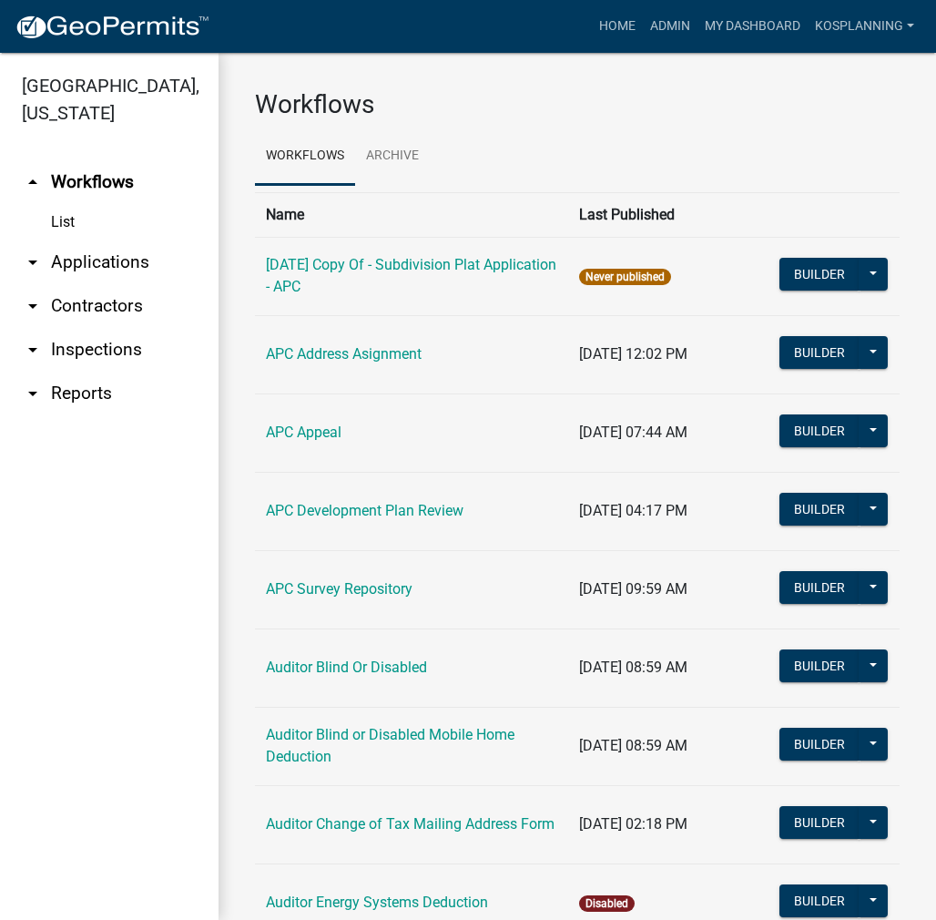
click at [128, 270] on link "arrow_drop_down Applications" at bounding box center [109, 262] width 219 height 44
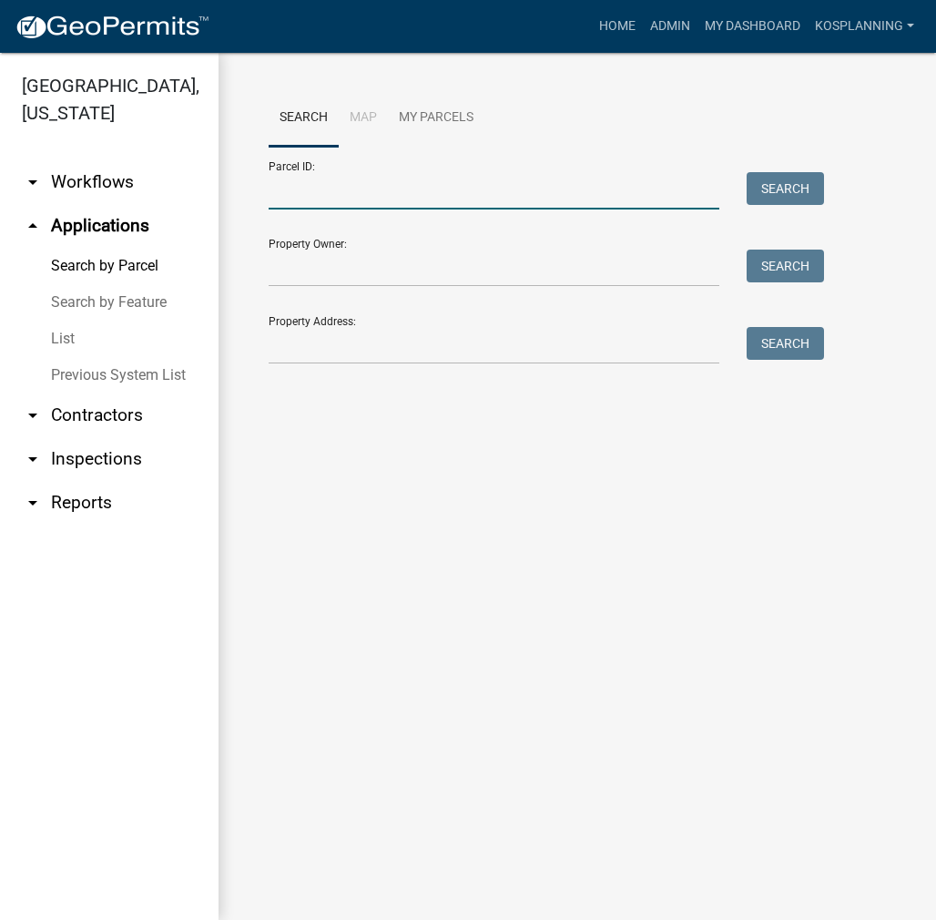
click at [311, 193] on input "Parcel ID:" at bounding box center [494, 190] width 451 height 37
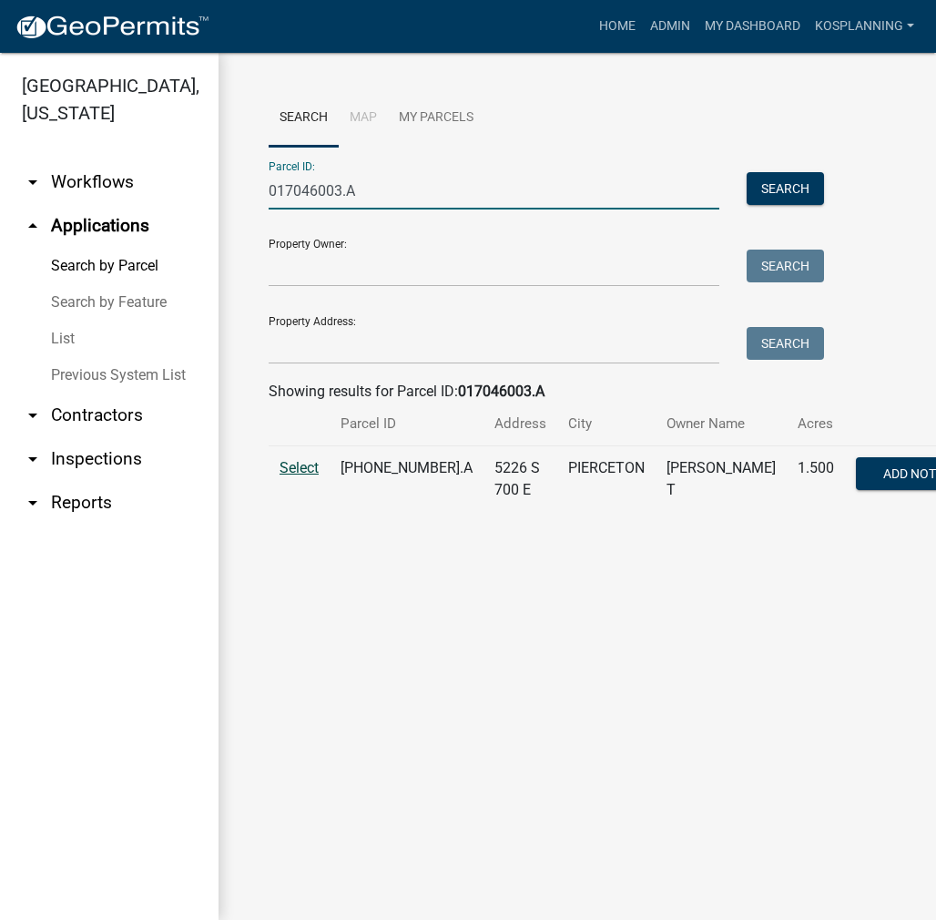
type input "017046003.A"
click at [309, 476] on span "Select" at bounding box center [299, 467] width 39 height 17
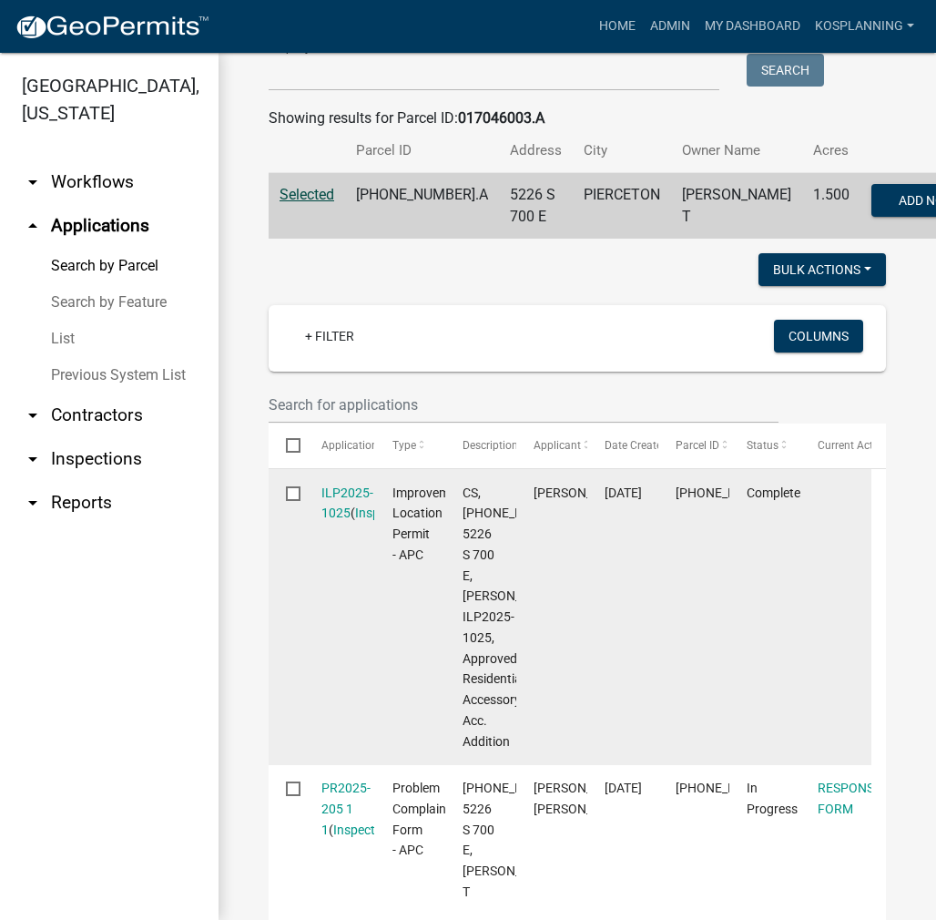
scroll to position [547, 0]
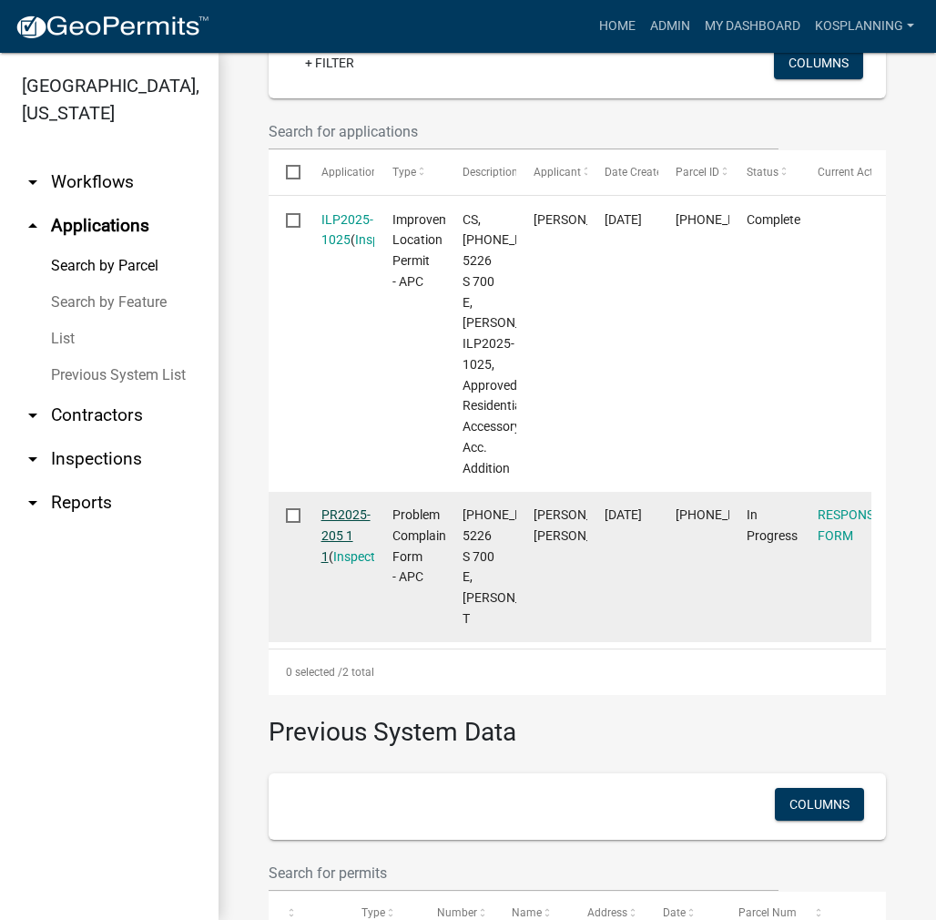
click at [342, 564] on link "PR2025-205 1 1" at bounding box center [346, 535] width 49 height 56
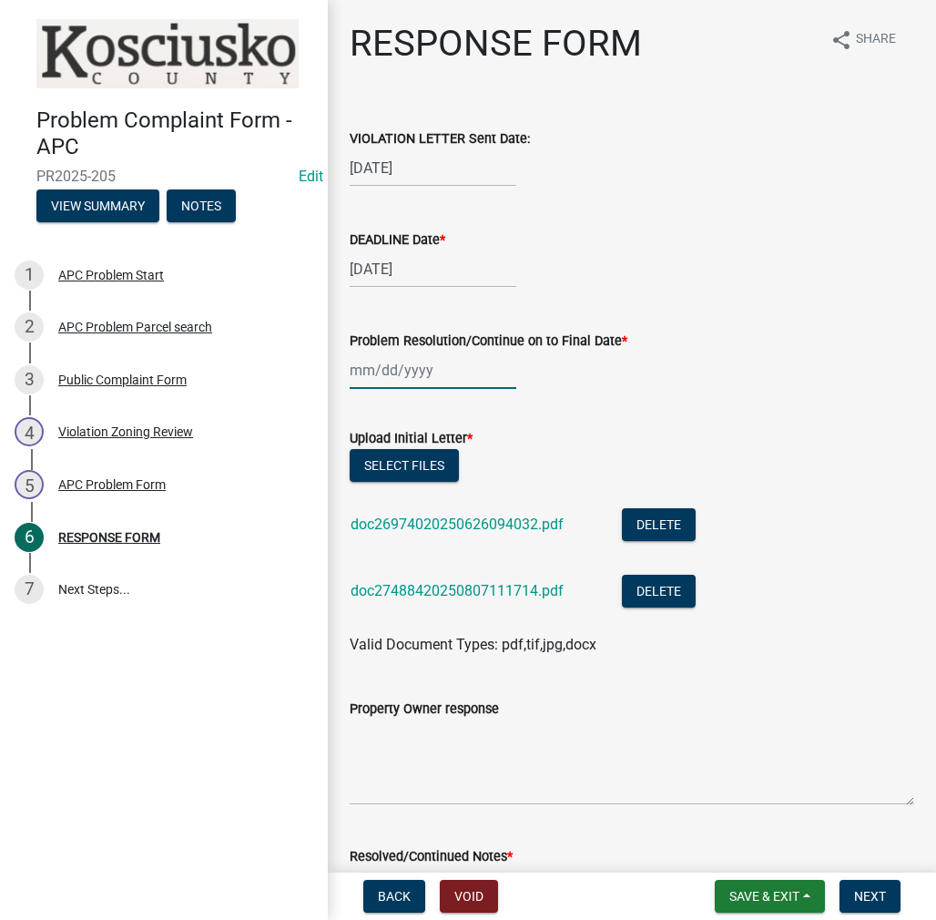
click at [412, 367] on div at bounding box center [433, 370] width 167 height 37
select select "8"
select select "2025"
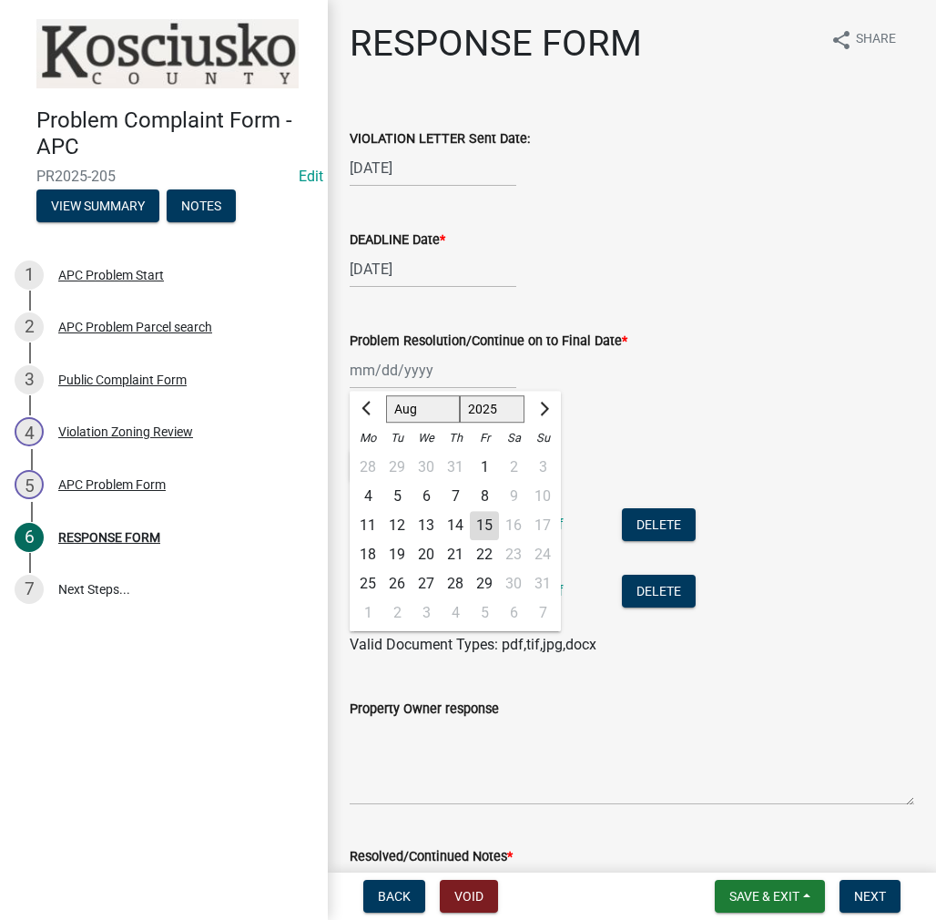
click at [491, 523] on div "15" at bounding box center [484, 525] width 29 height 29
type input "[DATE]"
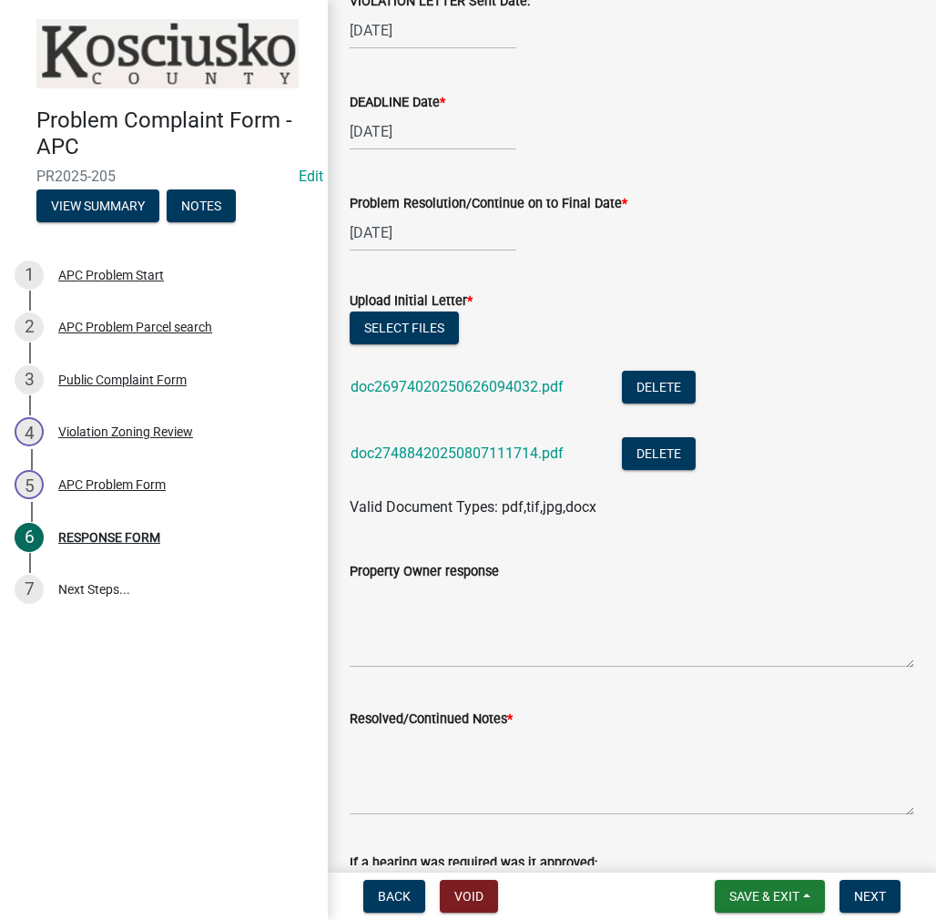
scroll to position [273, 0]
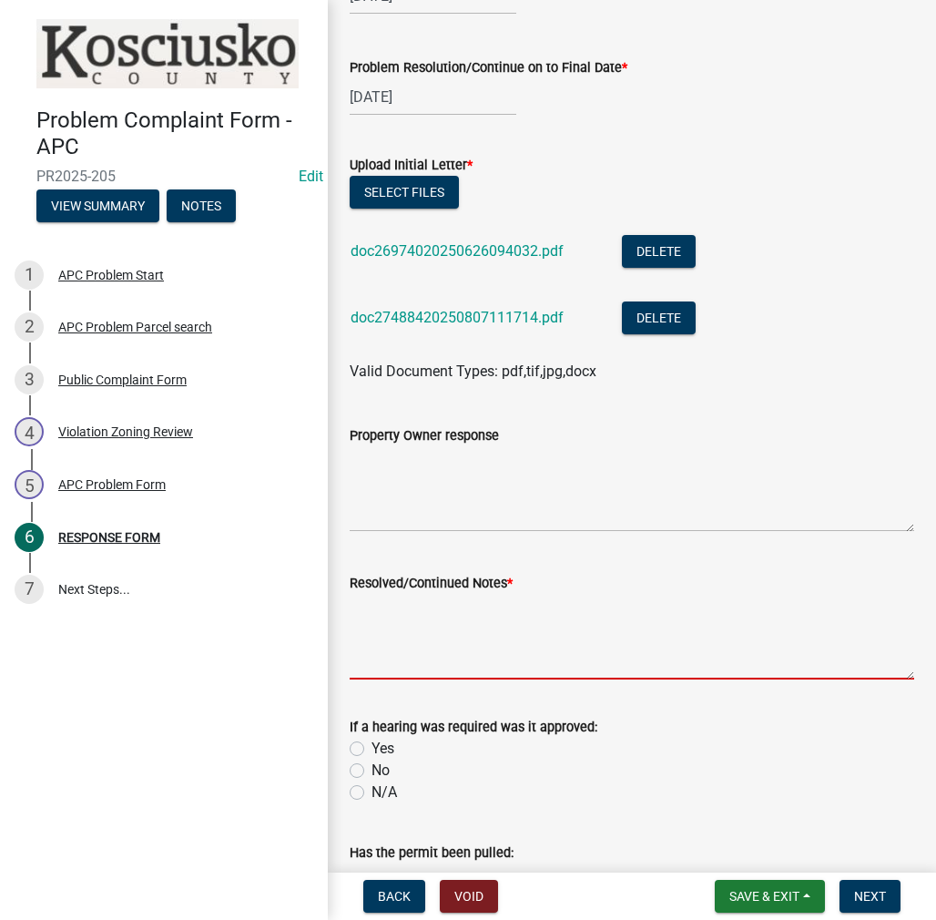
click at [415, 619] on textarea "Resolved/Continued Notes *" at bounding box center [632, 637] width 565 height 86
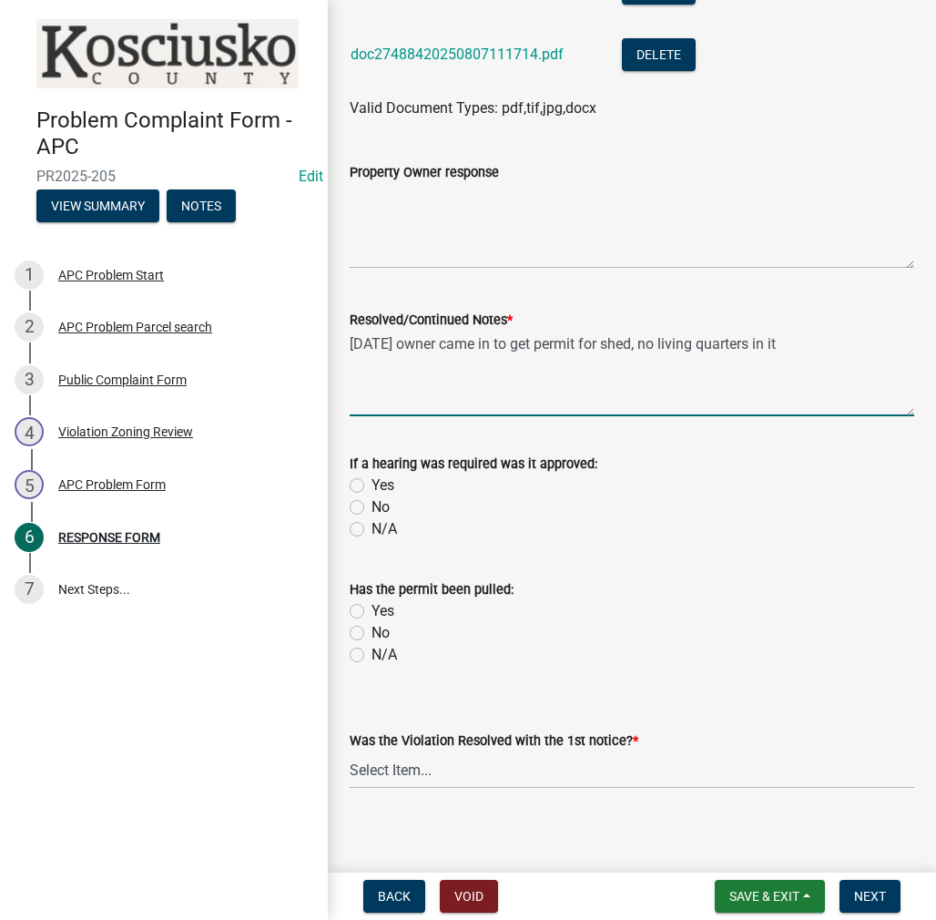
scroll to position [547, 0]
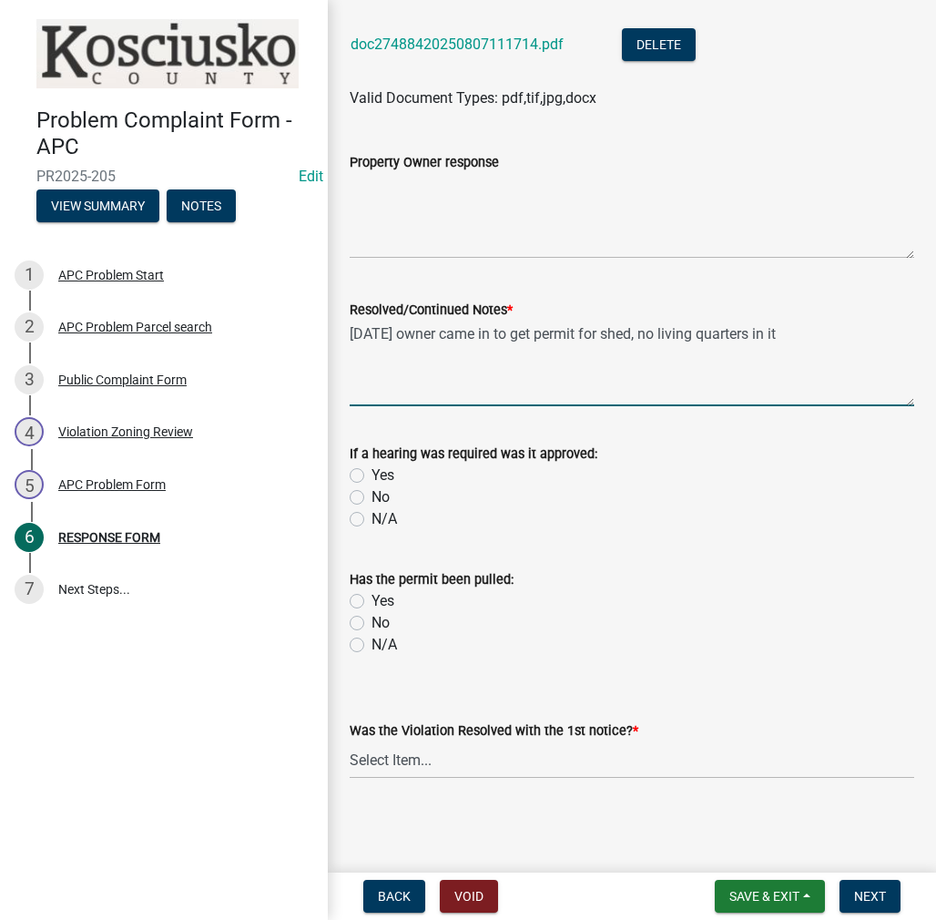
type textarea "[DATE] owner came in to get permit for shed, no living quarters in it"
click at [372, 496] on label "No" at bounding box center [381, 497] width 18 height 22
click at [372, 496] on input "No" at bounding box center [378, 492] width 12 height 12
radio input "true"
click at [372, 516] on label "N/A" at bounding box center [385, 519] width 26 height 22
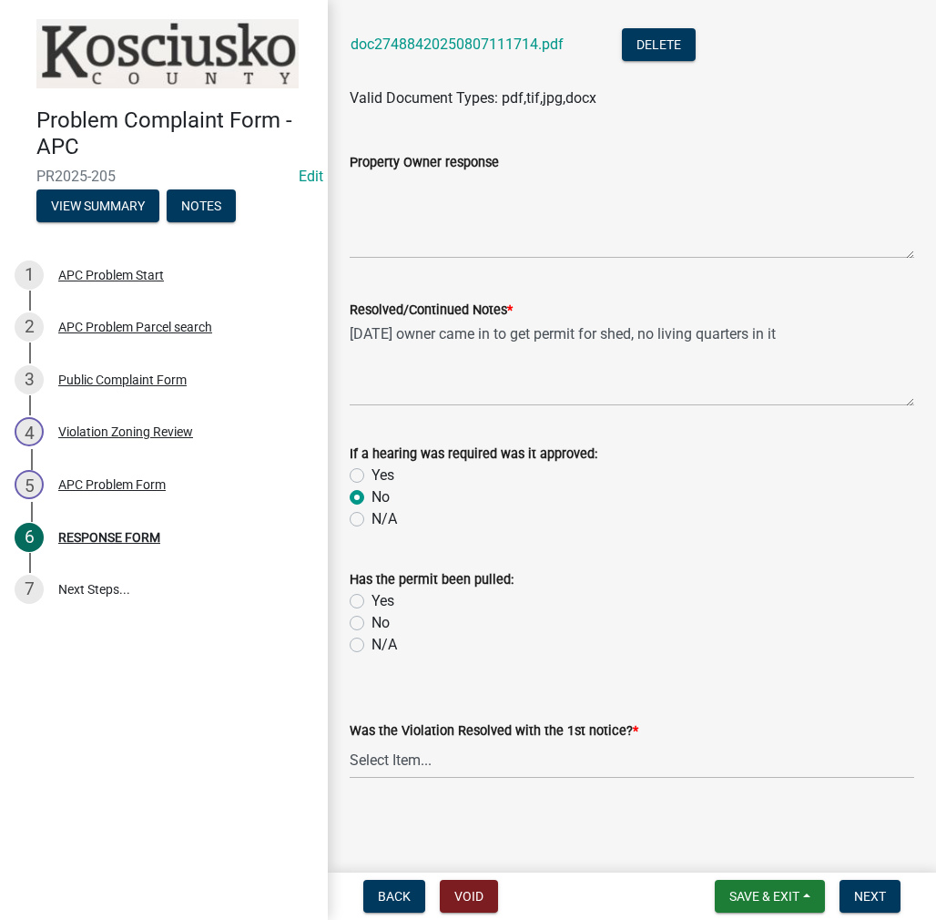
click at [372, 516] on input "N/A" at bounding box center [378, 514] width 12 height 12
radio input "true"
click at [372, 598] on label "Yes" at bounding box center [383, 601] width 23 height 22
click at [372, 598] on input "Yes" at bounding box center [378, 596] width 12 height 12
radio input "true"
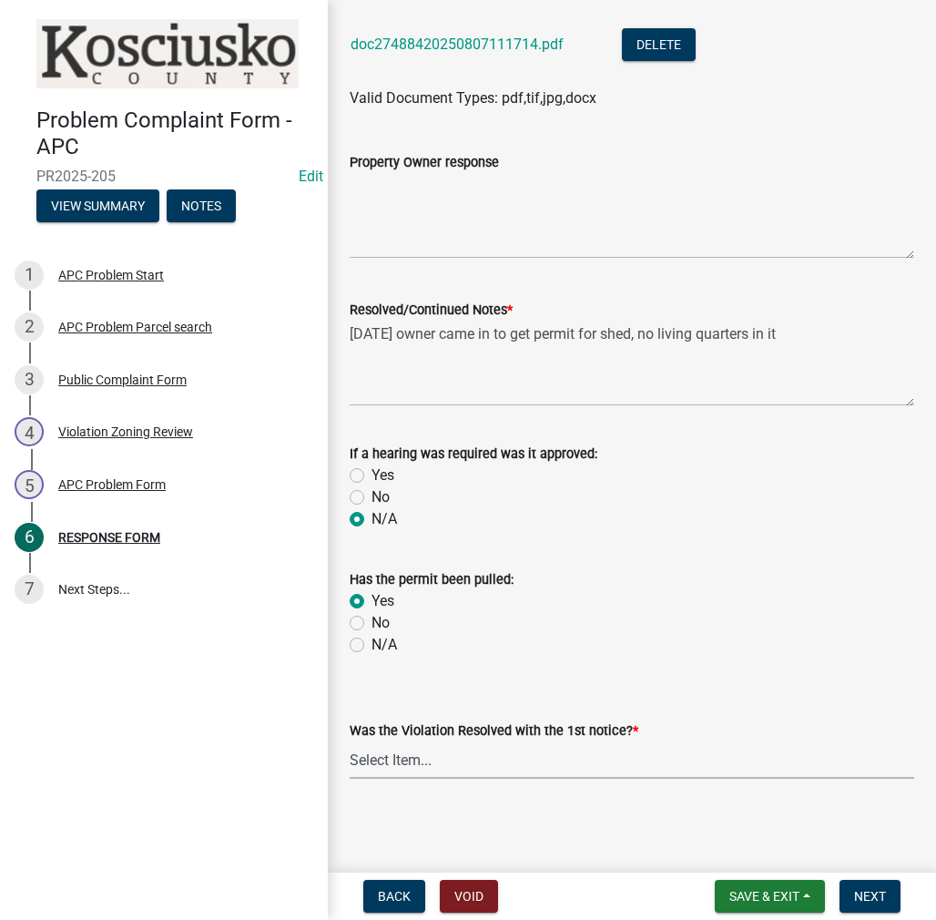
click at [434, 756] on select "Select Item... Yes No N/A" at bounding box center [632, 759] width 565 height 37
click at [350, 741] on select "Select Item... Yes No N/A" at bounding box center [632, 759] width 565 height 37
select select "5030bcce-08bd-4353-ba19-2f22d14eb7e0"
click at [870, 894] on span "Next" at bounding box center [870, 896] width 32 height 15
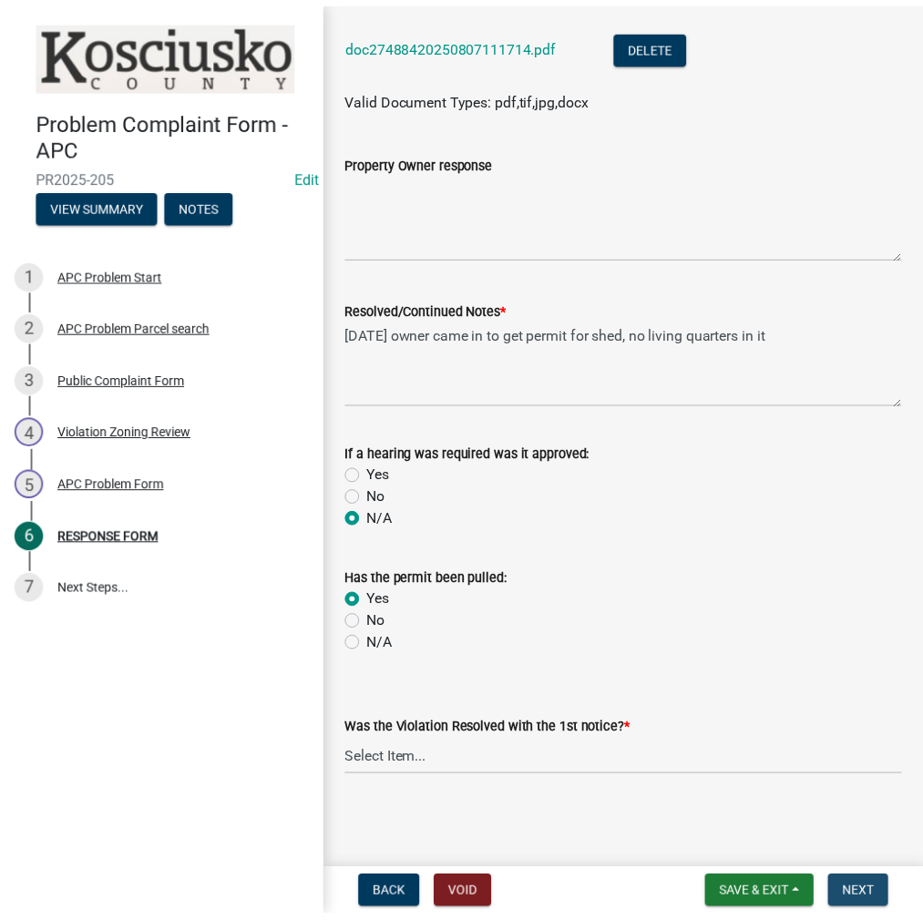
scroll to position [0, 0]
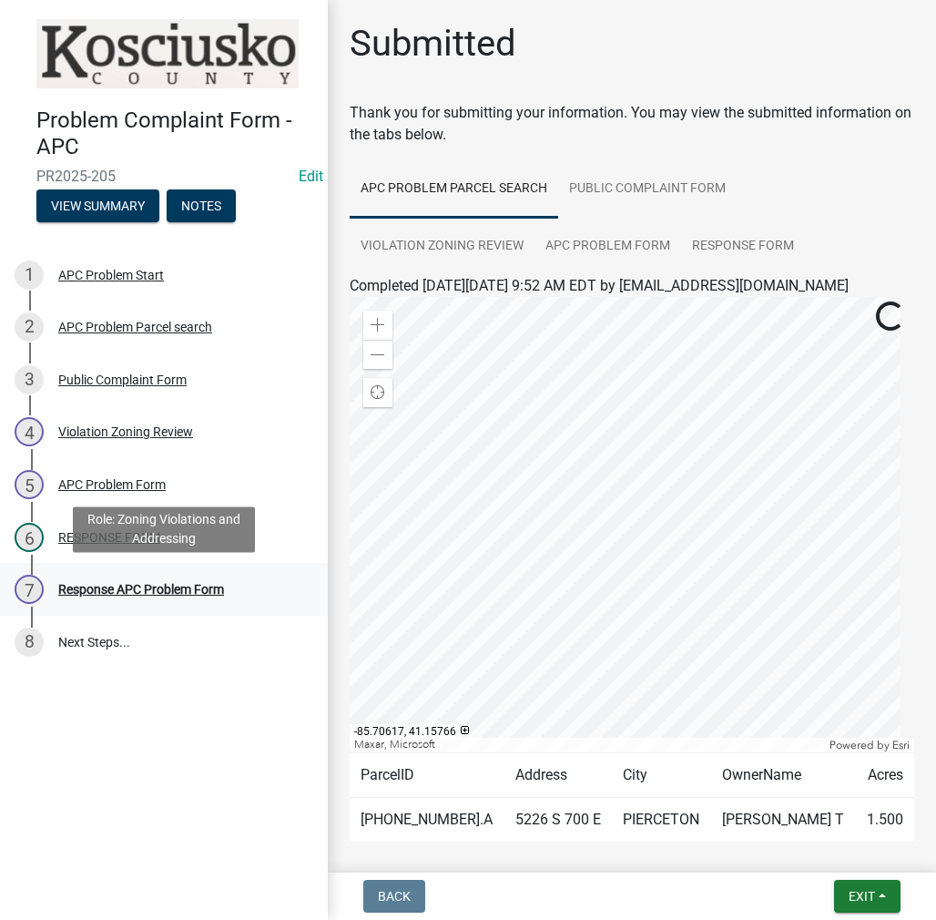
click at [210, 591] on div "Response APC Problem Form" at bounding box center [141, 589] width 166 height 13
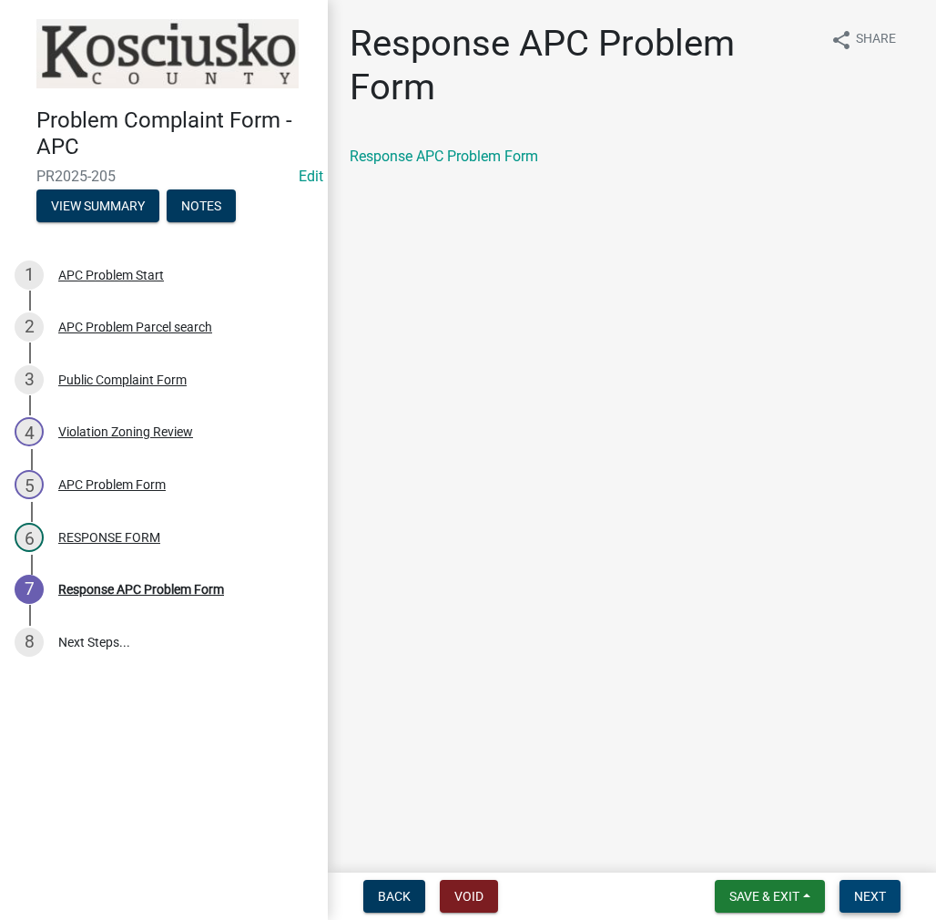
click at [893, 888] on button "Next" at bounding box center [870, 896] width 61 height 33
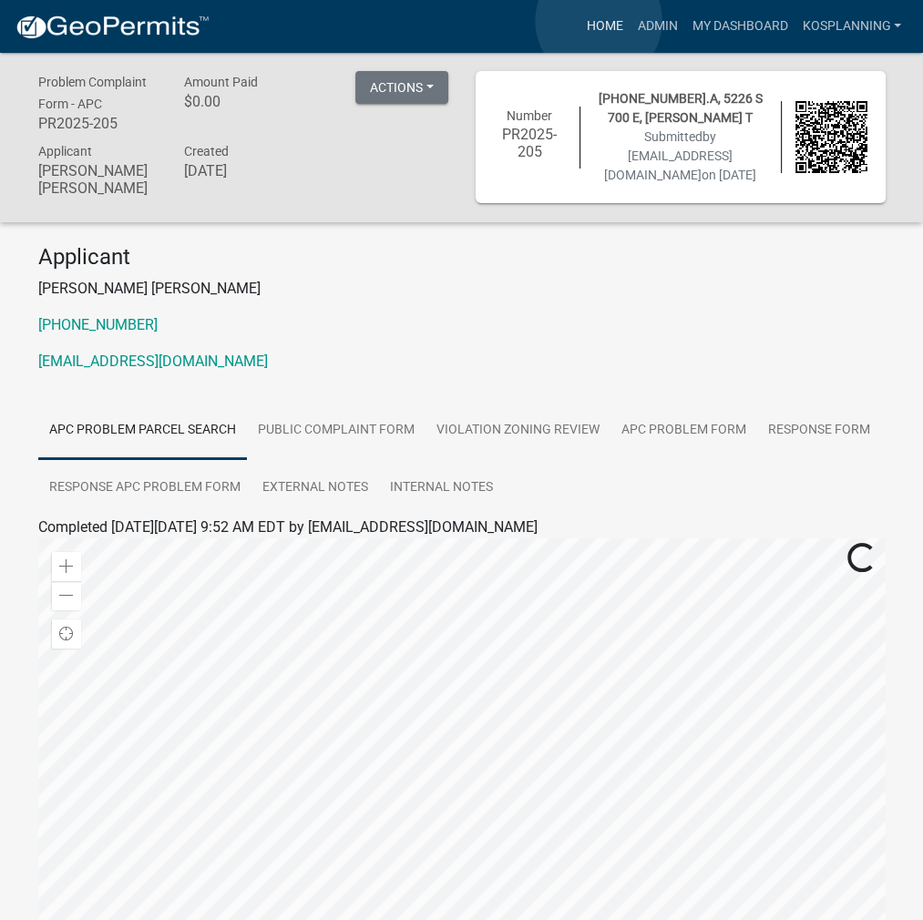
click at [598, 21] on link "Home" at bounding box center [603, 26] width 51 height 35
